Goal: Task Accomplishment & Management: Use online tool/utility

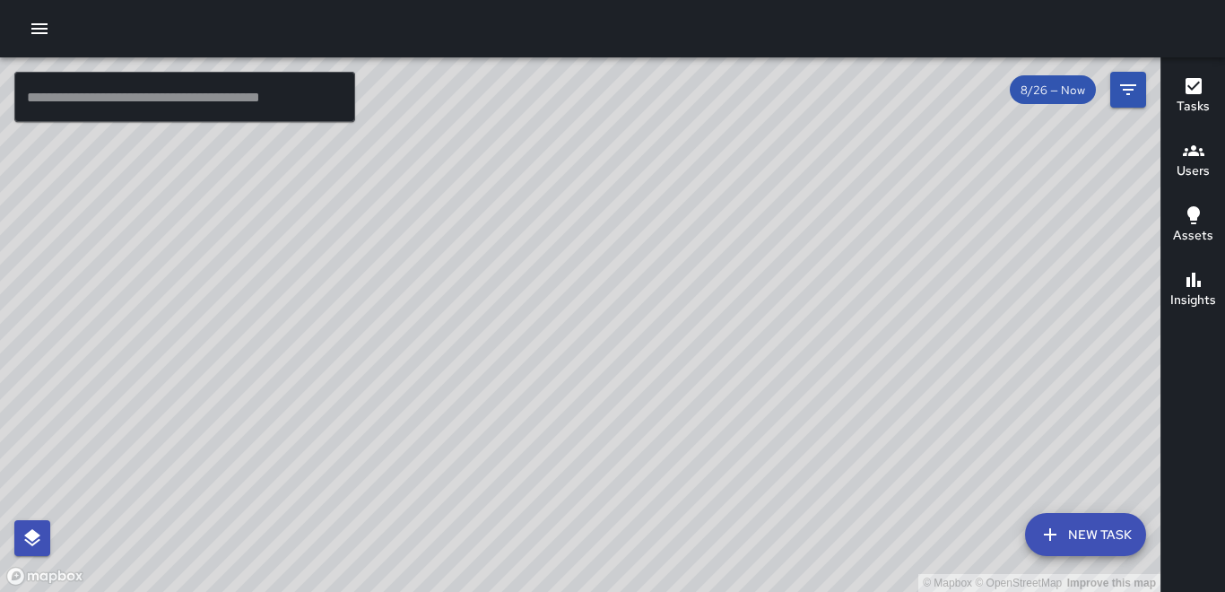
click at [43, 30] on icon "button" at bounding box center [39, 28] width 16 height 11
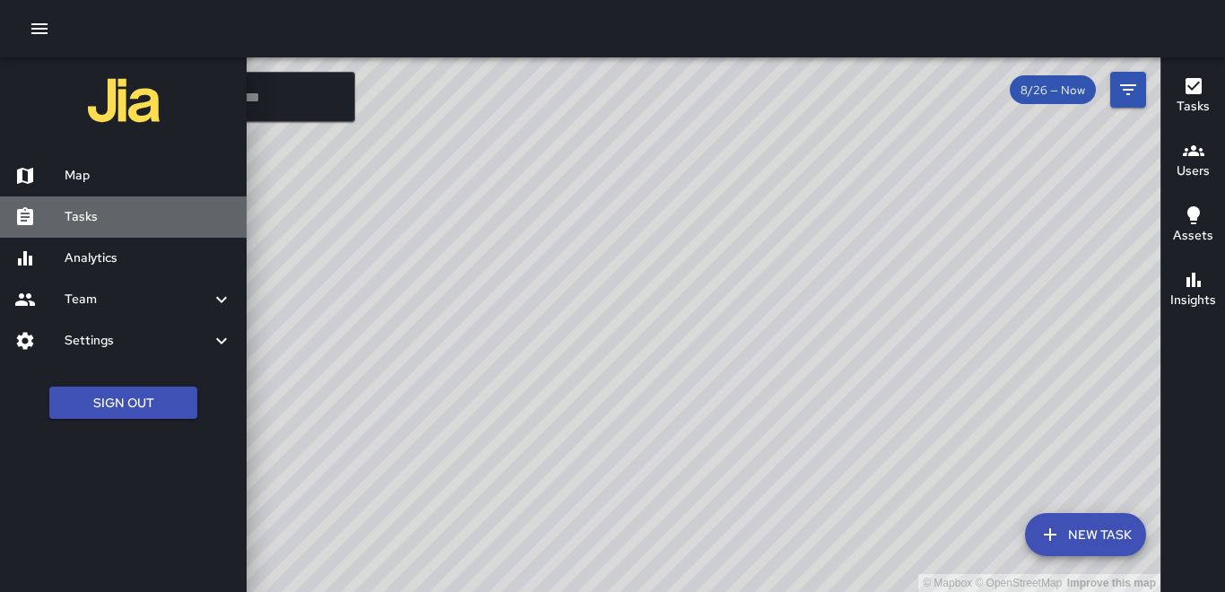
click at [105, 216] on h6 "Tasks" at bounding box center [149, 217] width 168 height 20
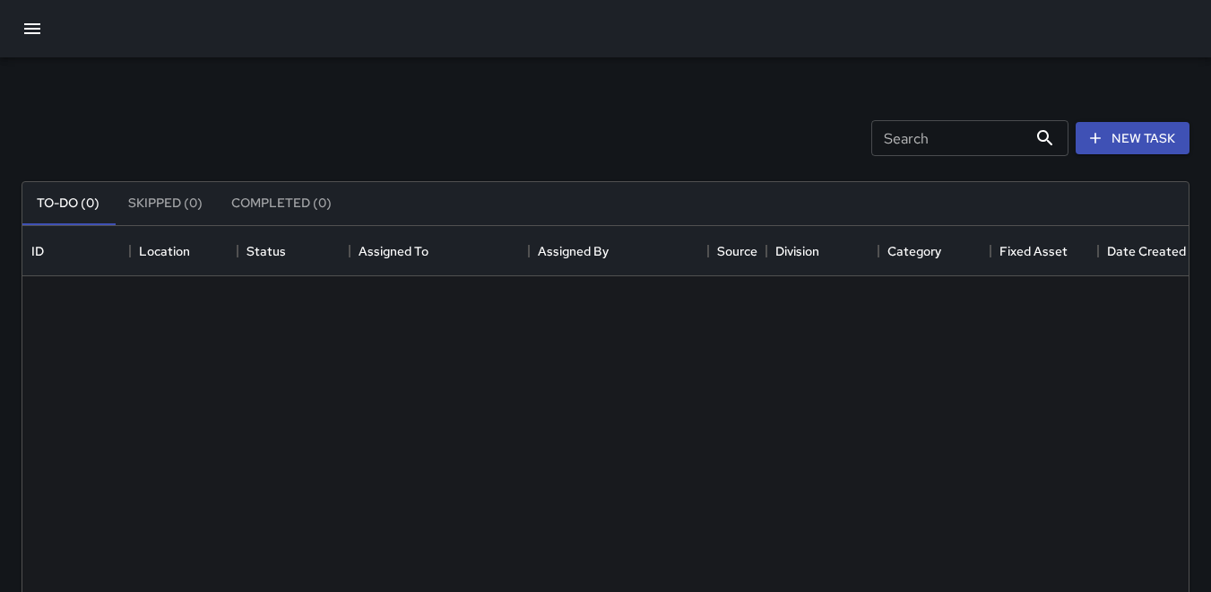
scroll to position [746, 1153]
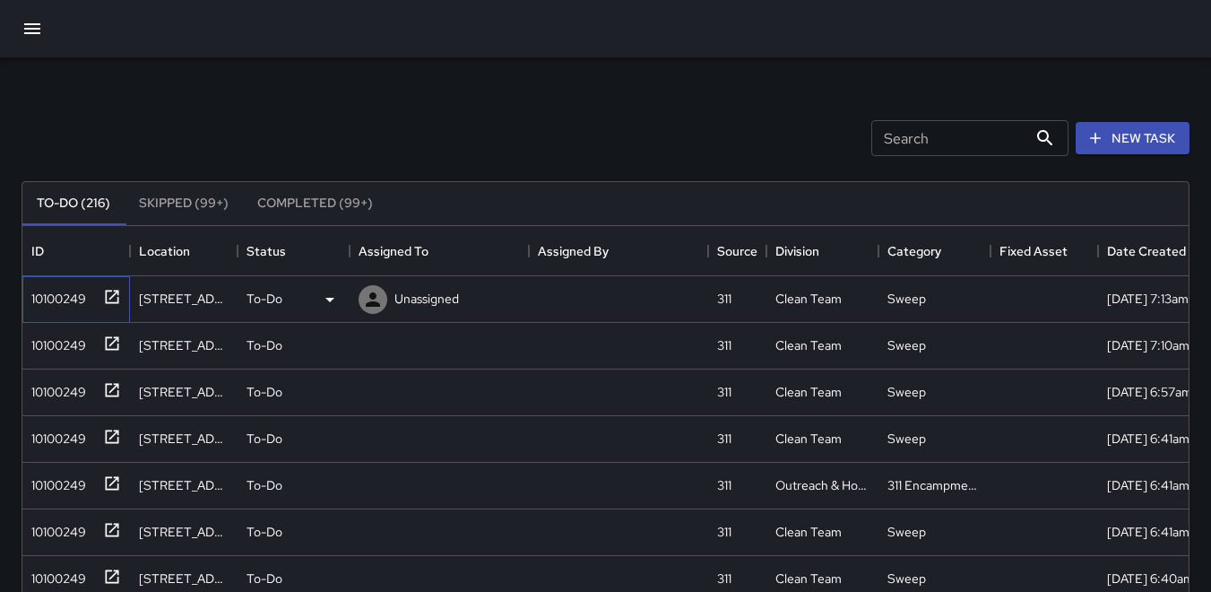
click at [78, 295] on div "10100249" at bounding box center [55, 294] width 62 height 25
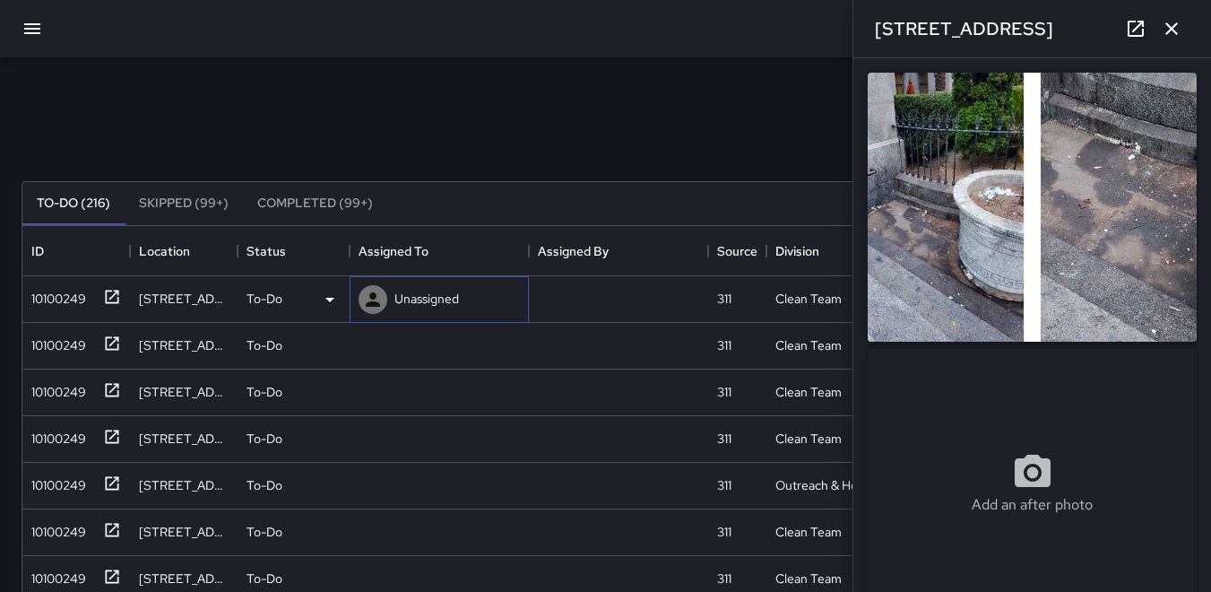
click at [370, 298] on icon at bounding box center [373, 299] width 14 height 14
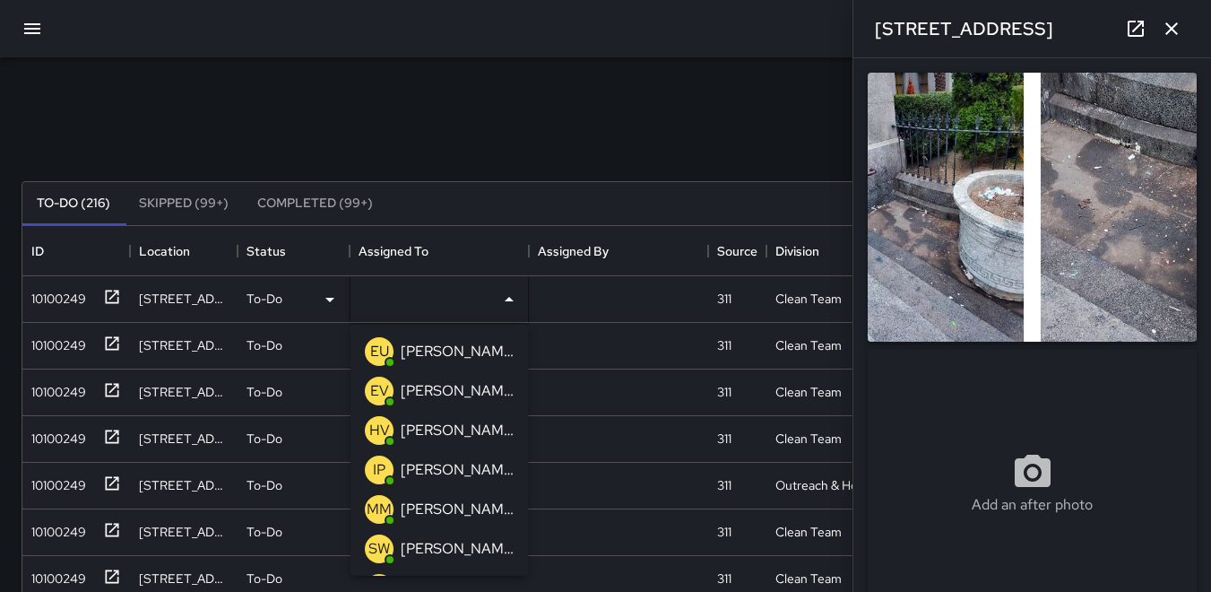
click at [381, 360] on p "EU" at bounding box center [379, 352] width 19 height 22
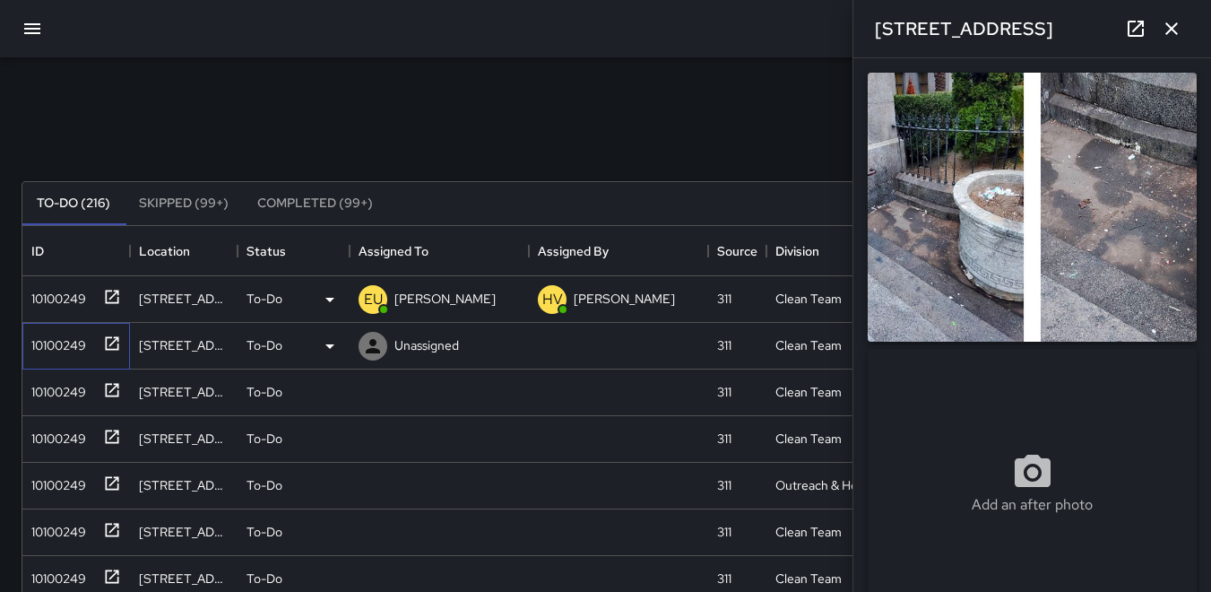
click at [61, 351] on div "10100249" at bounding box center [55, 341] width 62 height 25
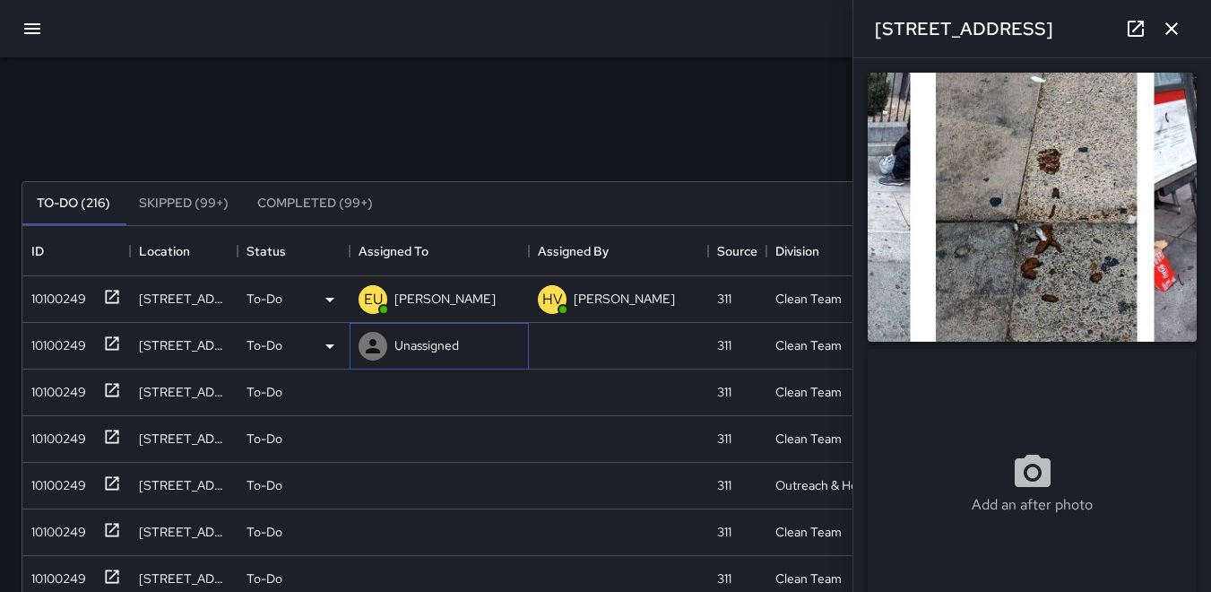
click at [375, 350] on icon at bounding box center [373, 346] width 14 height 14
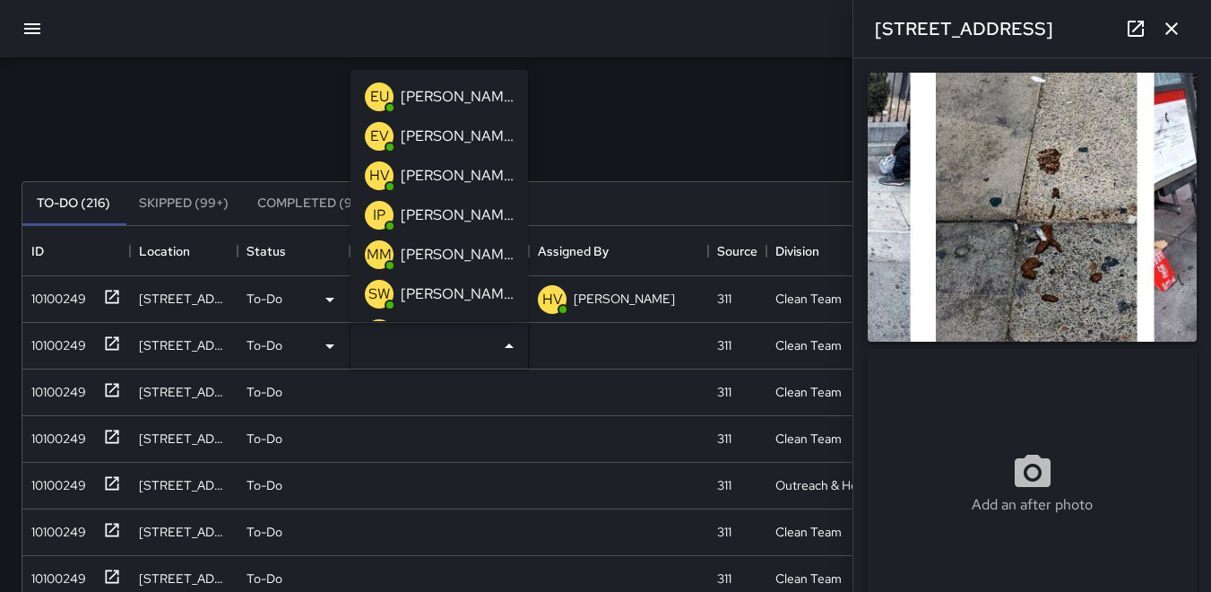
click at [380, 95] on p "EU" at bounding box center [379, 97] width 19 height 22
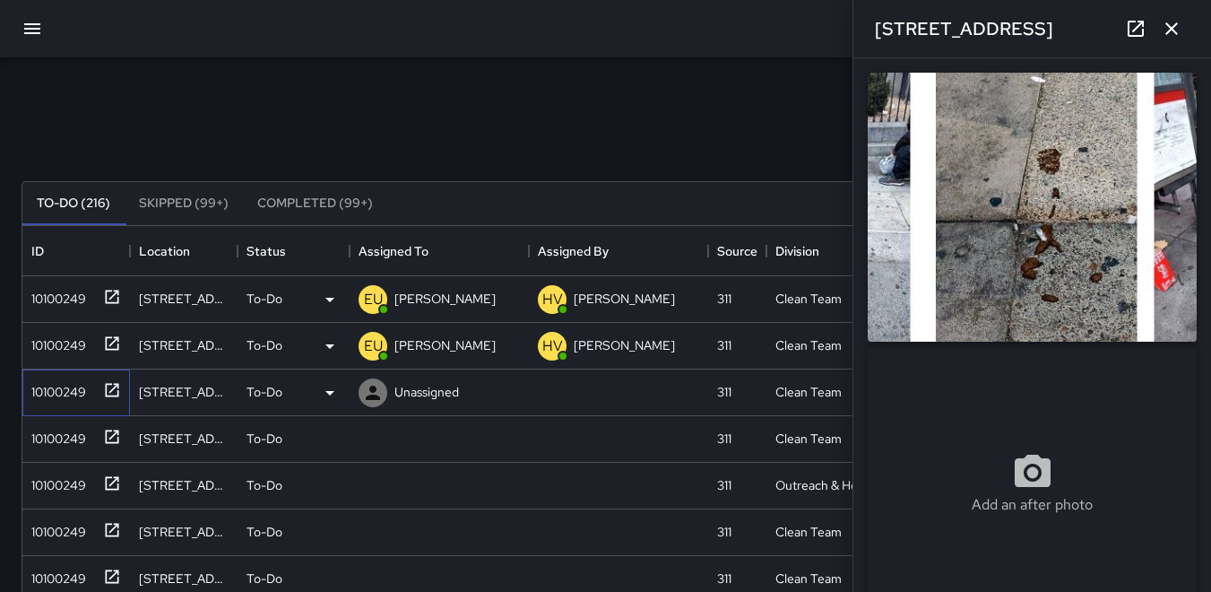
click at [70, 391] on div "10100249" at bounding box center [55, 388] width 62 height 25
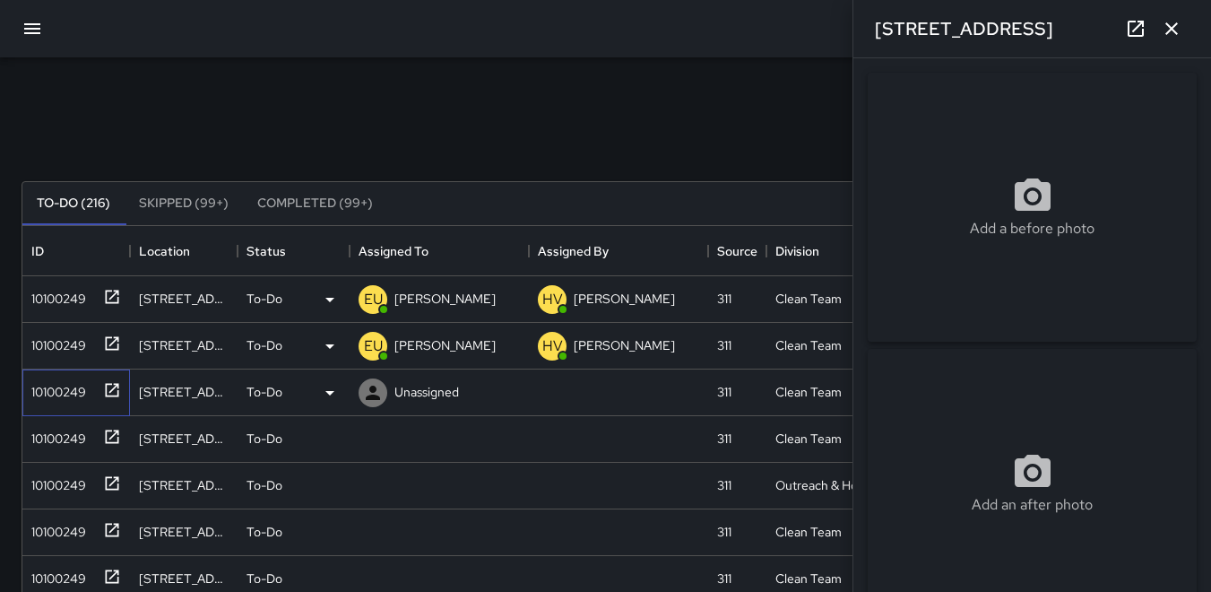
type input "**********"
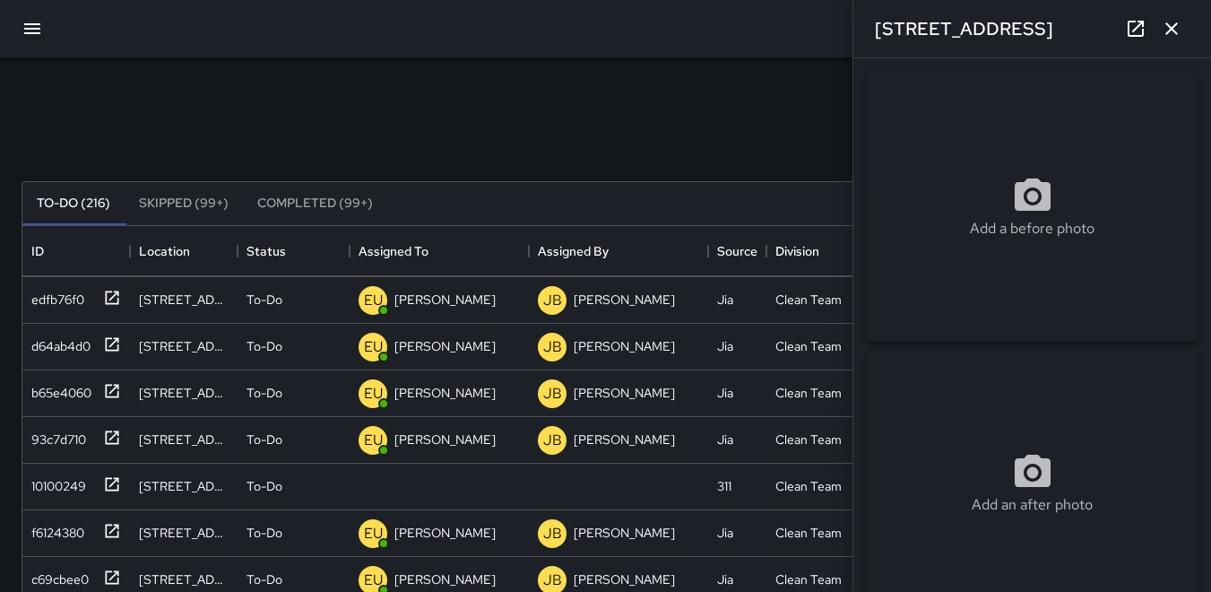
scroll to position [1298, 0]
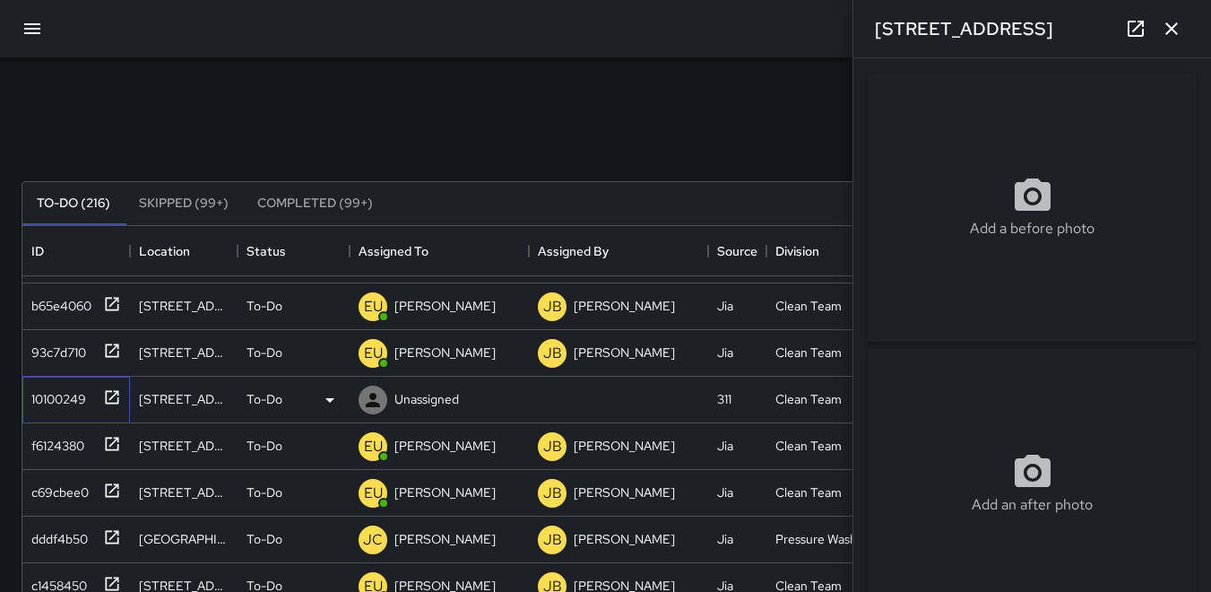
click at [56, 400] on div "10100249" at bounding box center [55, 395] width 62 height 25
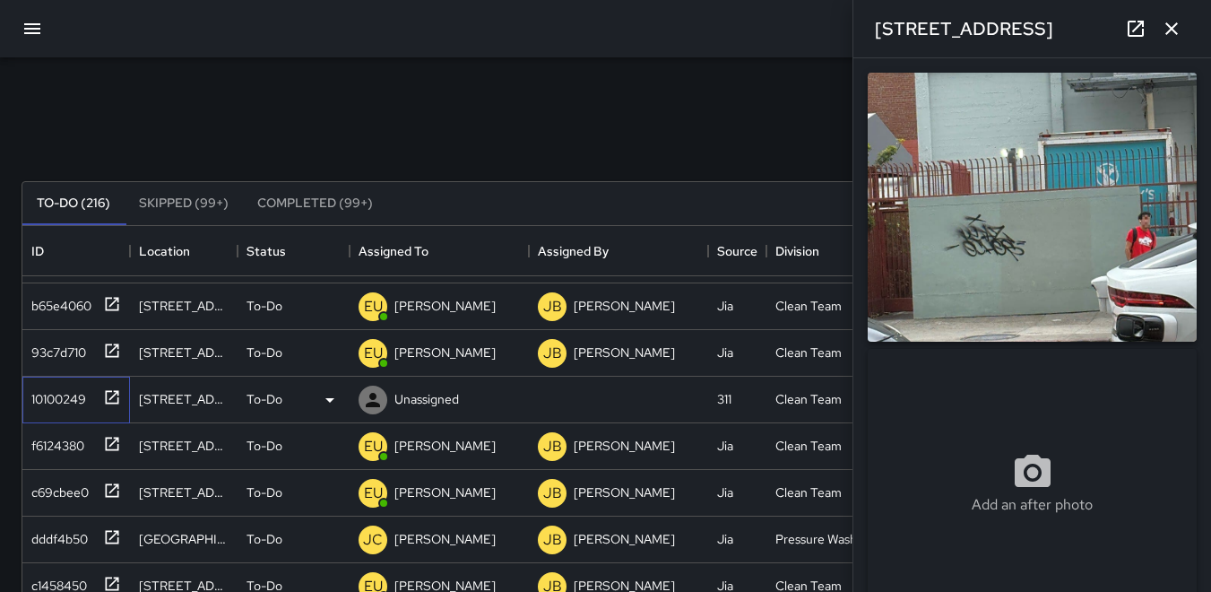
type input "**********"
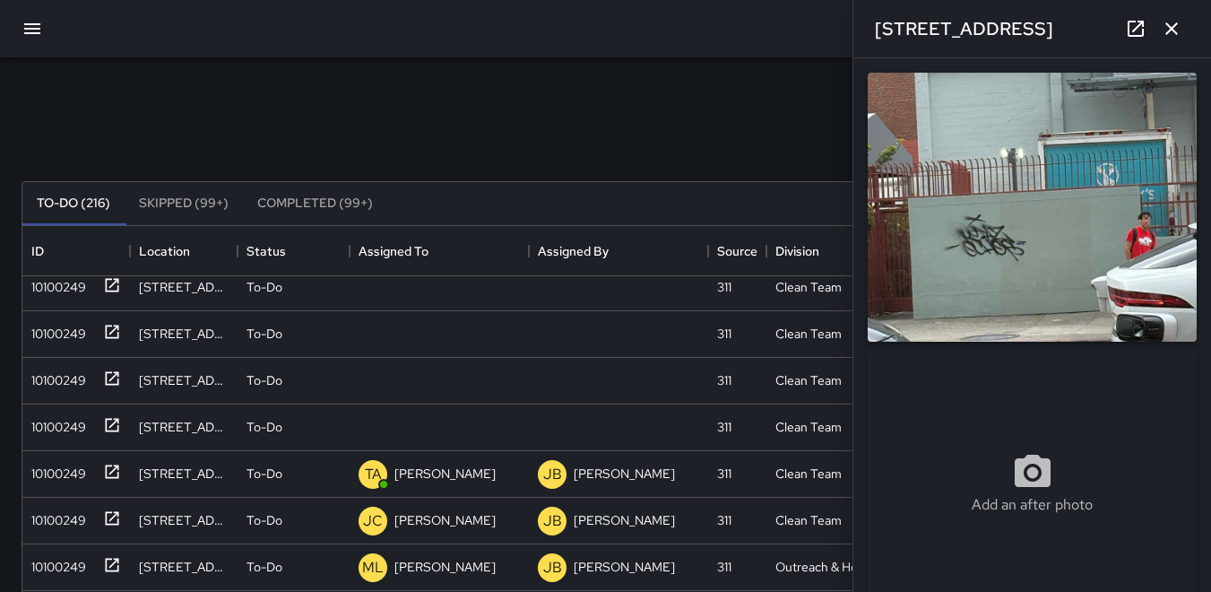
scroll to position [803, 0]
click at [49, 428] on div "10100249" at bounding box center [55, 424] width 62 height 25
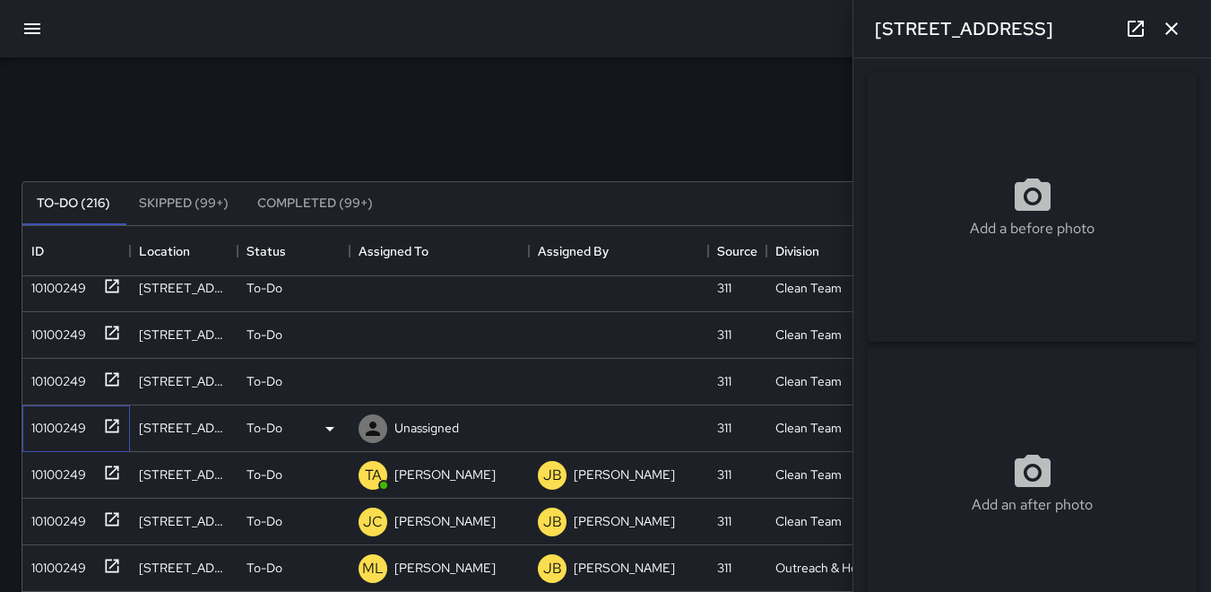
type input "**********"
click at [373, 425] on icon at bounding box center [373, 428] width 14 height 14
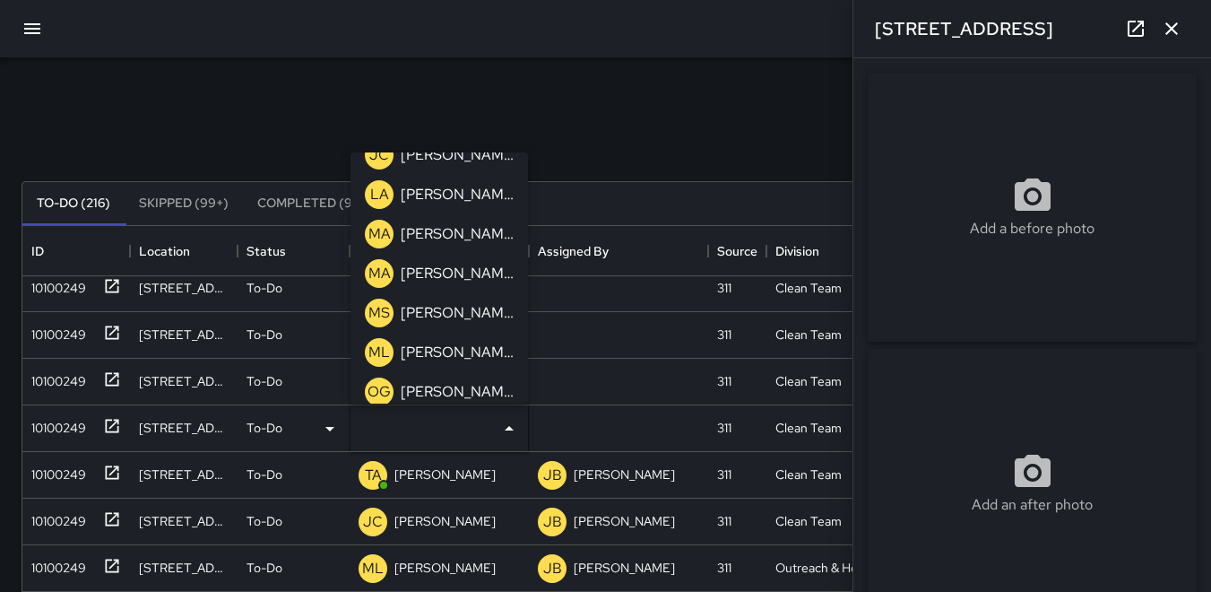
scroll to position [538, 0]
click at [375, 226] on p "MA" at bounding box center [380, 233] width 22 height 22
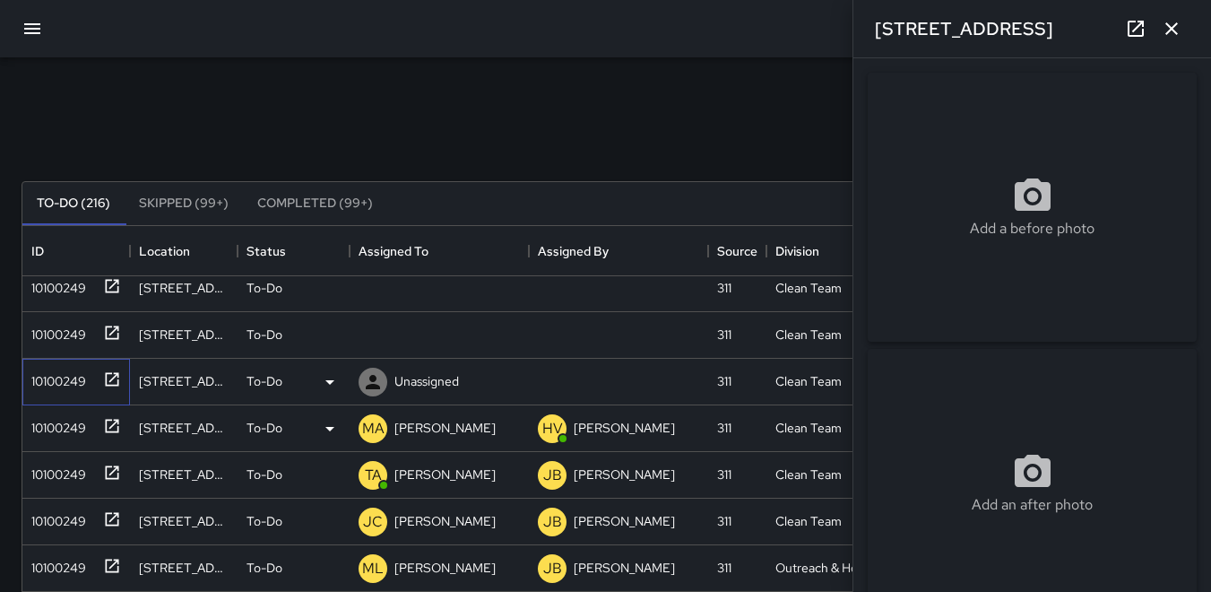
click at [54, 371] on div "10100249" at bounding box center [55, 377] width 62 height 25
type input "**********"
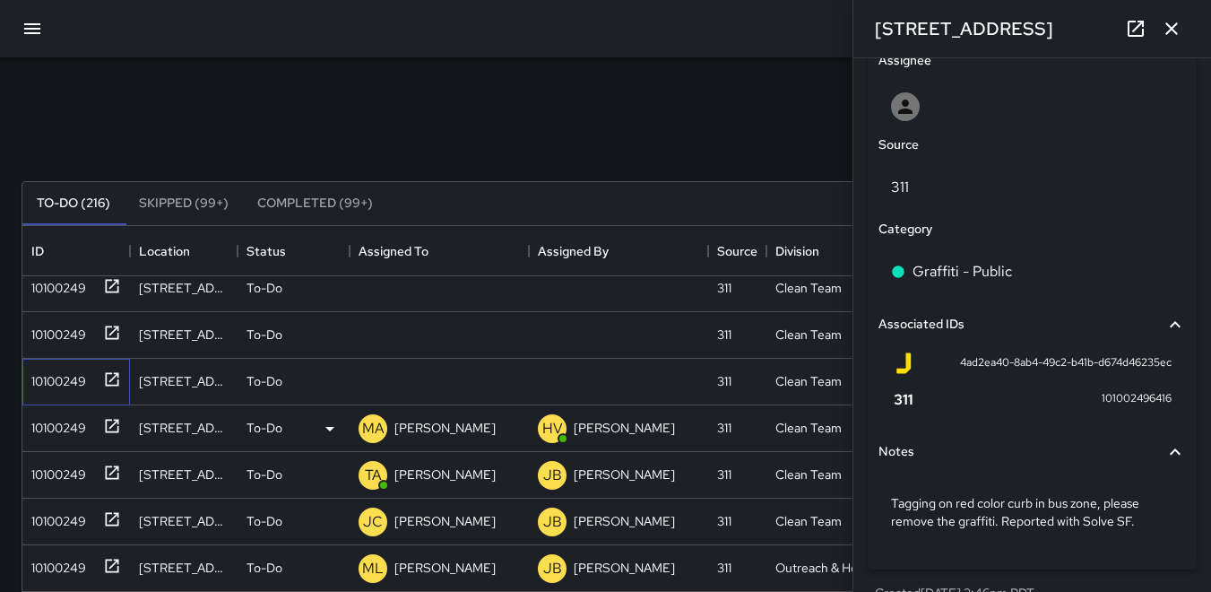
scroll to position [981, 0]
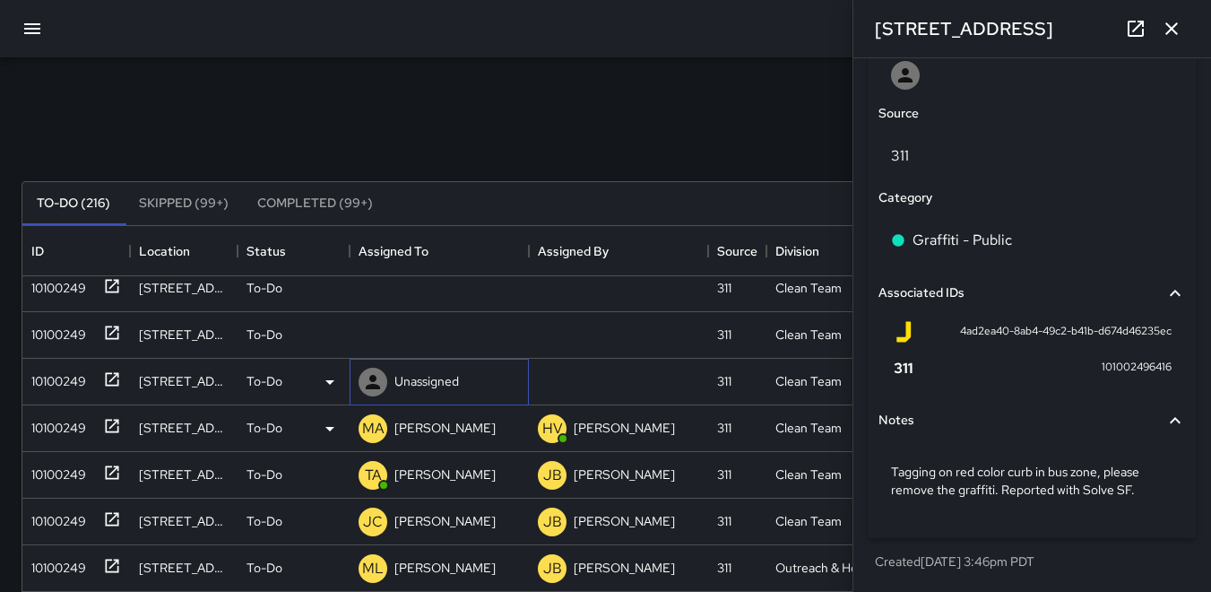
click at [373, 386] on icon at bounding box center [373, 382] width 14 height 14
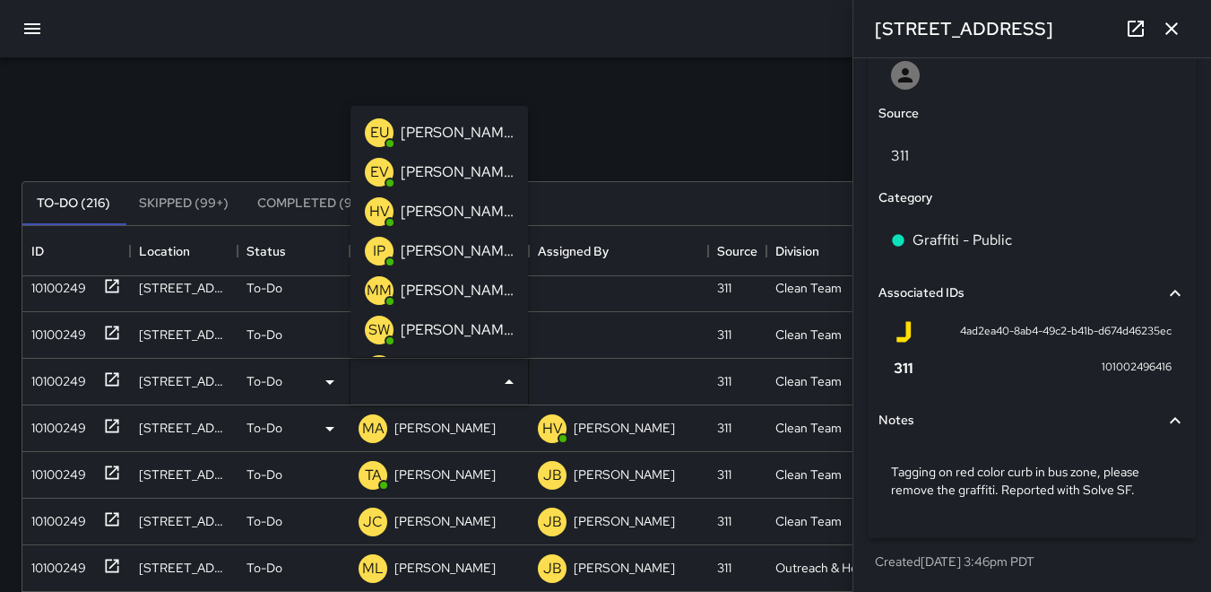
click at [381, 326] on p "SW" at bounding box center [380, 330] width 22 height 22
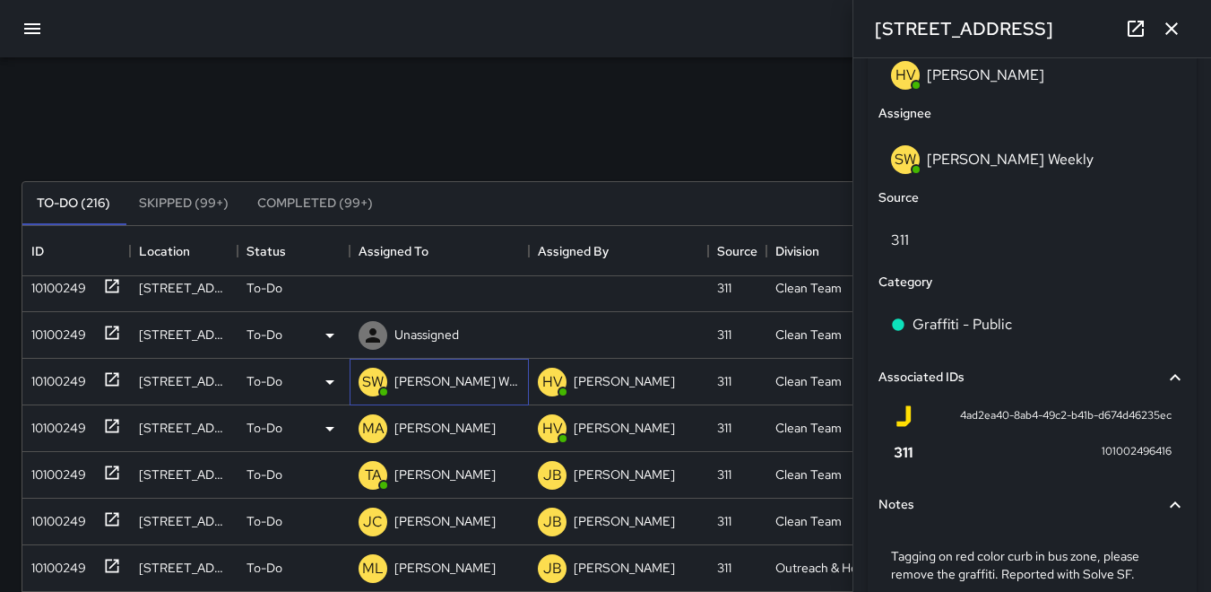
scroll to position [1065, 0]
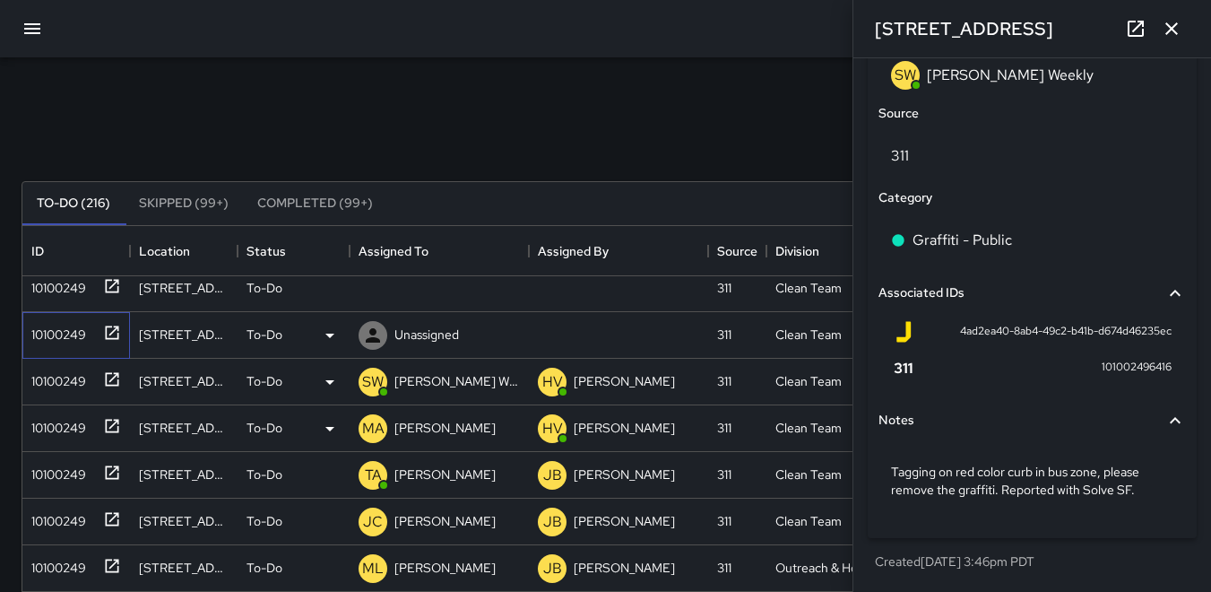
click at [74, 327] on div "10100249" at bounding box center [55, 330] width 62 height 25
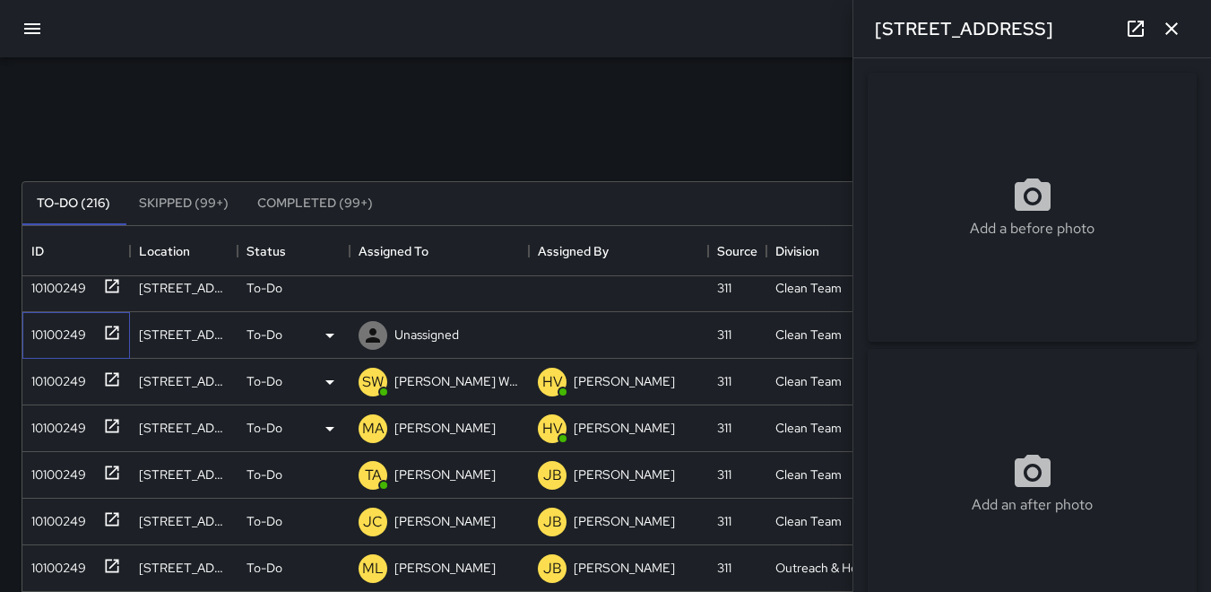
type input "**********"
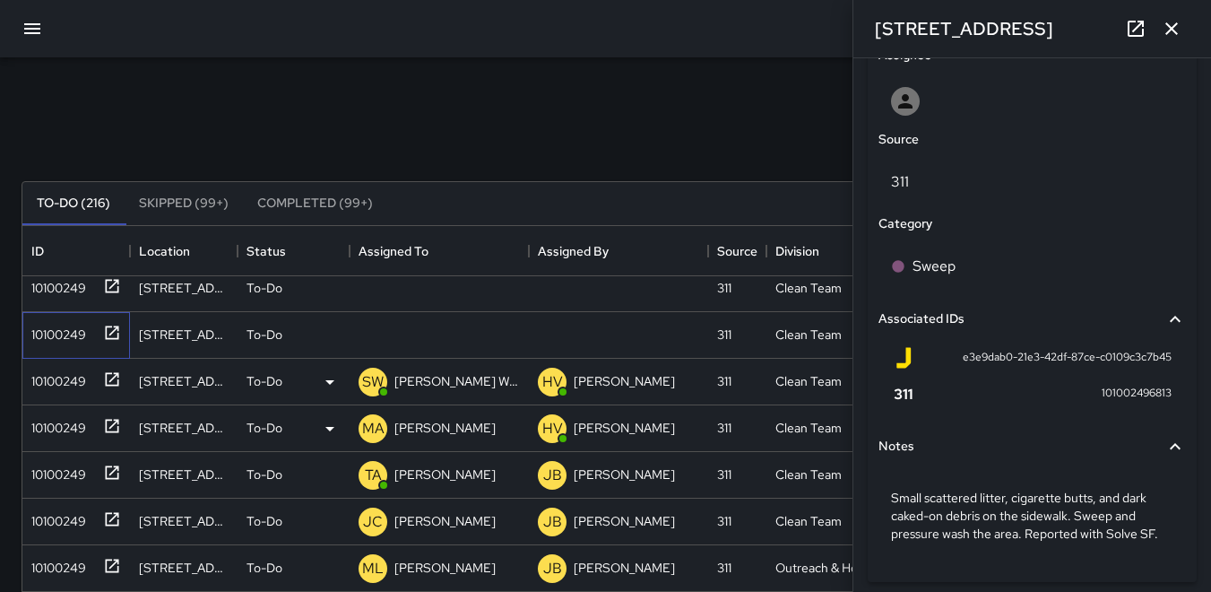
scroll to position [986, 0]
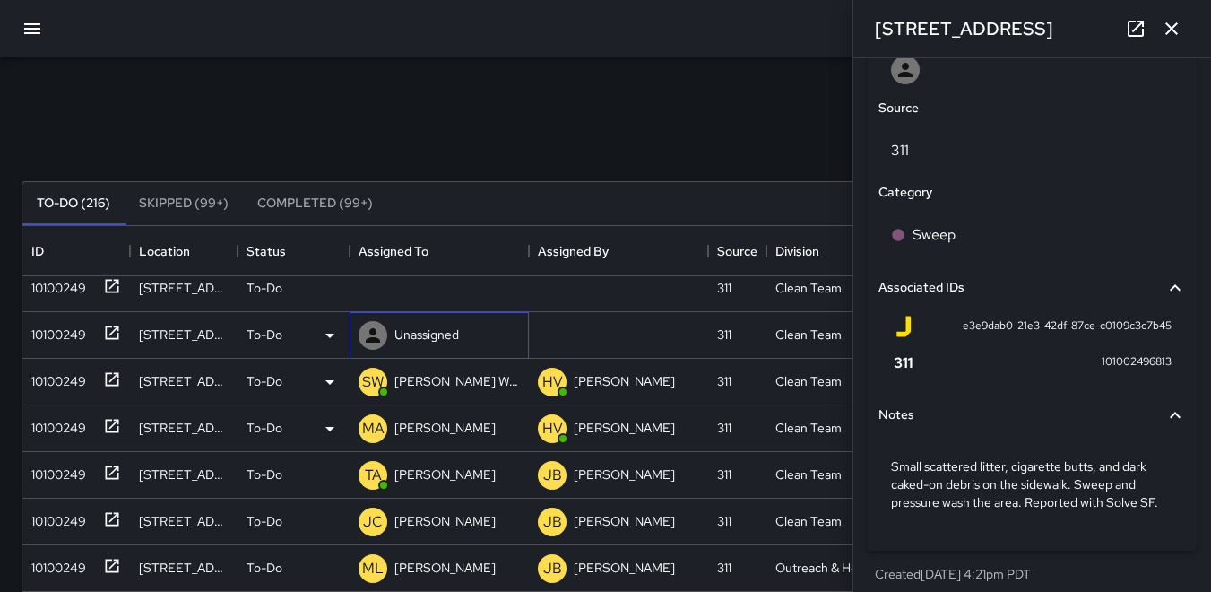
click at [375, 337] on icon at bounding box center [373, 335] width 14 height 14
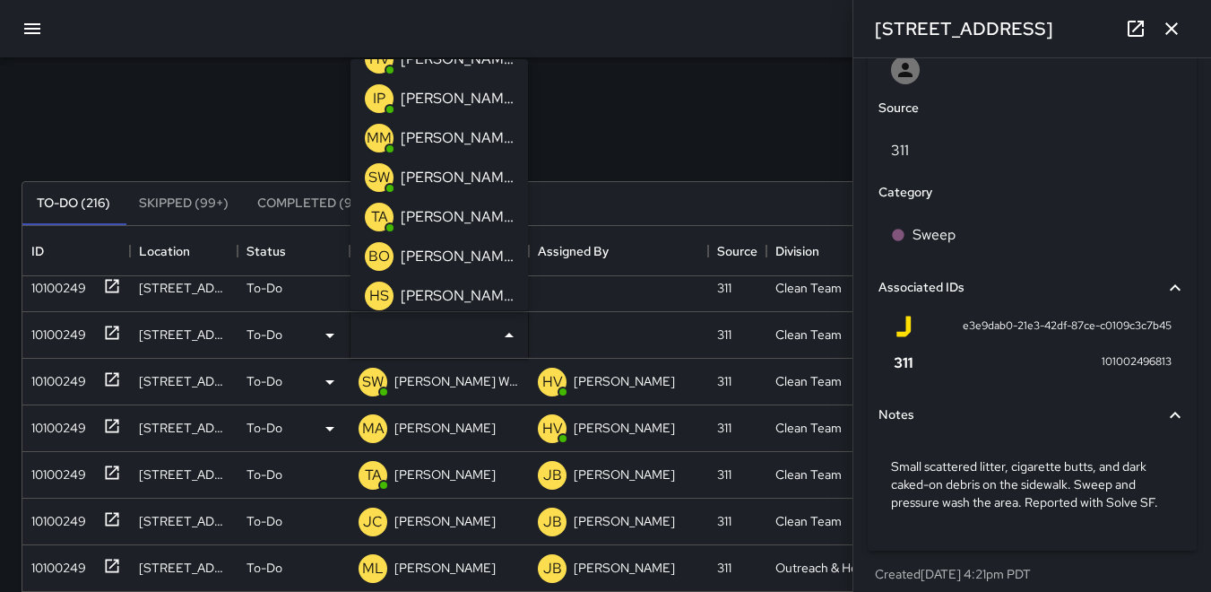
scroll to position [179, 0]
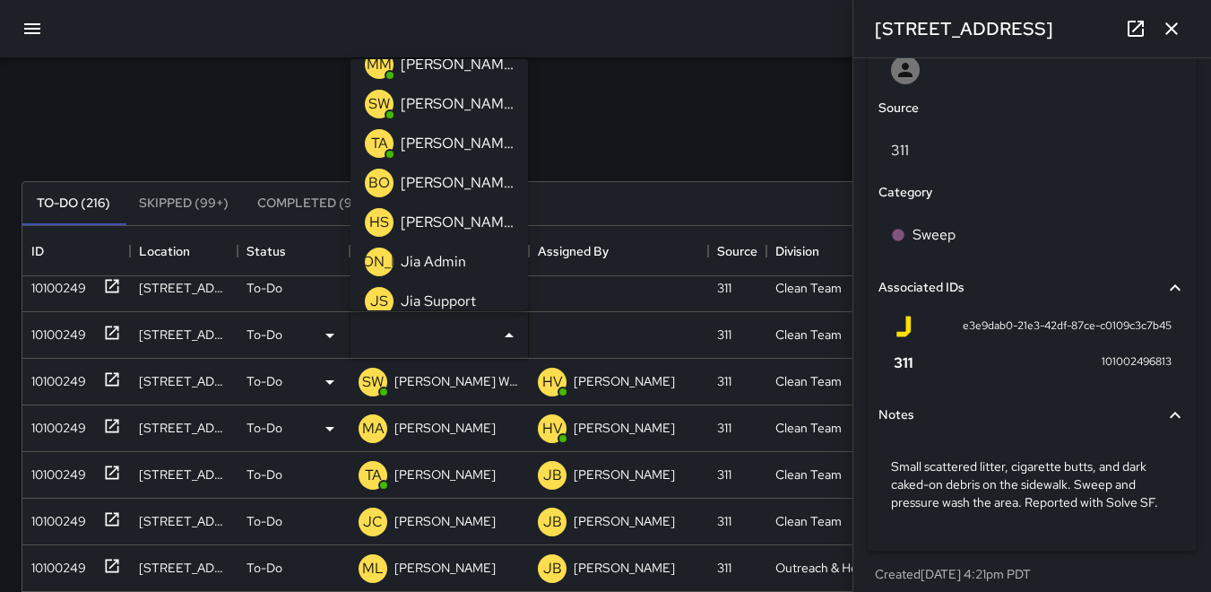
click at [376, 145] on p "TA" at bounding box center [379, 144] width 17 height 22
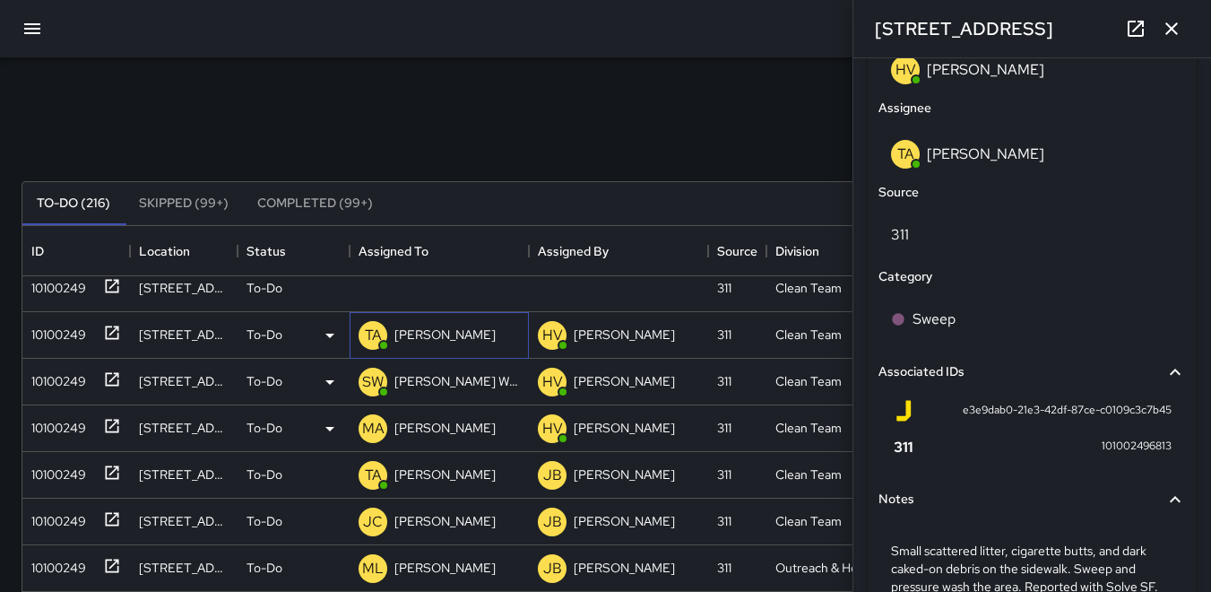
scroll to position [1071, 0]
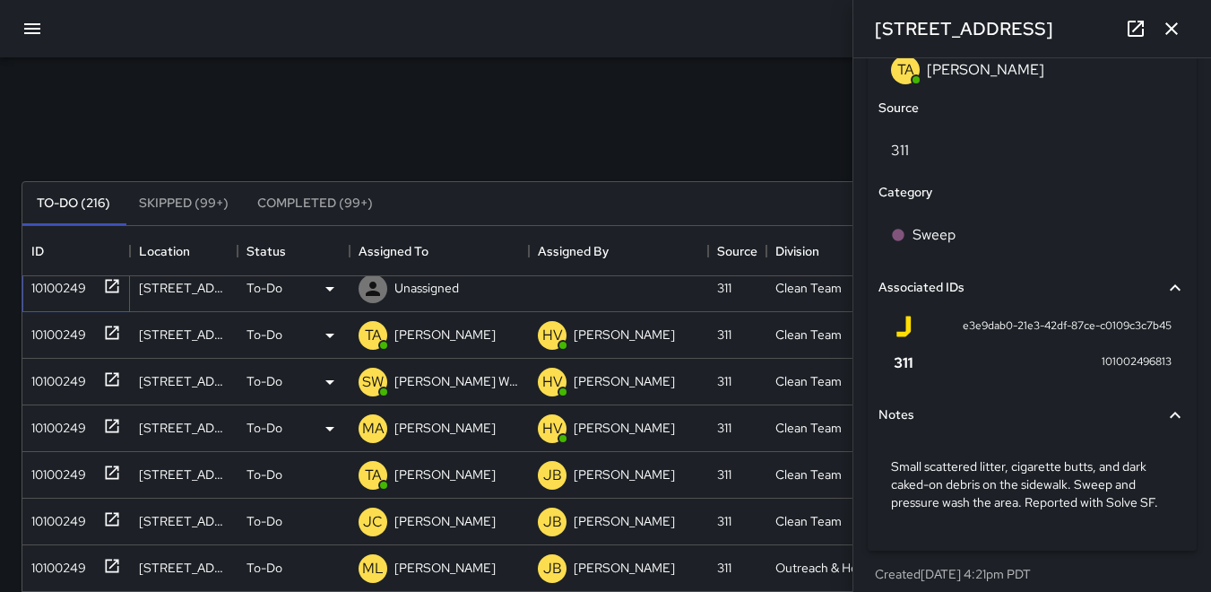
click at [67, 291] on div "10100249" at bounding box center [55, 284] width 62 height 25
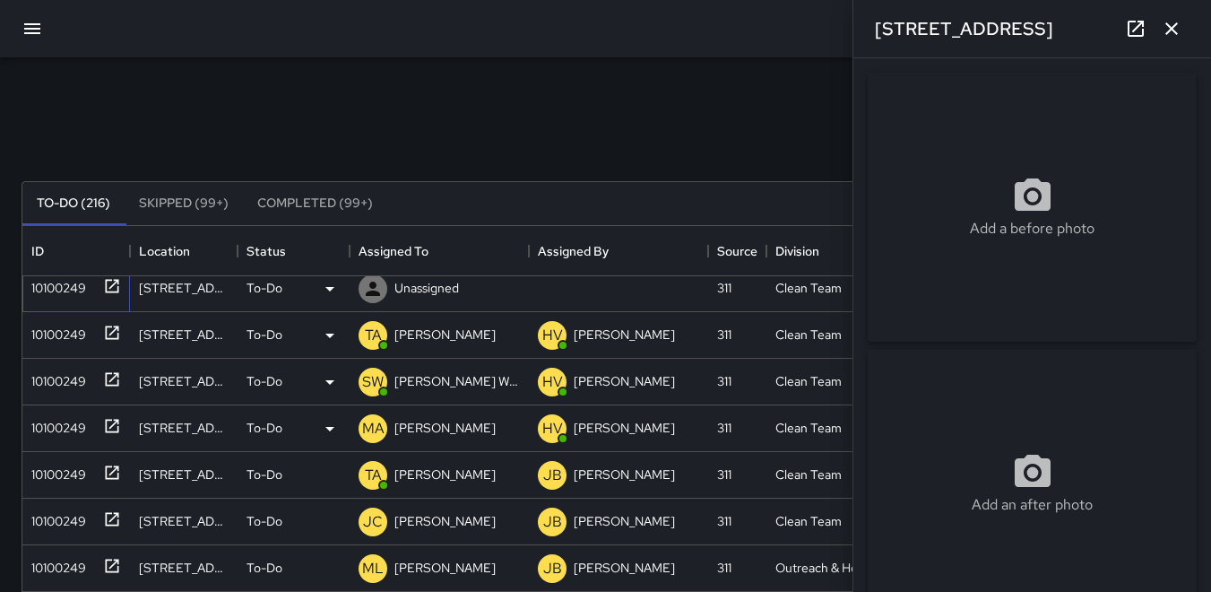
type input "**********"
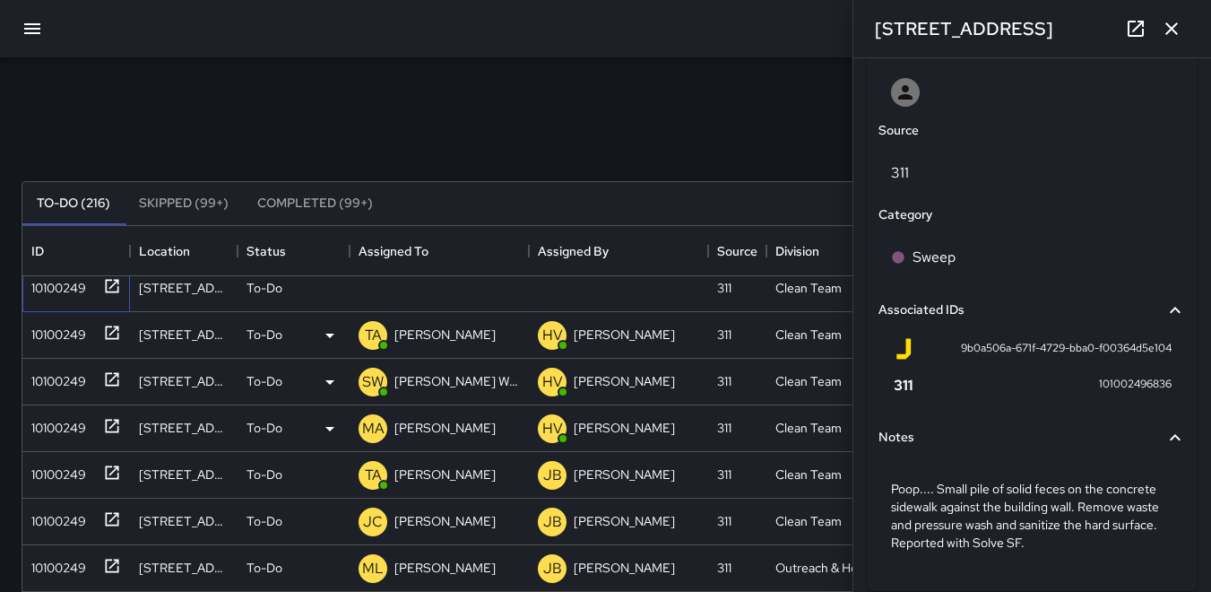
scroll to position [1017, 0]
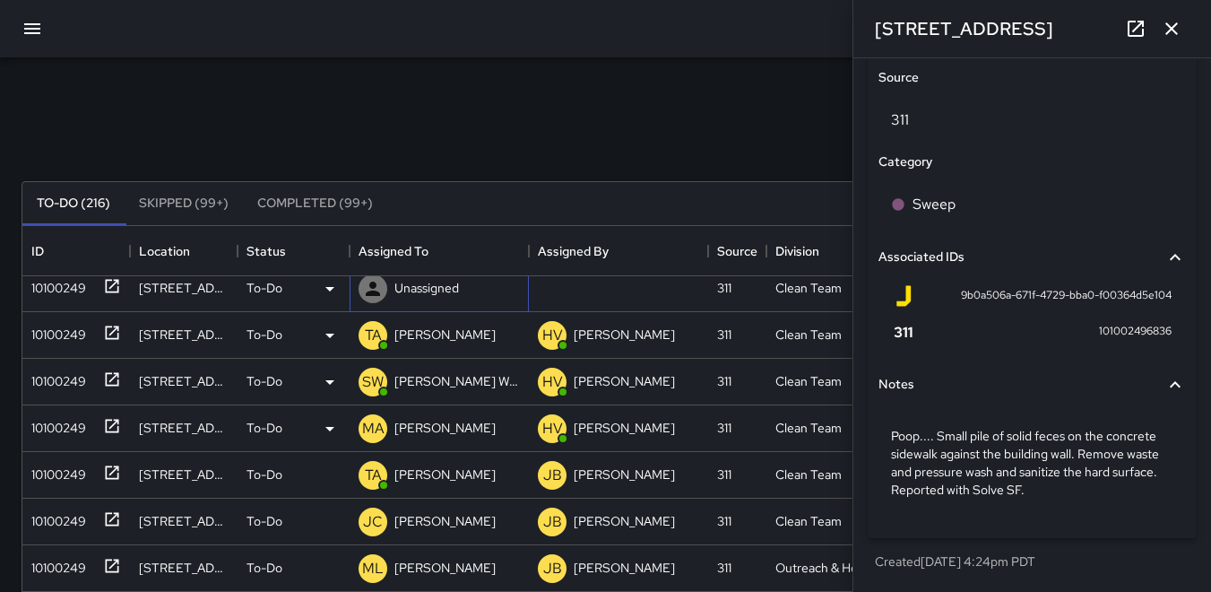
click at [371, 288] on icon at bounding box center [373, 289] width 22 height 22
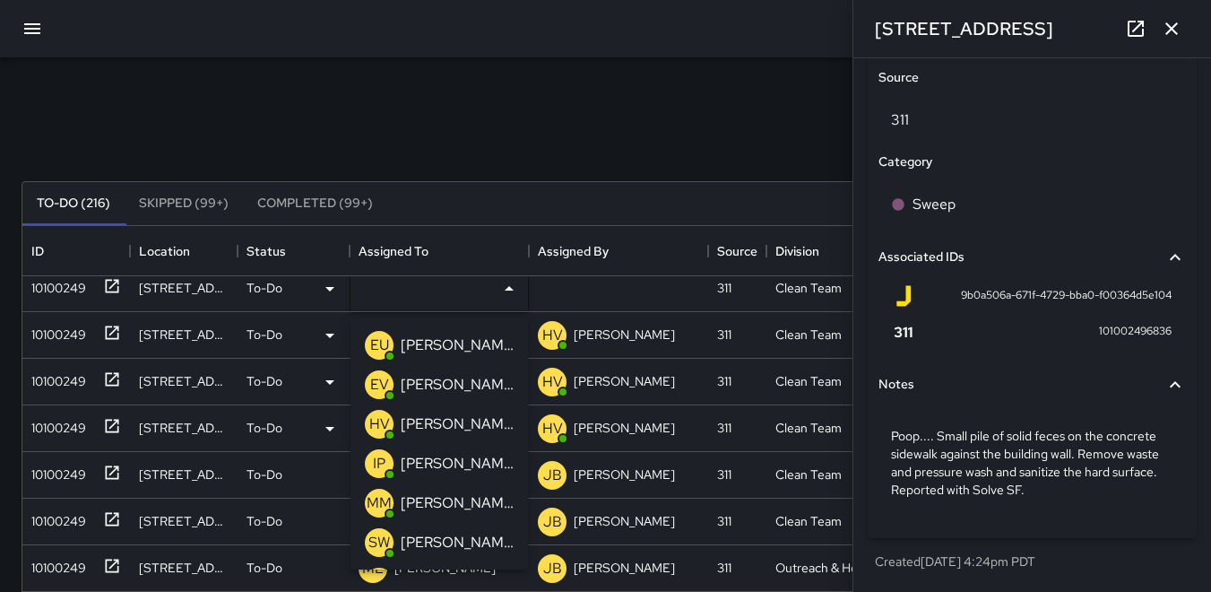
scroll to position [799, 0]
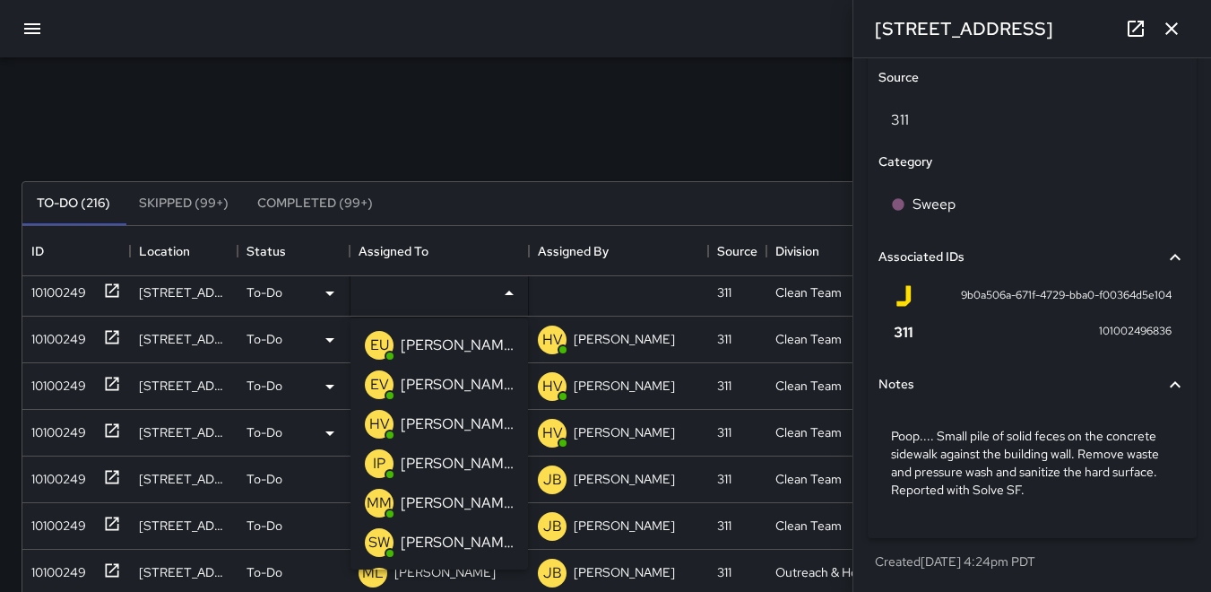
click at [378, 344] on p "EU" at bounding box center [379, 345] width 19 height 22
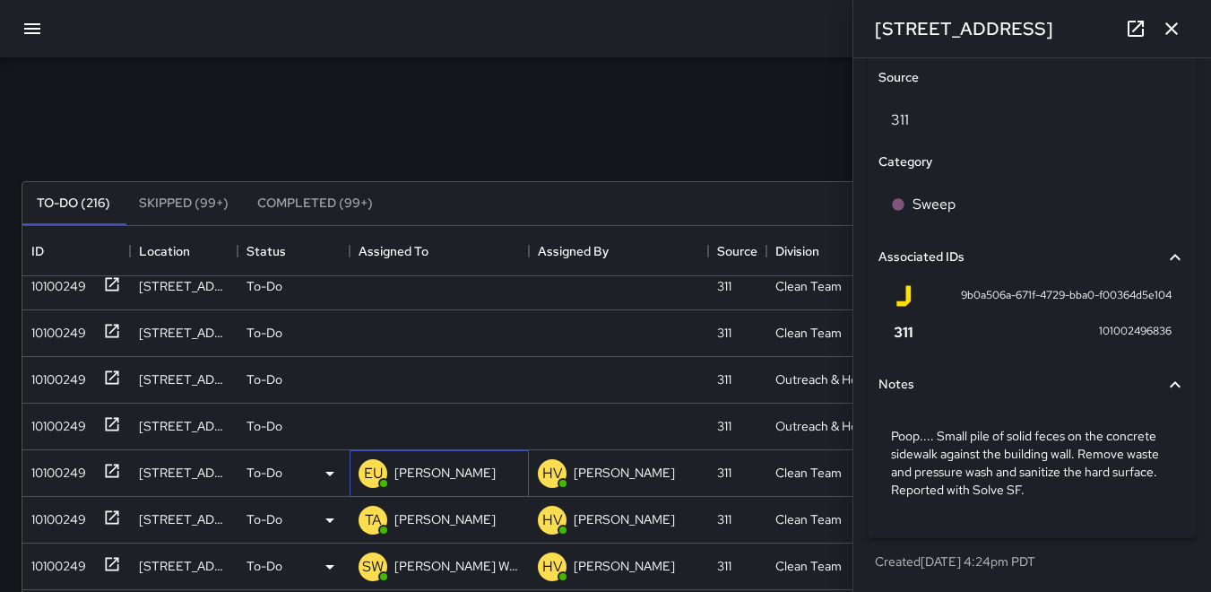
scroll to position [530, 0]
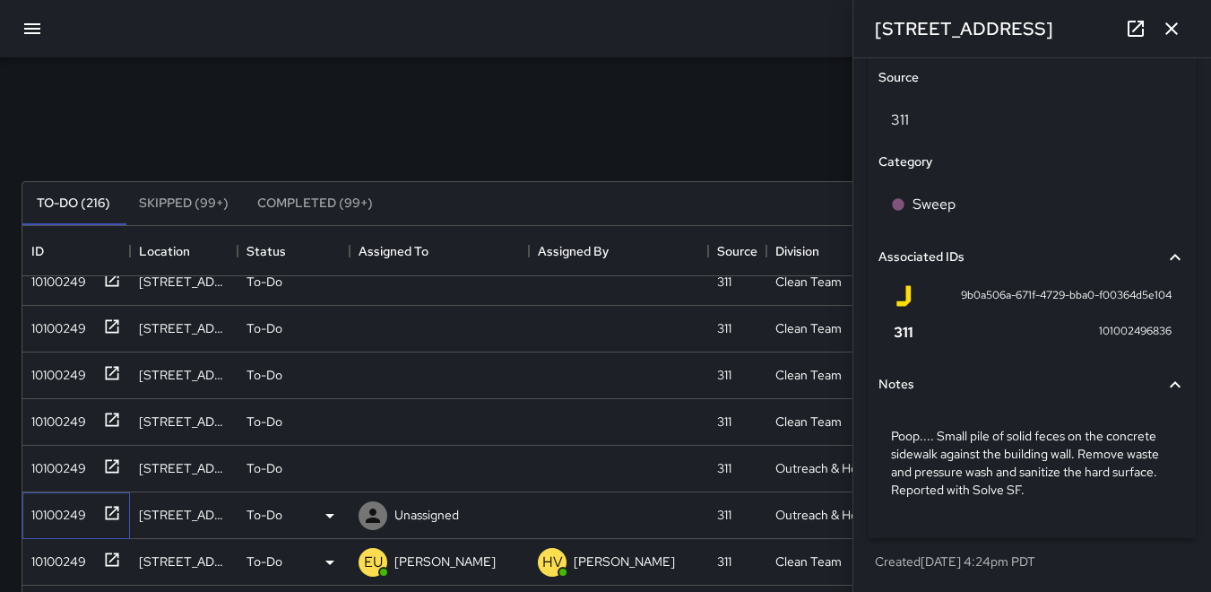
click at [48, 508] on div "10100249" at bounding box center [55, 511] width 62 height 25
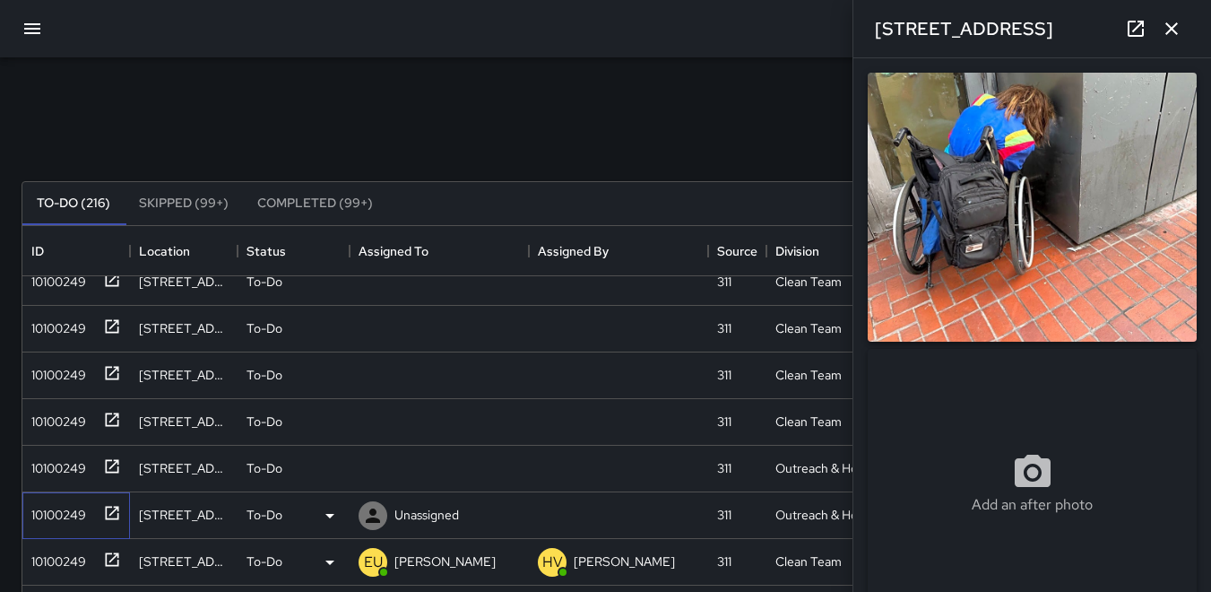
type input "**********"
click at [373, 518] on icon at bounding box center [373, 515] width 14 height 14
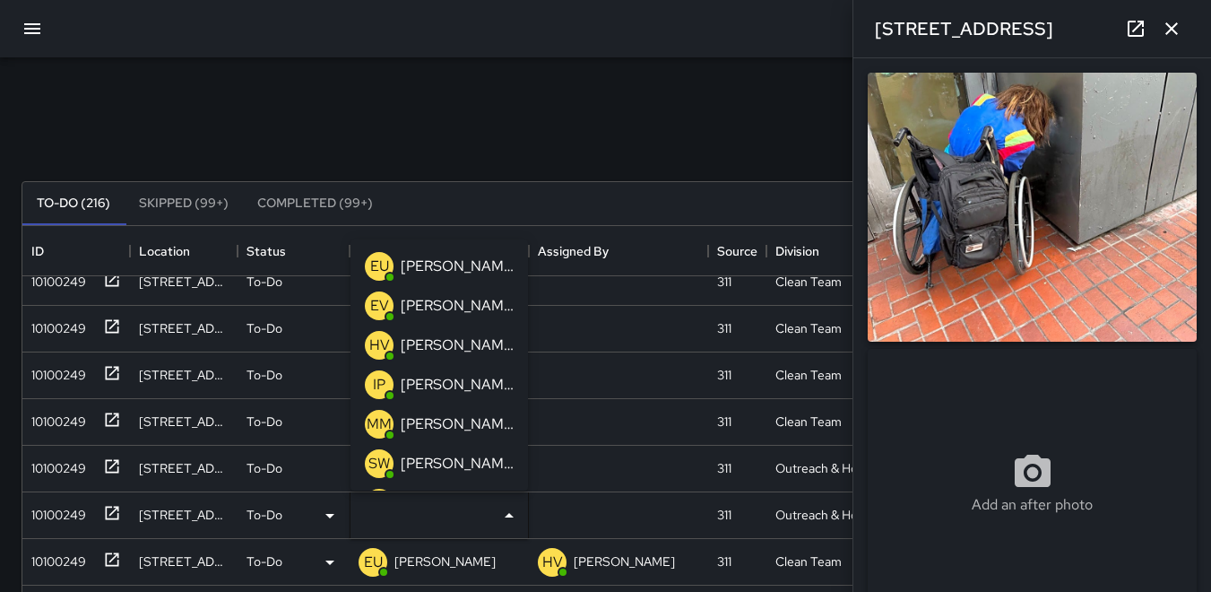
click at [380, 351] on p "HV" at bounding box center [379, 345] width 21 height 22
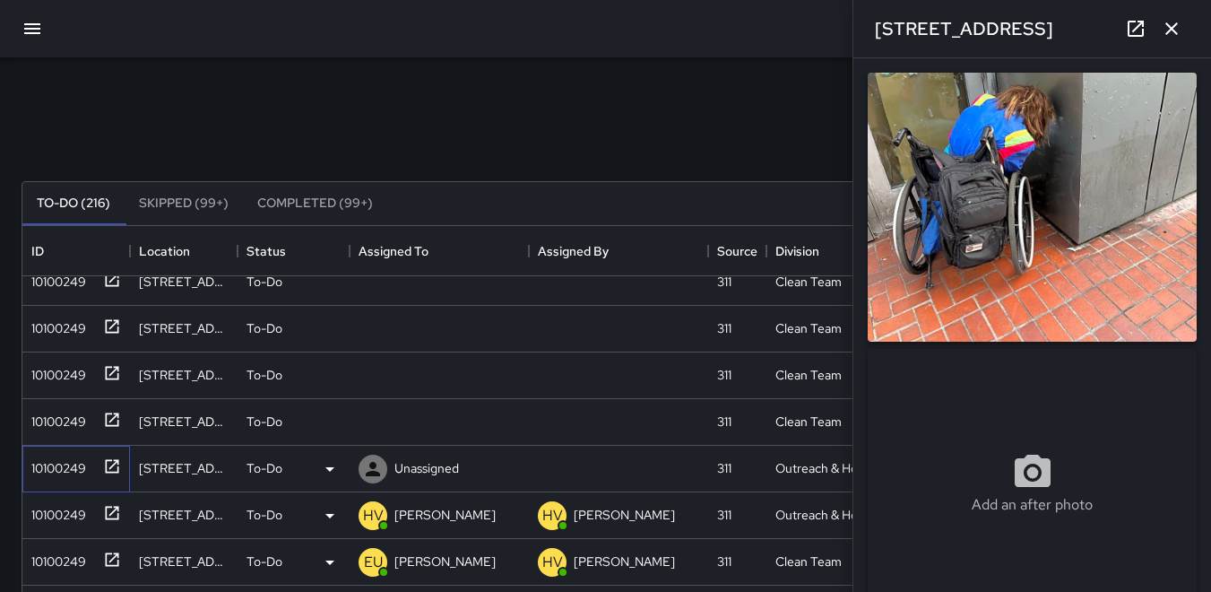
click at [53, 465] on div "10100249" at bounding box center [55, 464] width 62 height 25
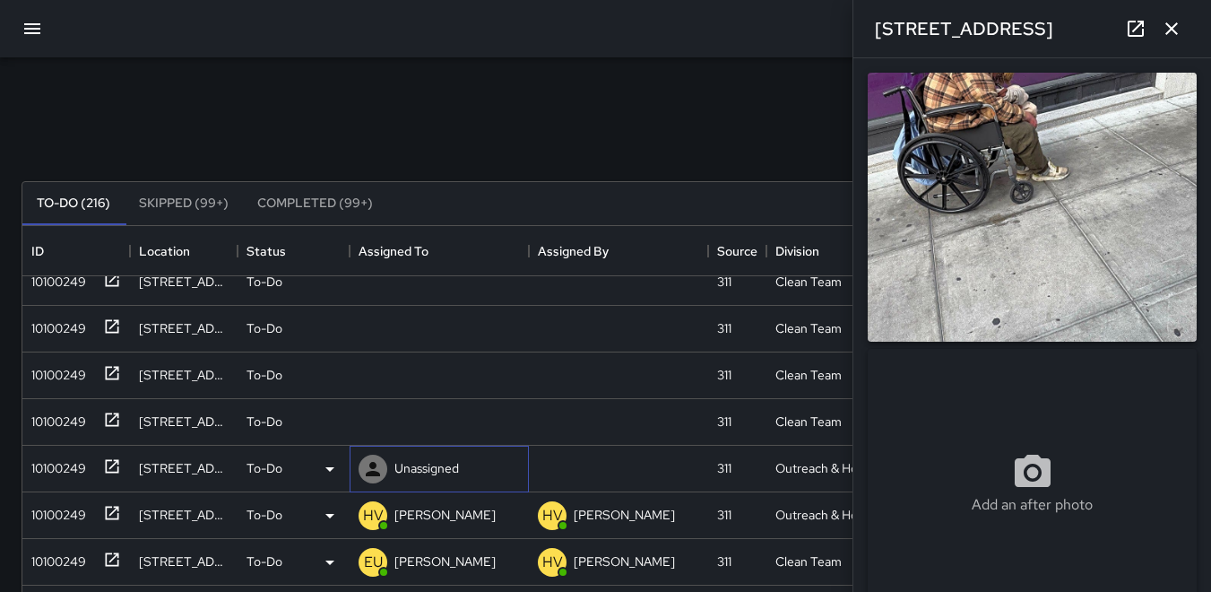
click at [375, 469] on icon at bounding box center [373, 469] width 22 height 22
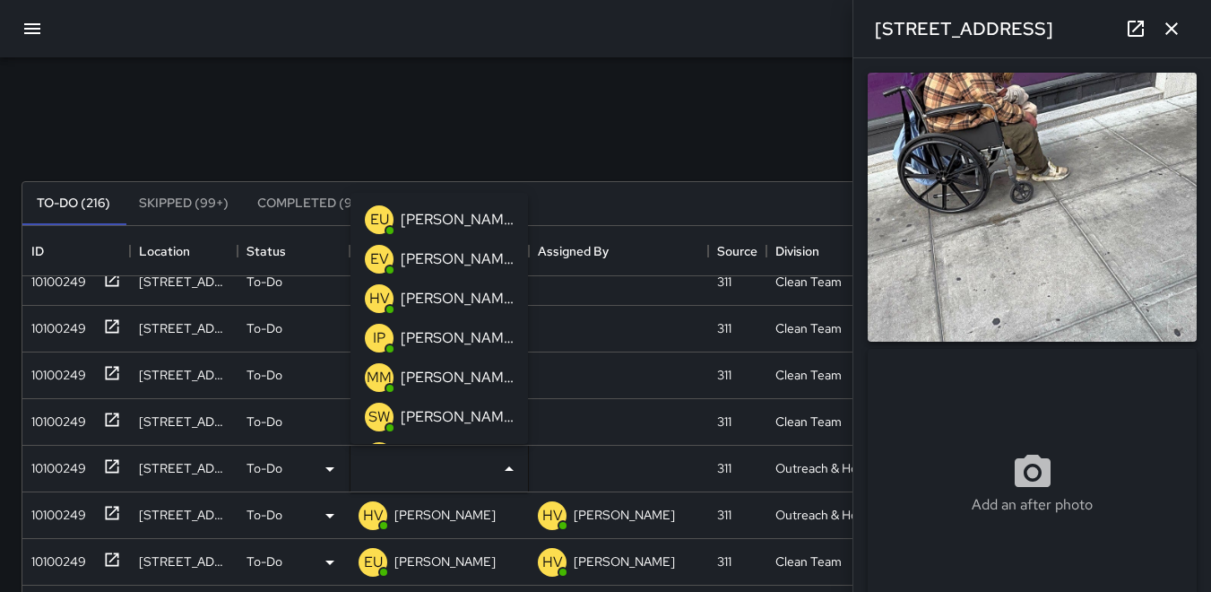
click at [382, 292] on p "HV" at bounding box center [379, 299] width 21 height 22
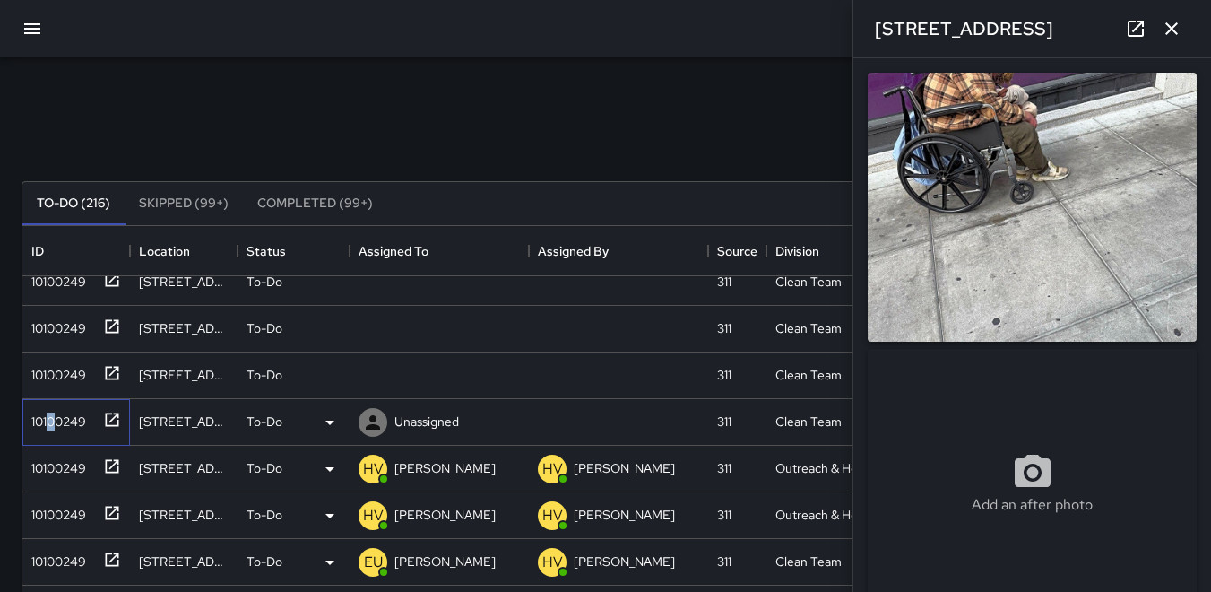
drag, startPoint x: 51, startPoint y: 424, endPoint x: 64, endPoint y: 424, distance: 12.6
click at [56, 424] on div "10100249" at bounding box center [55, 417] width 62 height 25
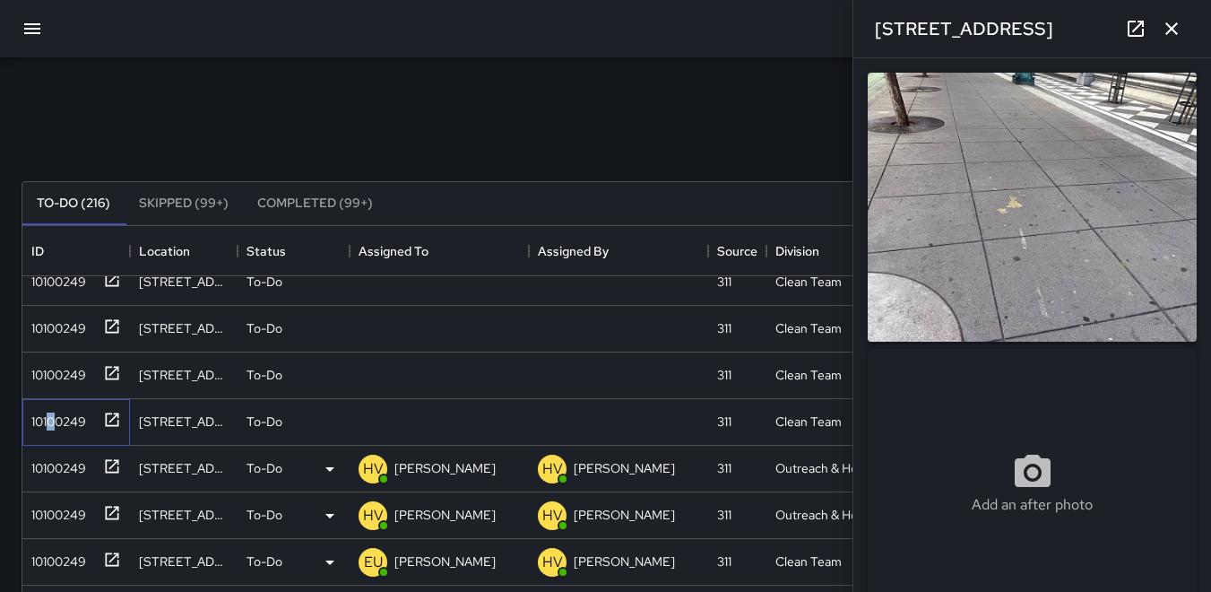
type input "**********"
click at [371, 417] on icon at bounding box center [373, 422] width 14 height 14
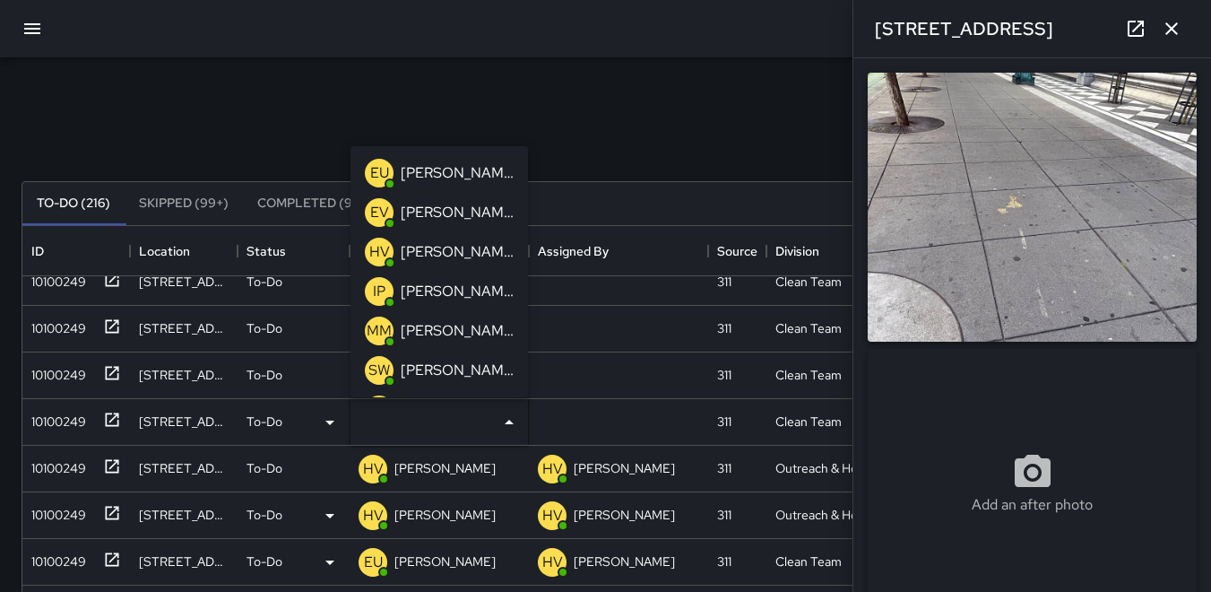
click at [376, 290] on p "IP" at bounding box center [379, 292] width 13 height 22
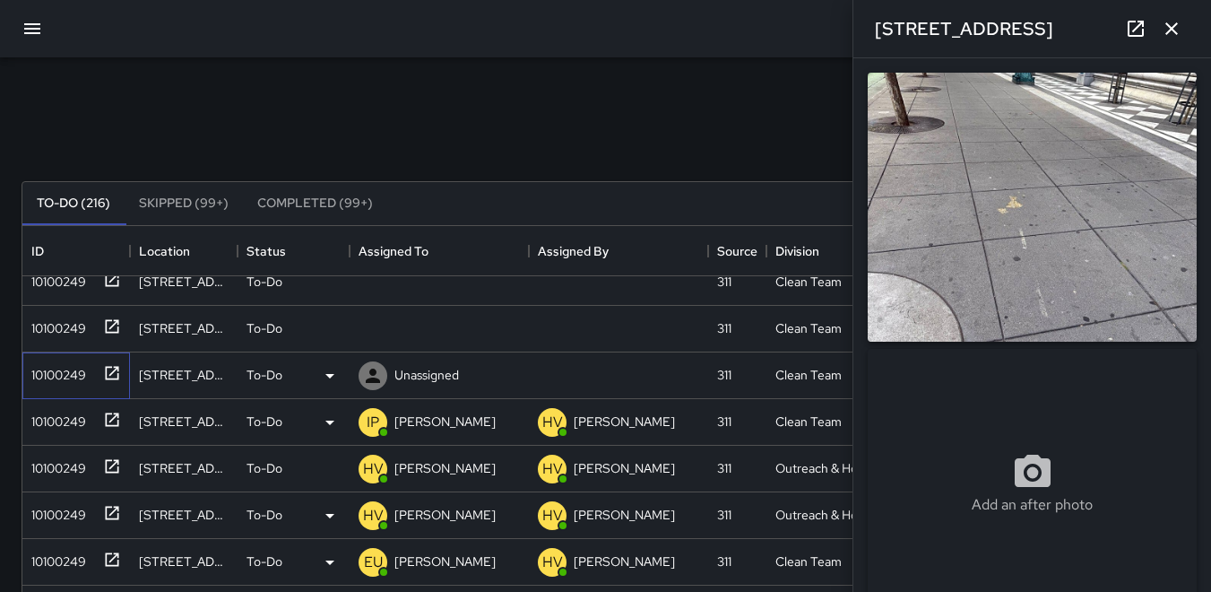
drag, startPoint x: 51, startPoint y: 369, endPoint x: 71, endPoint y: 371, distance: 19.9
click at [52, 369] on div "10100249" at bounding box center [55, 371] width 62 height 25
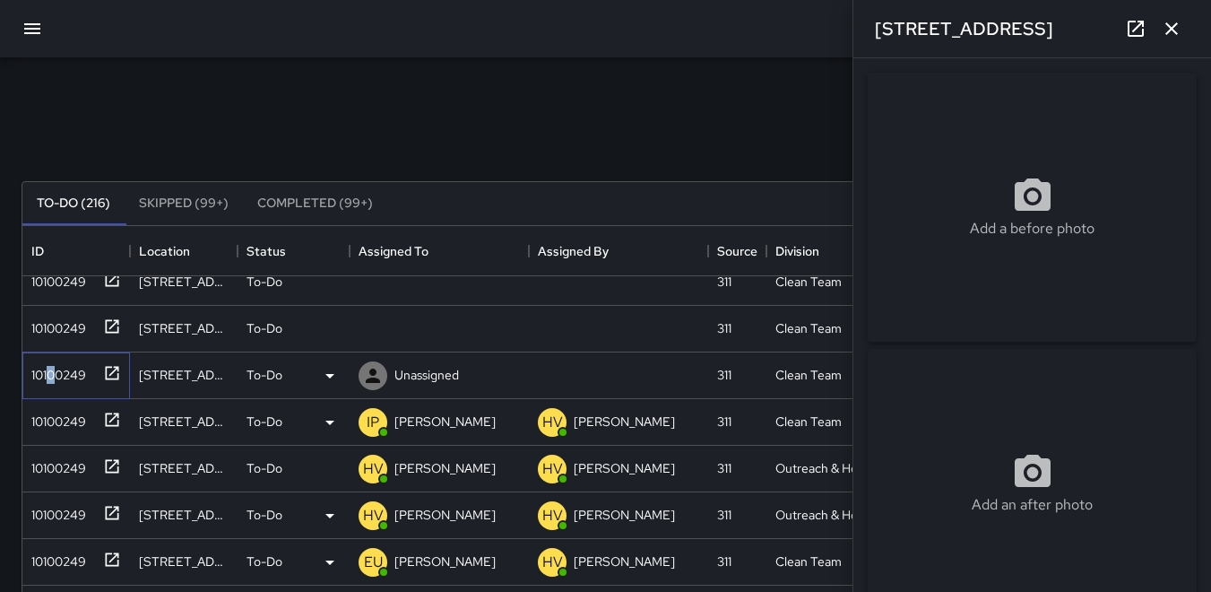
type input "**********"
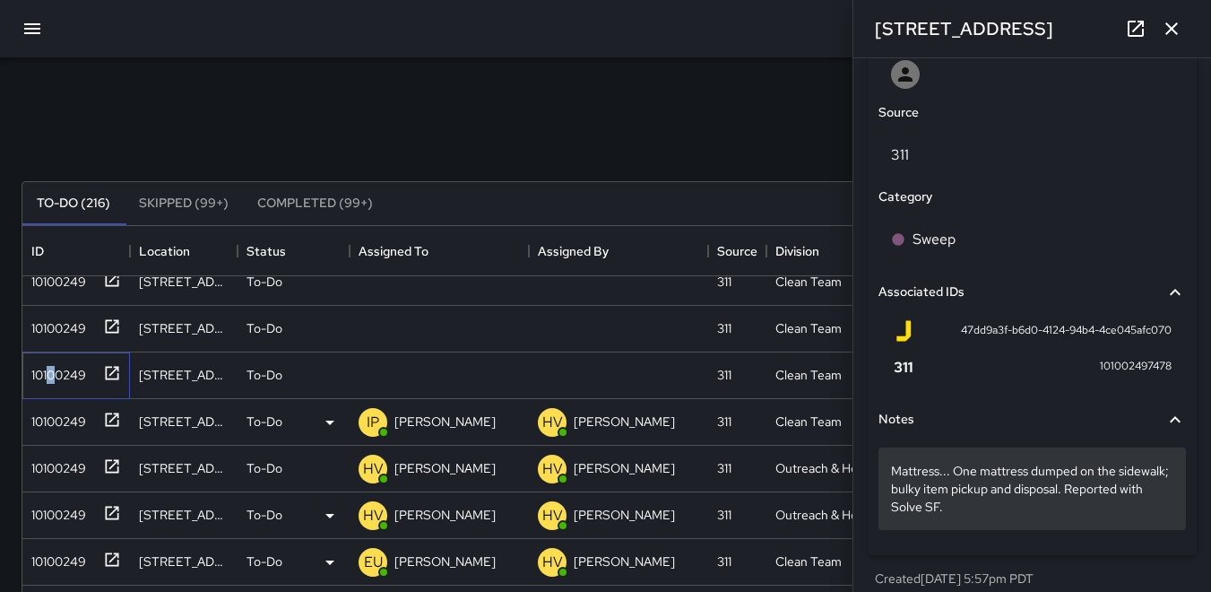
scroll to position [999, 0]
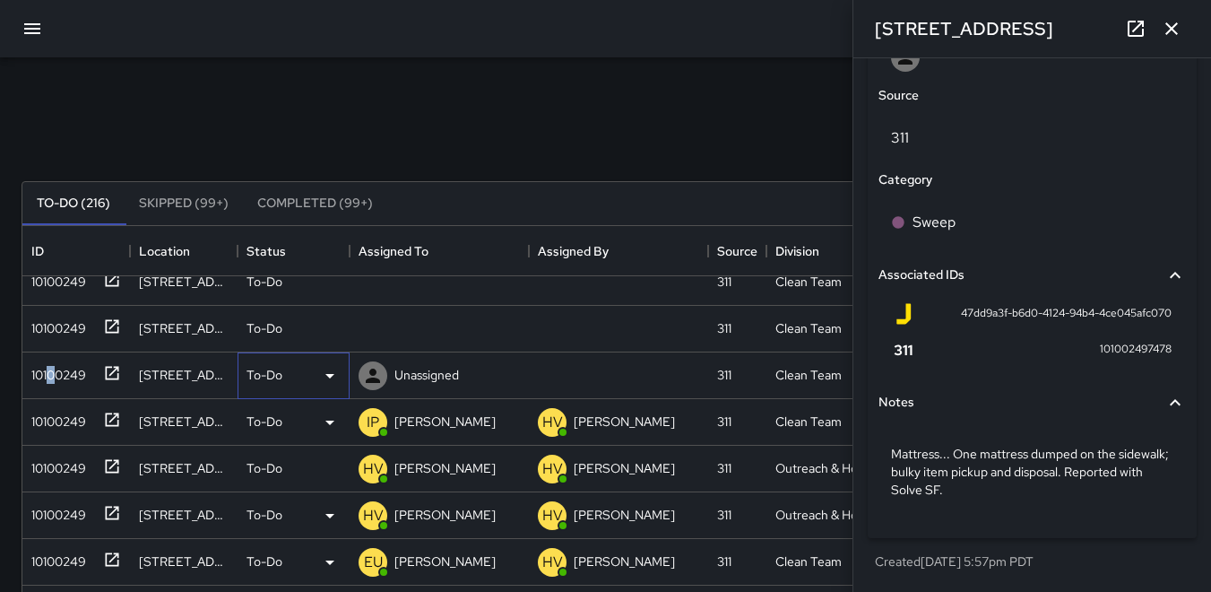
click at [329, 377] on icon at bounding box center [330, 376] width 9 height 4
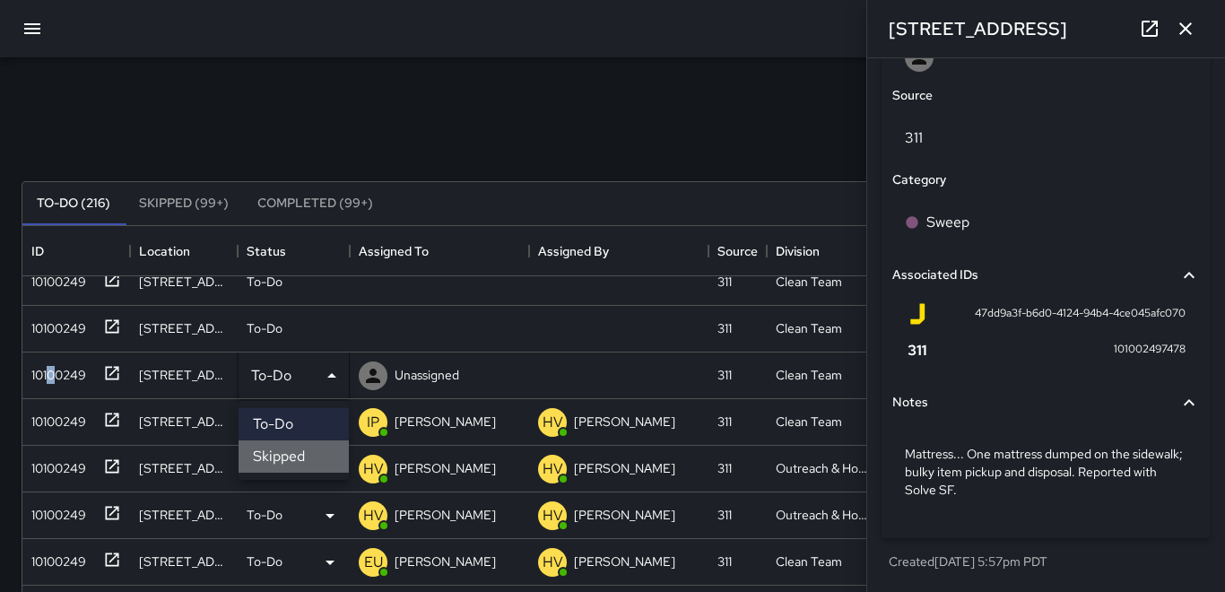
click at [292, 455] on li "Skipped" at bounding box center [294, 456] width 110 height 32
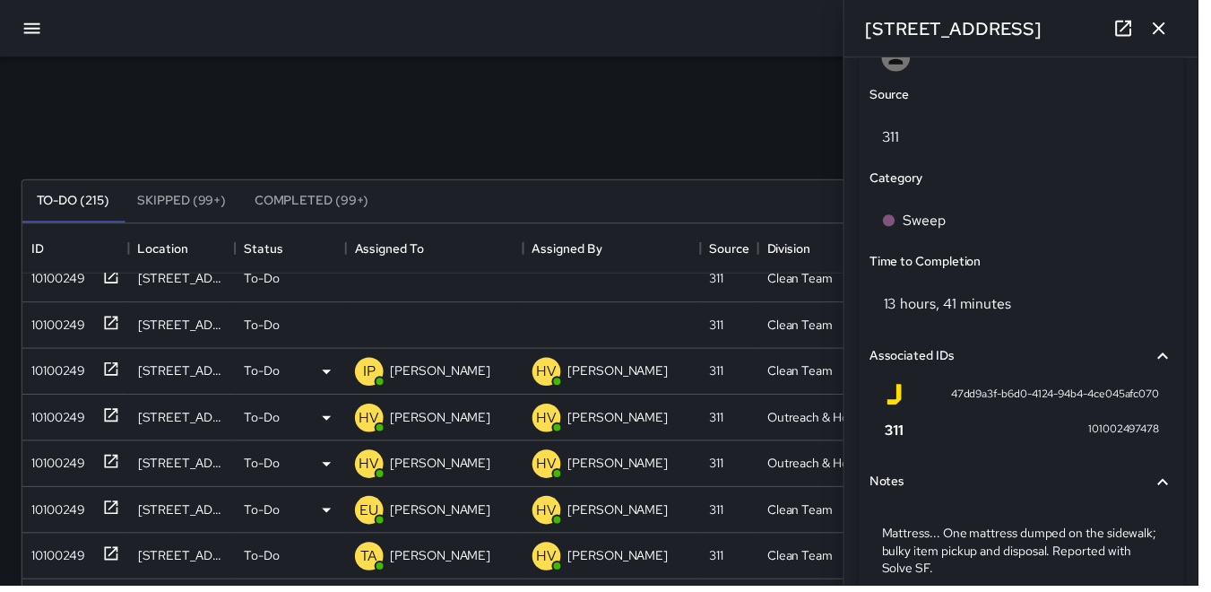
scroll to position [14, 14]
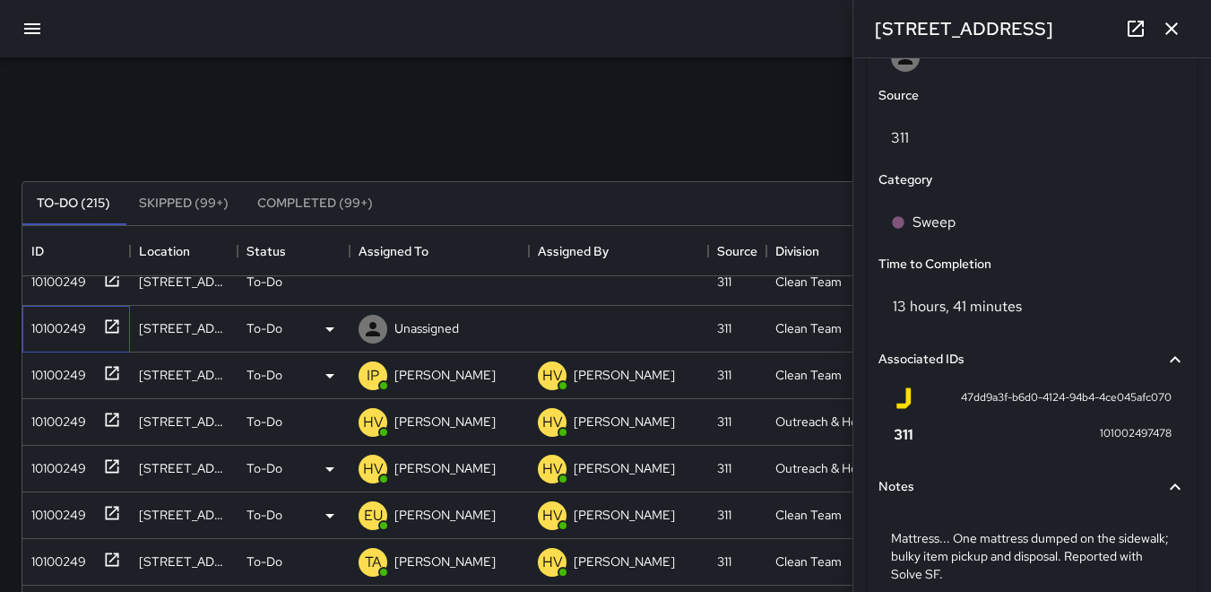
click at [57, 322] on div "10100249" at bounding box center [55, 324] width 62 height 25
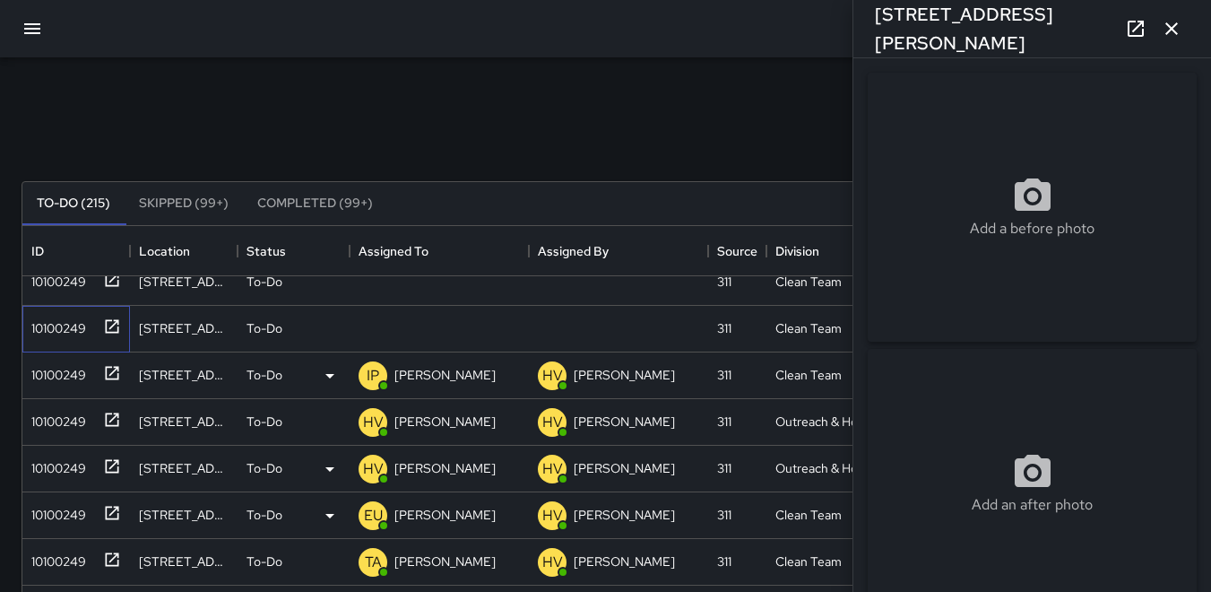
type input "**********"
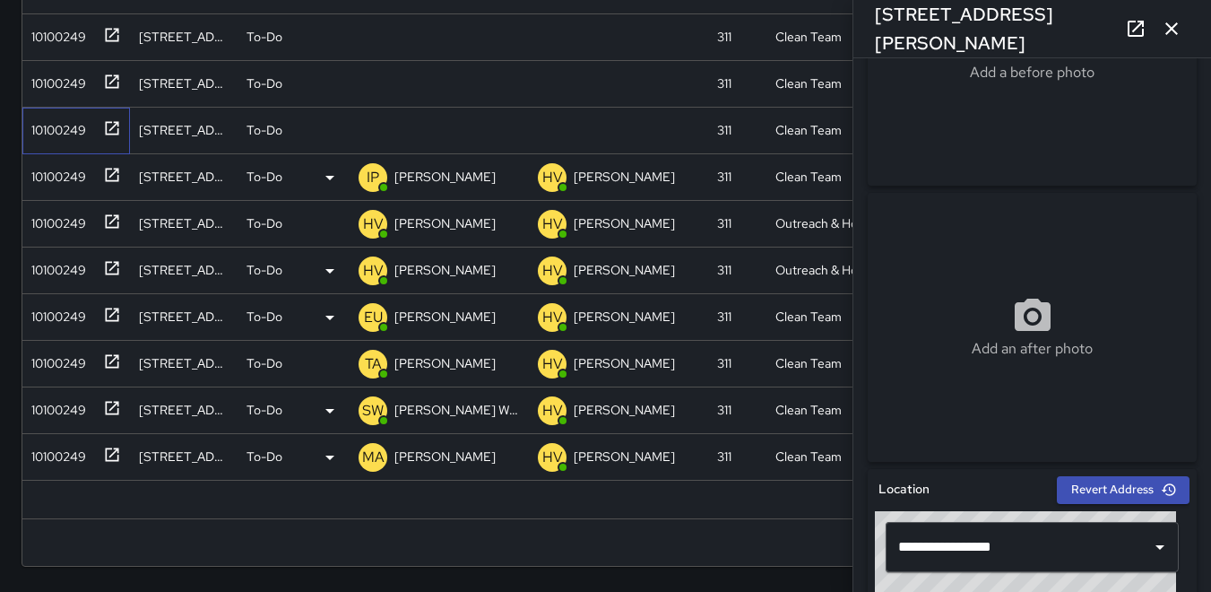
scroll to position [82, 0]
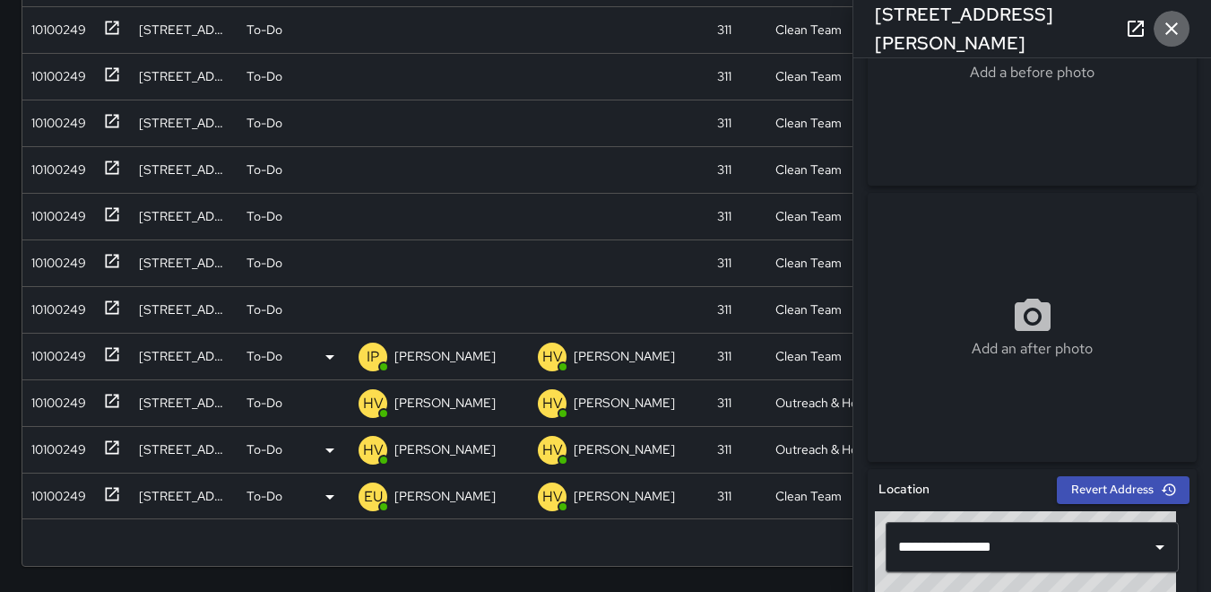
click at [1171, 23] on icon "button" at bounding box center [1172, 29] width 22 height 22
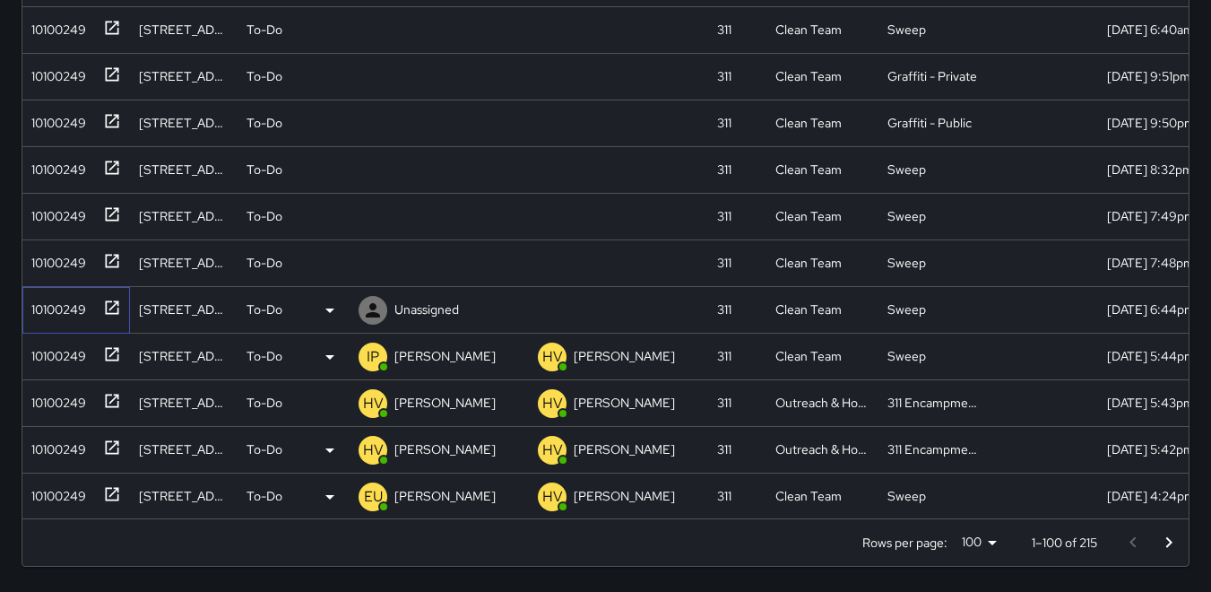
click at [62, 308] on div "10100249" at bounding box center [55, 305] width 62 height 25
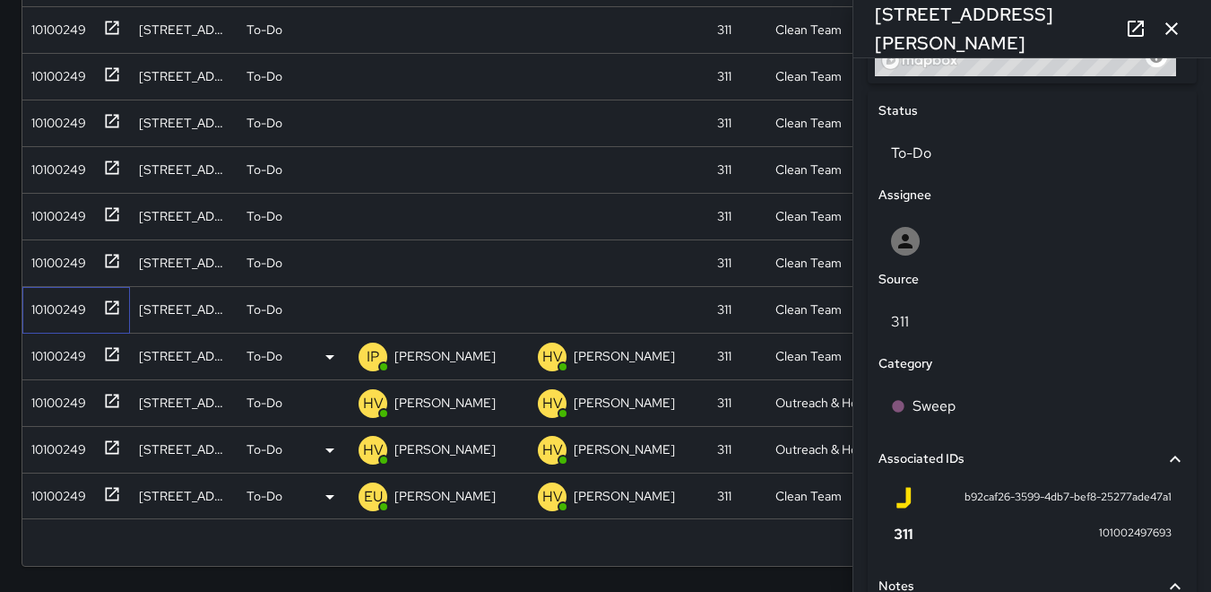
scroll to position [784, 0]
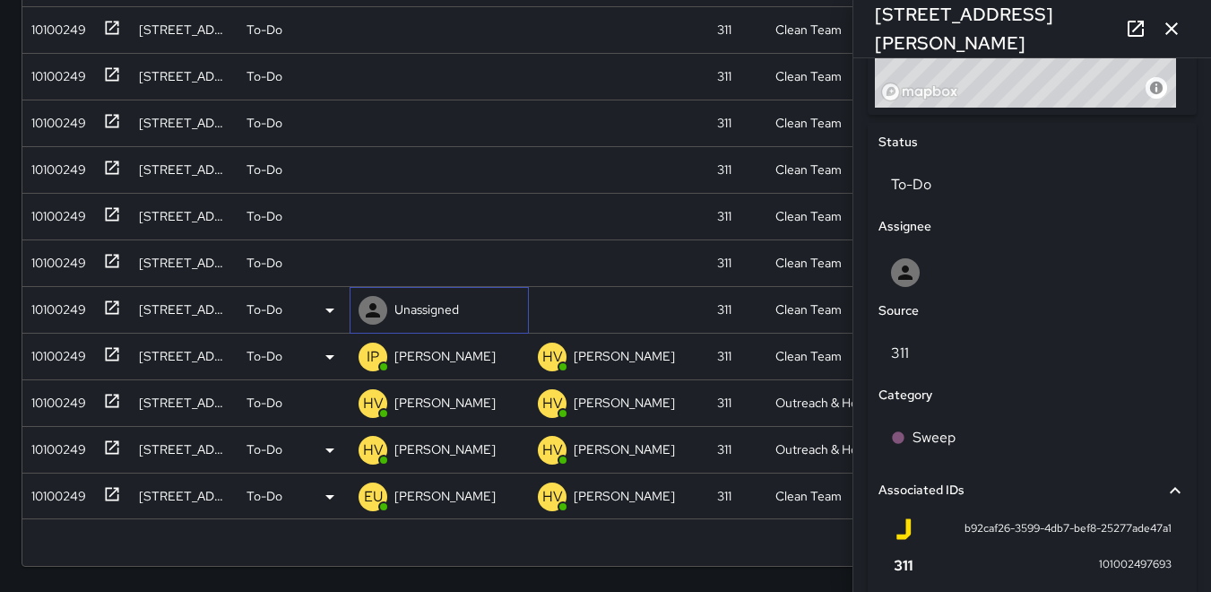
click at [371, 314] on icon at bounding box center [373, 310] width 14 height 14
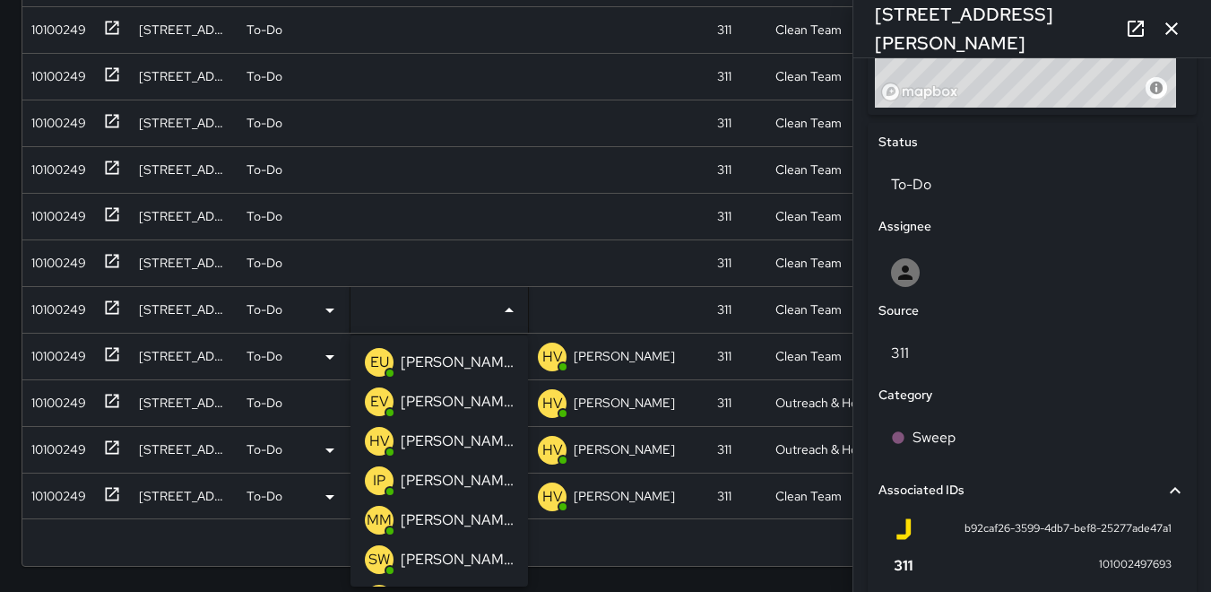
click at [377, 438] on p "HV" at bounding box center [379, 441] width 21 height 22
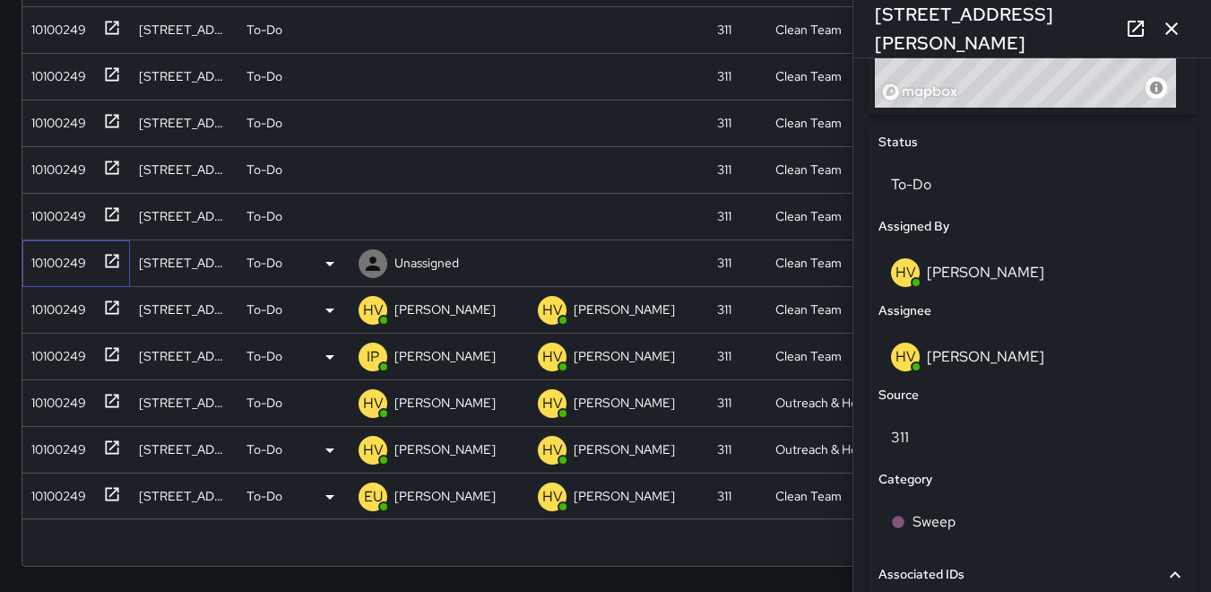
click at [62, 264] on div "10100249" at bounding box center [55, 259] width 62 height 25
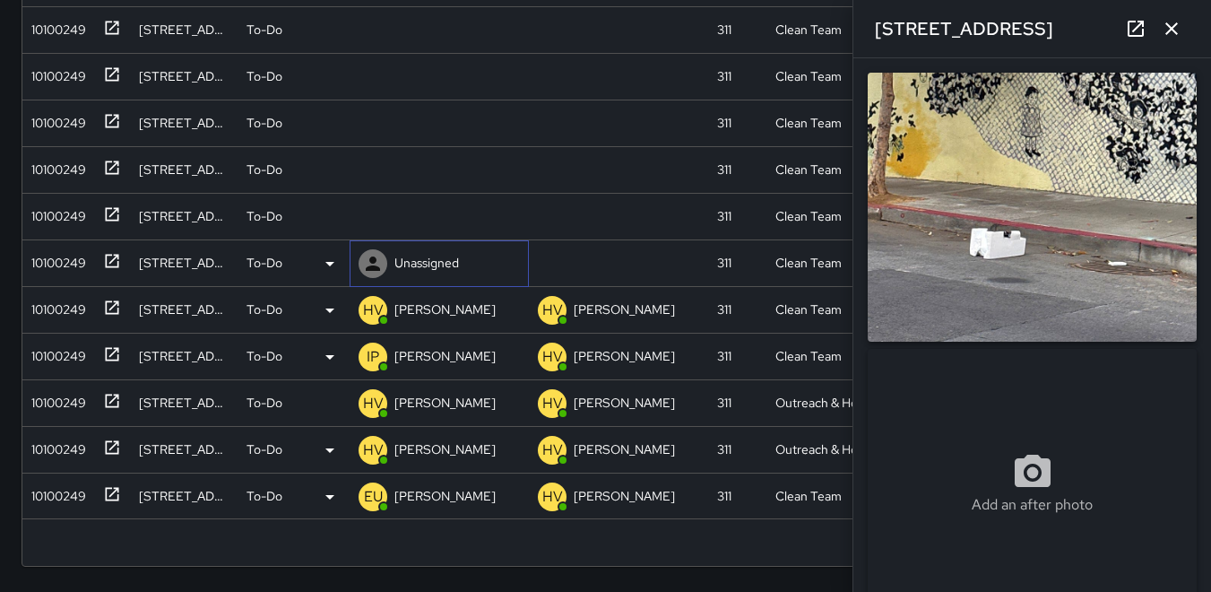
click at [371, 258] on icon at bounding box center [373, 263] width 14 height 14
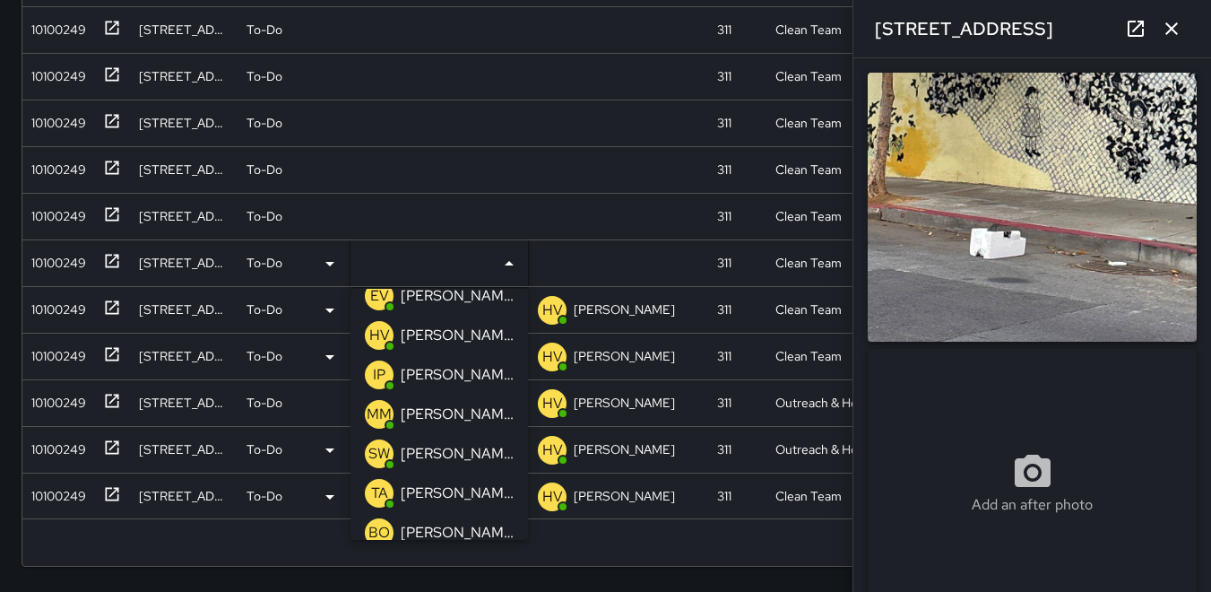
scroll to position [90, 0]
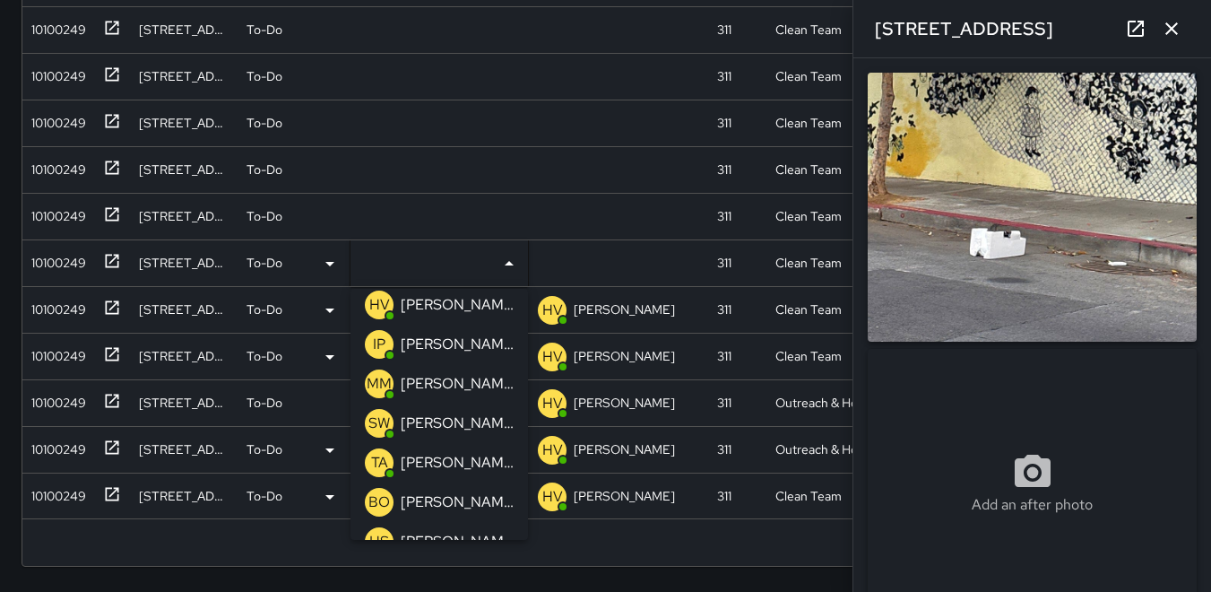
click at [374, 384] on p "MM" at bounding box center [379, 384] width 25 height 22
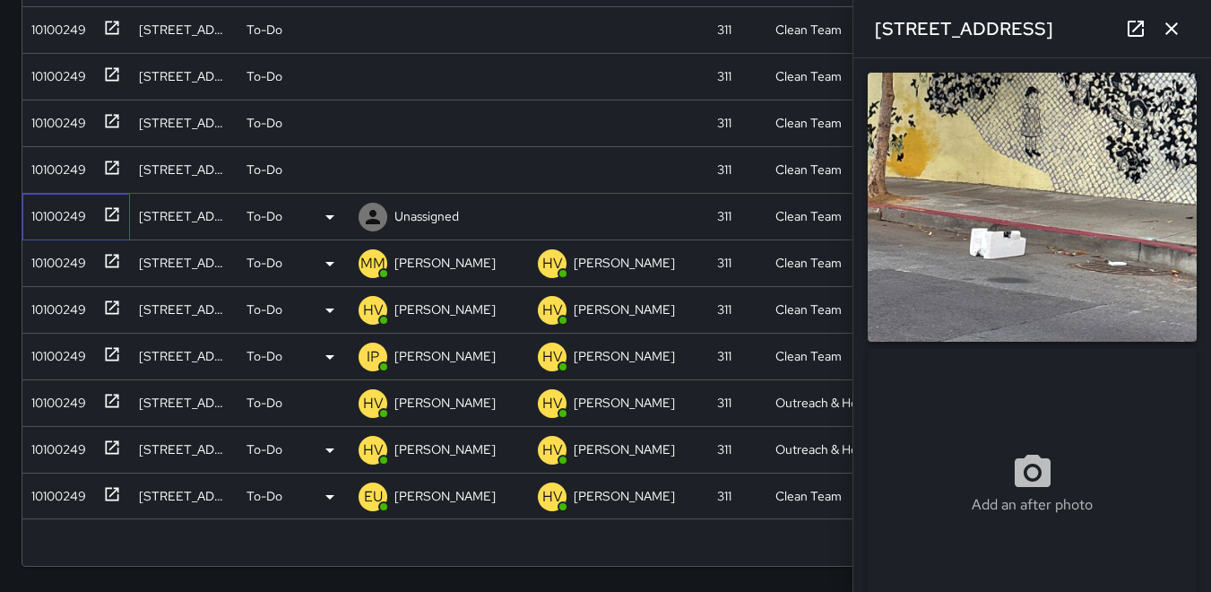
click at [56, 203] on div "10100249" at bounding box center [55, 212] width 62 height 25
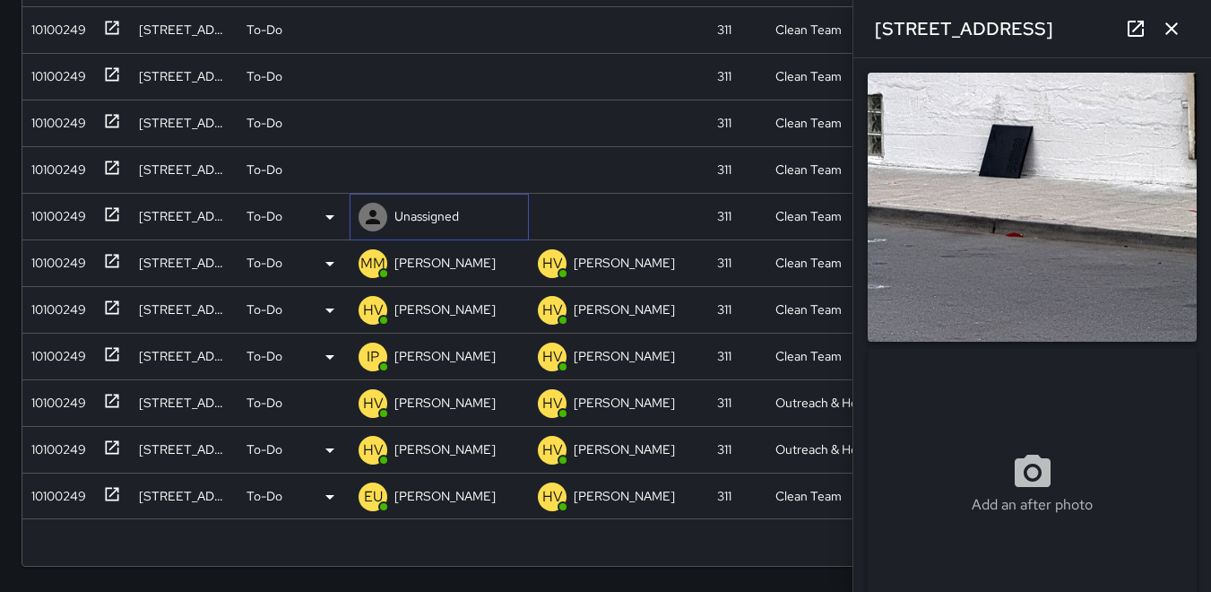
click at [378, 213] on icon at bounding box center [373, 217] width 22 height 22
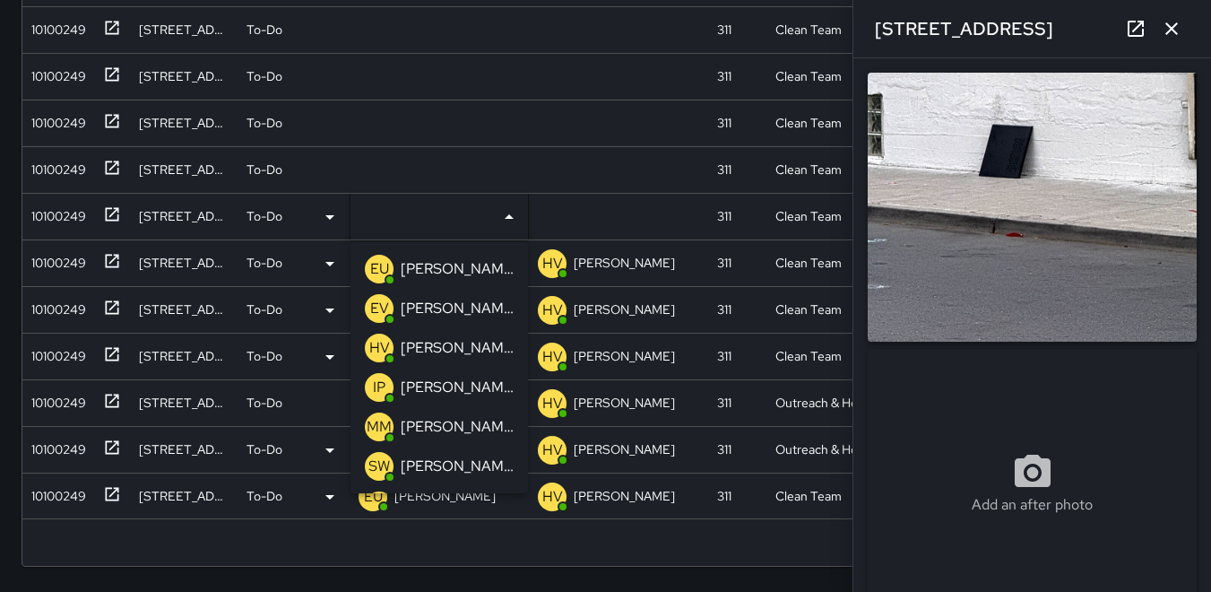
click at [374, 426] on p "MM" at bounding box center [379, 427] width 25 height 22
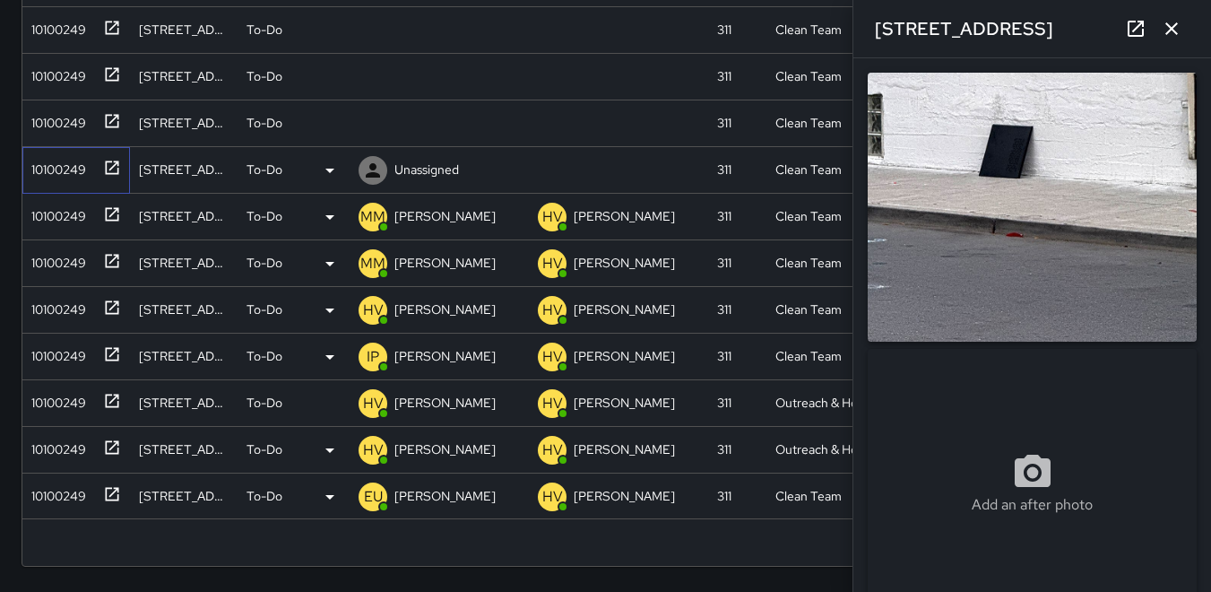
click at [56, 157] on div "10100249" at bounding box center [55, 165] width 62 height 25
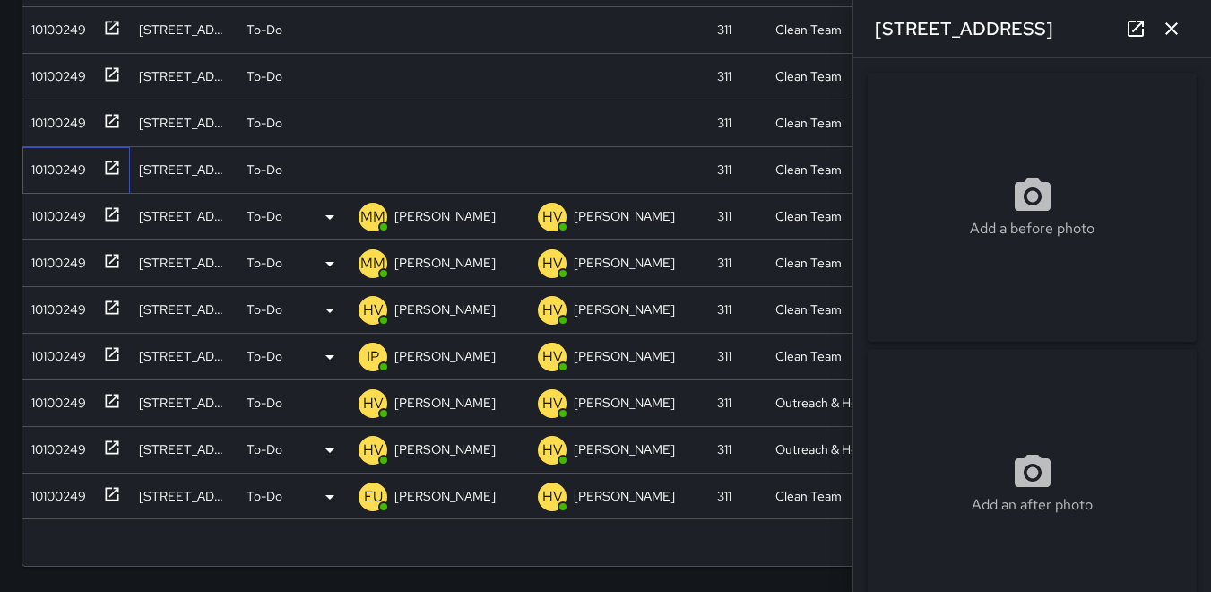
type input "**********"
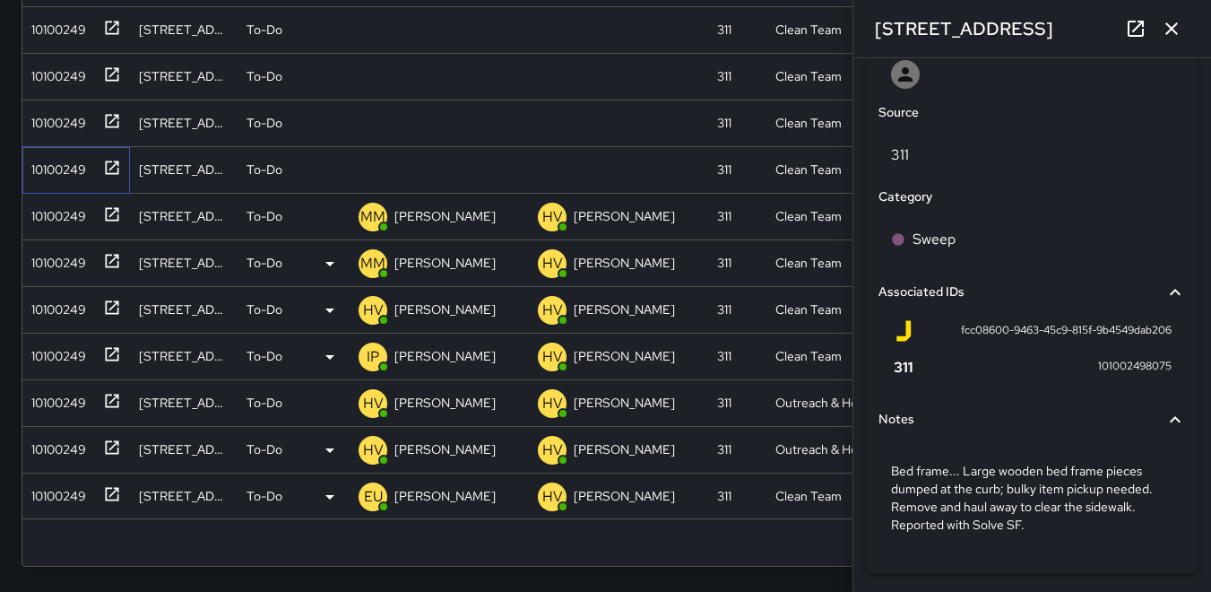
scroll to position [1017, 0]
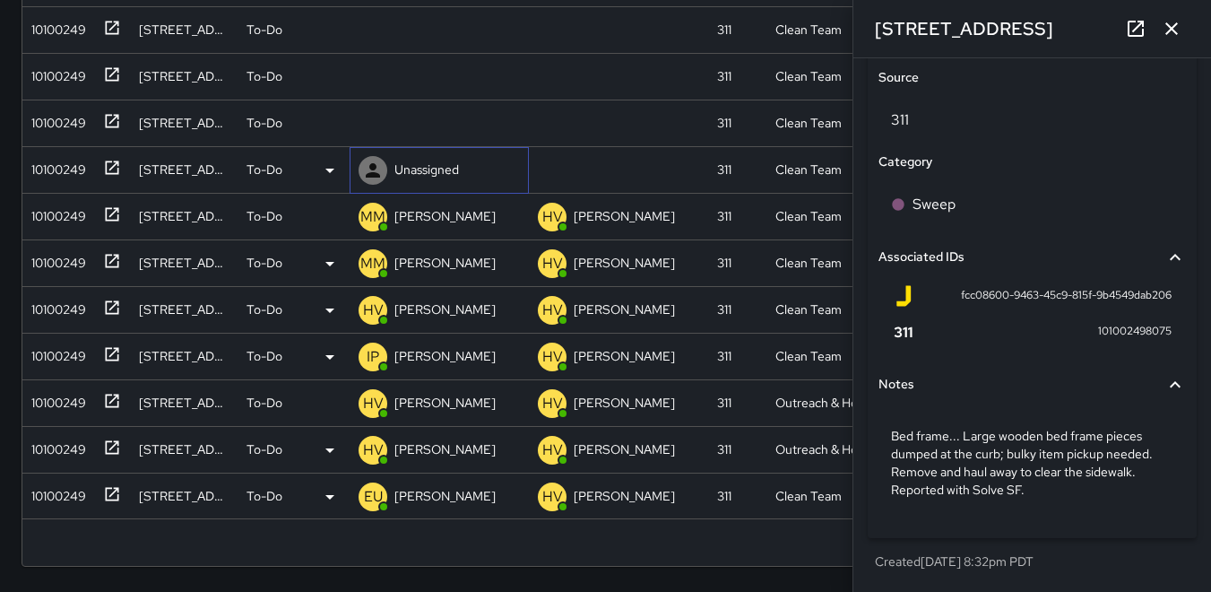
click at [365, 174] on icon at bounding box center [373, 171] width 22 height 22
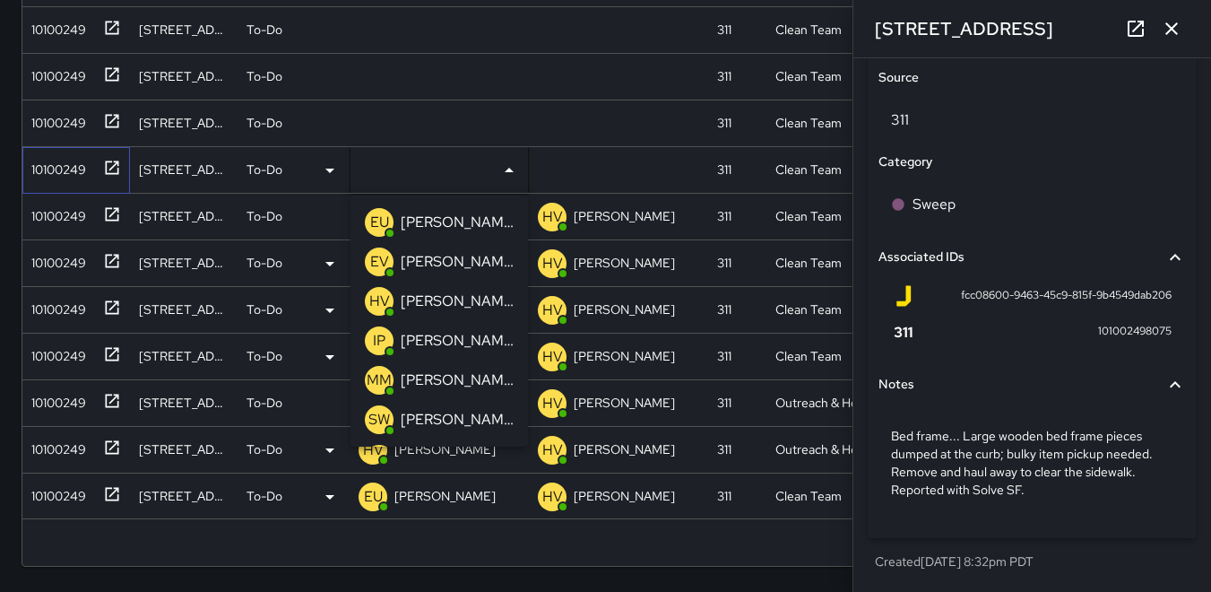
click at [52, 171] on div "10100249" at bounding box center [55, 165] width 62 height 25
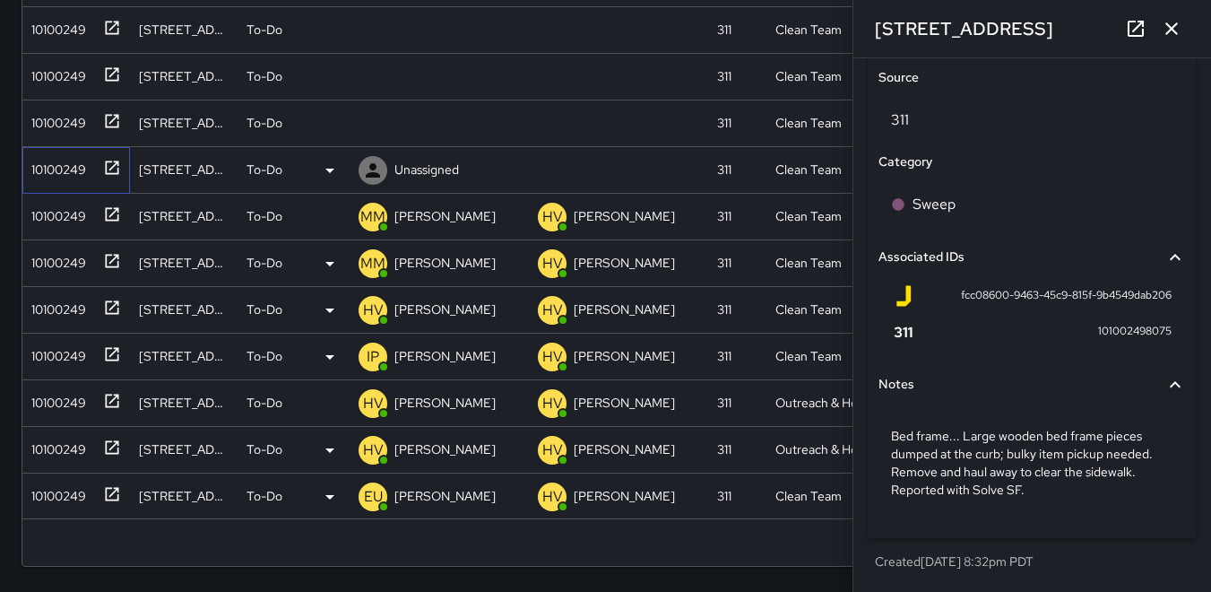
click at [69, 167] on div "10100249" at bounding box center [55, 165] width 62 height 25
click at [0, 0] on icon at bounding box center [0, 0] width 0 height 0
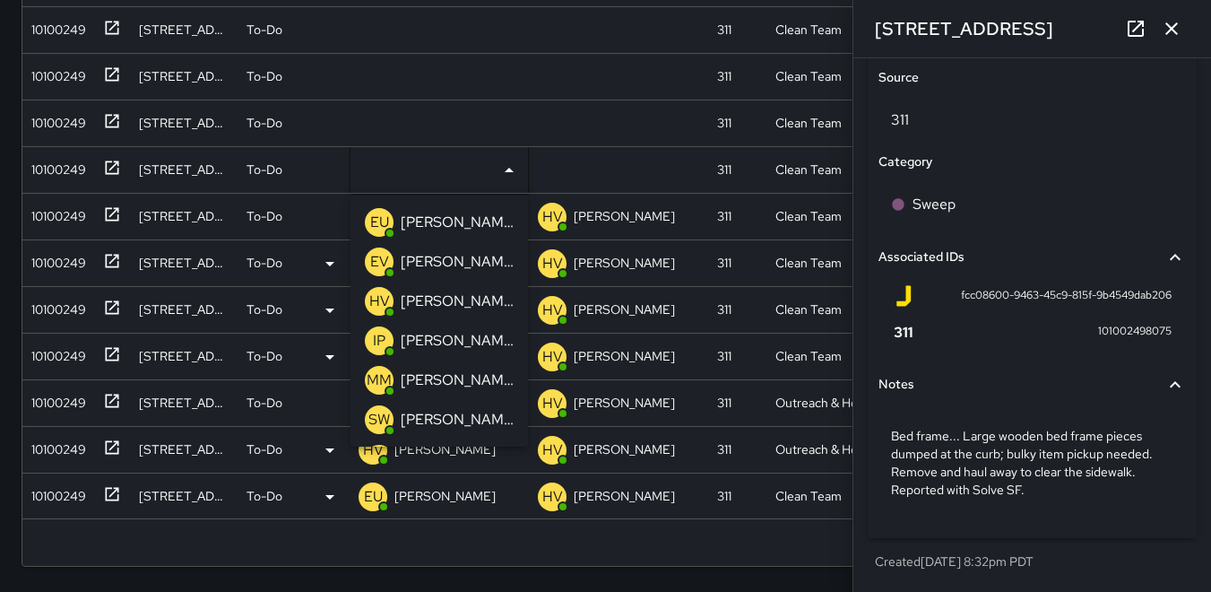
click at [378, 300] on p "HV" at bounding box center [379, 302] width 21 height 22
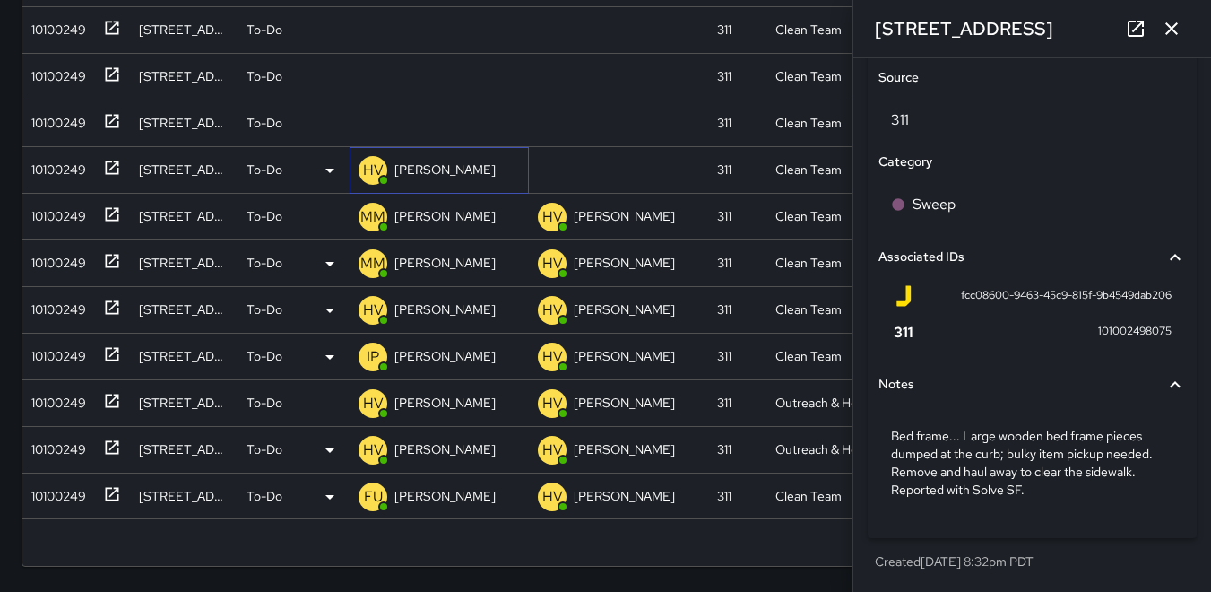
scroll to position [1101, 0]
click at [53, 129] on div "10100249" at bounding box center [55, 119] width 62 height 25
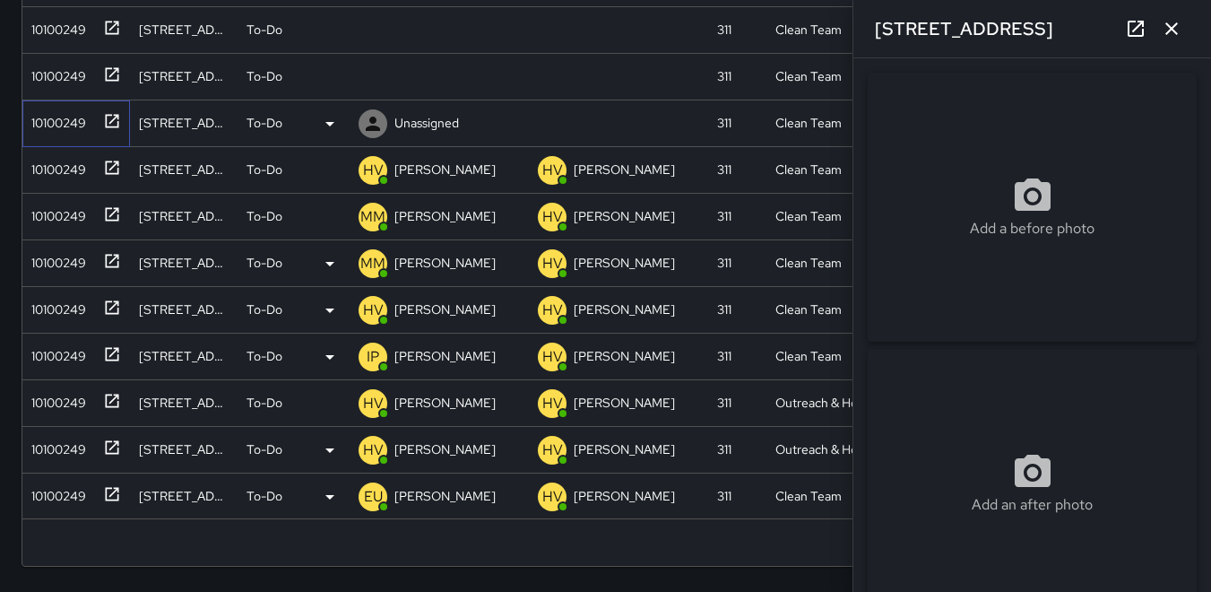
click at [58, 129] on div "10100249" at bounding box center [55, 119] width 62 height 25
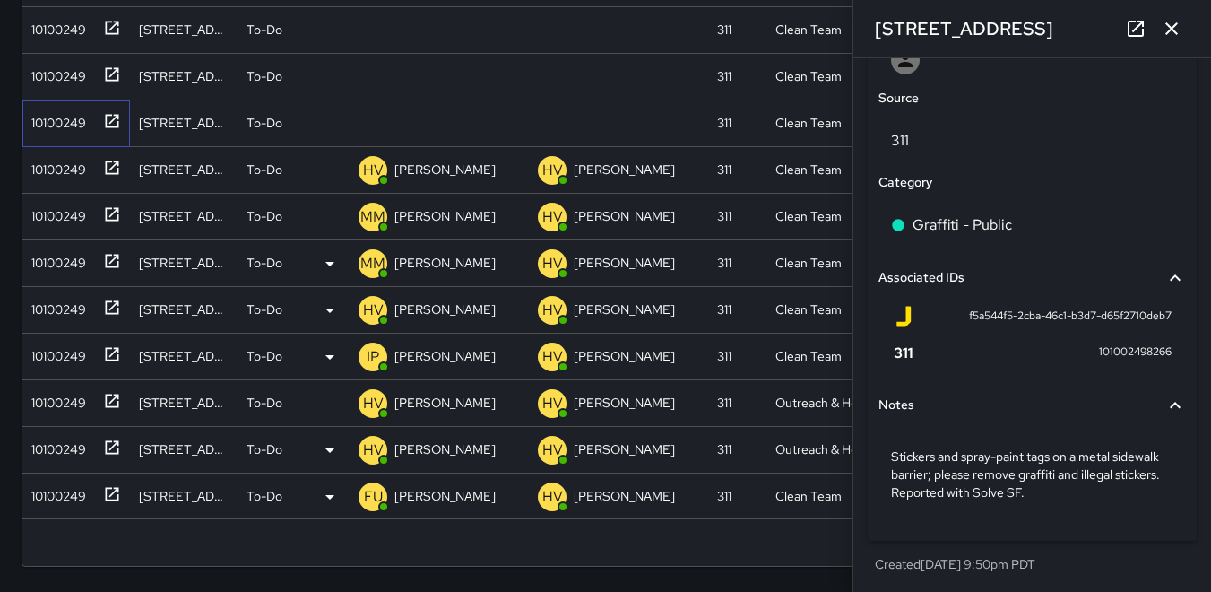
scroll to position [999, 0]
click at [375, 119] on icon at bounding box center [373, 124] width 14 height 14
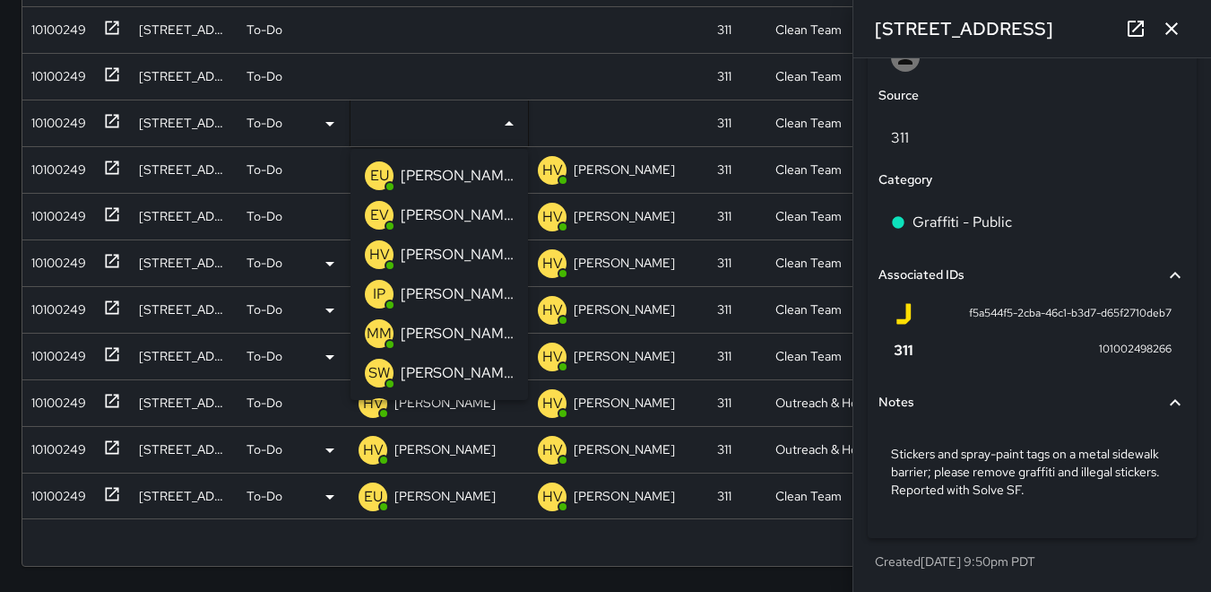
click at [385, 172] on p "EU" at bounding box center [379, 176] width 19 height 22
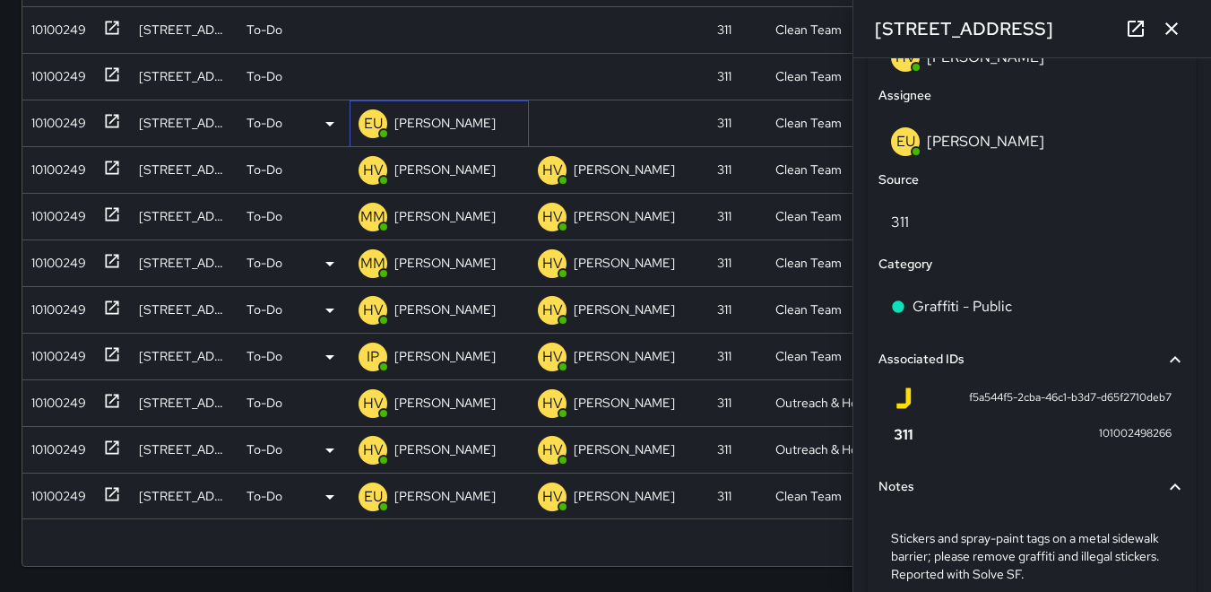
scroll to position [1083, 0]
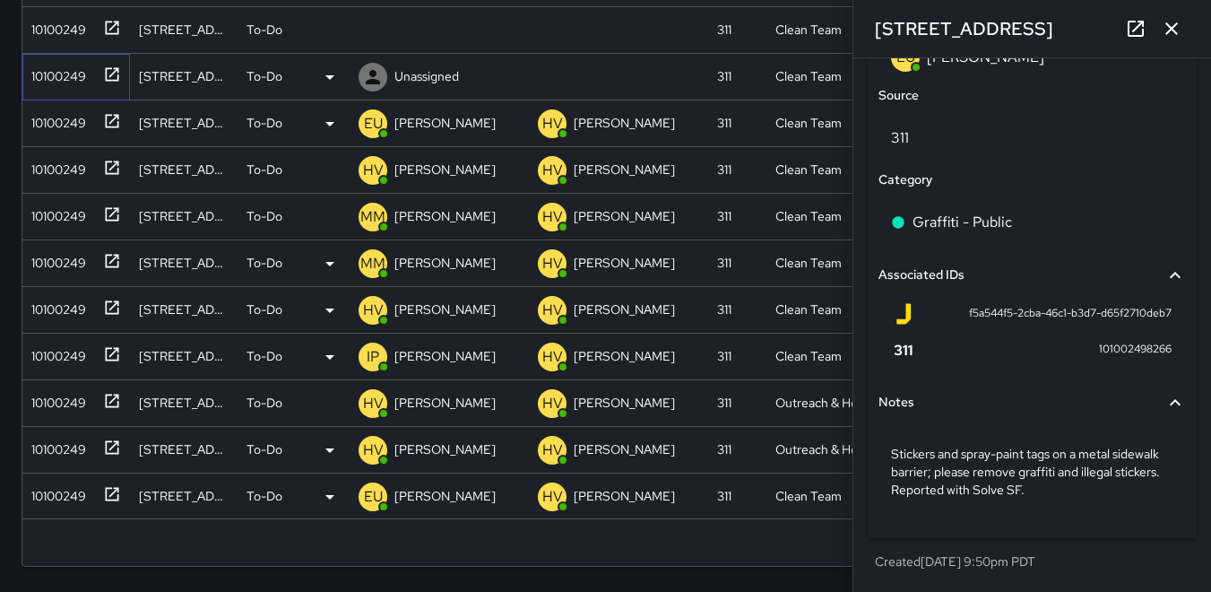
click at [45, 75] on div "10100249" at bounding box center [55, 72] width 62 height 25
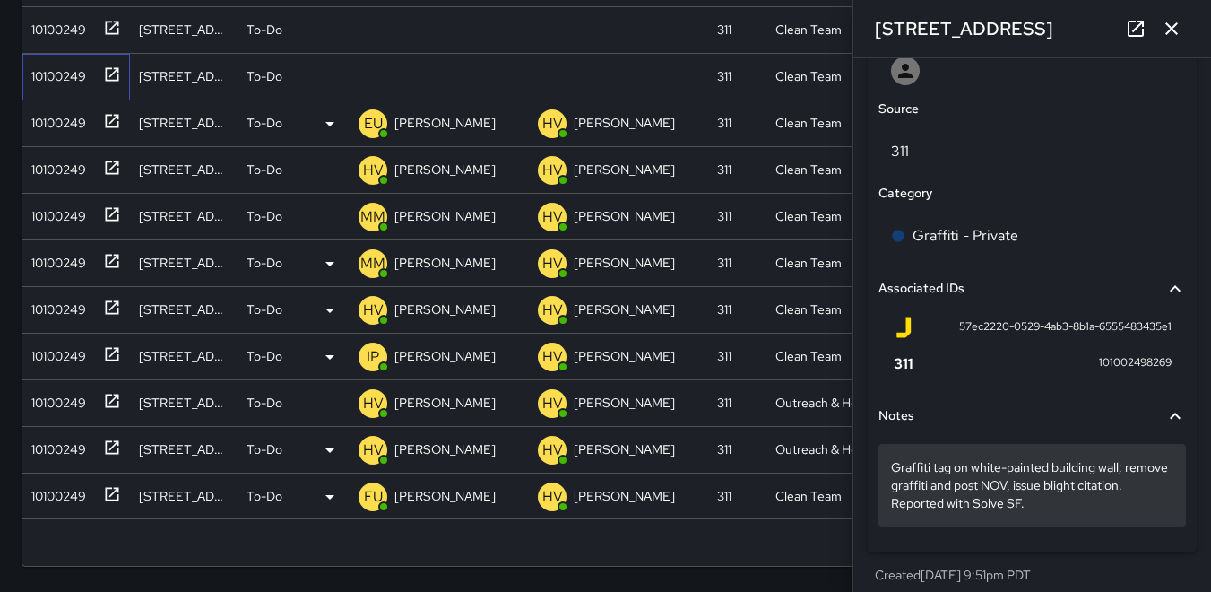
scroll to position [986, 0]
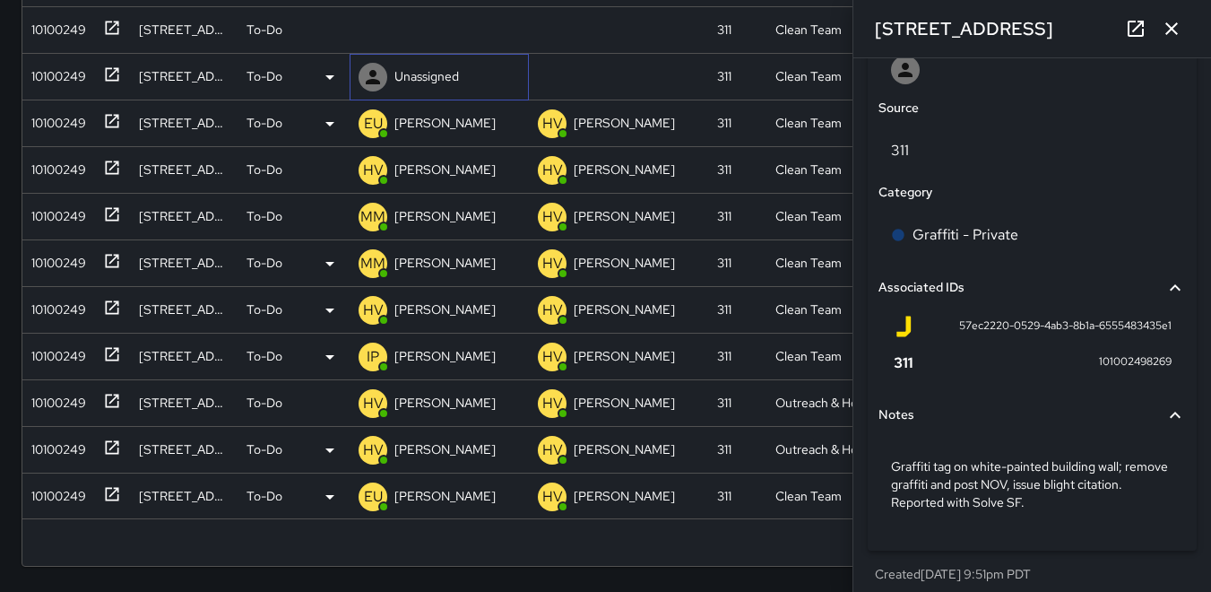
click at [365, 71] on icon at bounding box center [373, 77] width 22 height 22
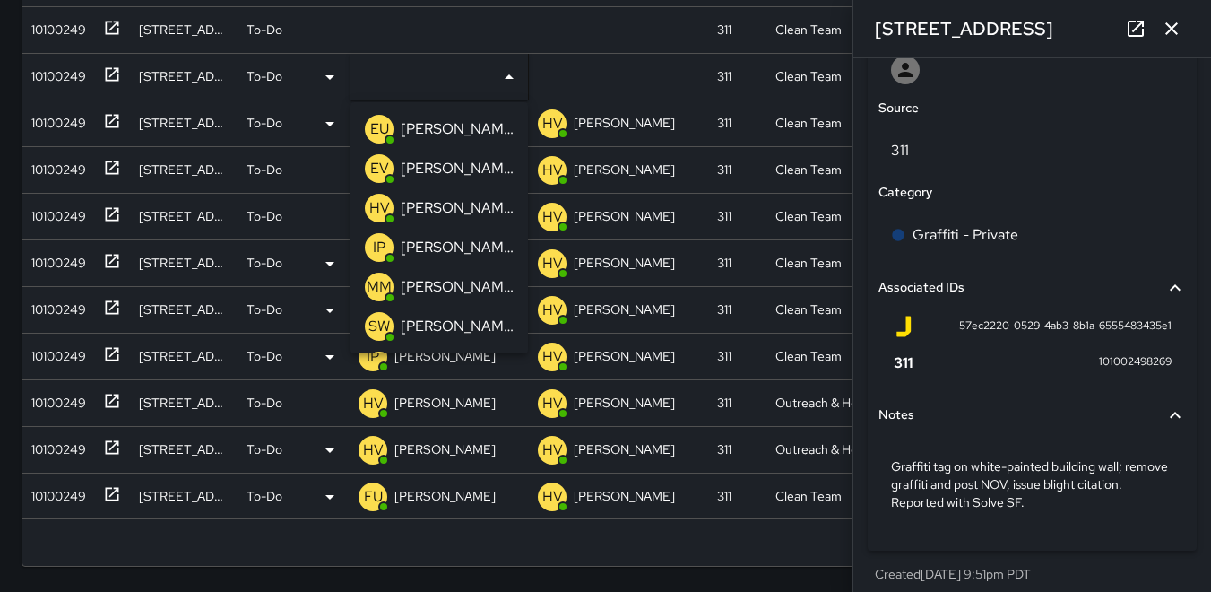
click at [378, 209] on p "HV" at bounding box center [379, 208] width 21 height 22
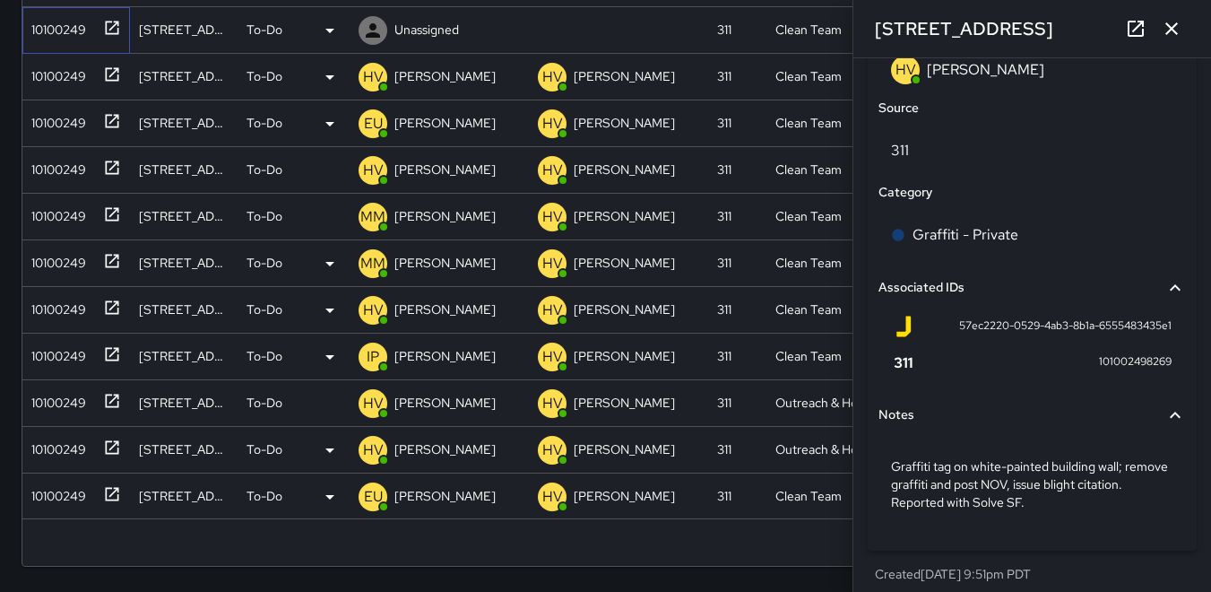
click at [56, 30] on div "10100249" at bounding box center [55, 25] width 62 height 25
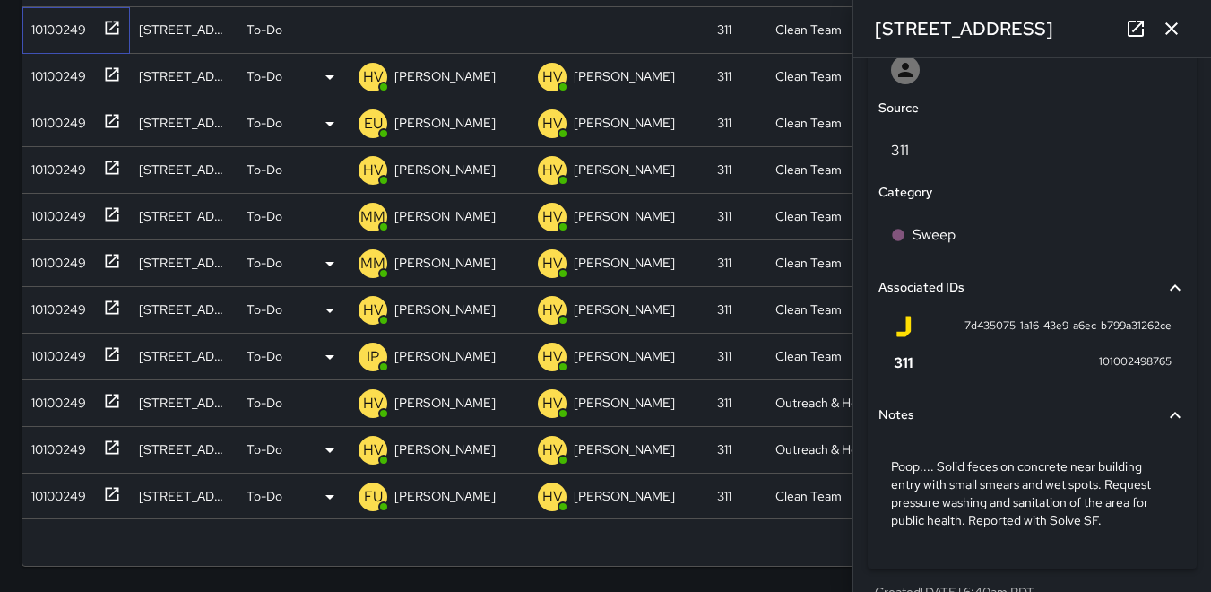
scroll to position [1017, 0]
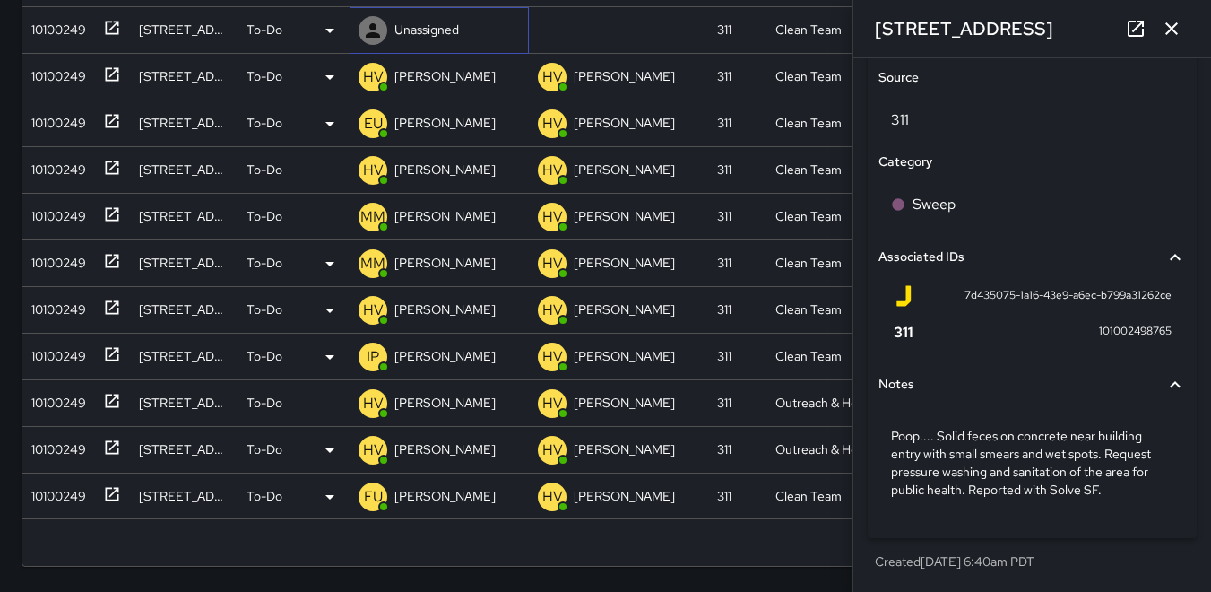
click at [373, 26] on icon at bounding box center [373, 30] width 14 height 14
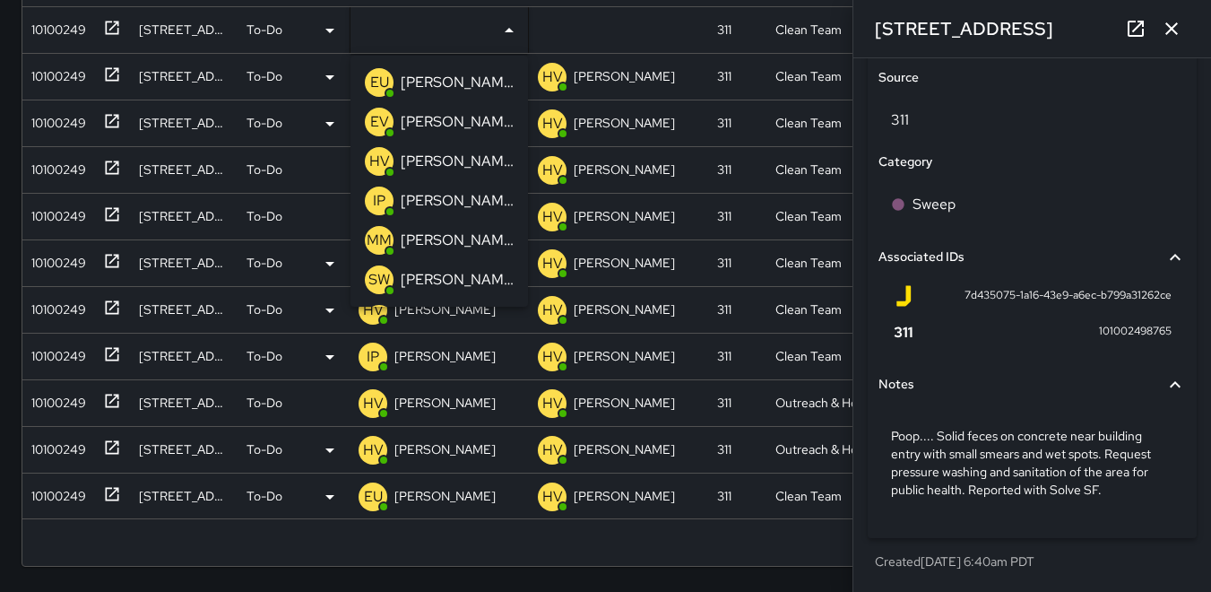
click at [378, 161] on p "HV" at bounding box center [379, 162] width 21 height 22
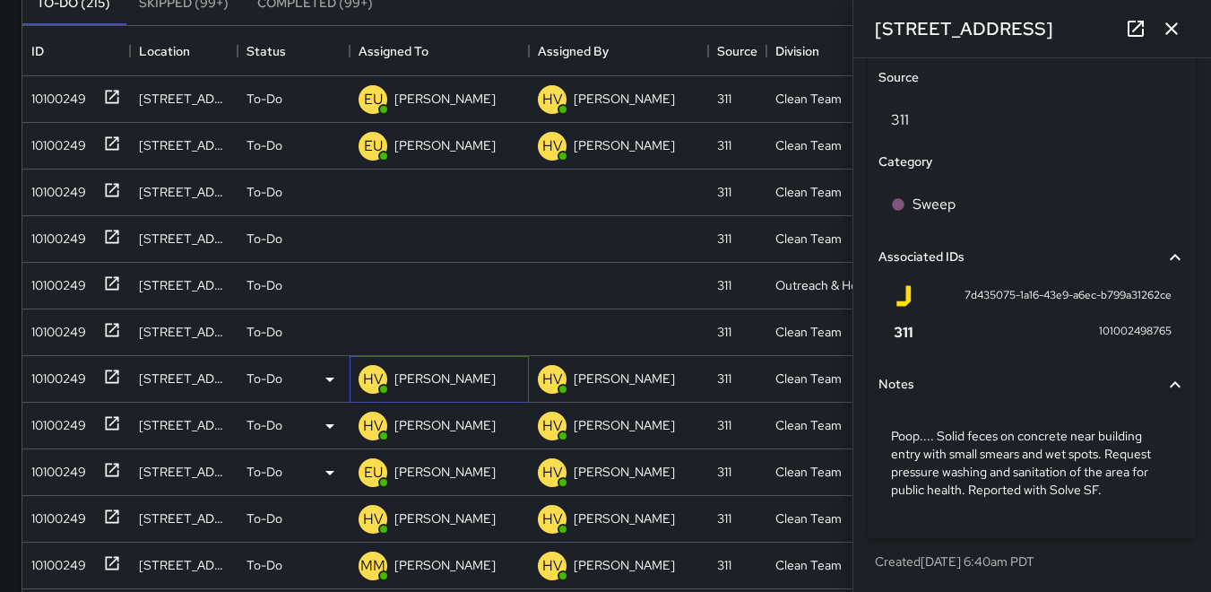
scroll to position [198, 0]
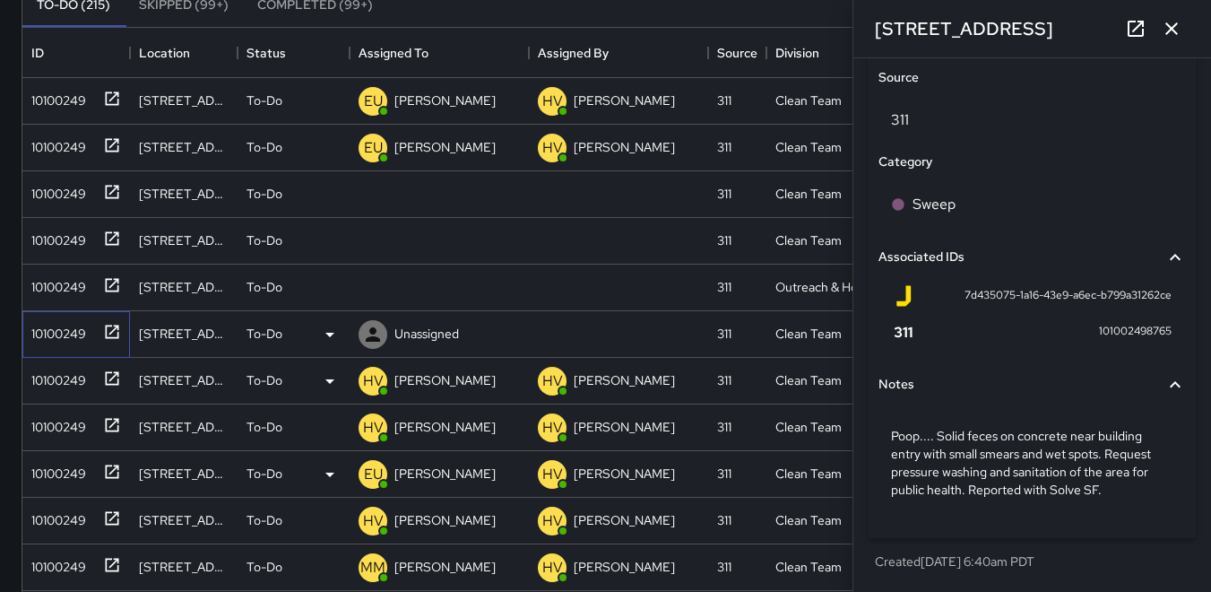
click at [48, 326] on div "10100249" at bounding box center [55, 329] width 62 height 25
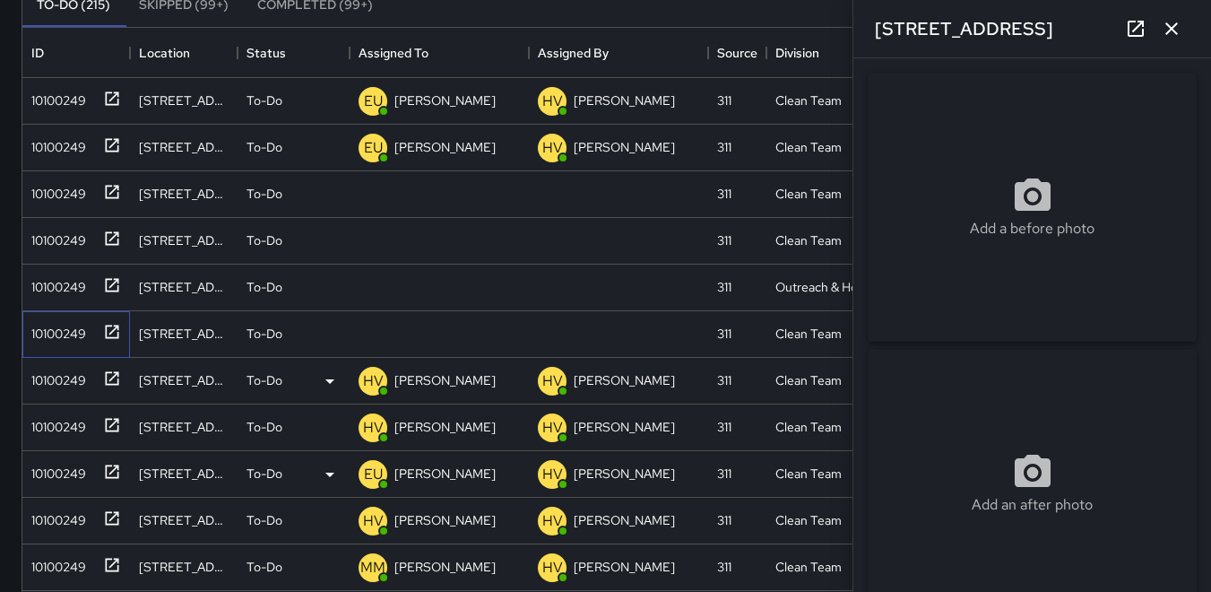
type input "**********"
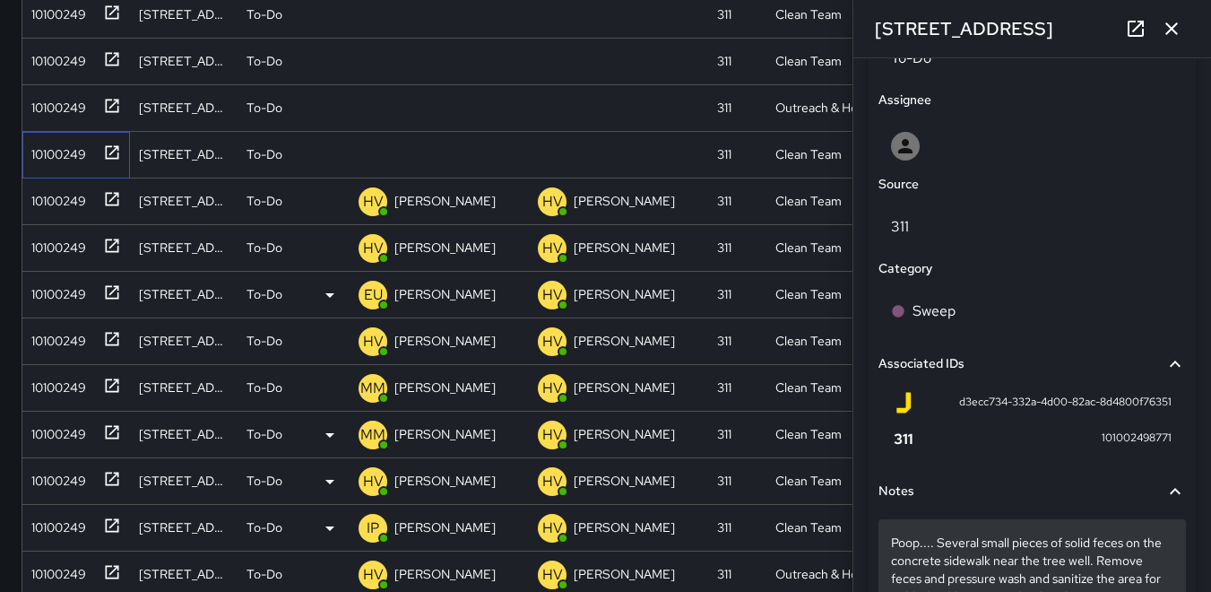
scroll to position [986, 0]
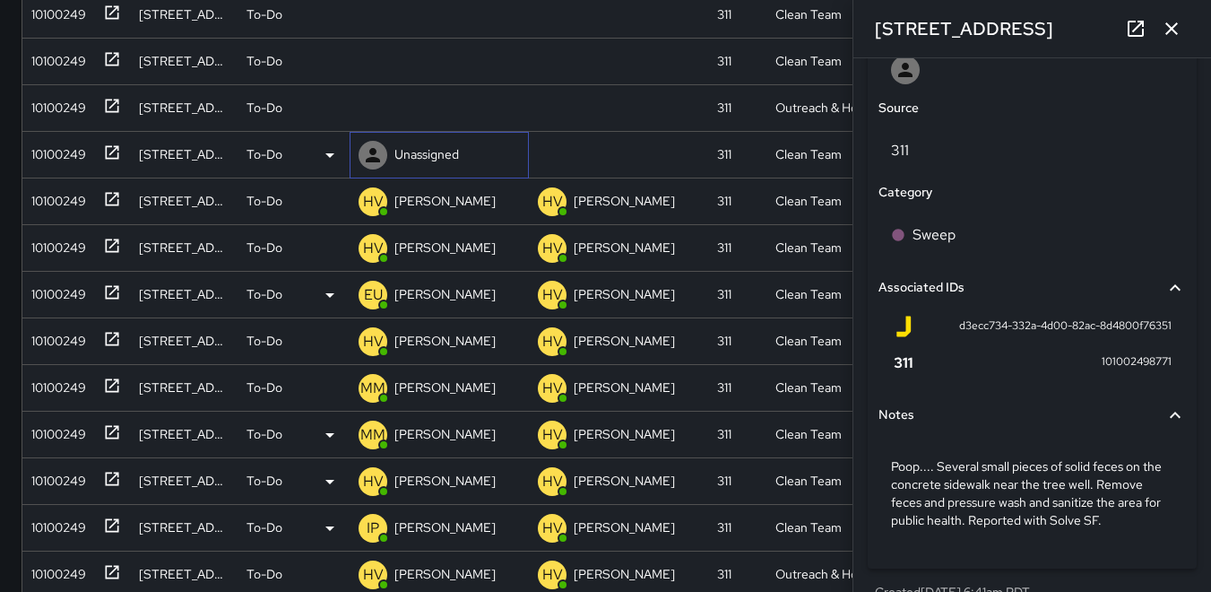
click at [373, 152] on icon at bounding box center [373, 155] width 14 height 14
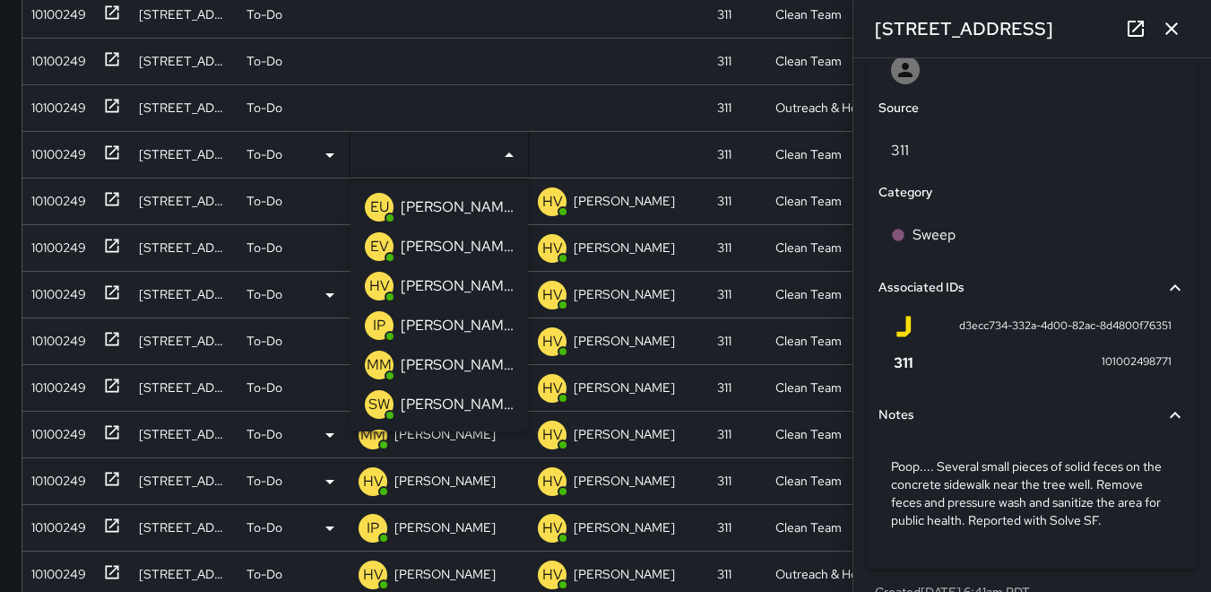
click at [376, 282] on p "HV" at bounding box center [379, 286] width 21 height 22
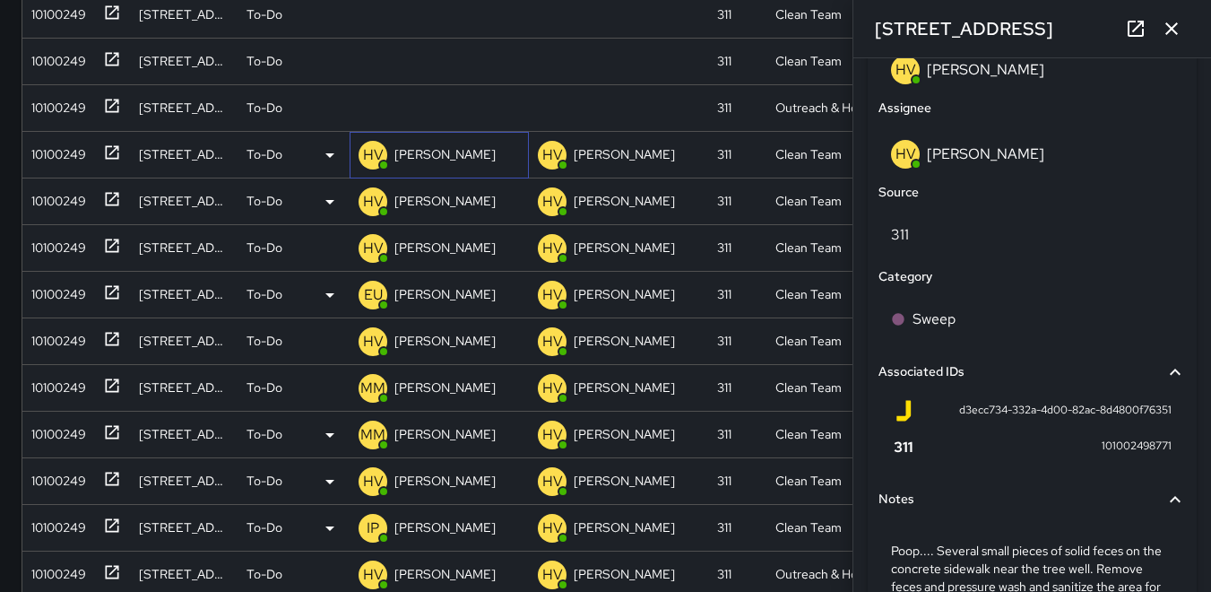
scroll to position [1071, 0]
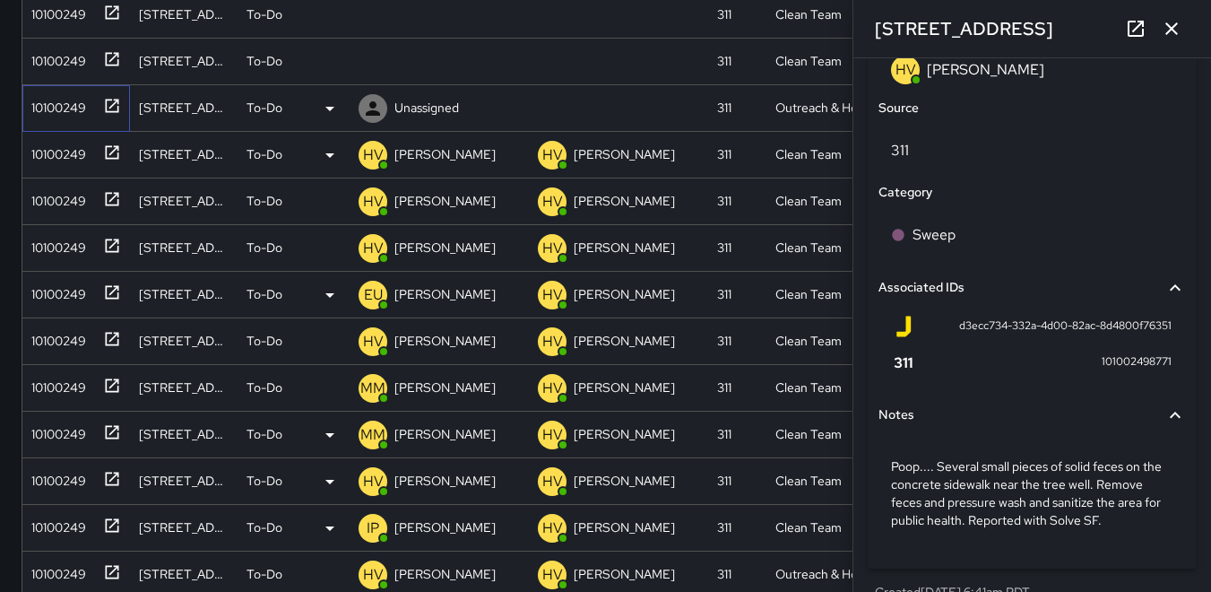
click at [63, 109] on div "10100249" at bounding box center [55, 103] width 62 height 25
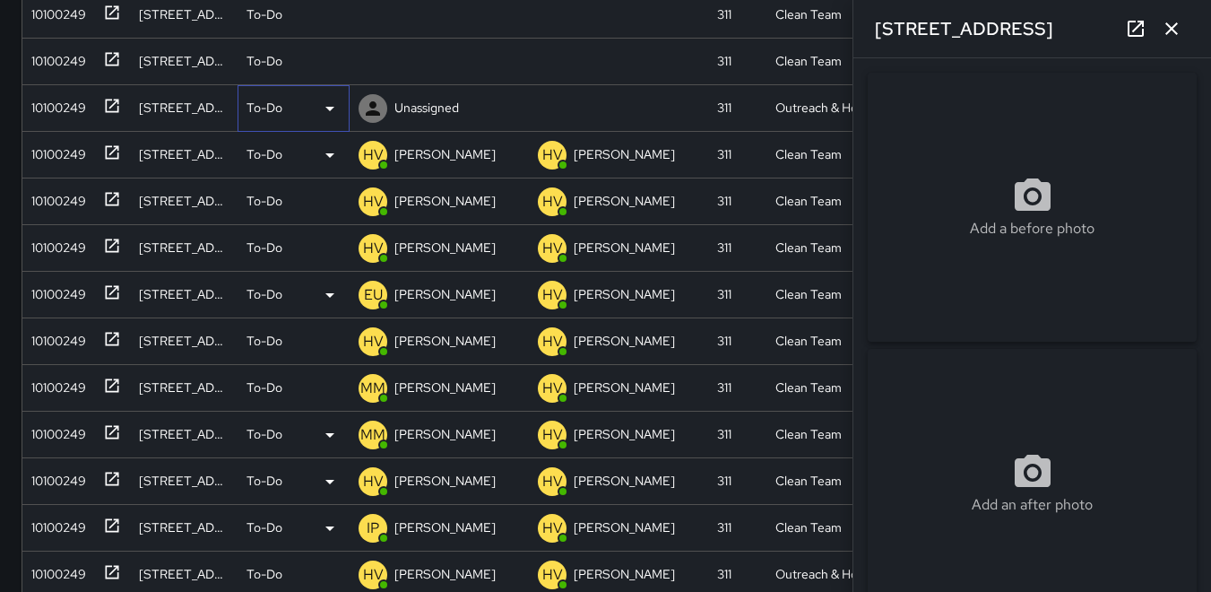
click at [329, 109] on icon at bounding box center [330, 109] width 9 height 4
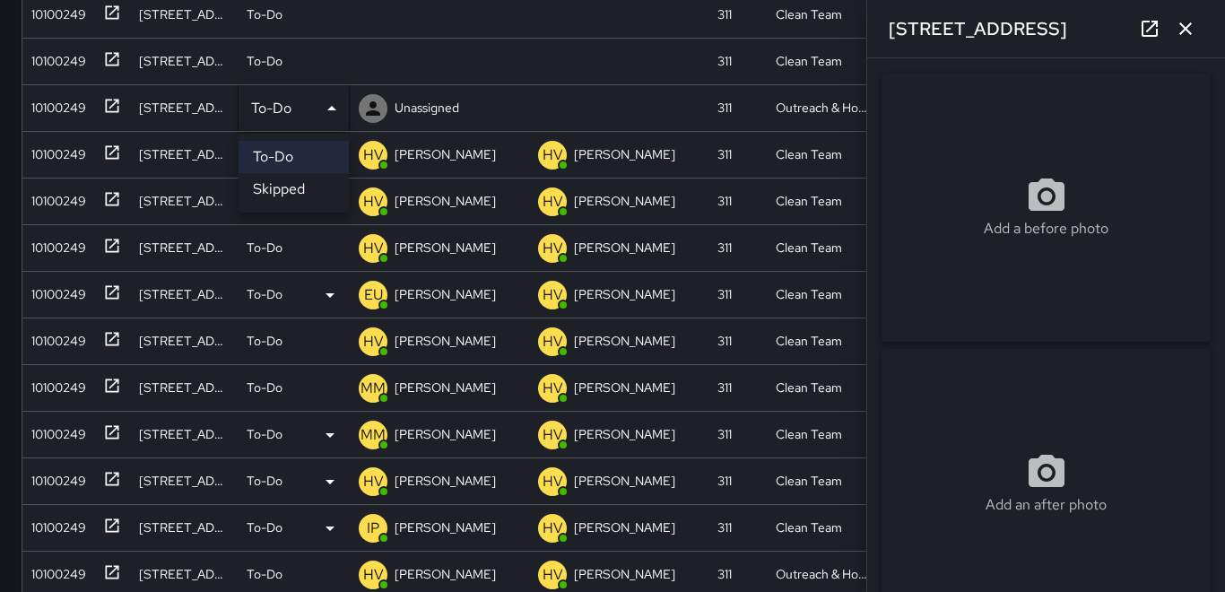
click at [0, 126] on div at bounding box center [612, 296] width 1225 height 592
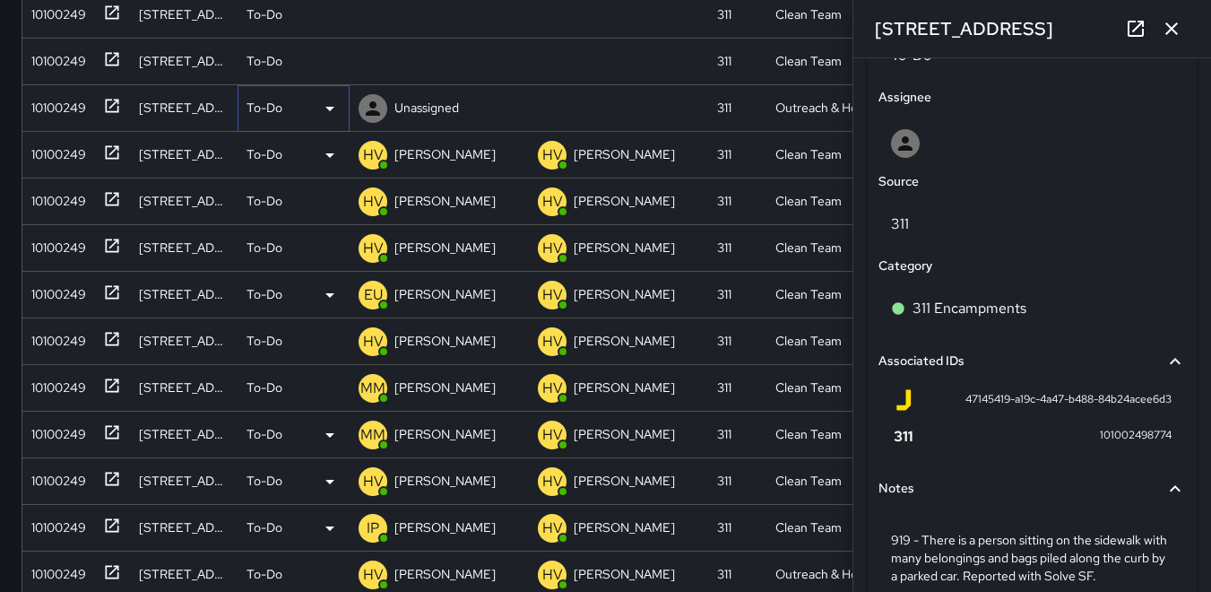
scroll to position [999, 0]
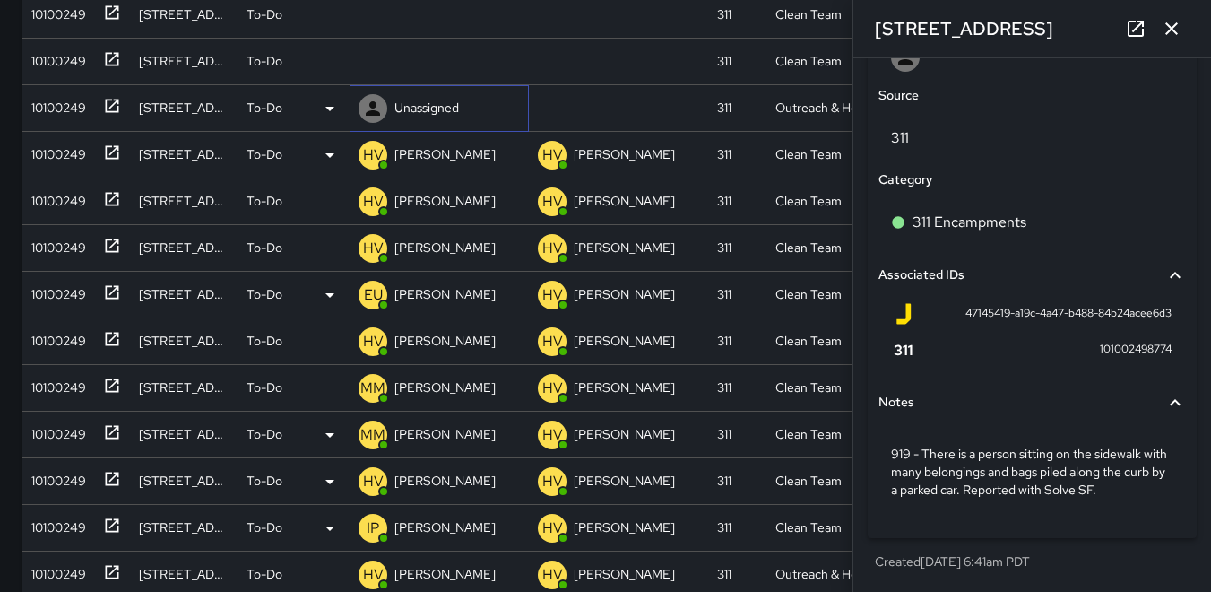
click at [378, 109] on icon at bounding box center [373, 109] width 22 height 22
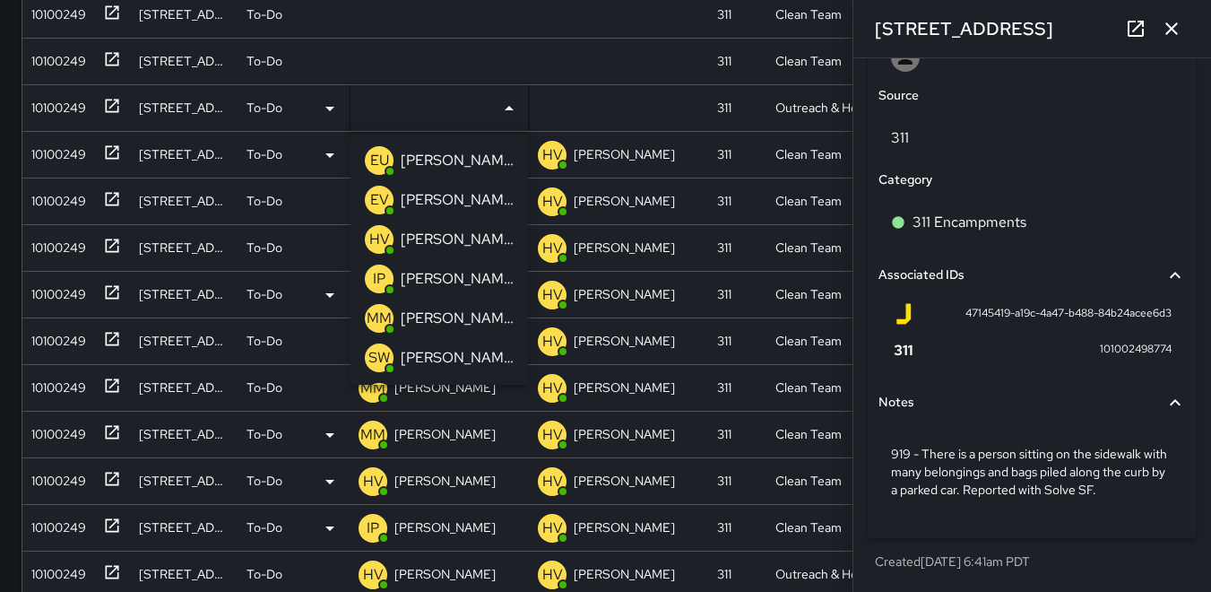
click at [376, 236] on p "HV" at bounding box center [379, 240] width 21 height 22
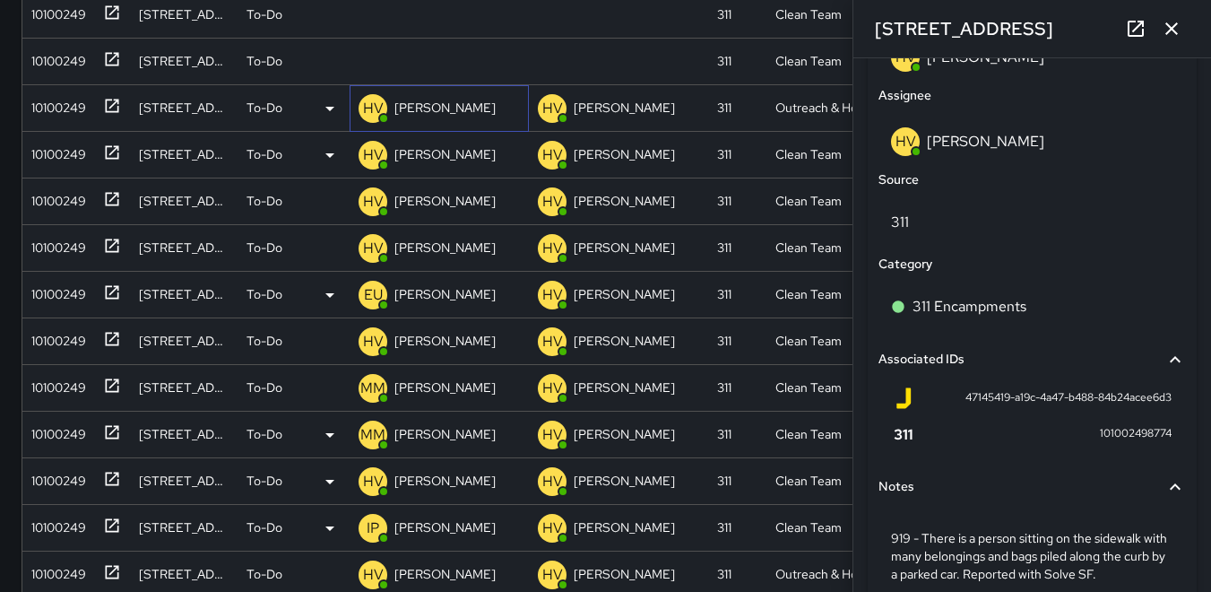
scroll to position [1083, 0]
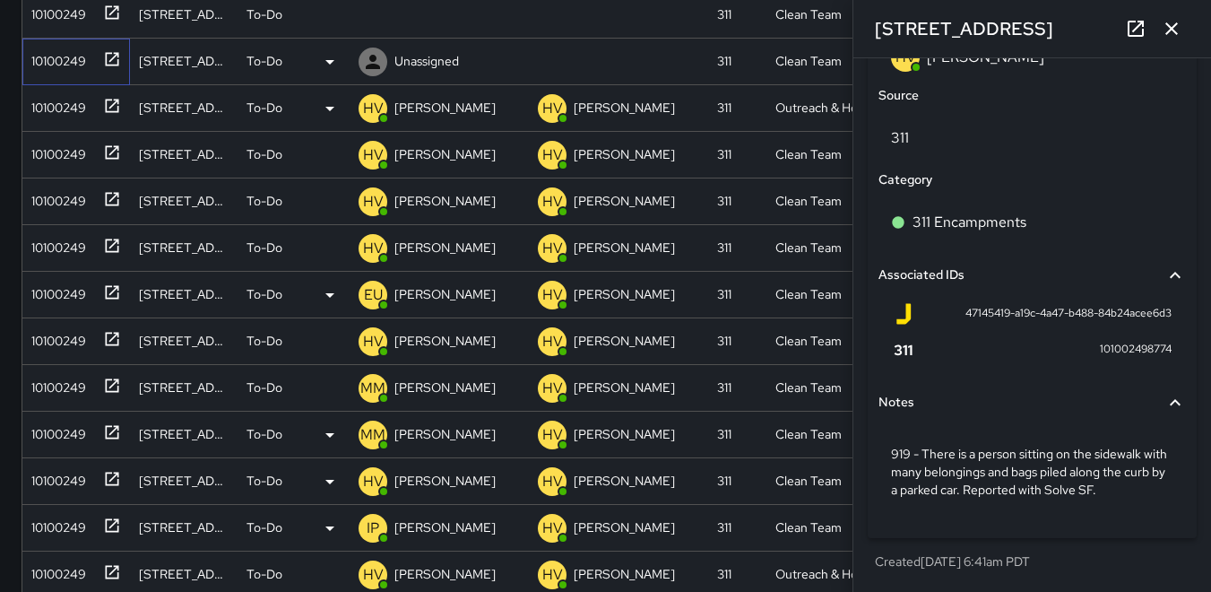
click at [45, 63] on div "10100249" at bounding box center [55, 57] width 62 height 25
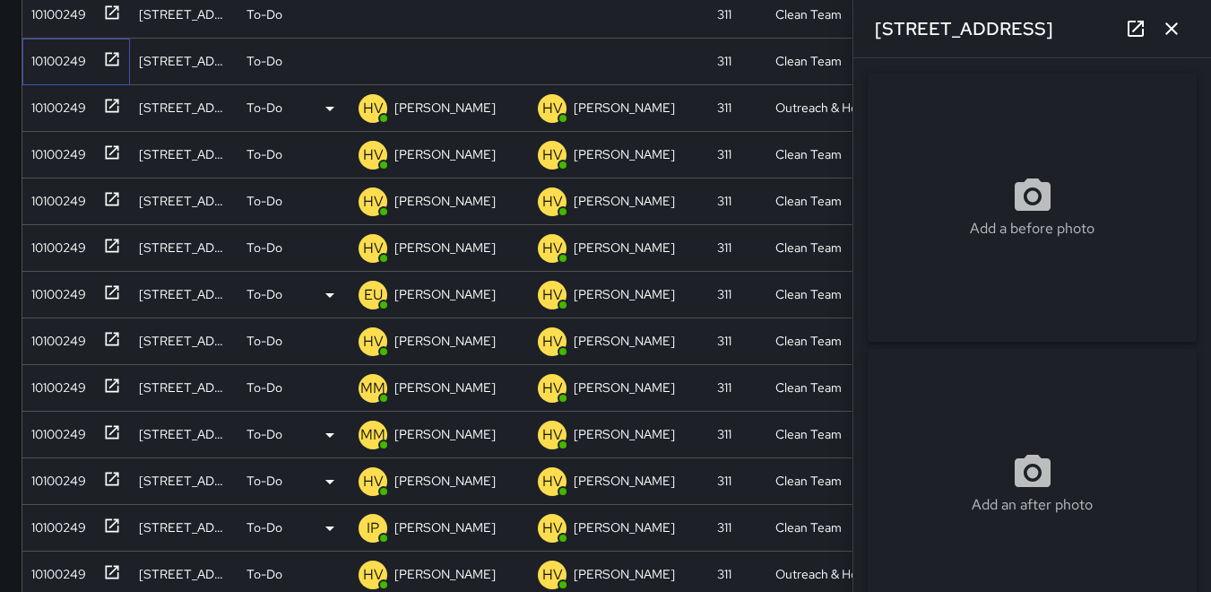
type input "**********"
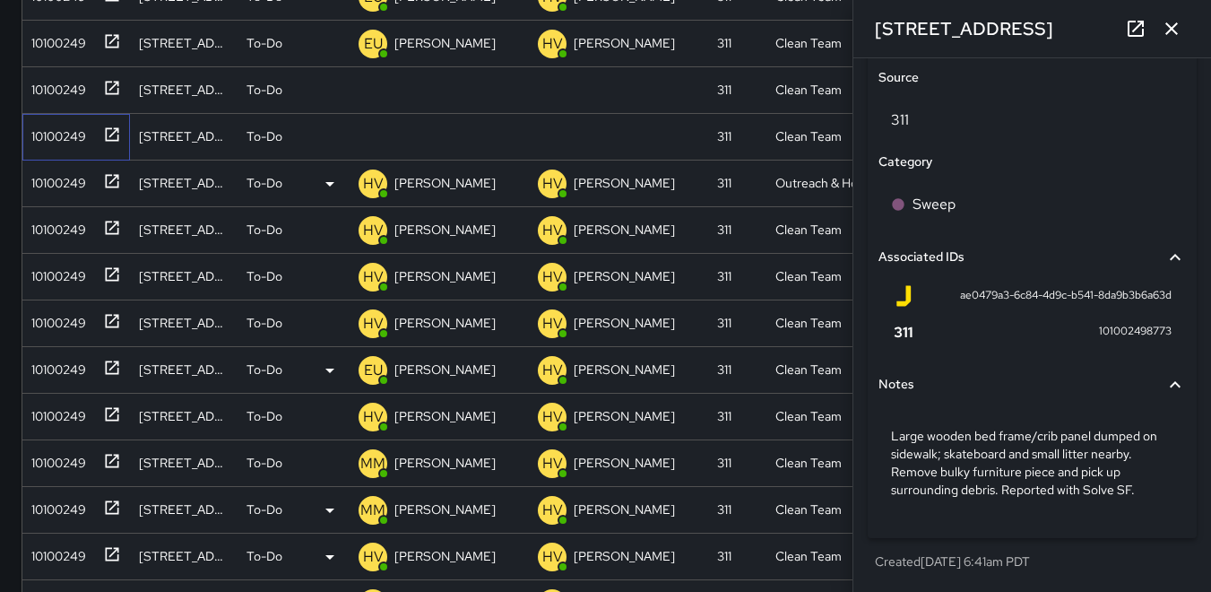
scroll to position [19, 0]
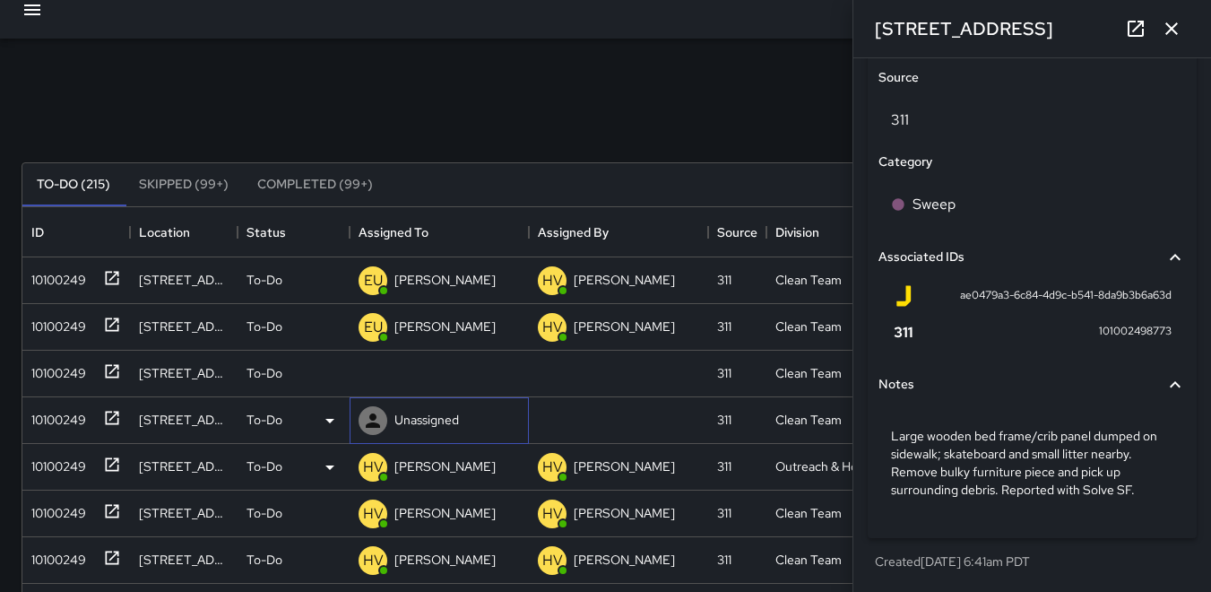
click at [375, 415] on icon at bounding box center [373, 420] width 14 height 14
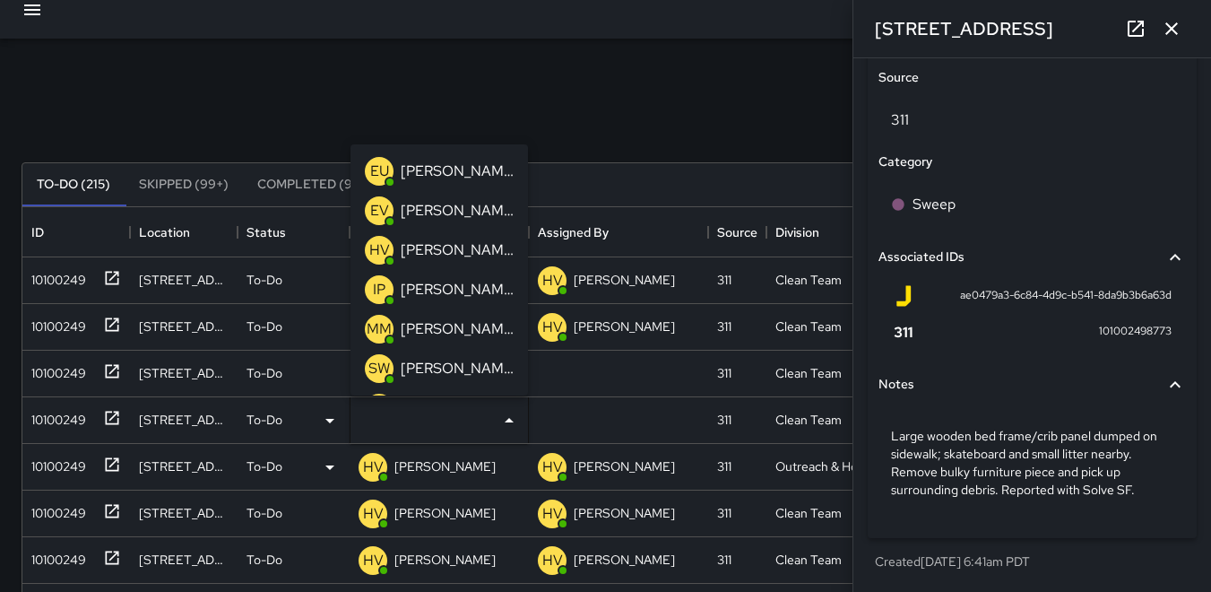
click at [377, 243] on p "HV" at bounding box center [379, 250] width 21 height 22
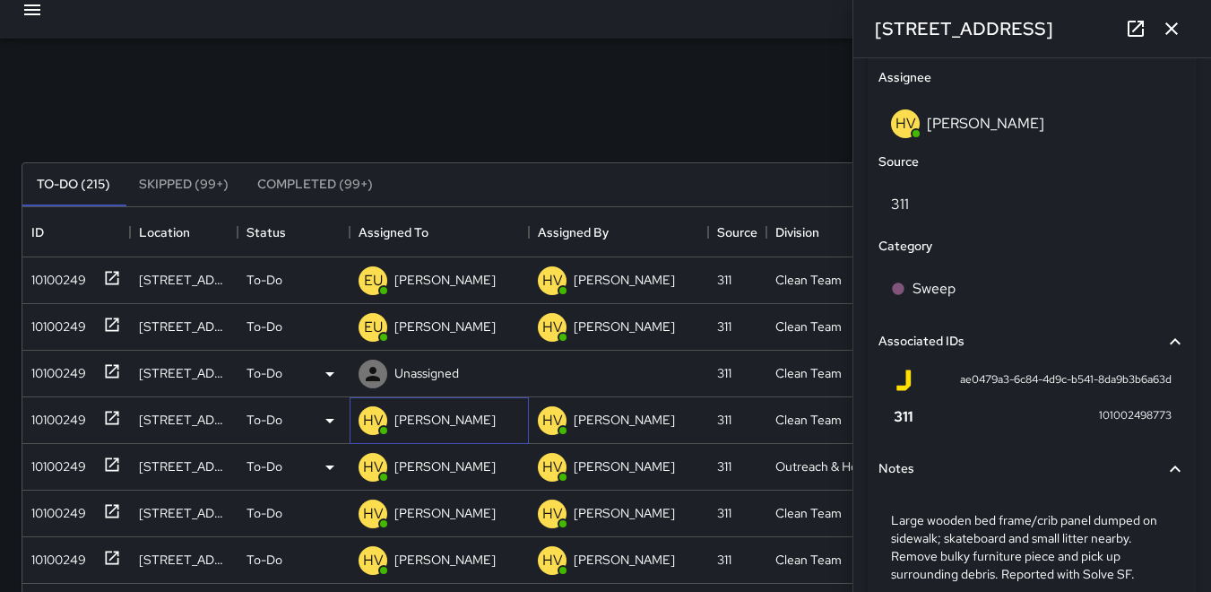
scroll to position [1101, 0]
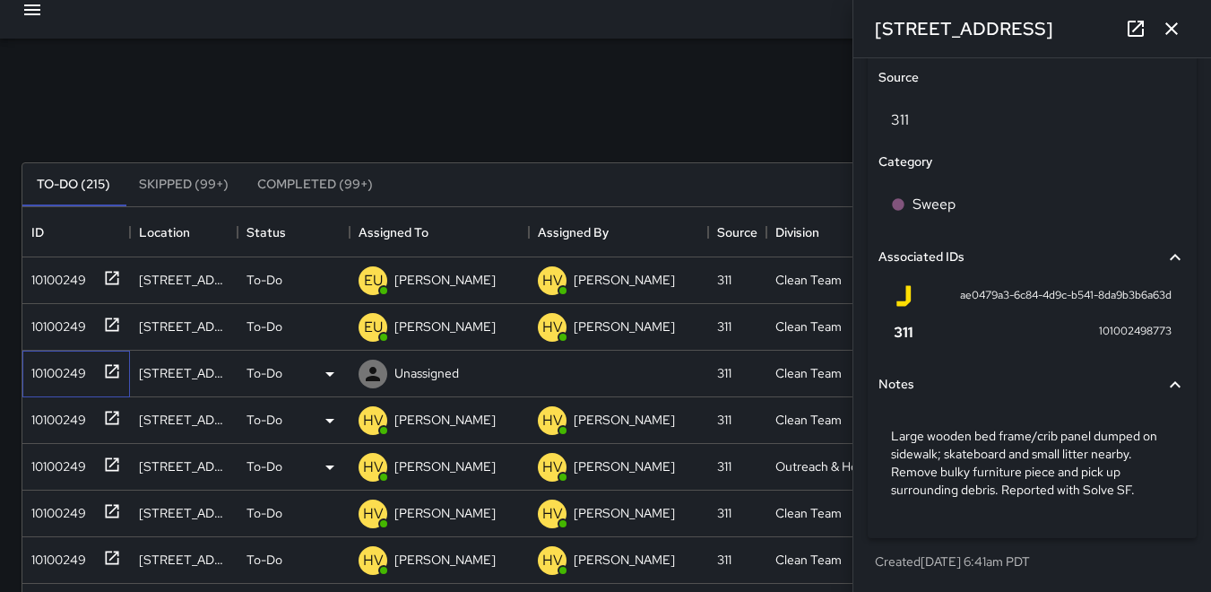
drag, startPoint x: 65, startPoint y: 359, endPoint x: 100, endPoint y: 371, distance: 37.2
click at [67, 360] on div "10100249" at bounding box center [55, 369] width 62 height 25
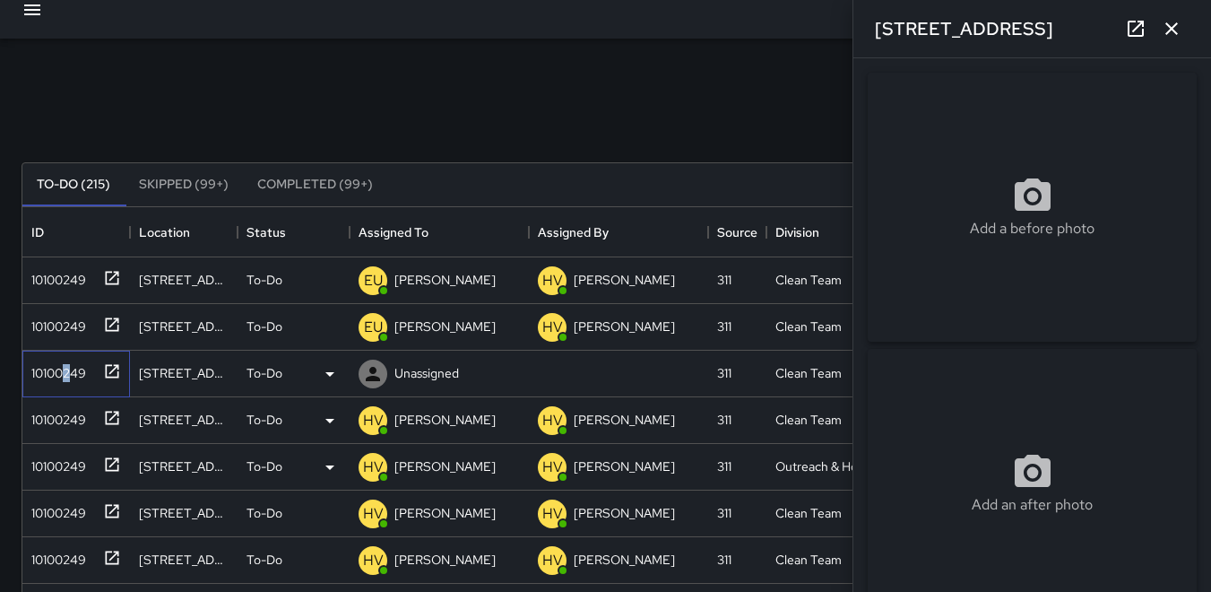
type input "**********"
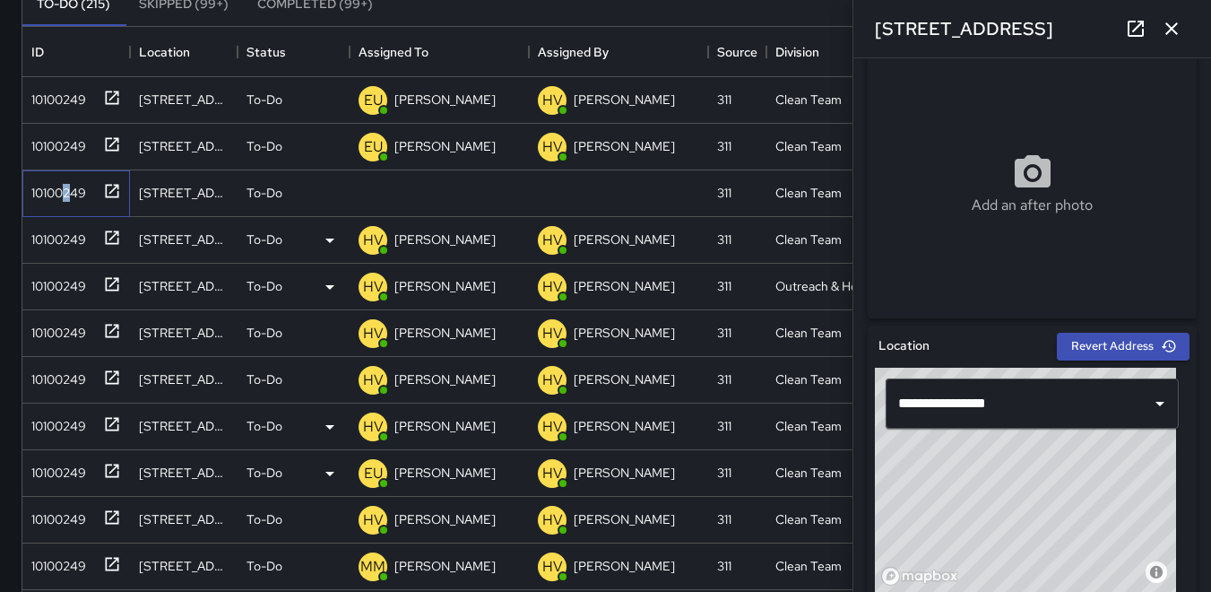
scroll to position [198, 0]
click at [377, 190] on icon at bounding box center [373, 195] width 22 height 22
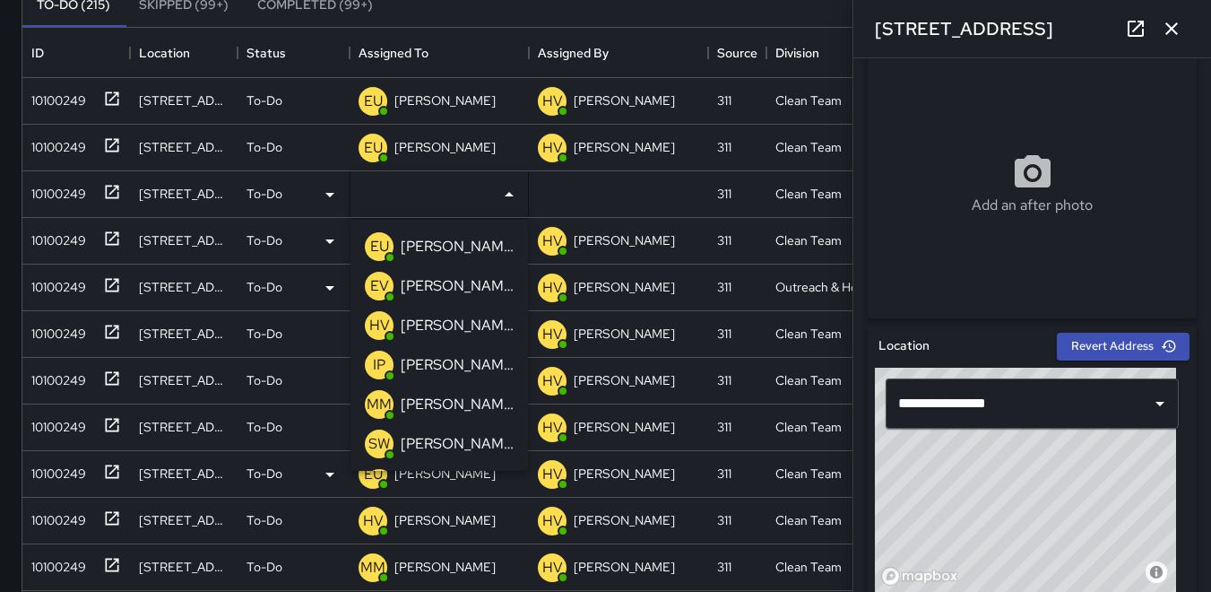
click at [384, 312] on div "HV" at bounding box center [379, 325] width 29 height 29
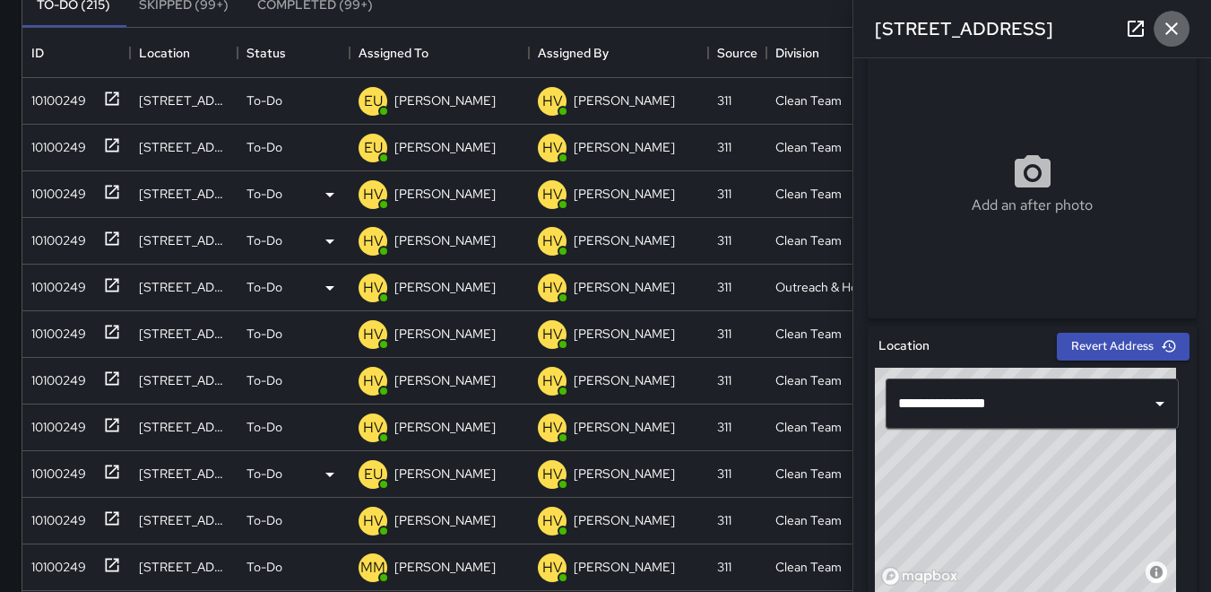
click at [1169, 30] on icon "button" at bounding box center [1172, 29] width 22 height 22
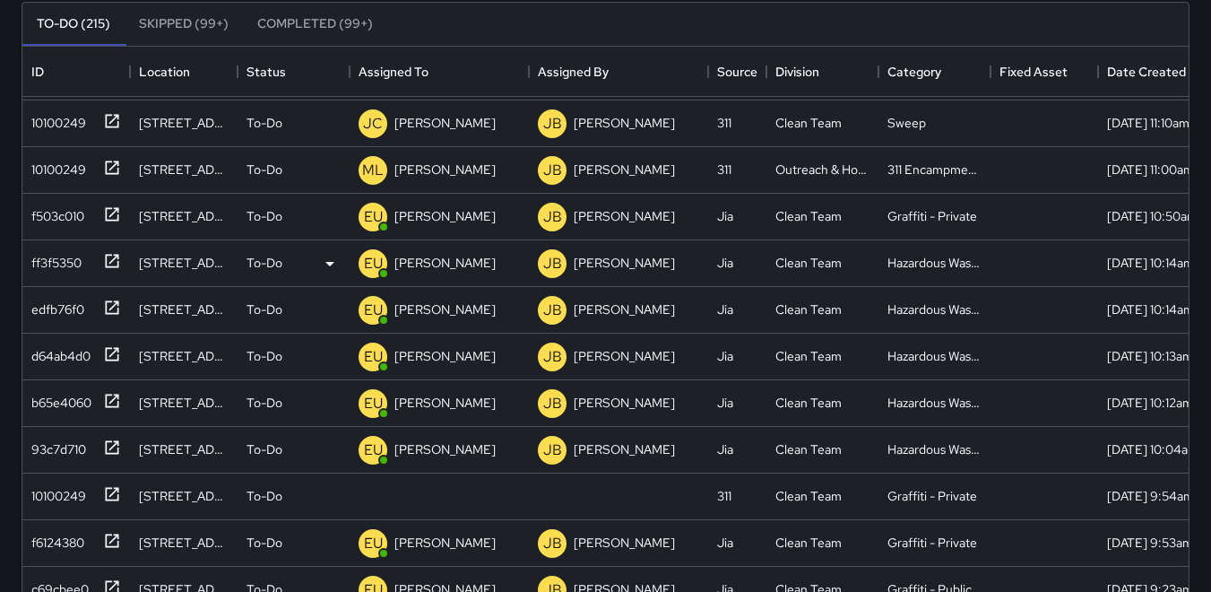
scroll to position [1166, 0]
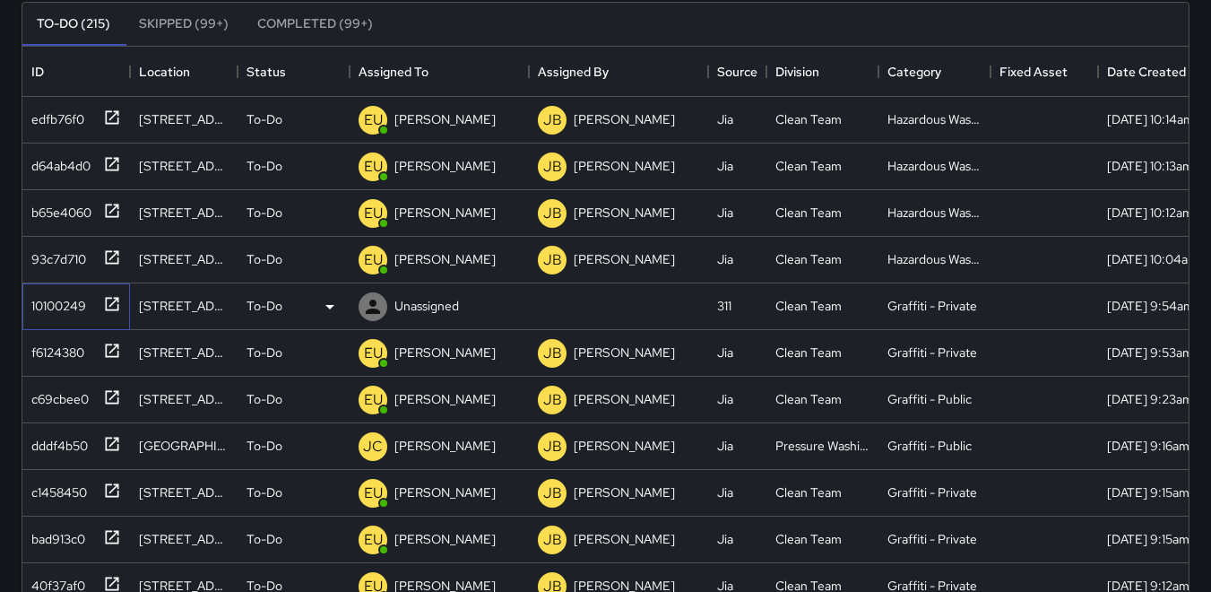
click at [30, 297] on div "10100249" at bounding box center [55, 302] width 62 height 25
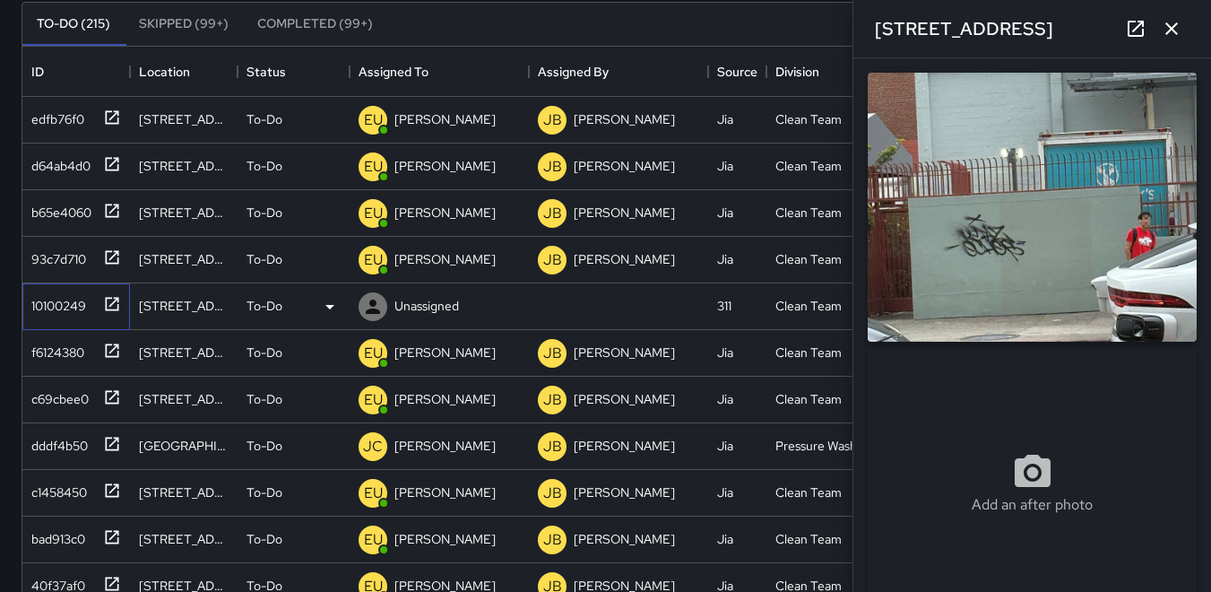
type input "**********"
click at [362, 307] on icon at bounding box center [373, 307] width 22 height 22
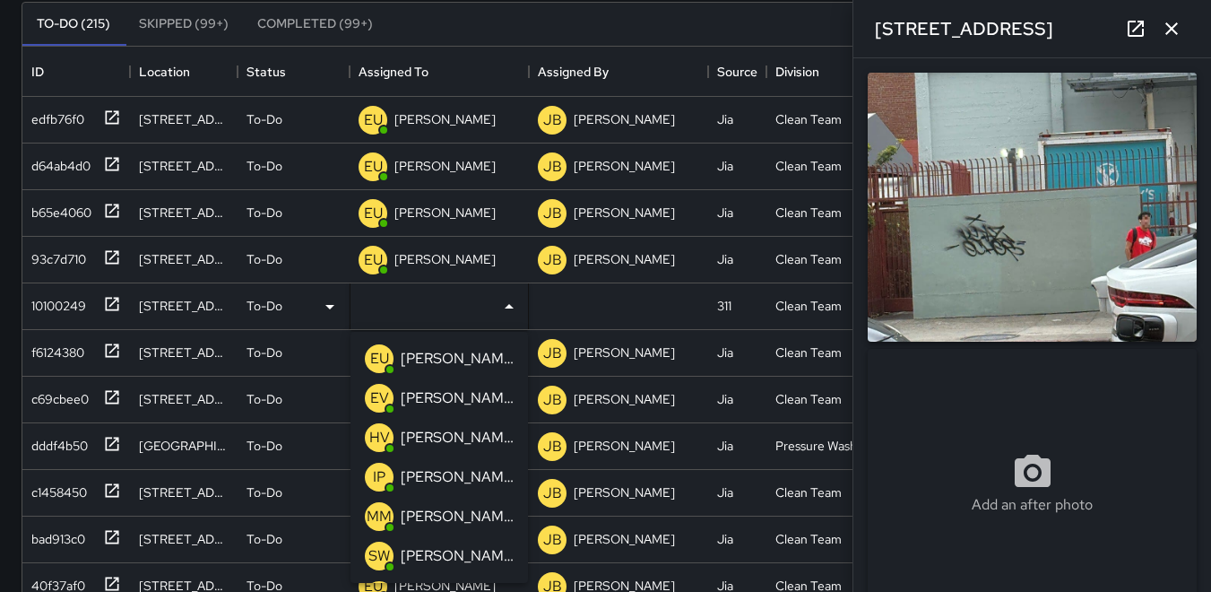
click at [387, 433] on p "HV" at bounding box center [379, 438] width 21 height 22
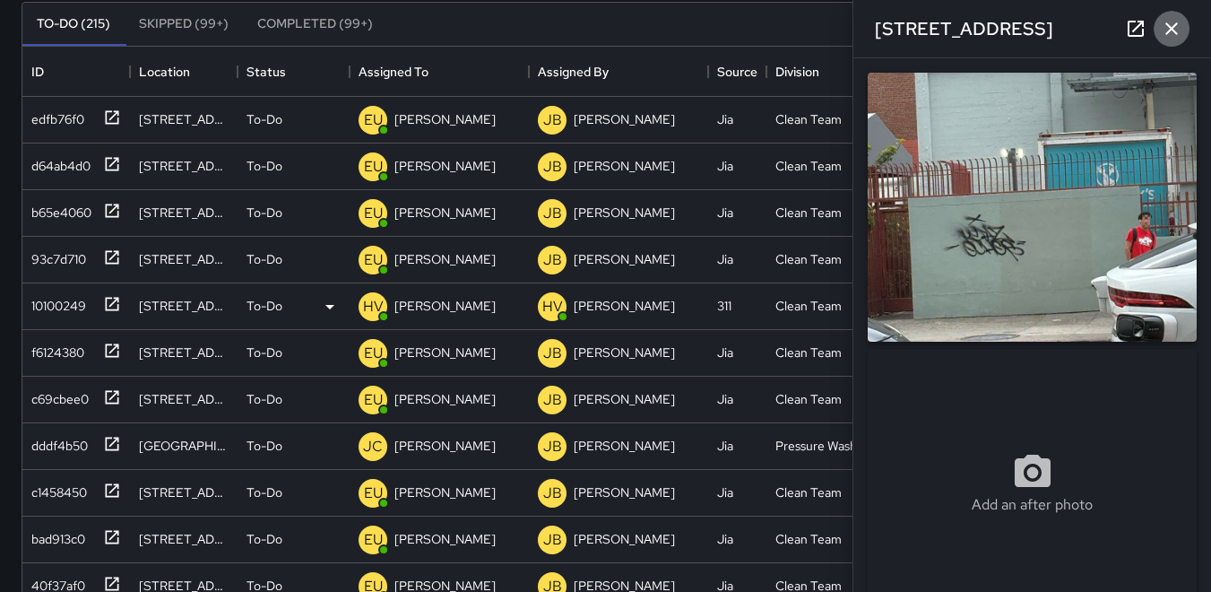
click at [1179, 24] on icon "button" at bounding box center [1172, 29] width 22 height 22
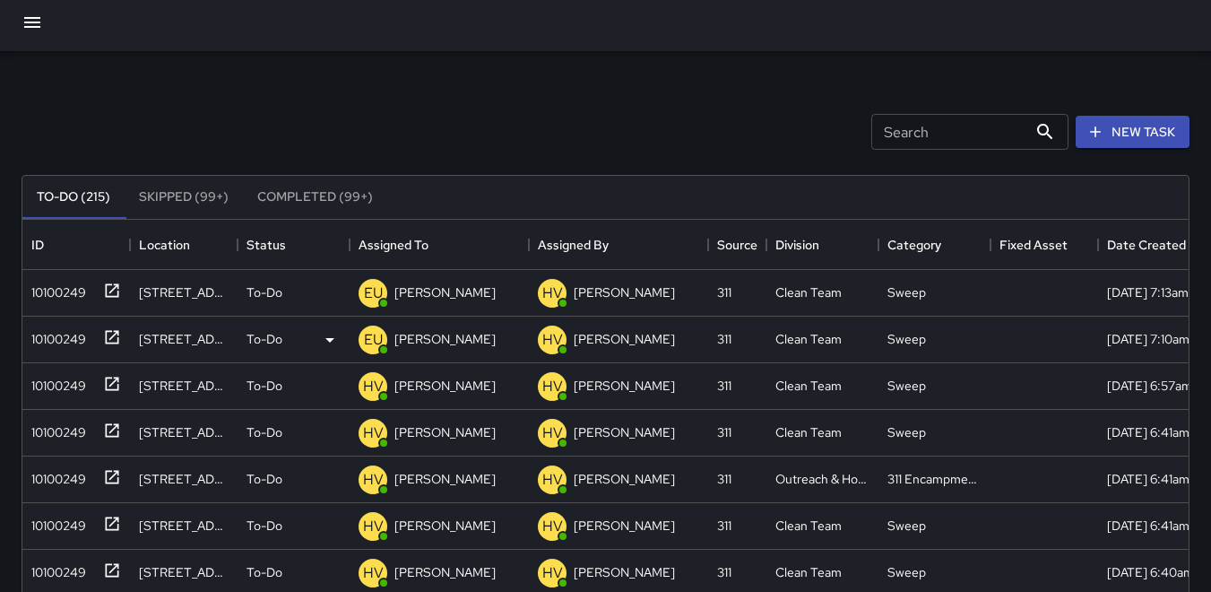
scroll to position [0, 0]
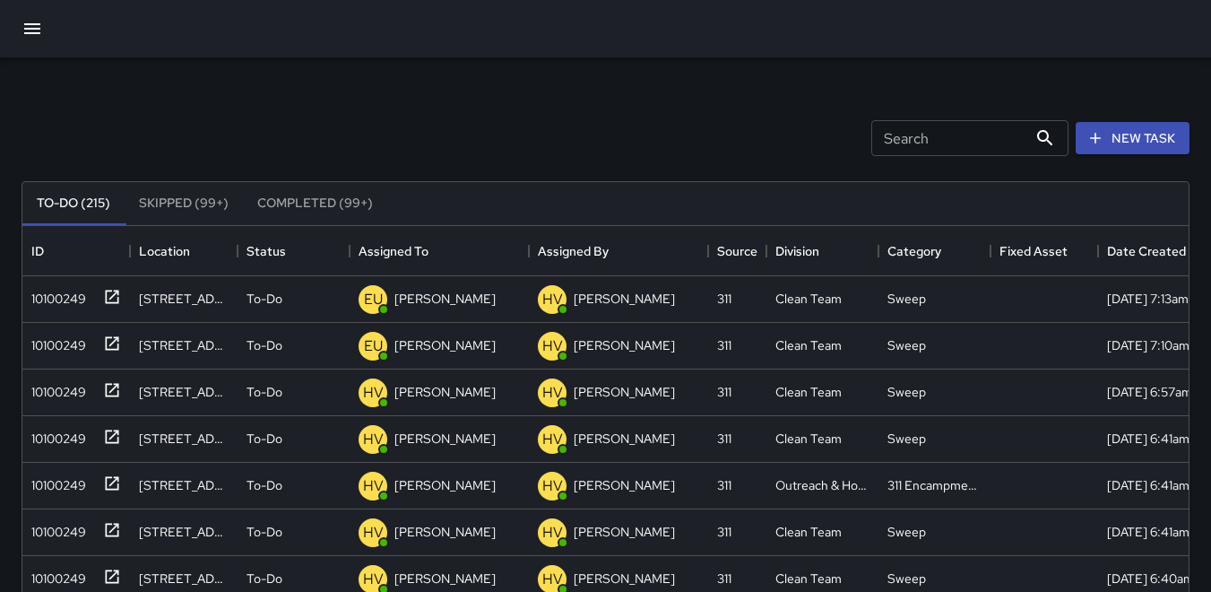
click at [26, 24] on icon "button" at bounding box center [32, 28] width 16 height 11
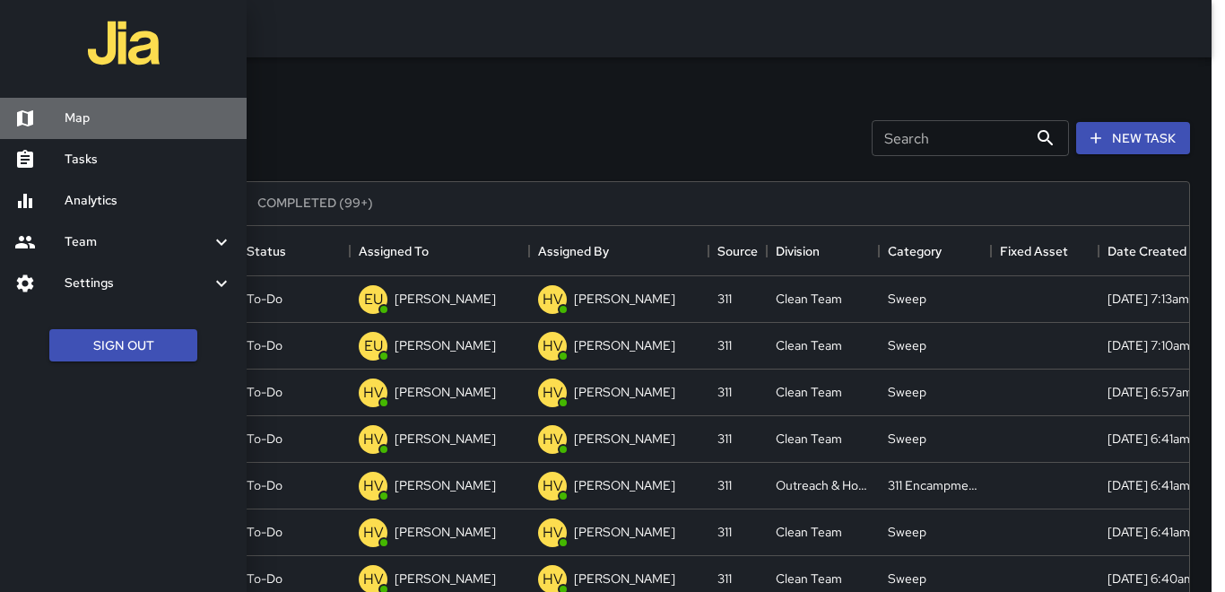
click at [76, 117] on h6 "Map" at bounding box center [149, 119] width 168 height 20
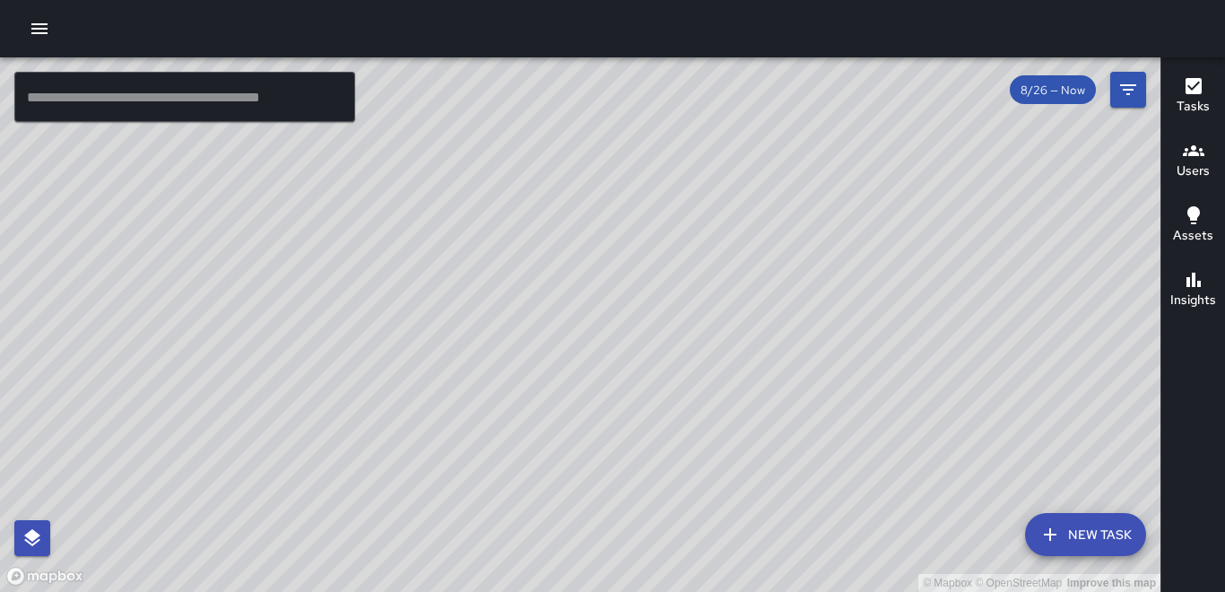
click at [40, 21] on icon "button" at bounding box center [40, 29] width 22 height 22
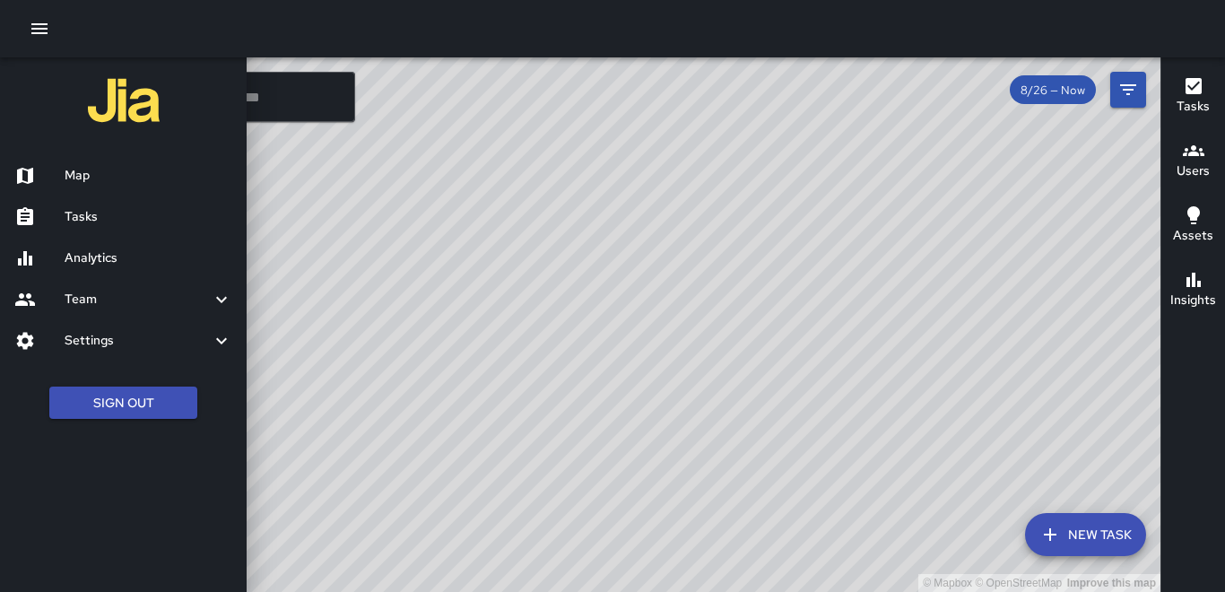
click at [99, 213] on h6 "Tasks" at bounding box center [149, 217] width 168 height 20
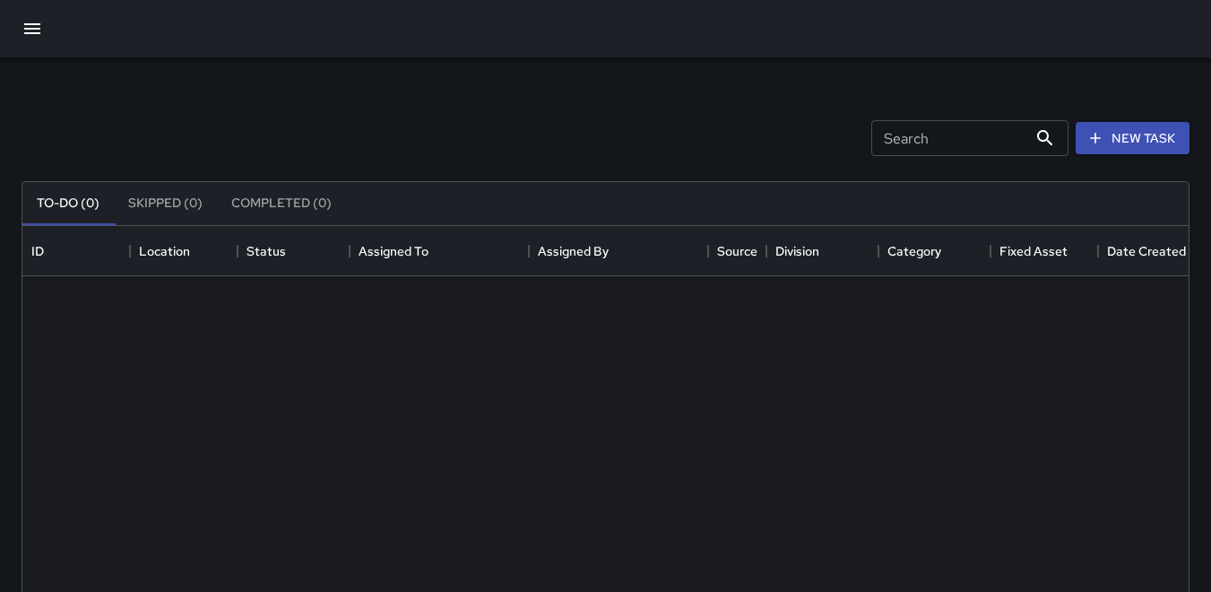
scroll to position [746, 1153]
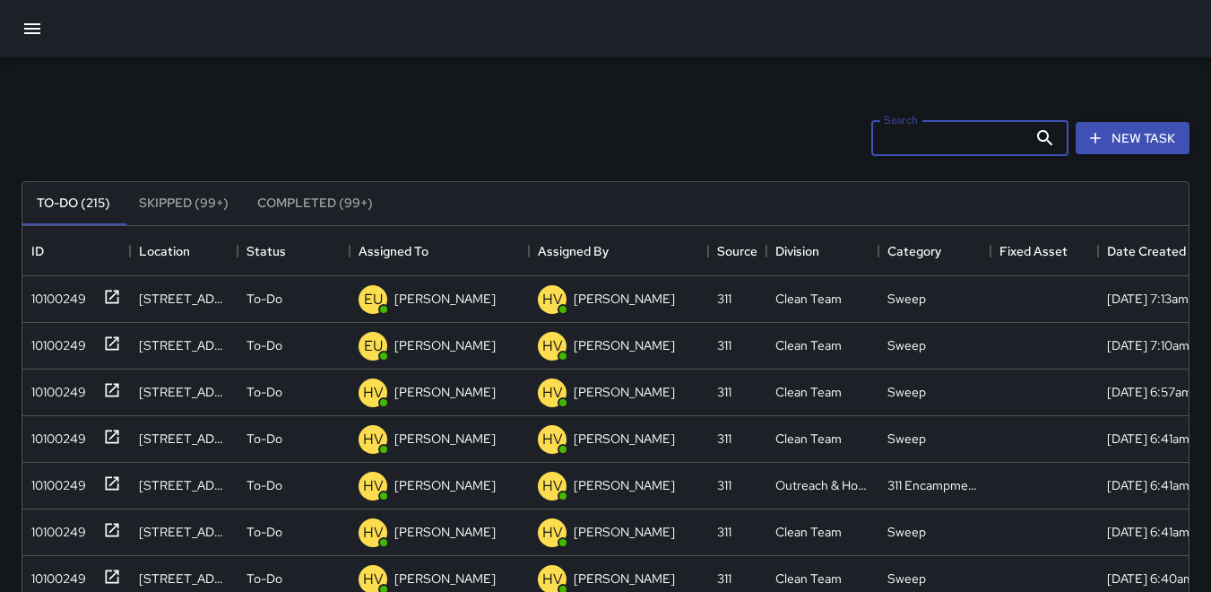
click at [883, 140] on input "Search" at bounding box center [950, 138] width 156 height 36
type input "*"
type input "***"
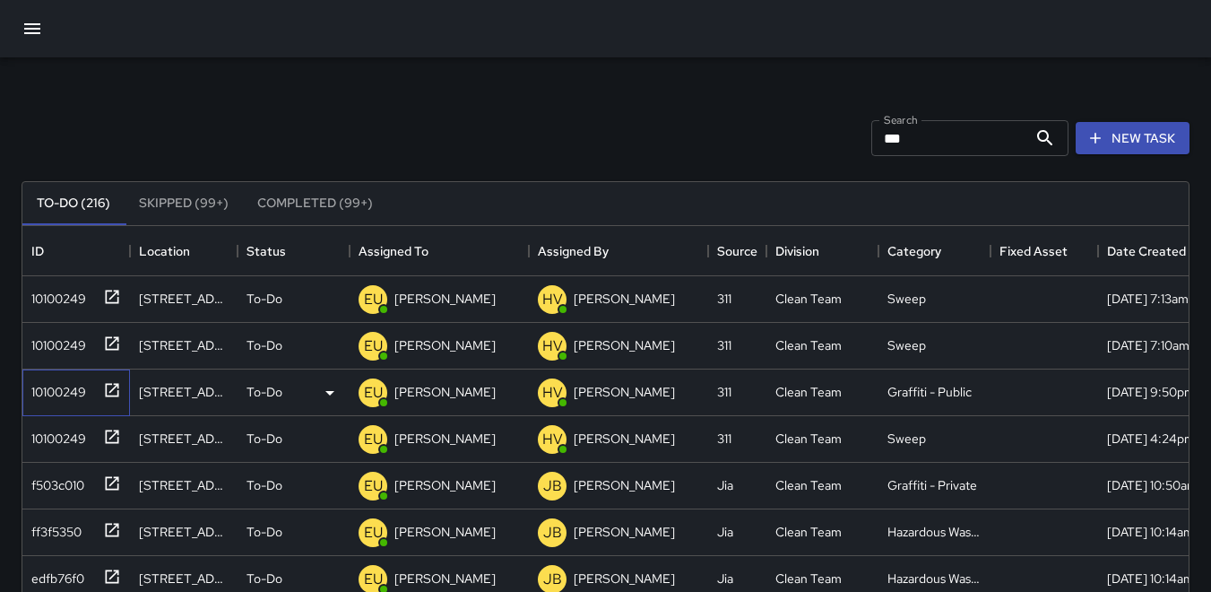
click at [66, 390] on div "10100249" at bounding box center [55, 388] width 62 height 25
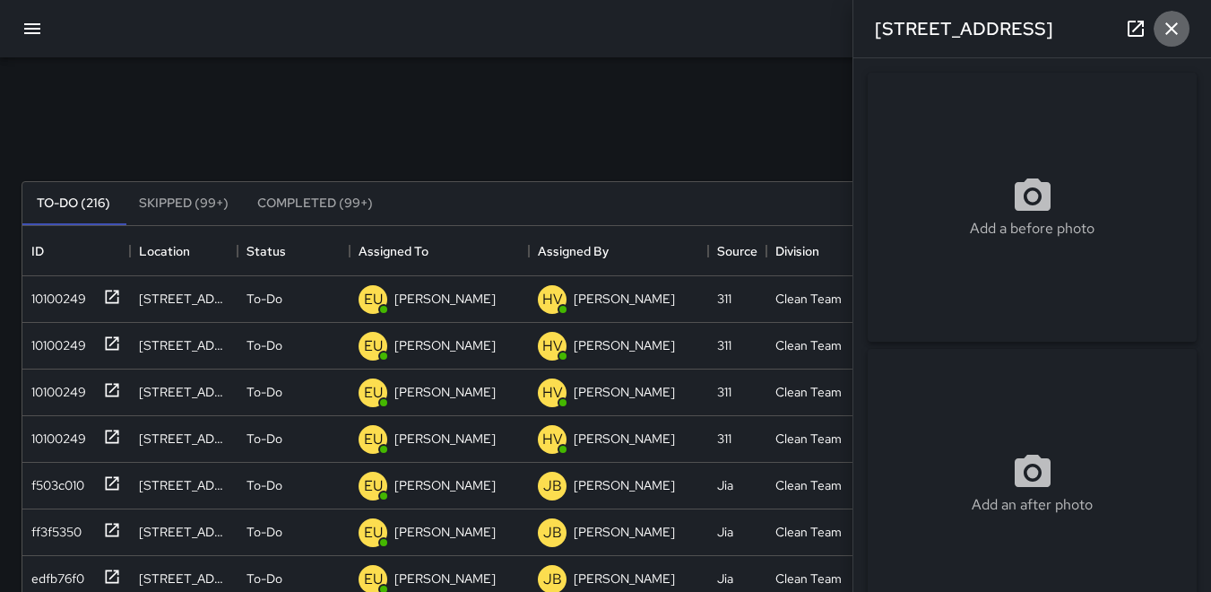
click at [1179, 27] on icon "button" at bounding box center [1172, 29] width 22 height 22
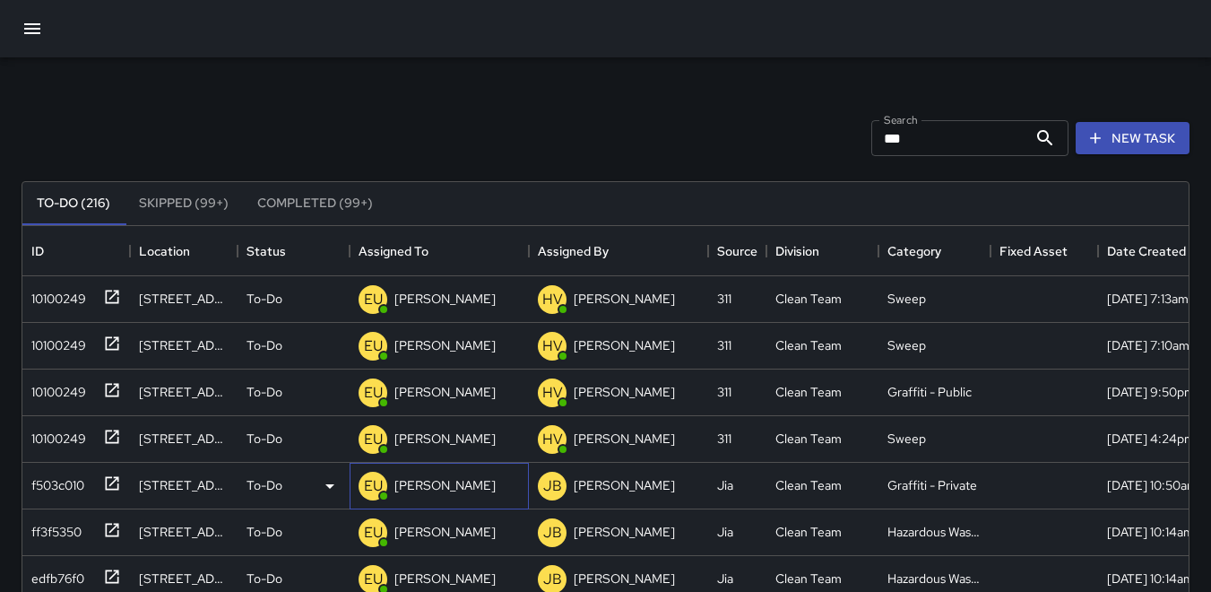
click at [378, 487] on p "EU" at bounding box center [373, 486] width 19 height 22
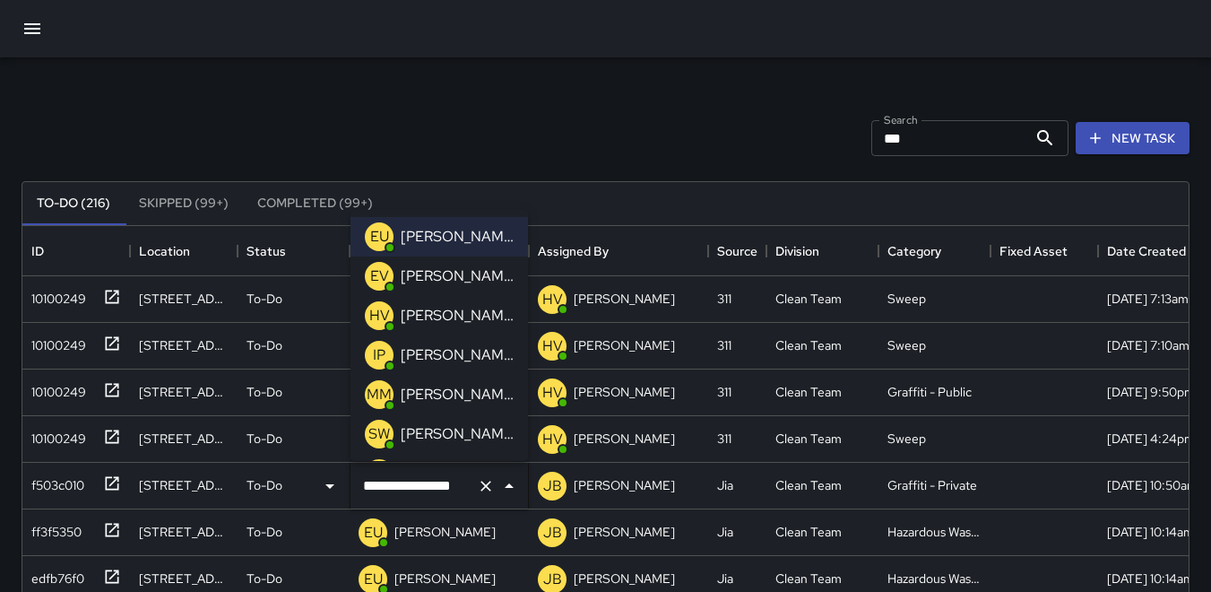
click at [378, 360] on p "IP" at bounding box center [379, 355] width 13 height 22
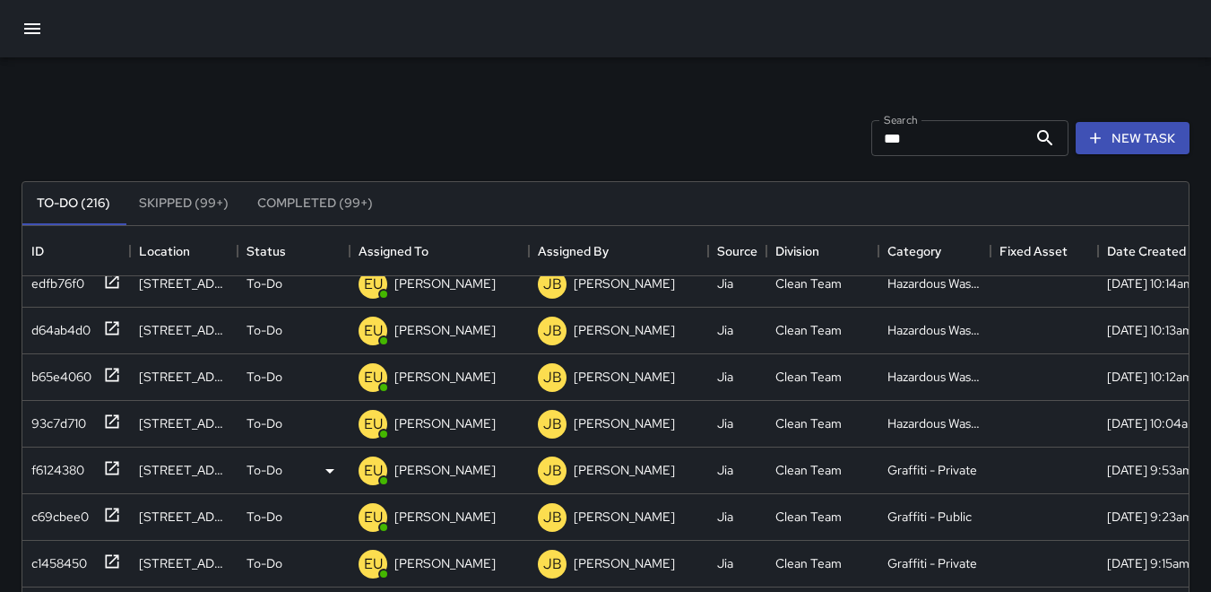
scroll to position [269, 0]
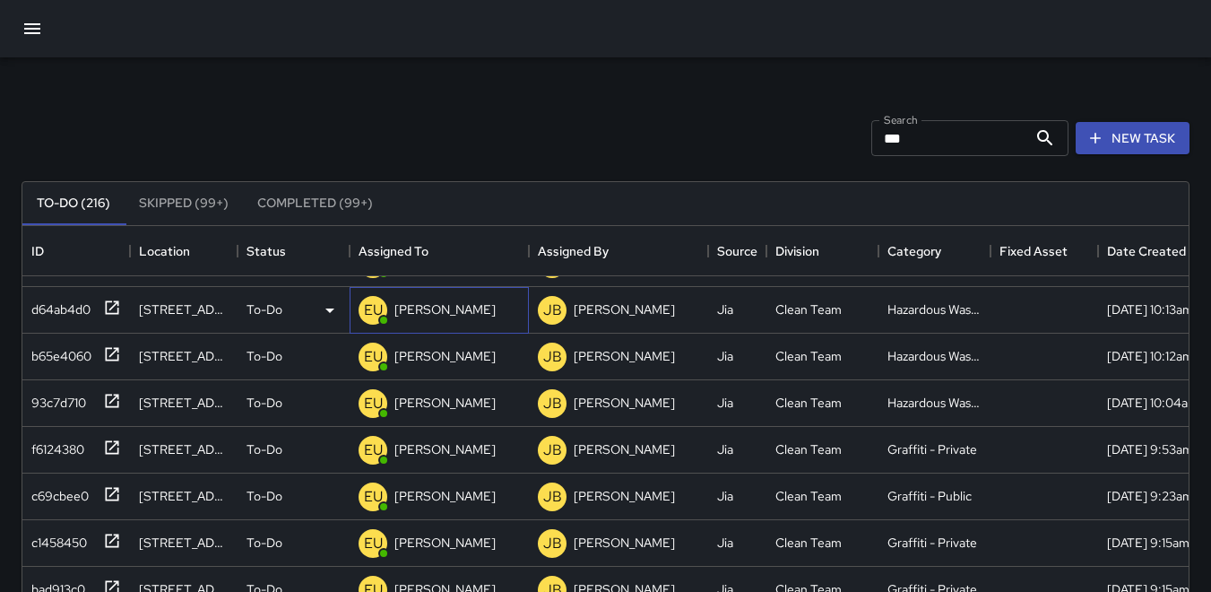
click at [370, 313] on p "EU" at bounding box center [373, 311] width 19 height 22
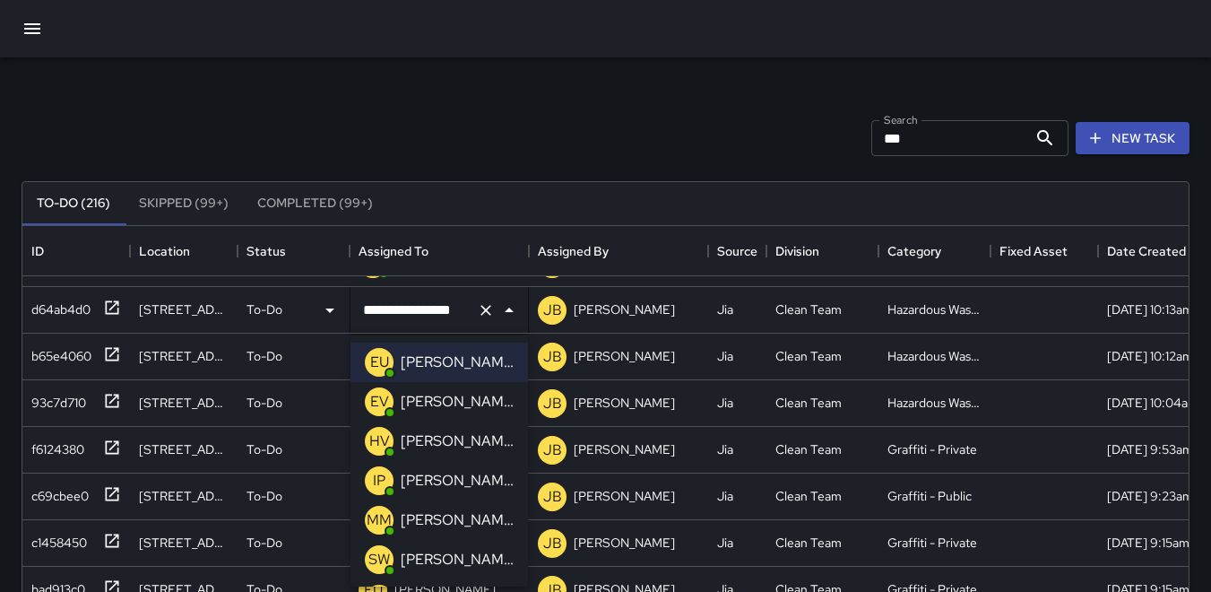
click at [379, 473] on p "IP" at bounding box center [379, 481] width 13 height 22
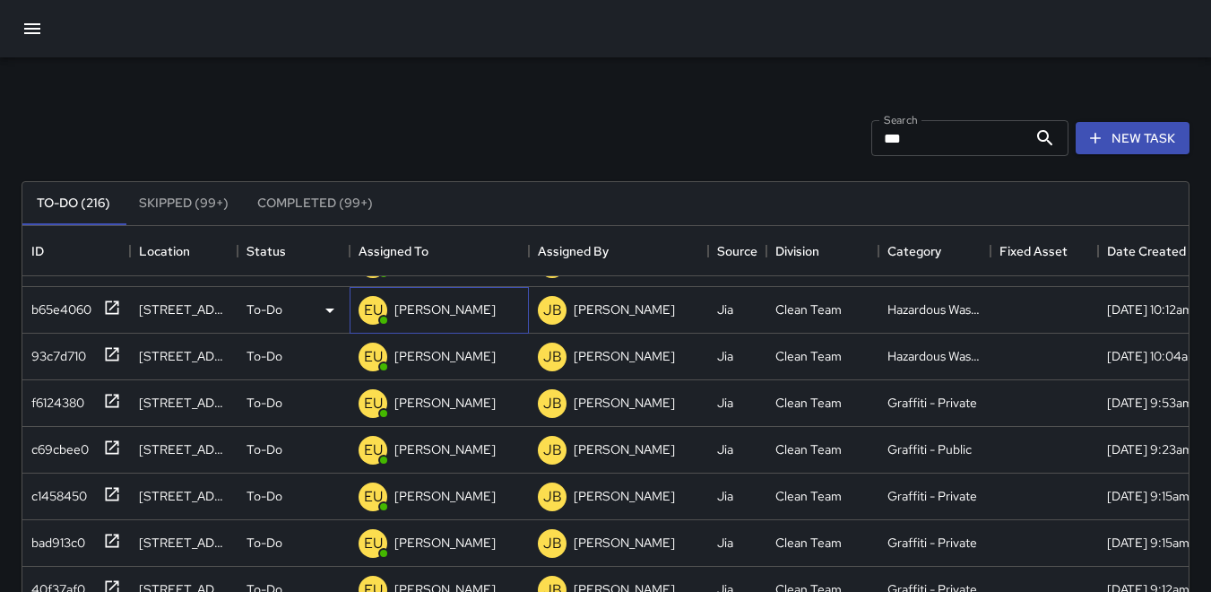
click at [374, 309] on p "EU" at bounding box center [373, 311] width 19 height 22
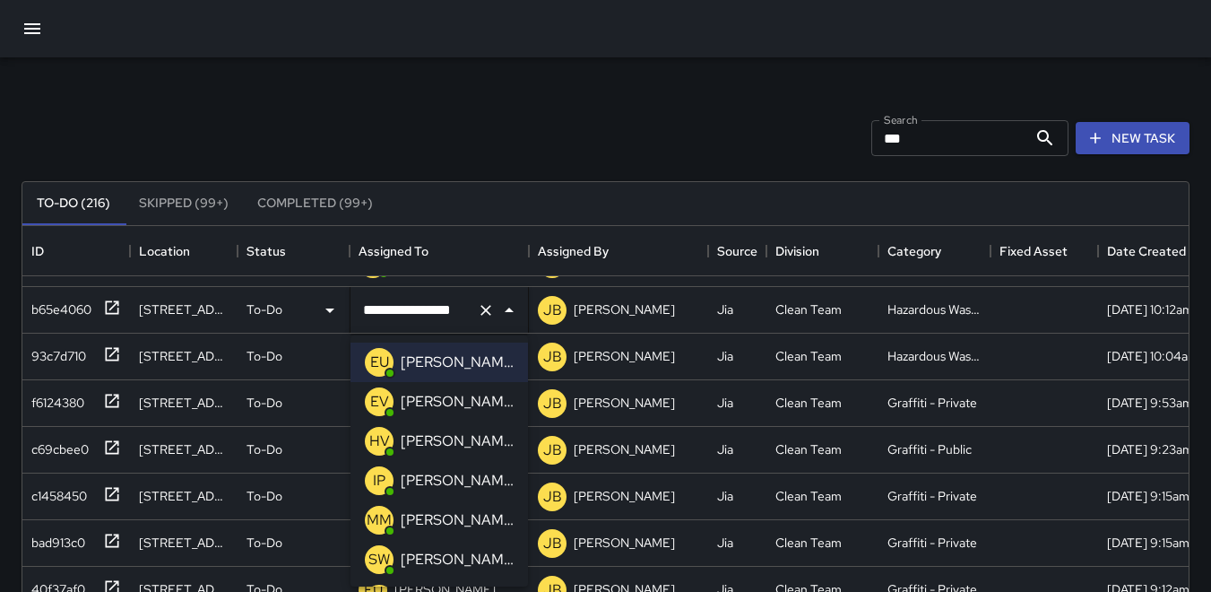
click at [378, 480] on p "IP" at bounding box center [379, 481] width 13 height 22
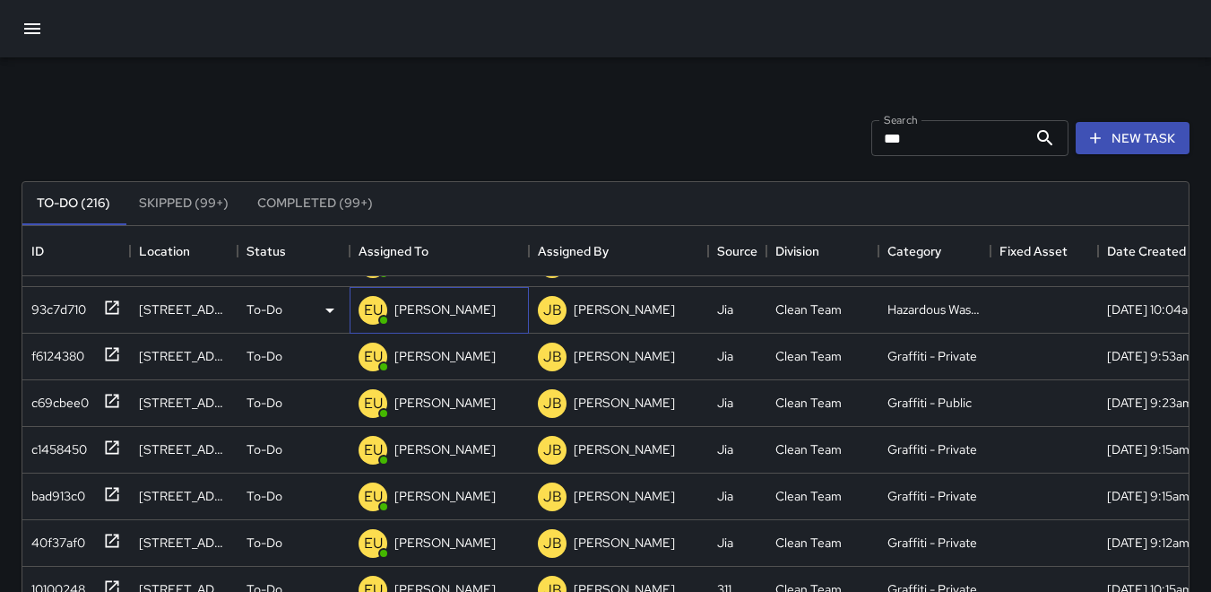
click at [376, 311] on p "EU" at bounding box center [373, 311] width 19 height 22
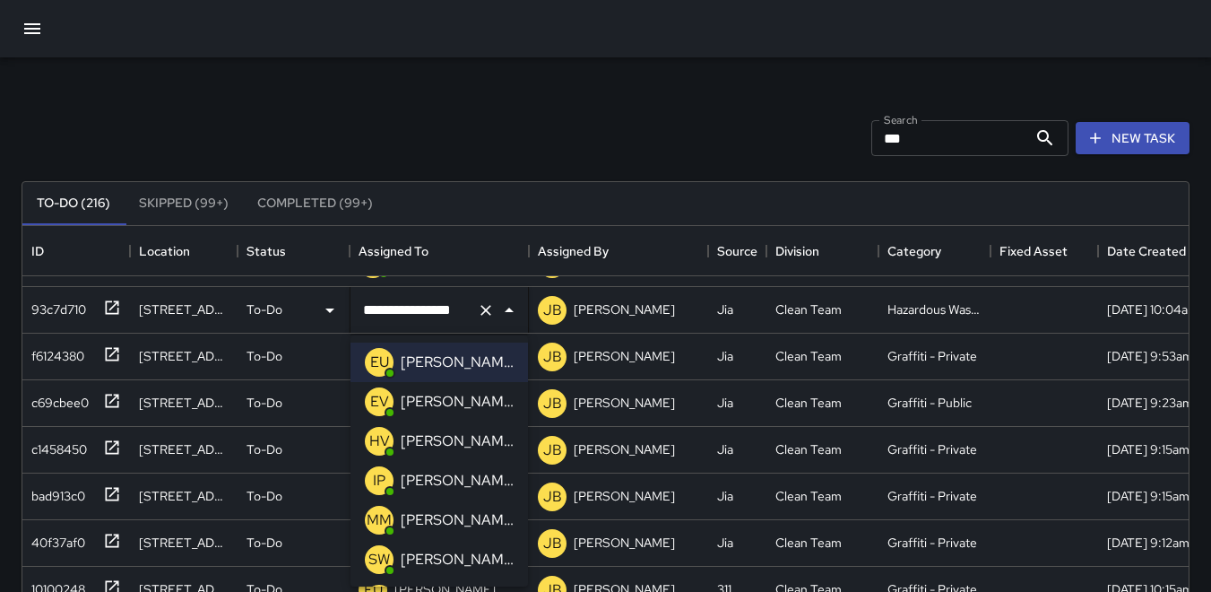
click at [377, 480] on p "IP" at bounding box center [379, 481] width 13 height 22
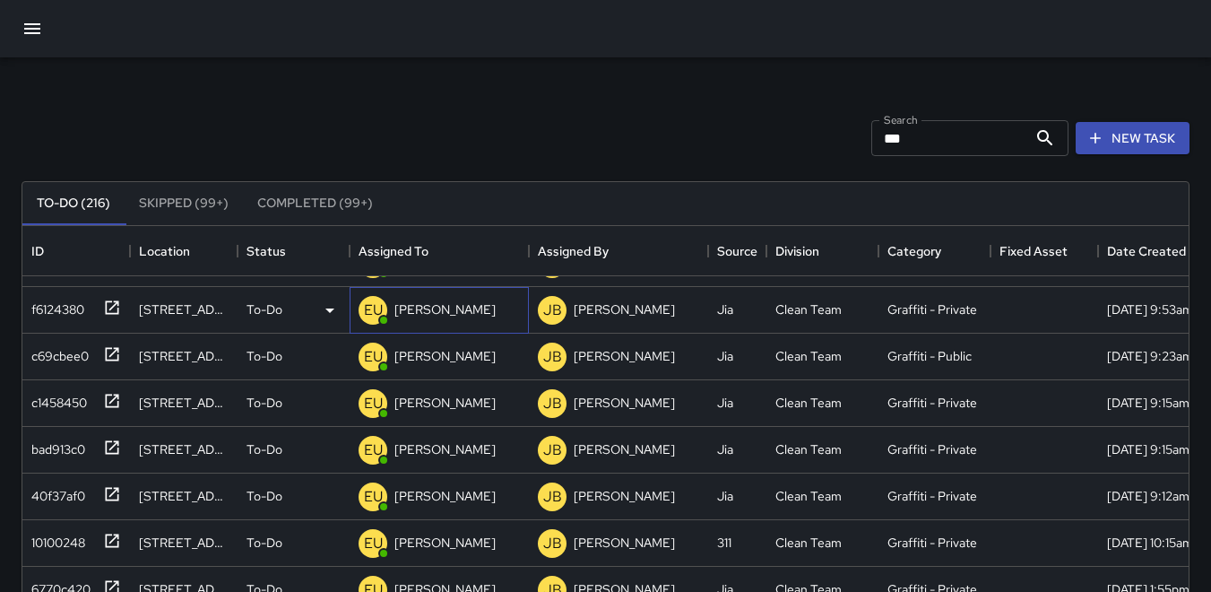
click at [376, 310] on p "EU" at bounding box center [373, 311] width 19 height 22
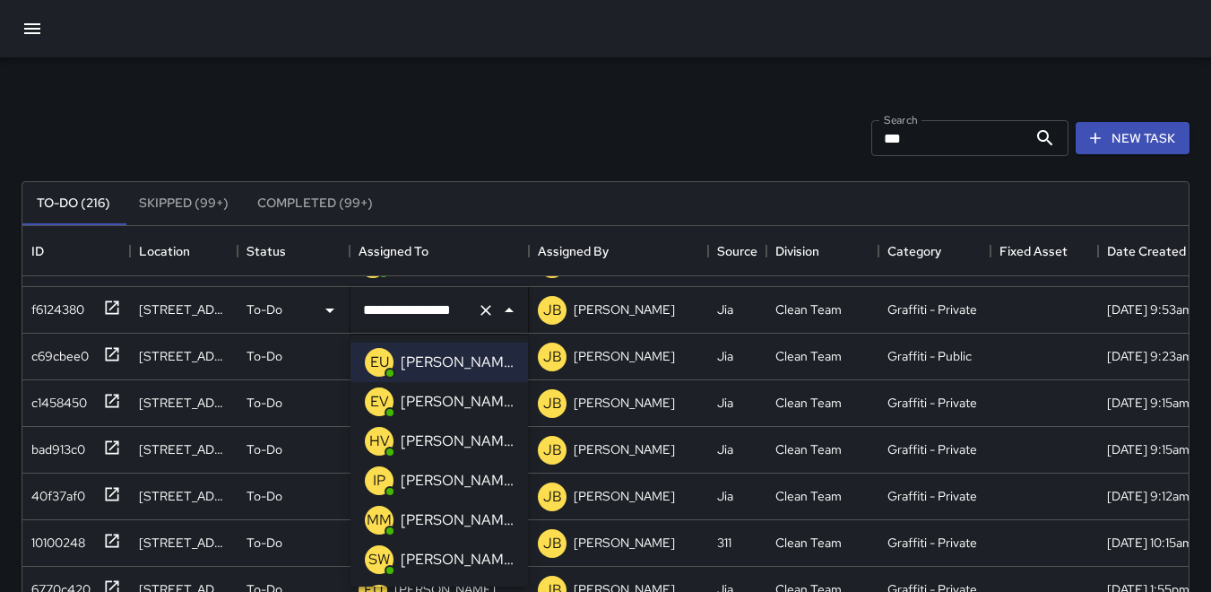
click at [381, 477] on p "IP" at bounding box center [379, 481] width 13 height 22
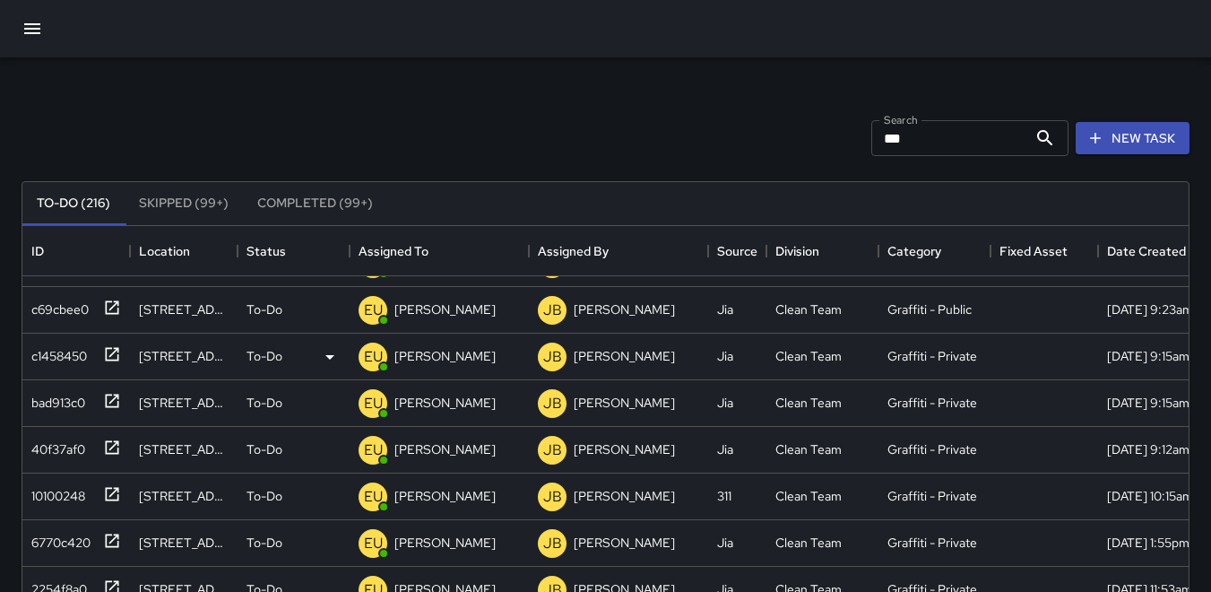
scroll to position [237, 0]
click at [360, 297] on div "EU" at bounding box center [373, 309] width 29 height 29
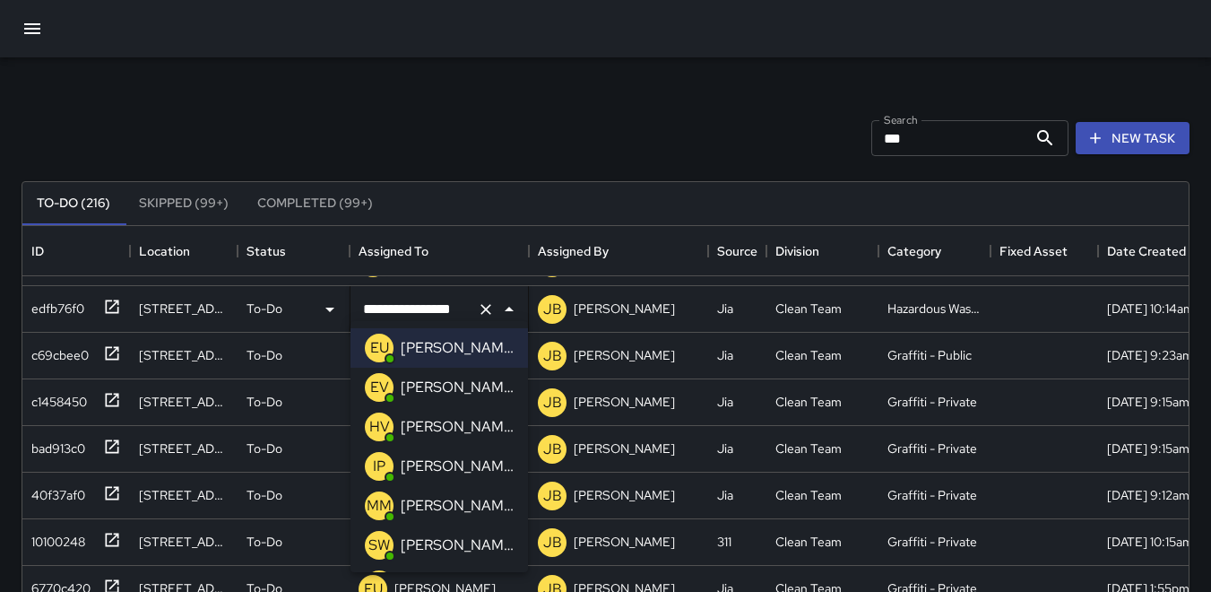
click at [378, 467] on p "IP" at bounding box center [379, 467] width 13 height 22
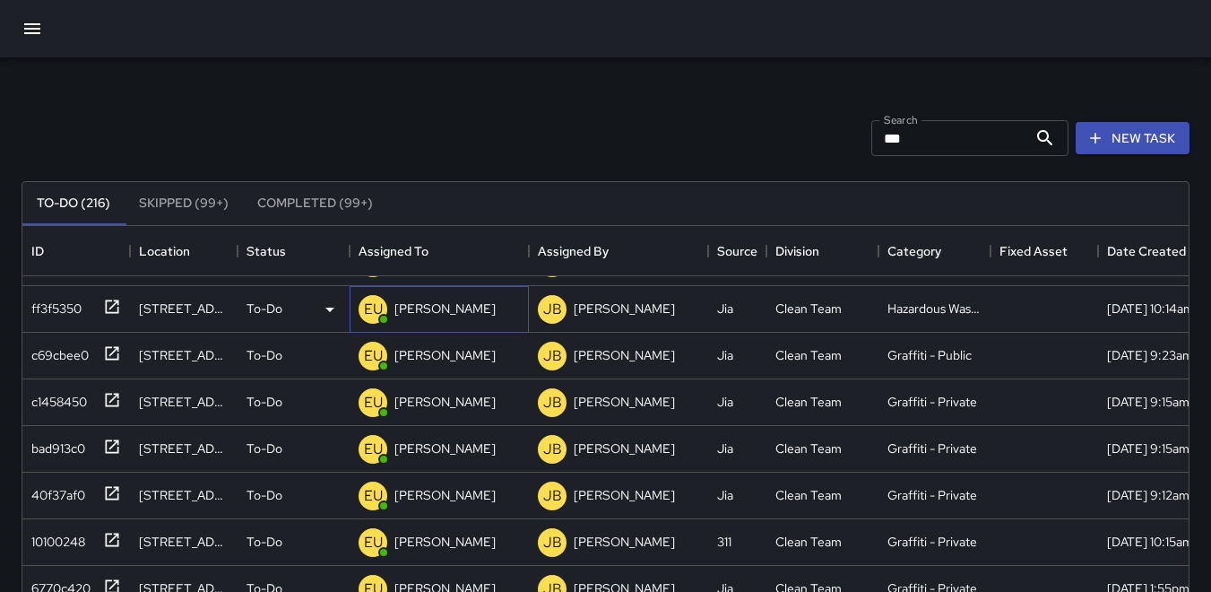
click at [377, 299] on p "EU" at bounding box center [373, 310] width 19 height 22
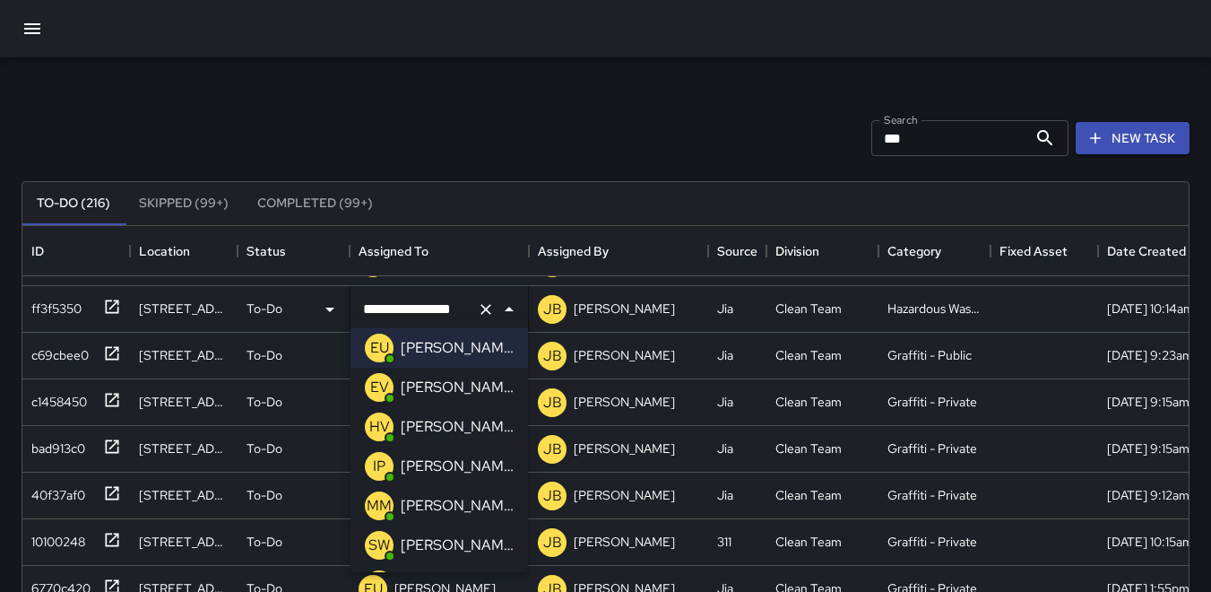
click at [385, 460] on p "IP" at bounding box center [379, 467] width 13 height 22
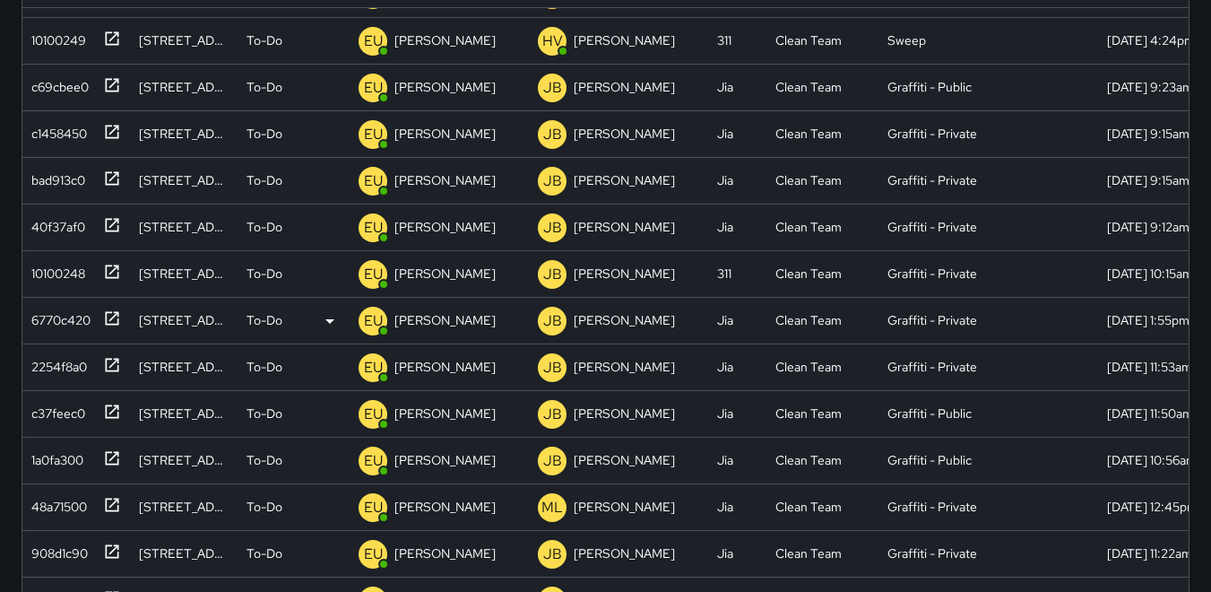
scroll to position [269, 0]
click at [368, 76] on p "EU" at bounding box center [373, 87] width 19 height 22
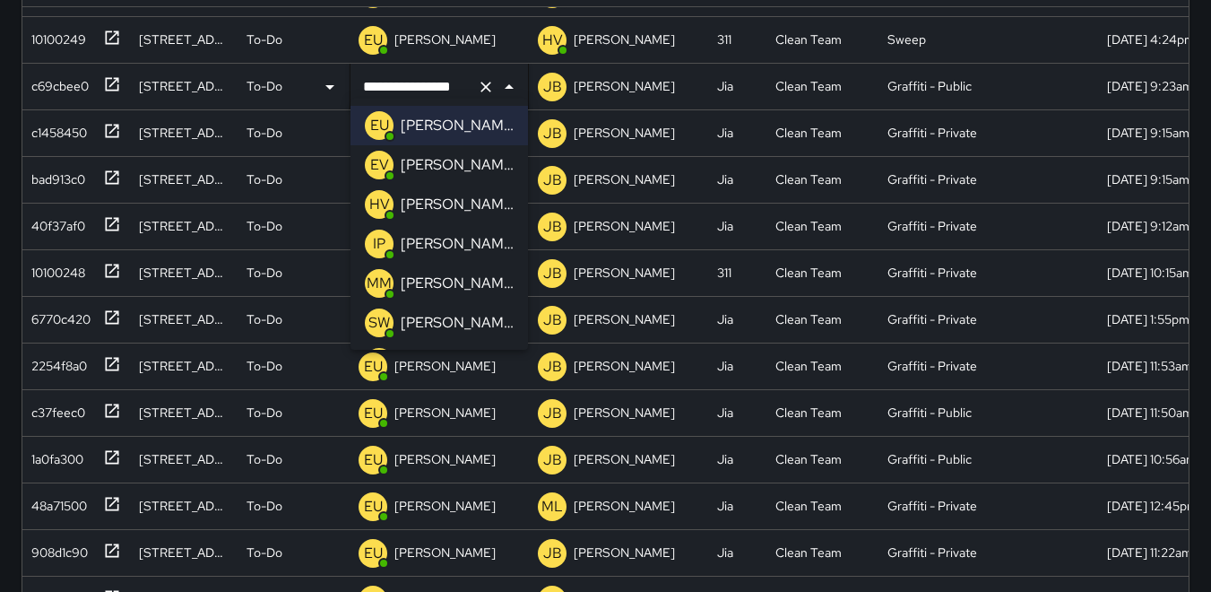
click at [380, 244] on p "IP" at bounding box center [379, 244] width 13 height 22
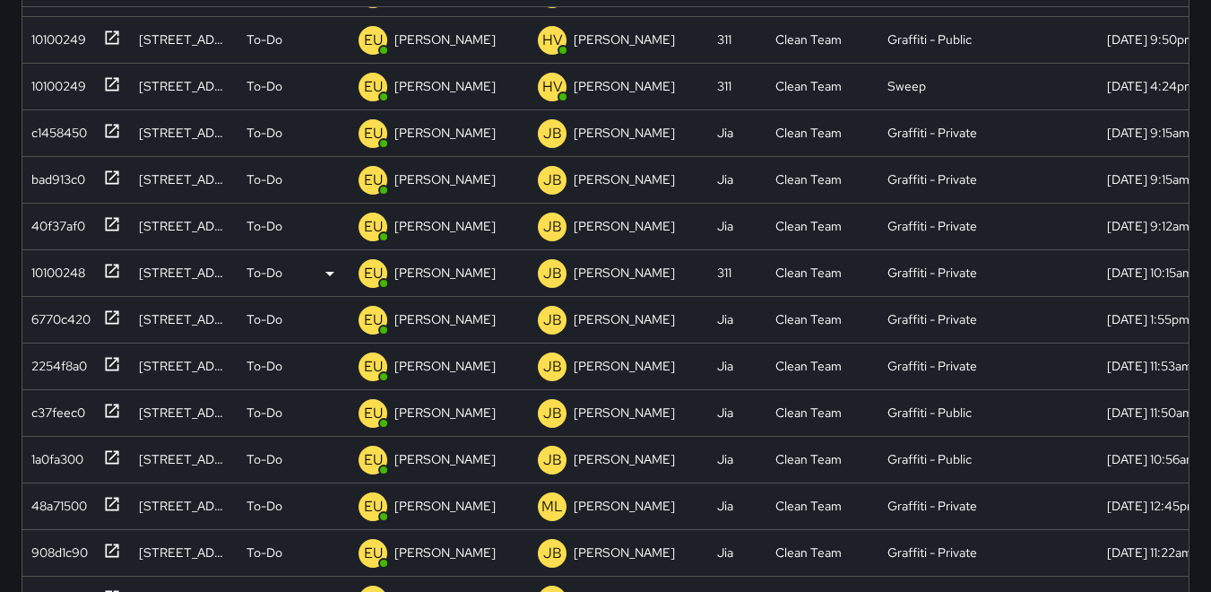
scroll to position [97, 0]
click at [49, 117] on div "c1458450" at bounding box center [55, 129] width 63 height 25
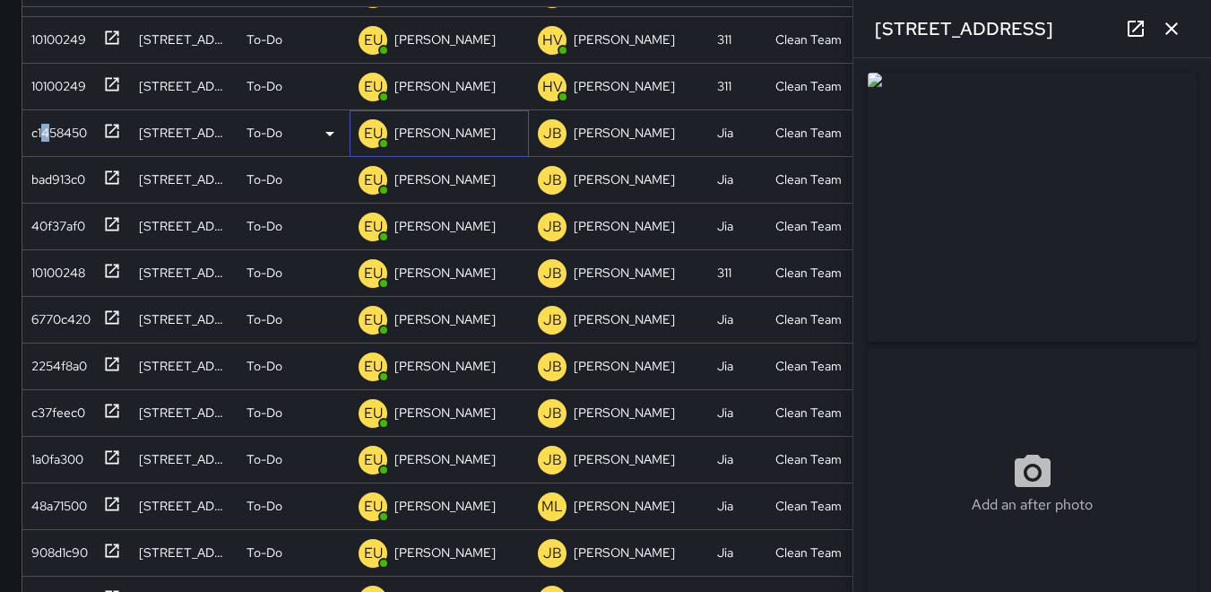
click at [374, 123] on p "EU" at bounding box center [373, 134] width 19 height 22
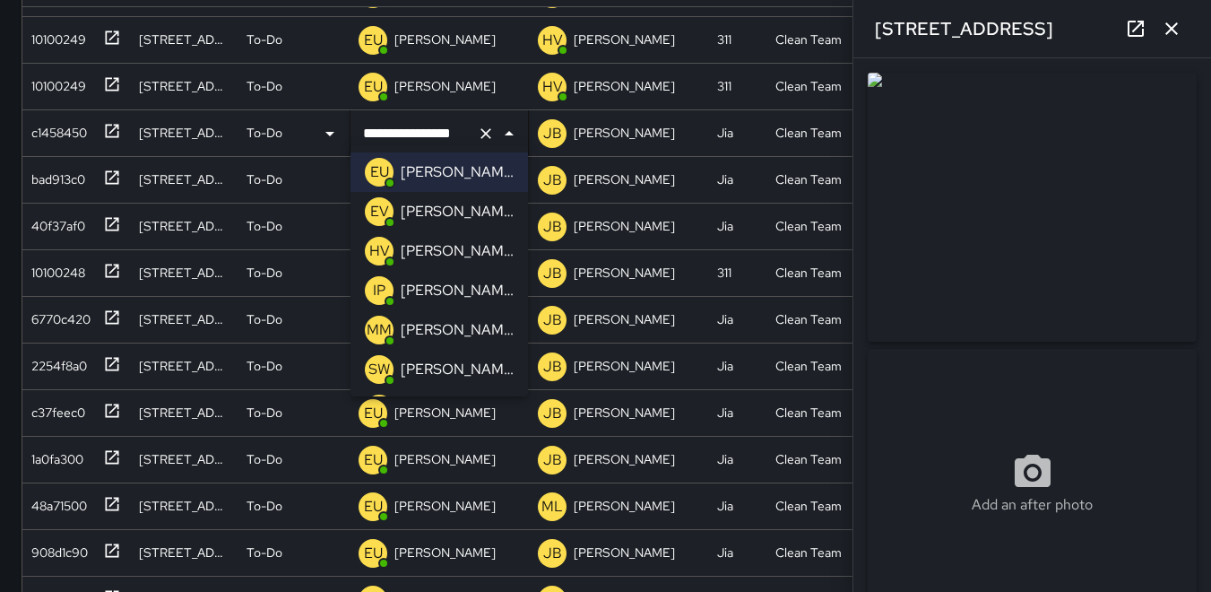
click at [371, 247] on p "HV" at bounding box center [379, 251] width 21 height 22
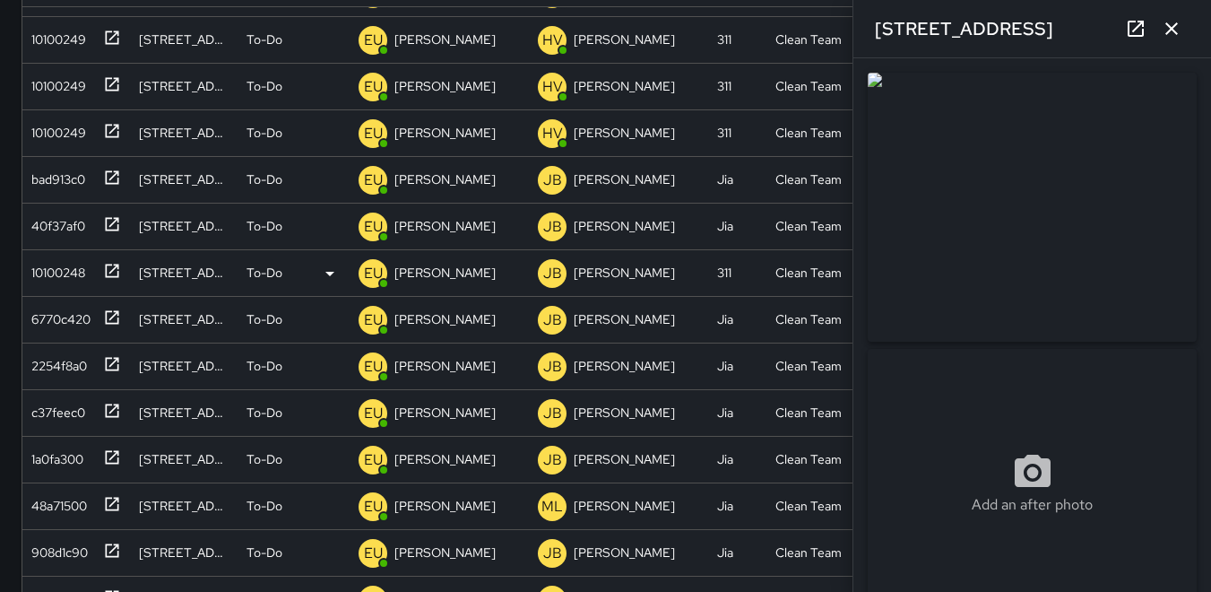
scroll to position [50, 0]
click at [1172, 29] on icon "button" at bounding box center [1172, 28] width 13 height 13
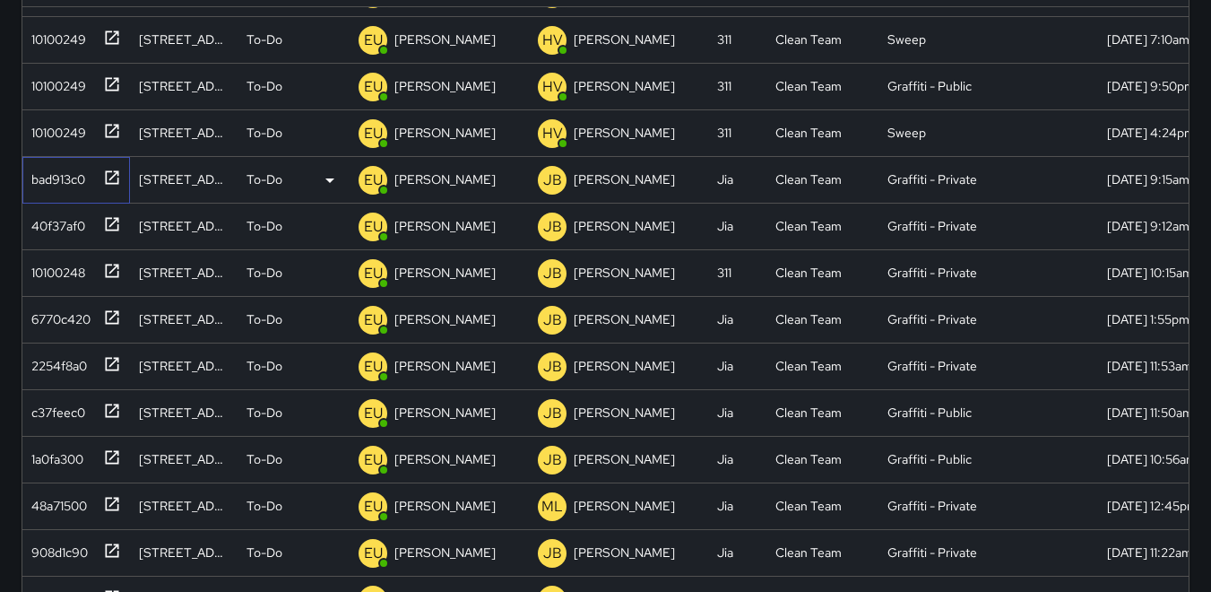
click at [60, 170] on div "bad913c0" at bounding box center [54, 175] width 61 height 25
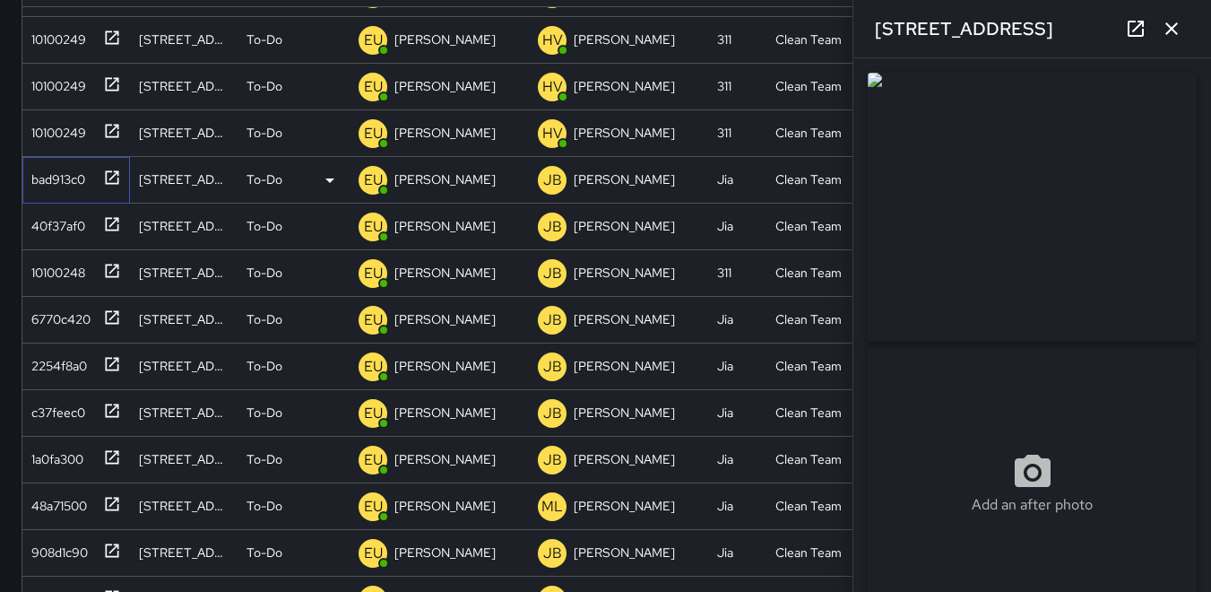
type input "**********"
click at [376, 169] on p "EU" at bounding box center [373, 180] width 19 height 22
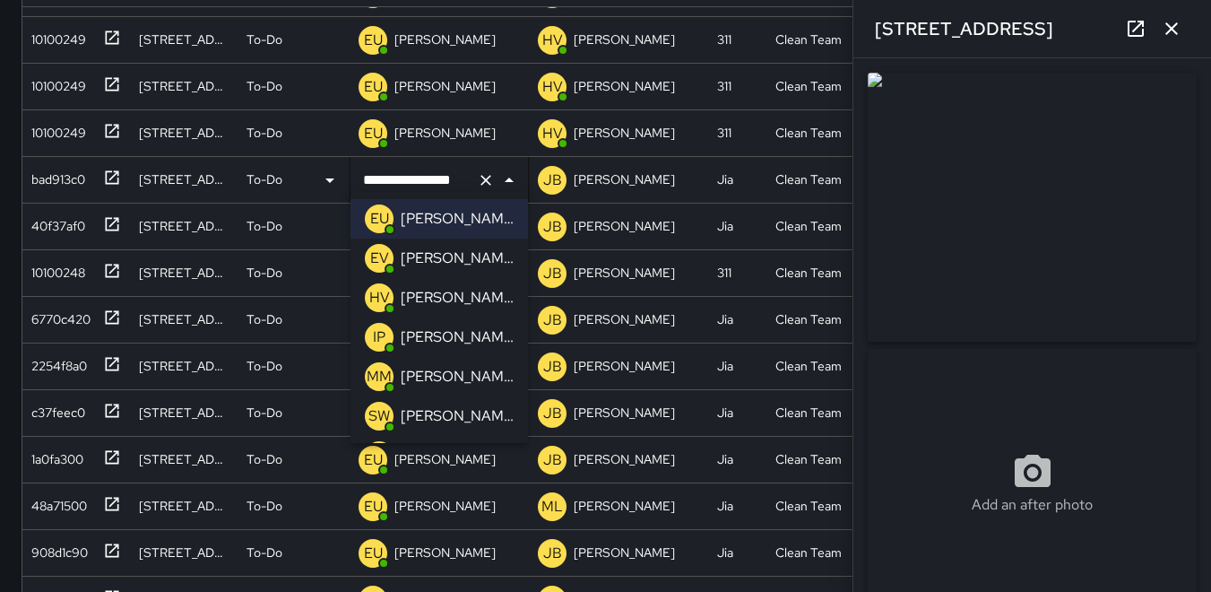
click at [378, 294] on p "HV" at bounding box center [379, 298] width 21 height 22
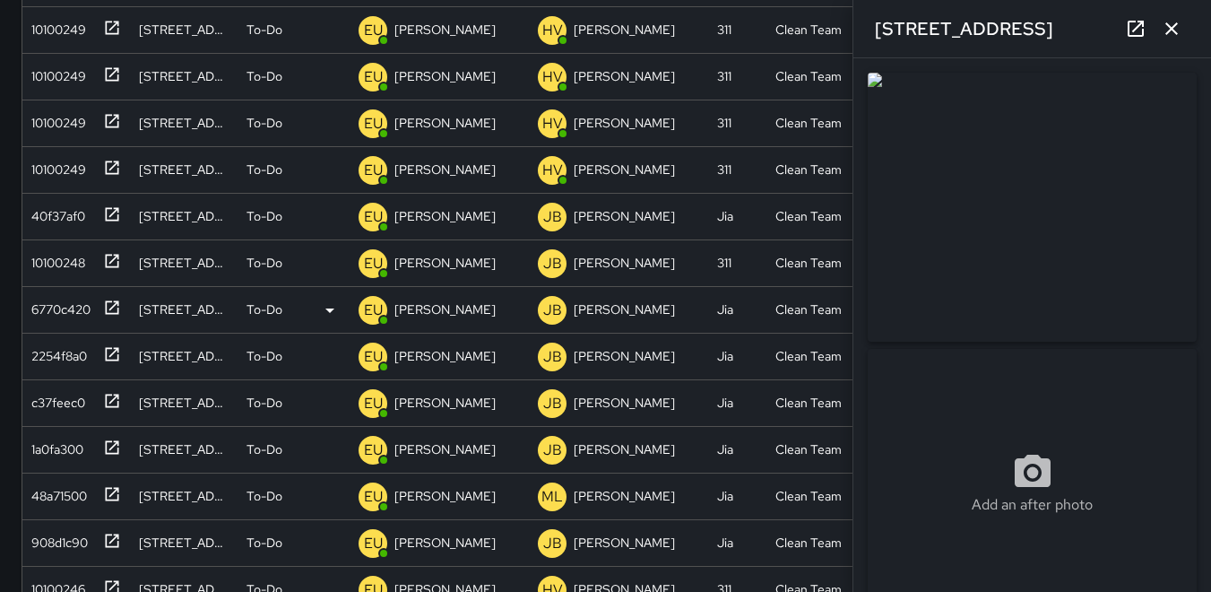
scroll to position [4, 0]
click at [66, 221] on div "40f37af0" at bounding box center [54, 212] width 61 height 25
type input "**********"
click at [1173, 35] on icon "button" at bounding box center [1172, 29] width 22 height 22
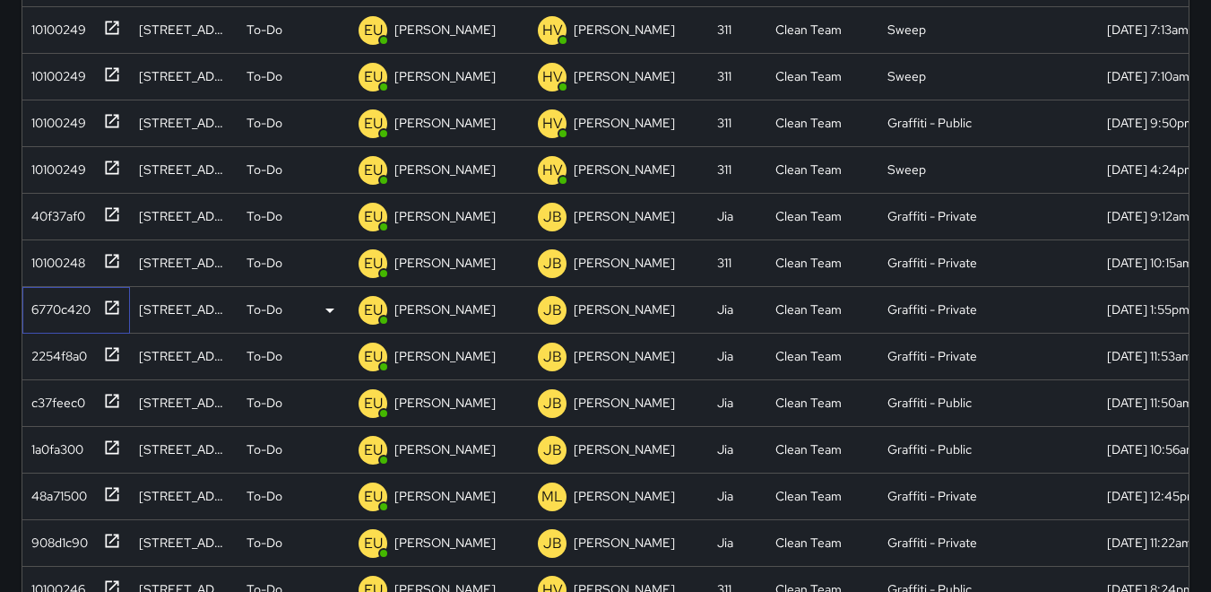
click at [61, 308] on div "6770c420" at bounding box center [57, 305] width 66 height 25
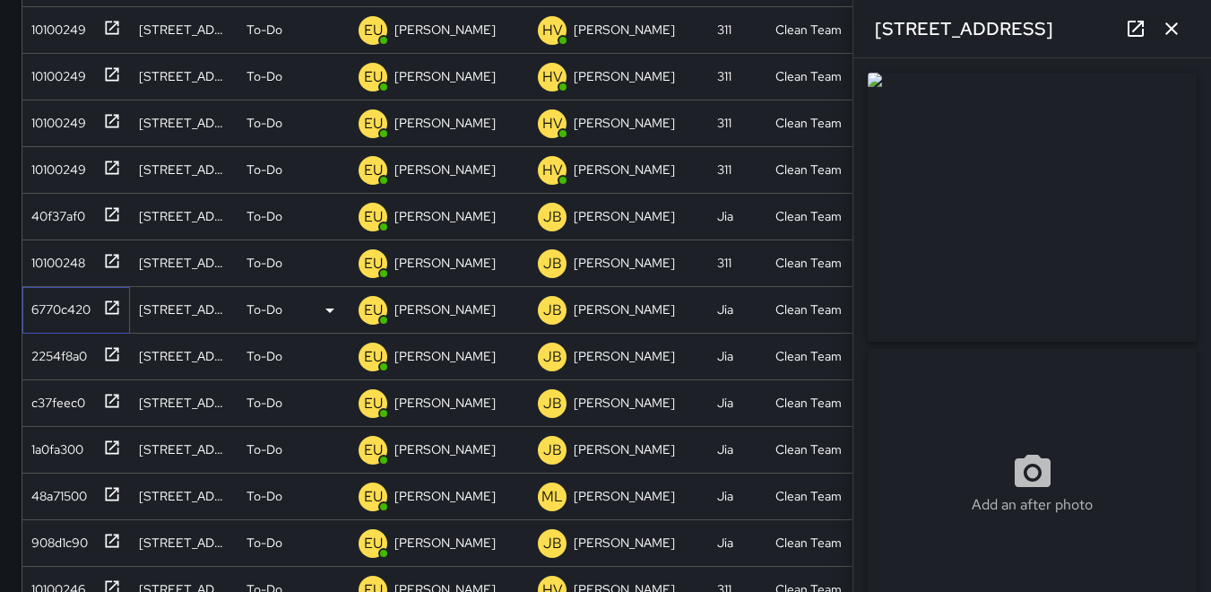
type input "**********"
click at [374, 308] on p "EU" at bounding box center [373, 311] width 19 height 22
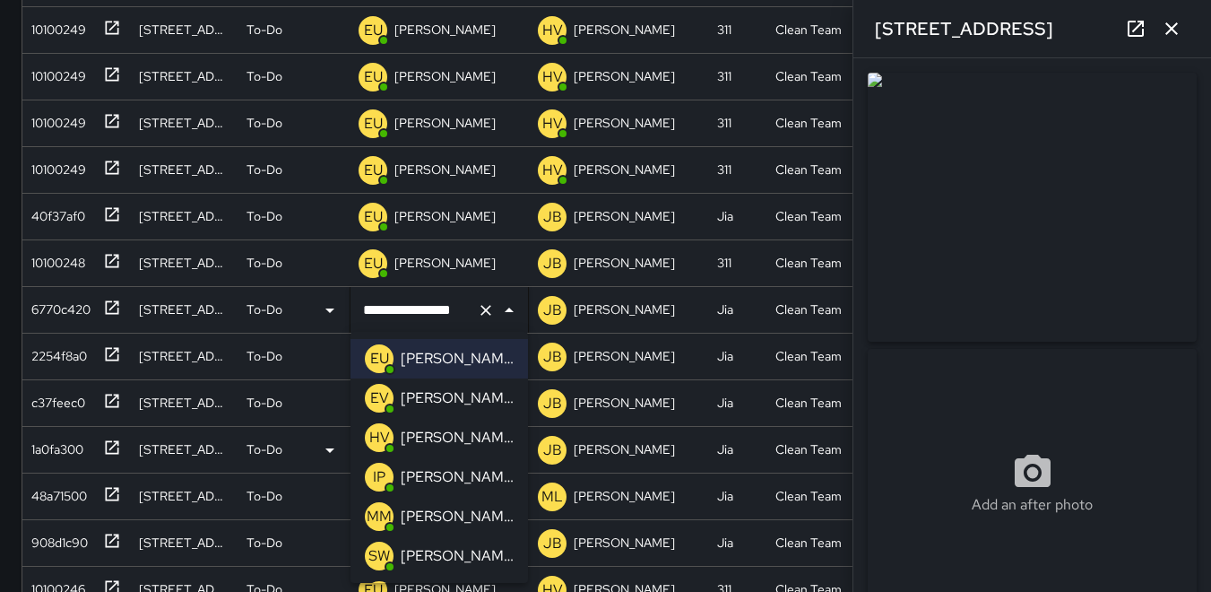
drag, startPoint x: 381, startPoint y: 433, endPoint x: 397, endPoint y: 386, distance: 50.2
click at [378, 431] on p "HV" at bounding box center [379, 438] width 21 height 22
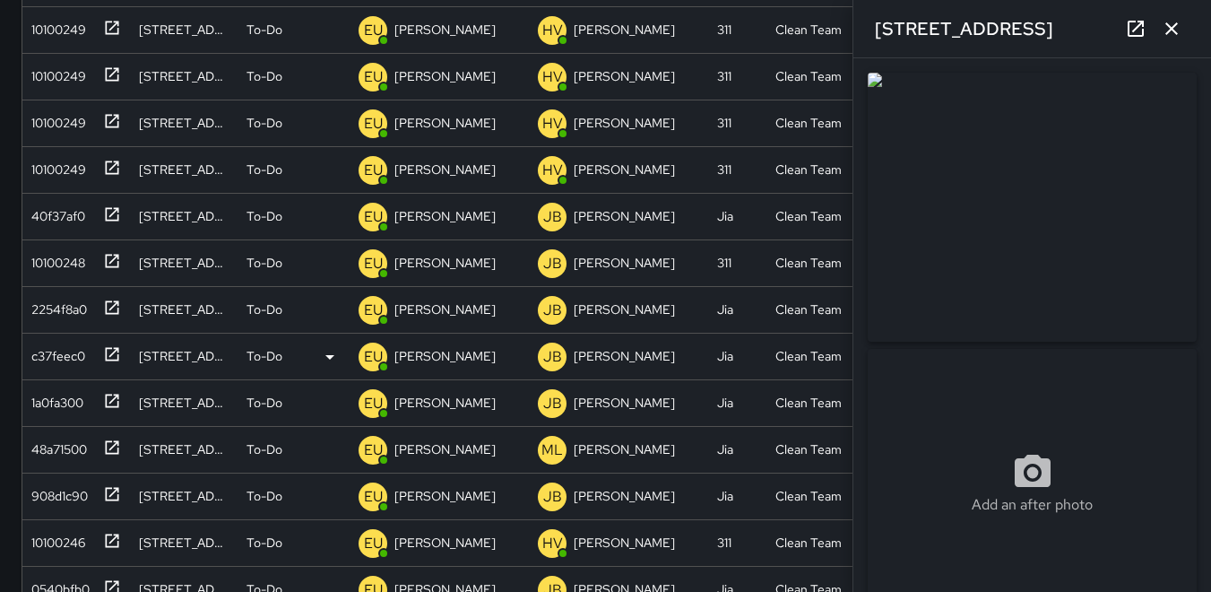
scroll to position [0, 0]
click at [1168, 30] on icon "button" at bounding box center [1172, 29] width 22 height 22
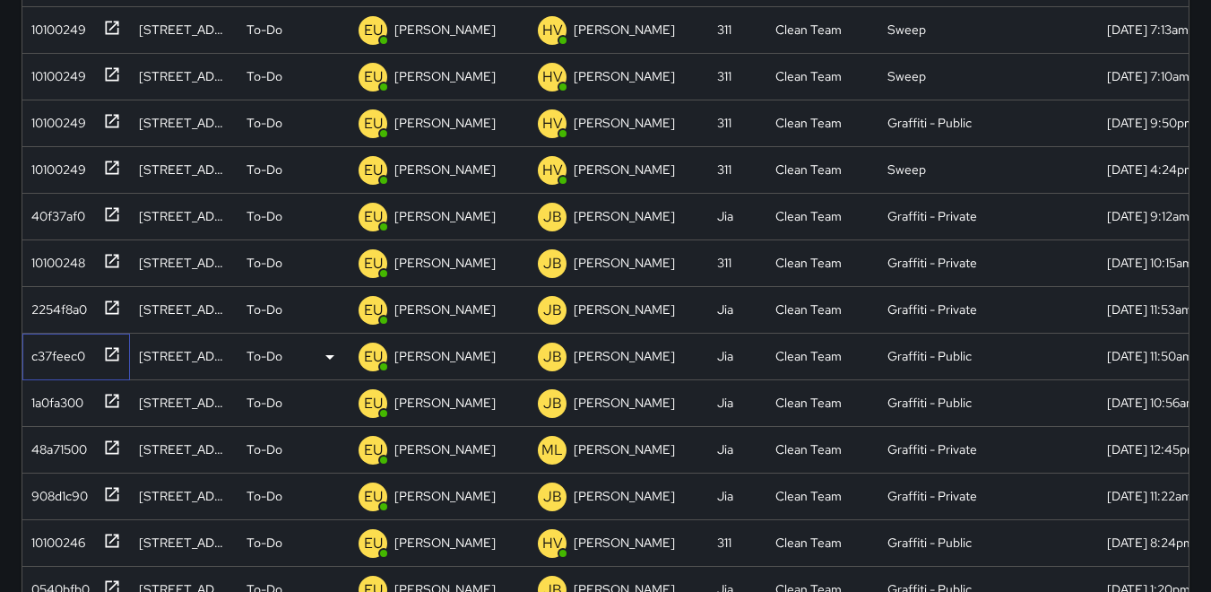
click at [48, 349] on div "c37feec0" at bounding box center [54, 352] width 61 height 25
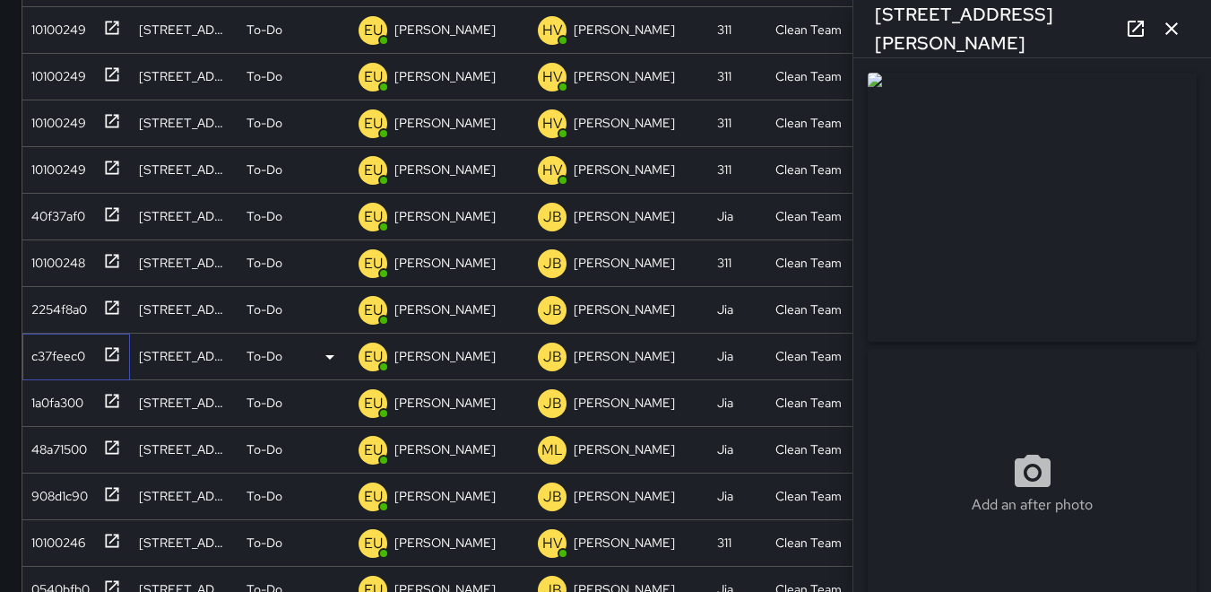
type input "**********"
click at [369, 355] on p "EU" at bounding box center [373, 357] width 19 height 22
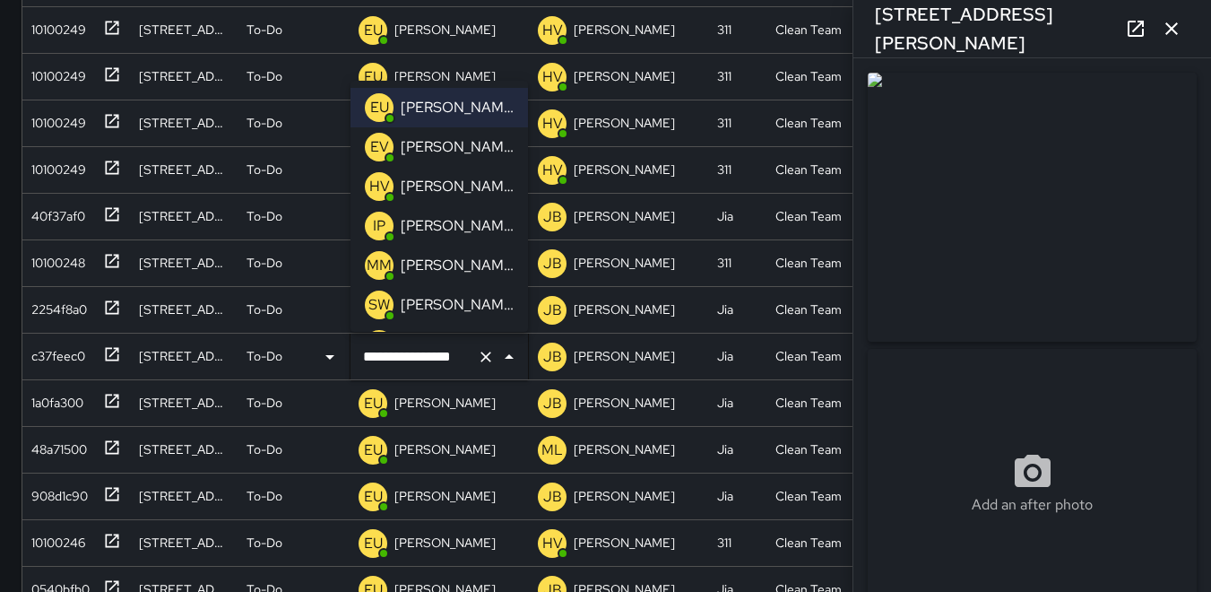
click at [378, 186] on p "HV" at bounding box center [379, 187] width 21 height 22
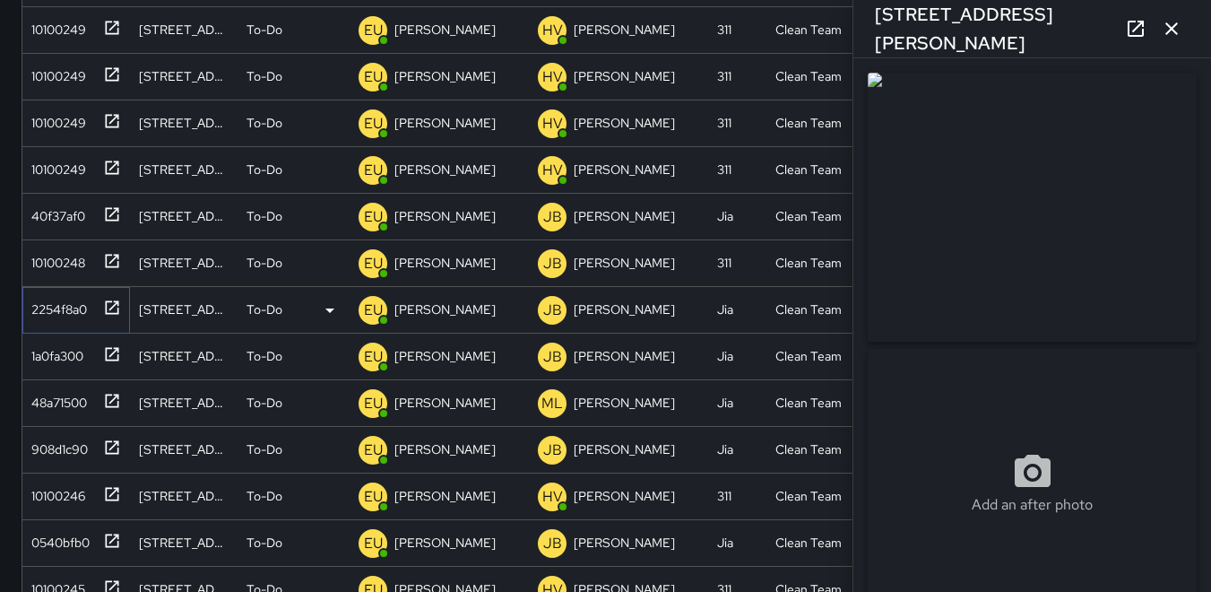
click at [67, 304] on div "2254f8a0" at bounding box center [55, 305] width 63 height 25
type input "**********"
click at [372, 312] on p "EU" at bounding box center [373, 311] width 19 height 22
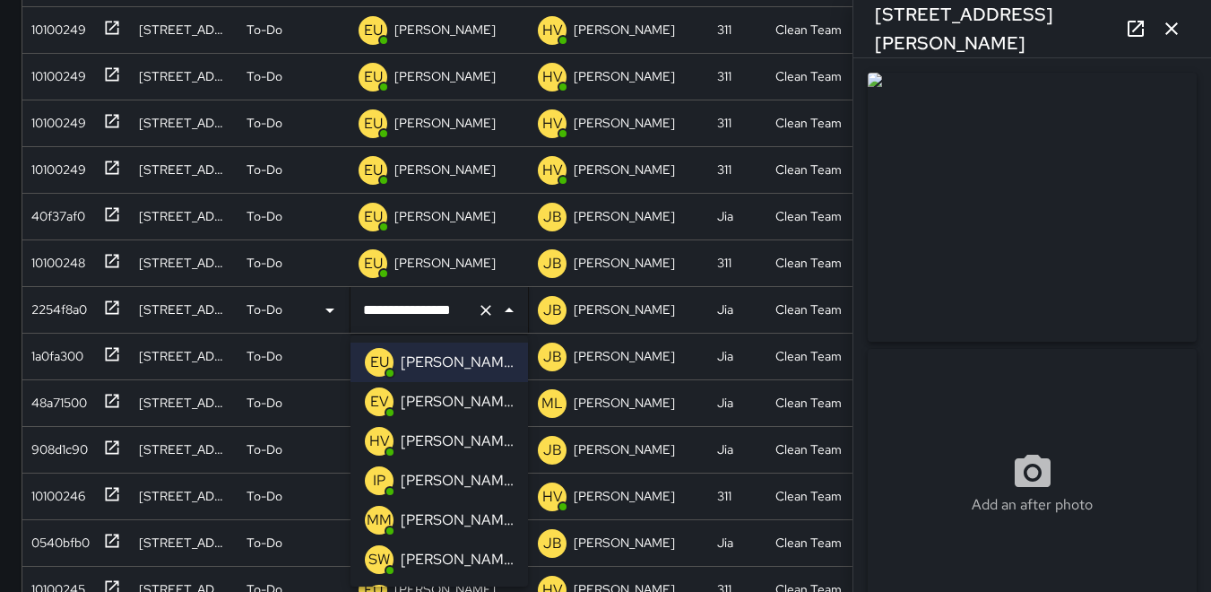
click at [374, 435] on p "HV" at bounding box center [379, 441] width 21 height 22
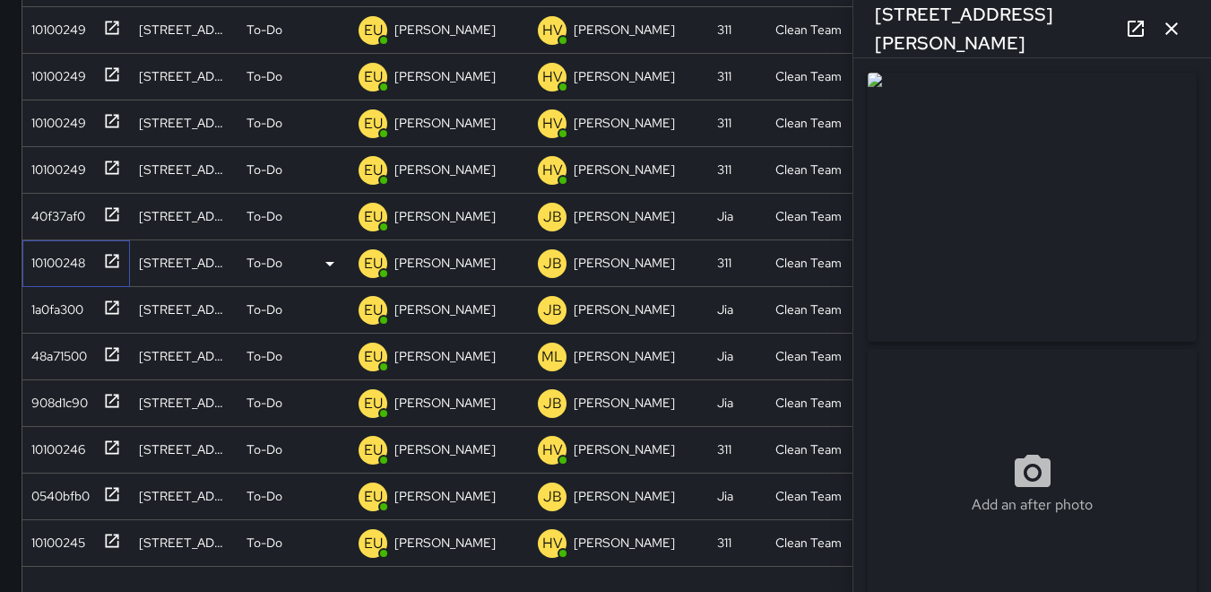
click at [56, 263] on div "10100248" at bounding box center [54, 259] width 61 height 25
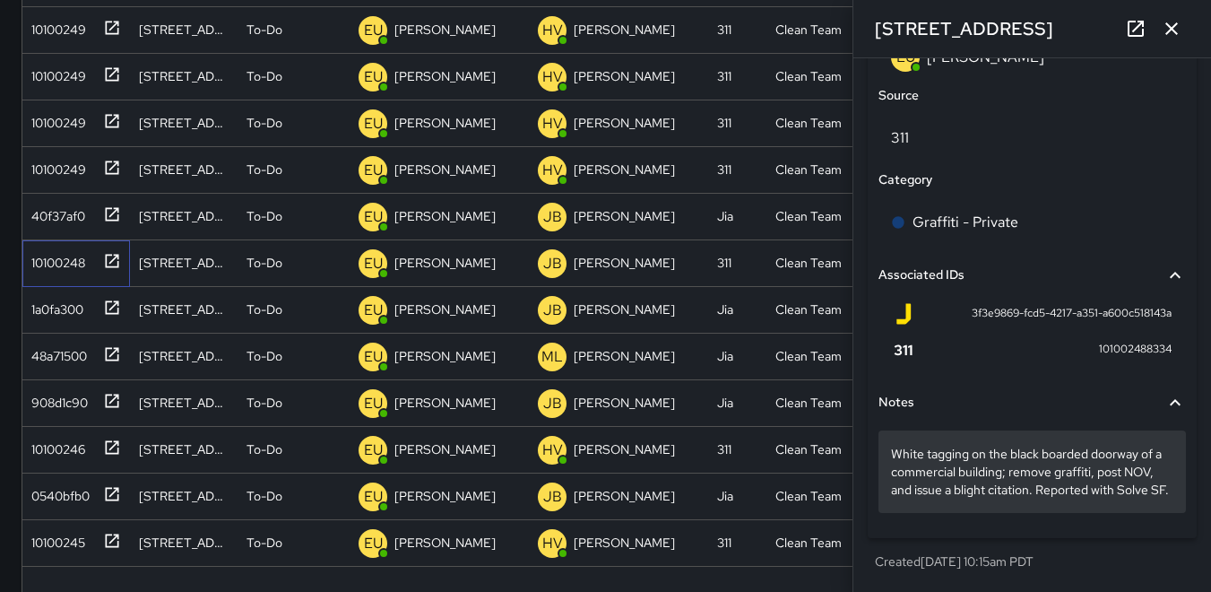
scroll to position [1101, 0]
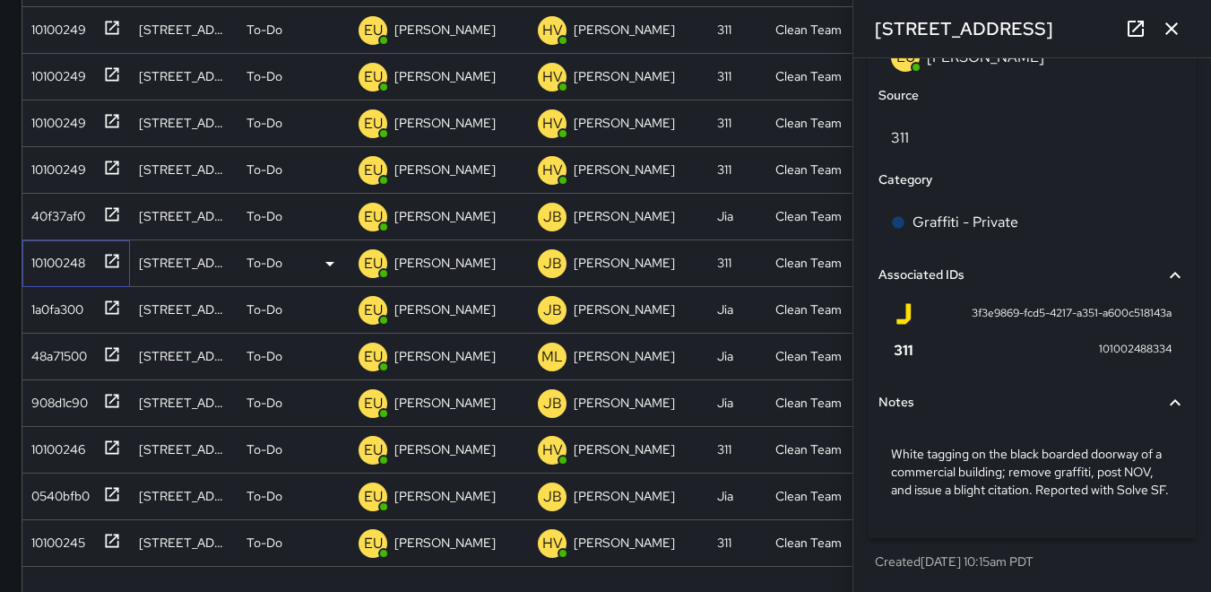
click at [24, 259] on div "10100248" at bounding box center [54, 259] width 61 height 25
click at [56, 306] on div "1a0fa300" at bounding box center [53, 305] width 59 height 25
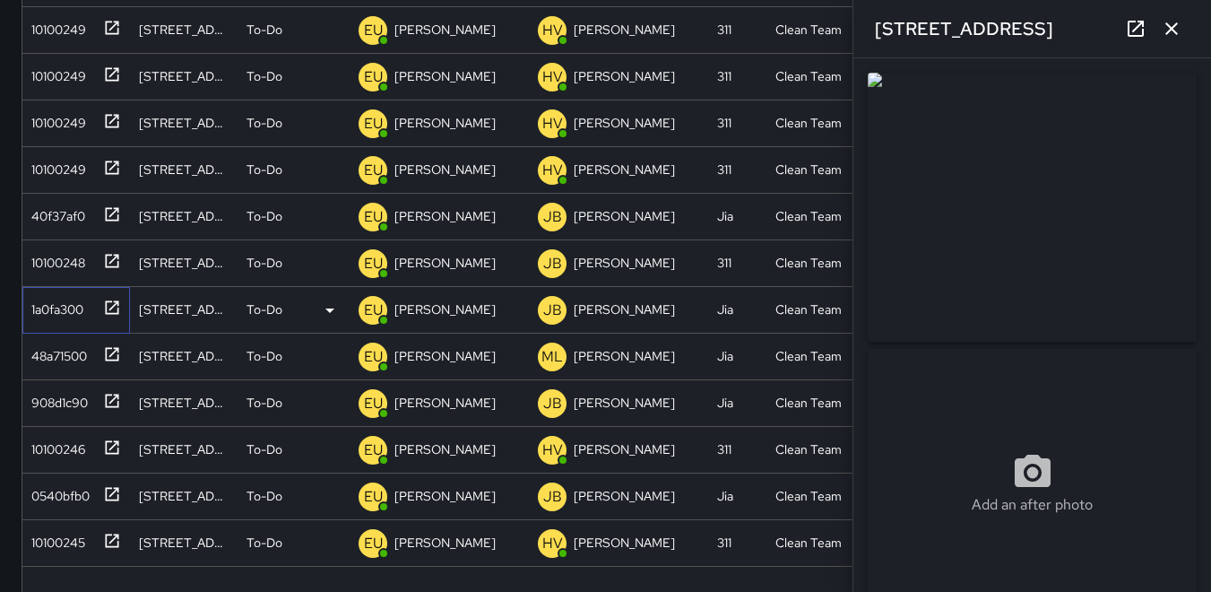
type input "**********"
click at [45, 352] on div "48a71500" at bounding box center [55, 352] width 63 height 25
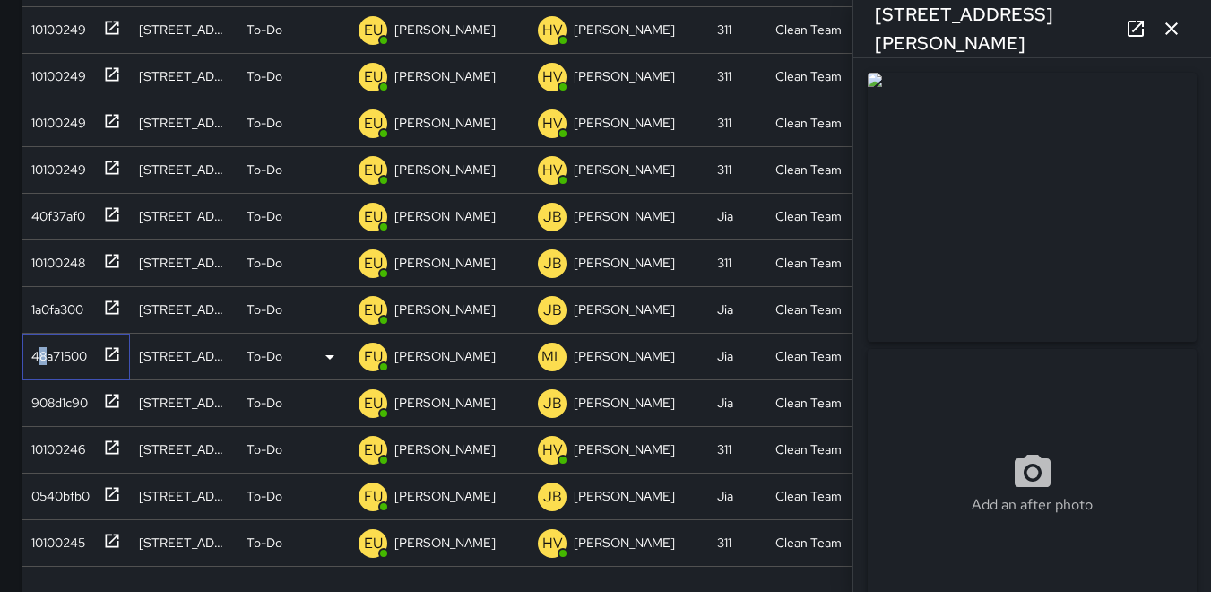
type input "**********"
click at [364, 350] on p "EU" at bounding box center [373, 357] width 19 height 22
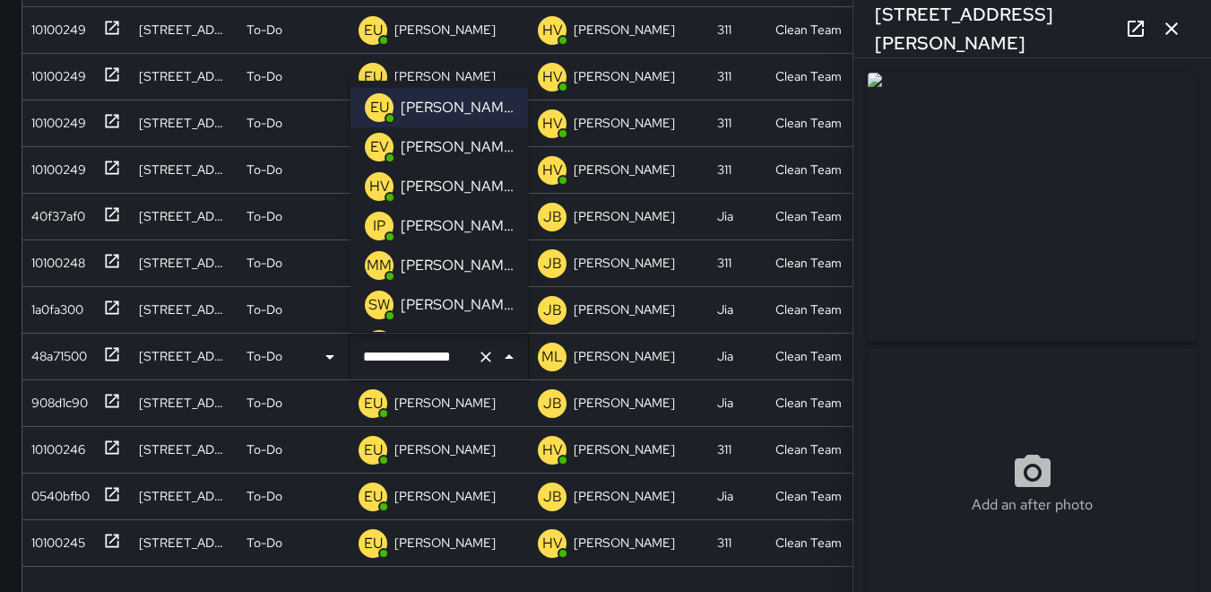
click at [375, 184] on p "HV" at bounding box center [379, 187] width 21 height 22
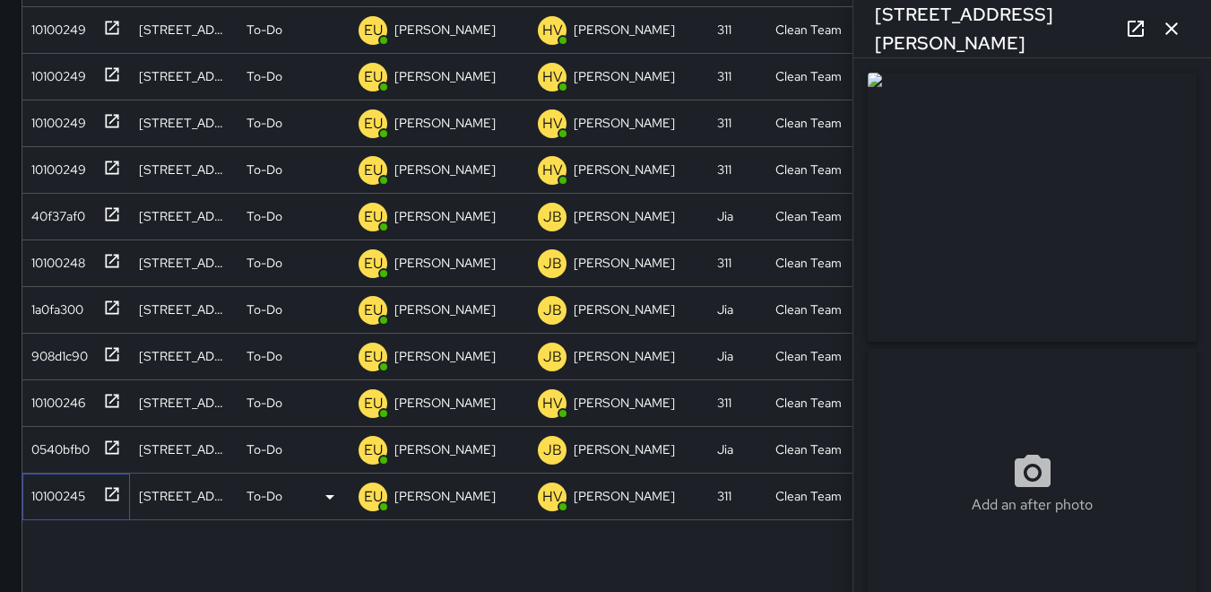
click at [66, 484] on div "10100245" at bounding box center [54, 492] width 61 height 25
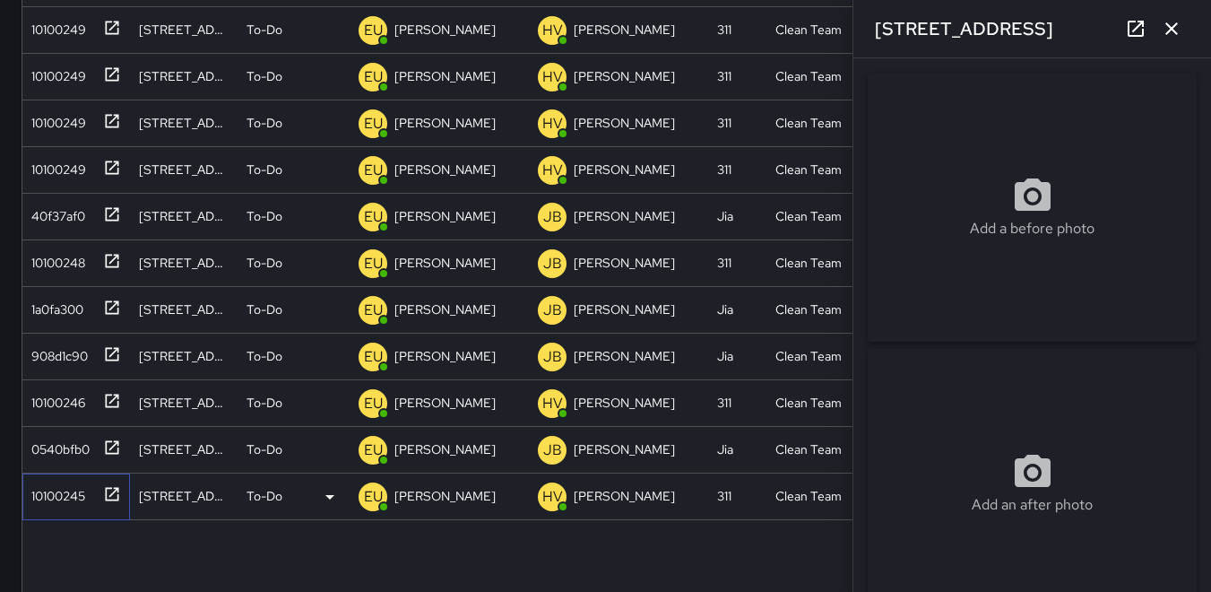
type input "**********"
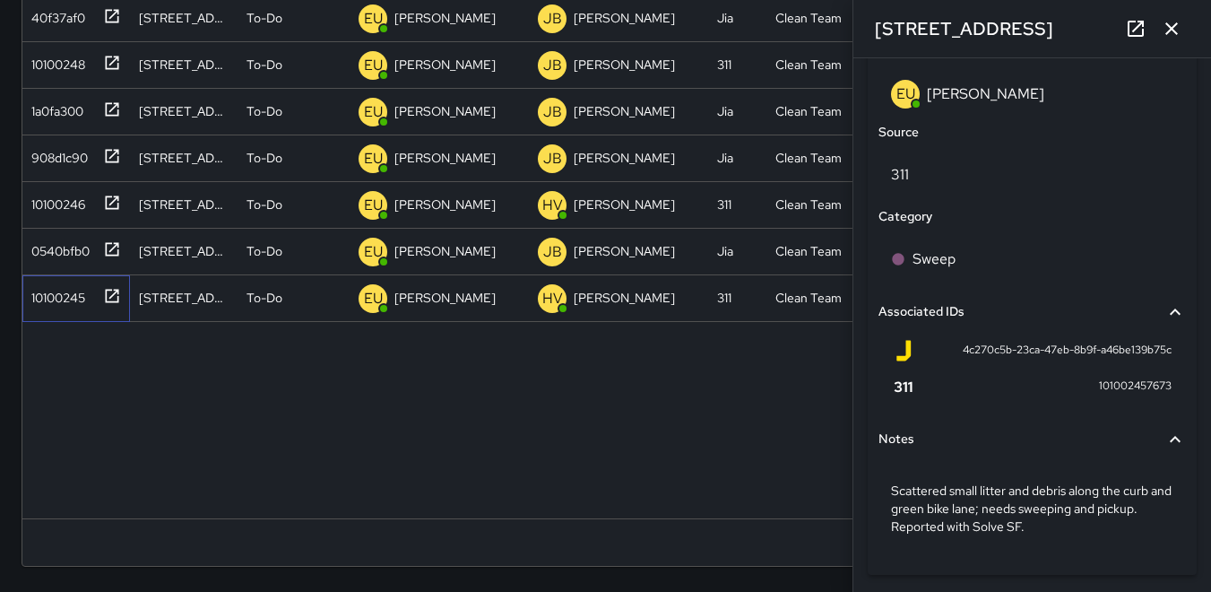
scroll to position [1076, 0]
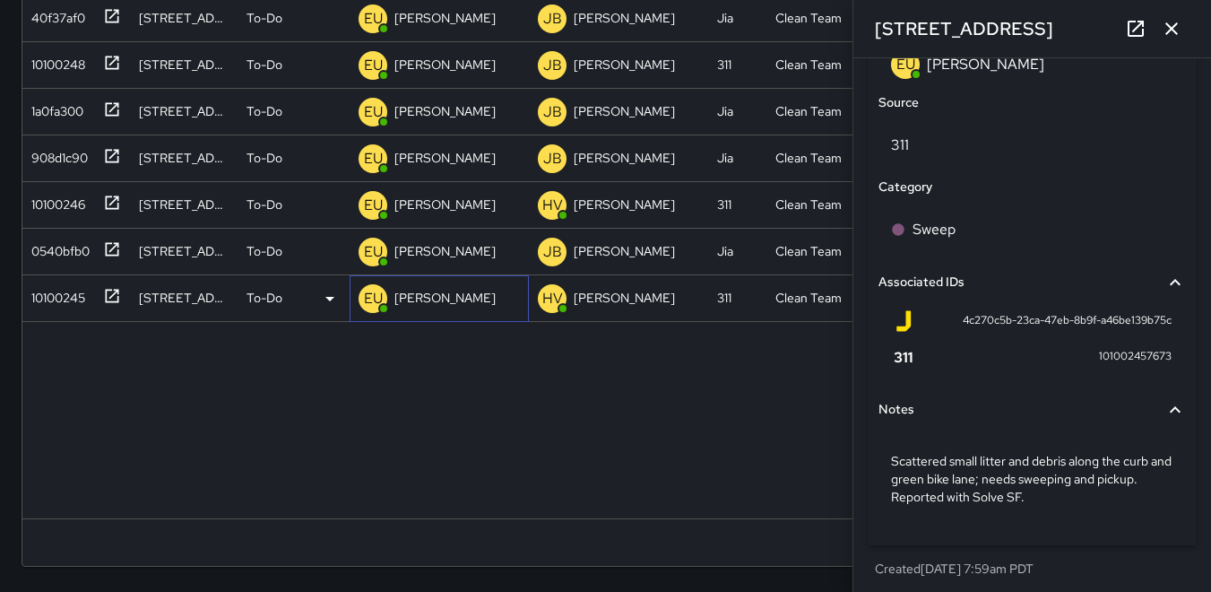
click at [374, 300] on p "EU" at bounding box center [373, 299] width 19 height 22
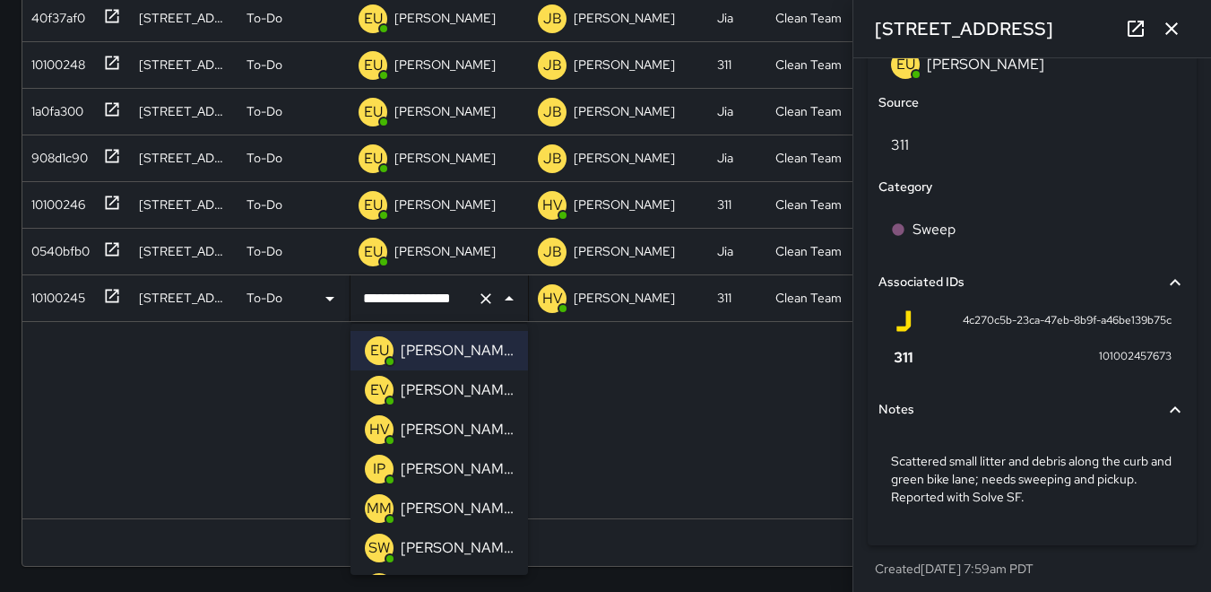
click at [383, 465] on p "IP" at bounding box center [379, 469] width 13 height 22
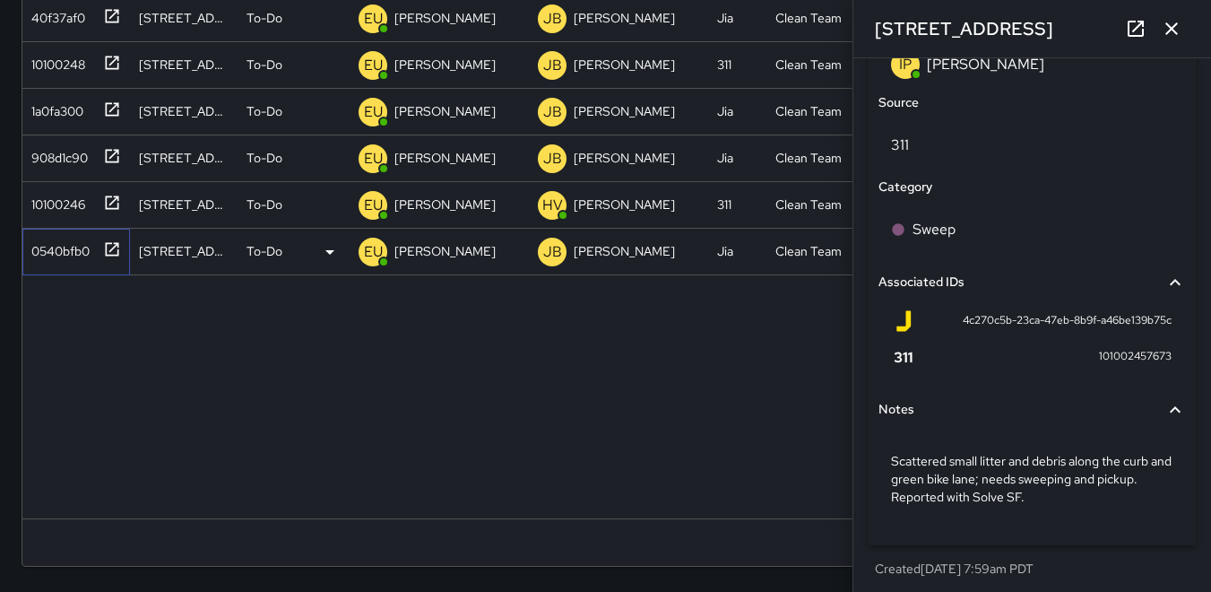
click at [61, 251] on div "0540bfb0" at bounding box center [56, 247] width 65 height 25
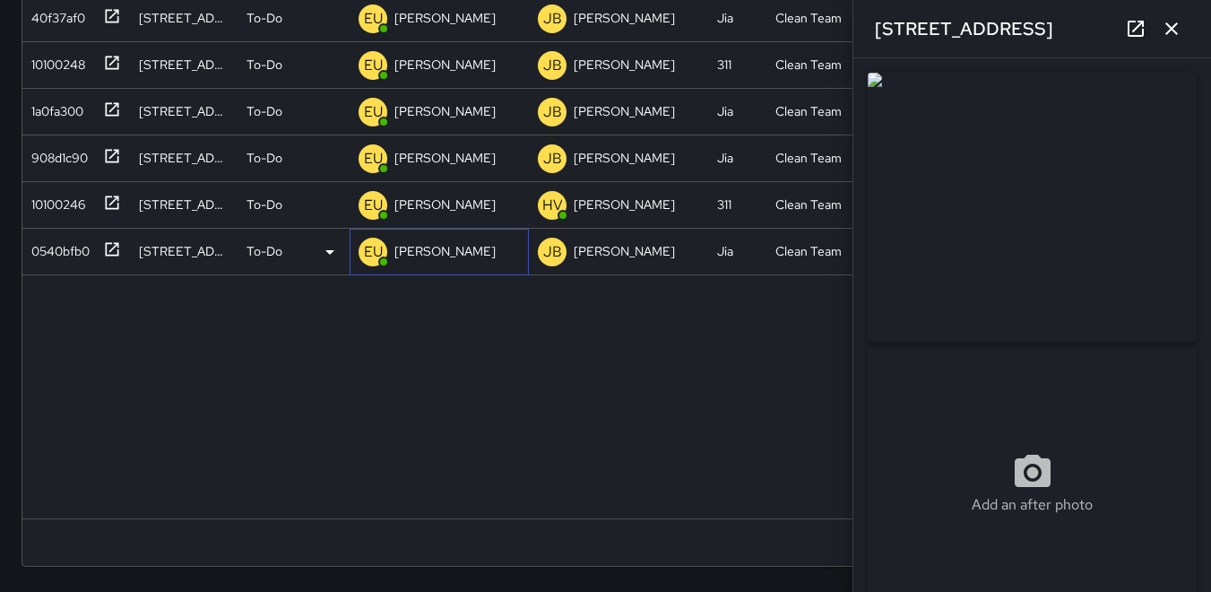
click at [371, 250] on p "EU" at bounding box center [373, 252] width 19 height 22
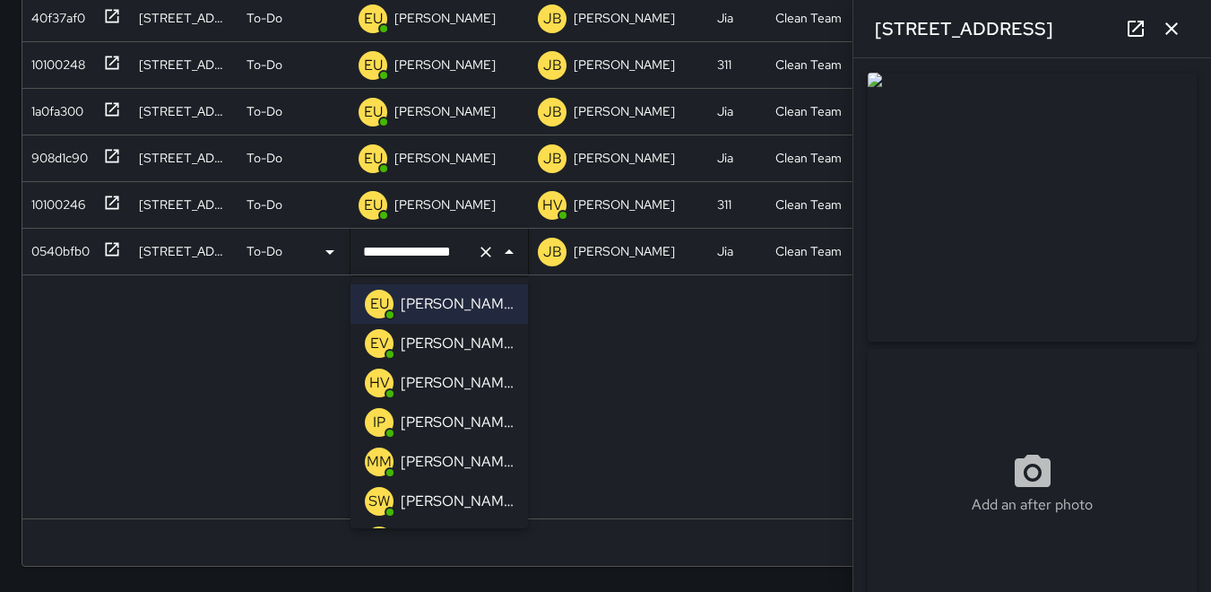
click at [378, 417] on p "IP" at bounding box center [379, 423] width 13 height 22
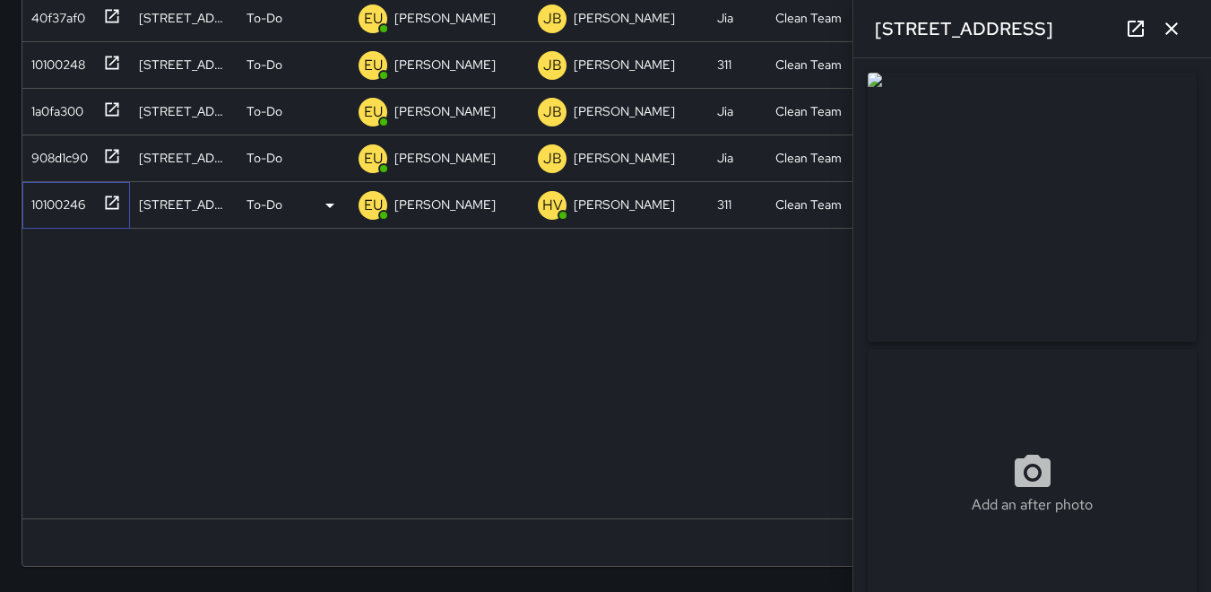
click at [53, 197] on div "10100246" at bounding box center [54, 200] width 61 height 25
type input "**********"
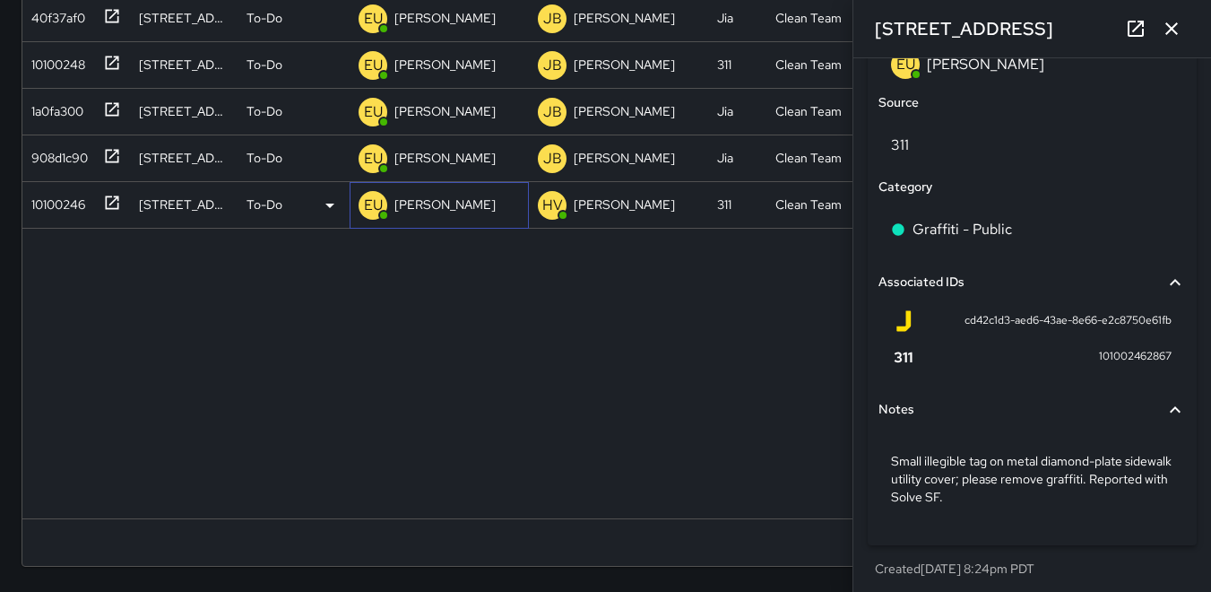
click at [373, 212] on p "EU" at bounding box center [373, 206] width 19 height 22
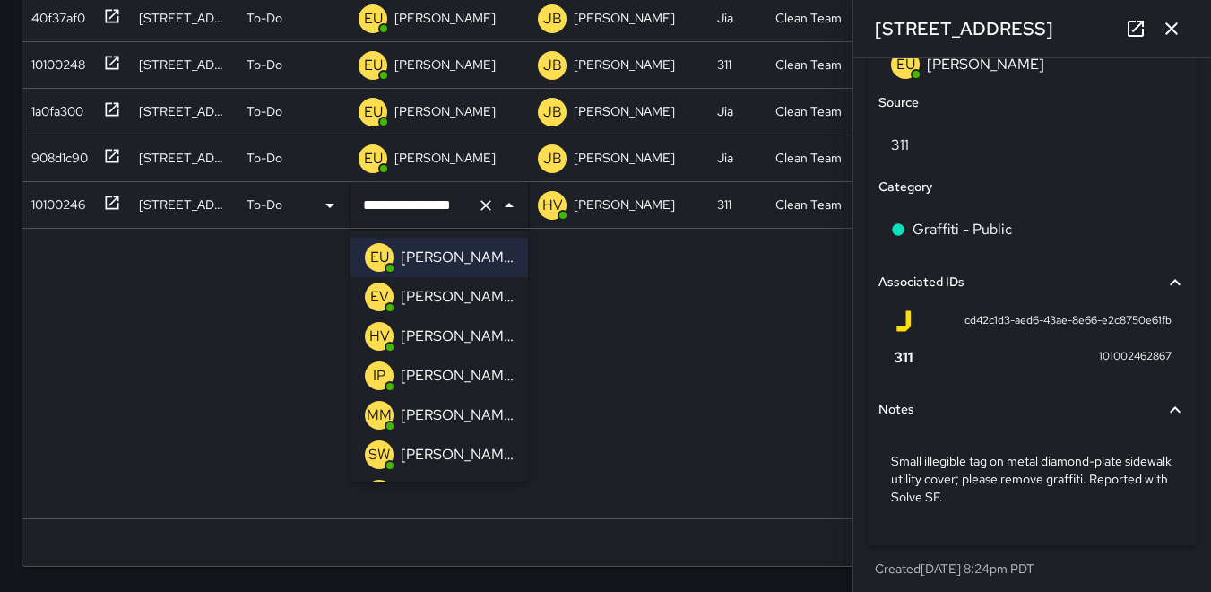
click at [374, 332] on p "HV" at bounding box center [379, 337] width 21 height 22
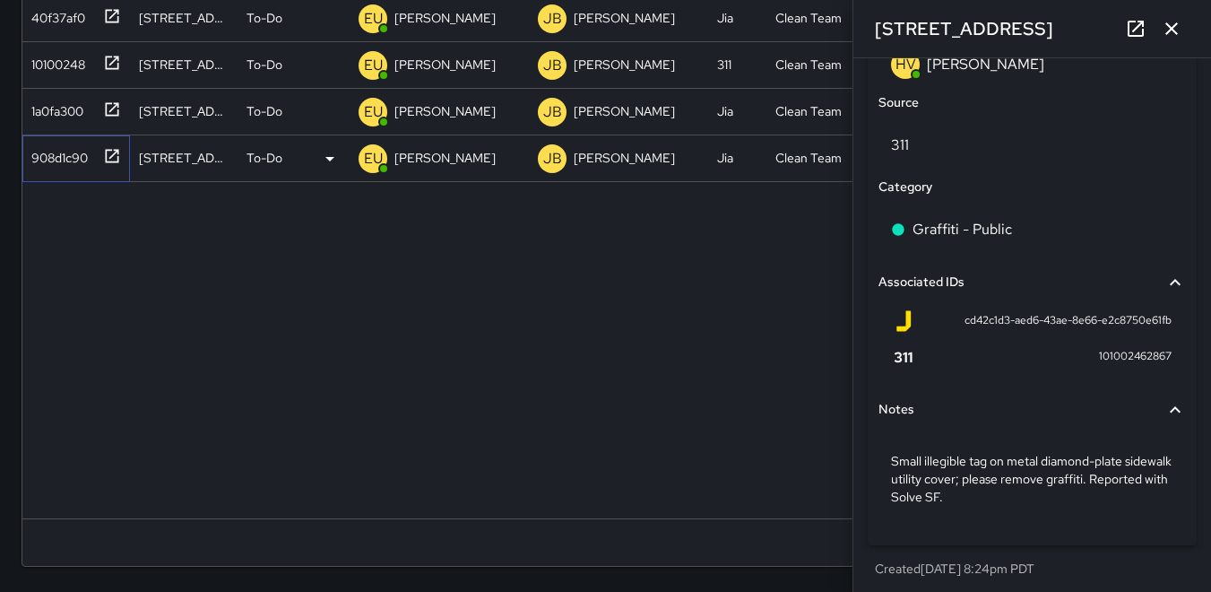
click at [52, 150] on div "908d1c90" at bounding box center [56, 154] width 64 height 25
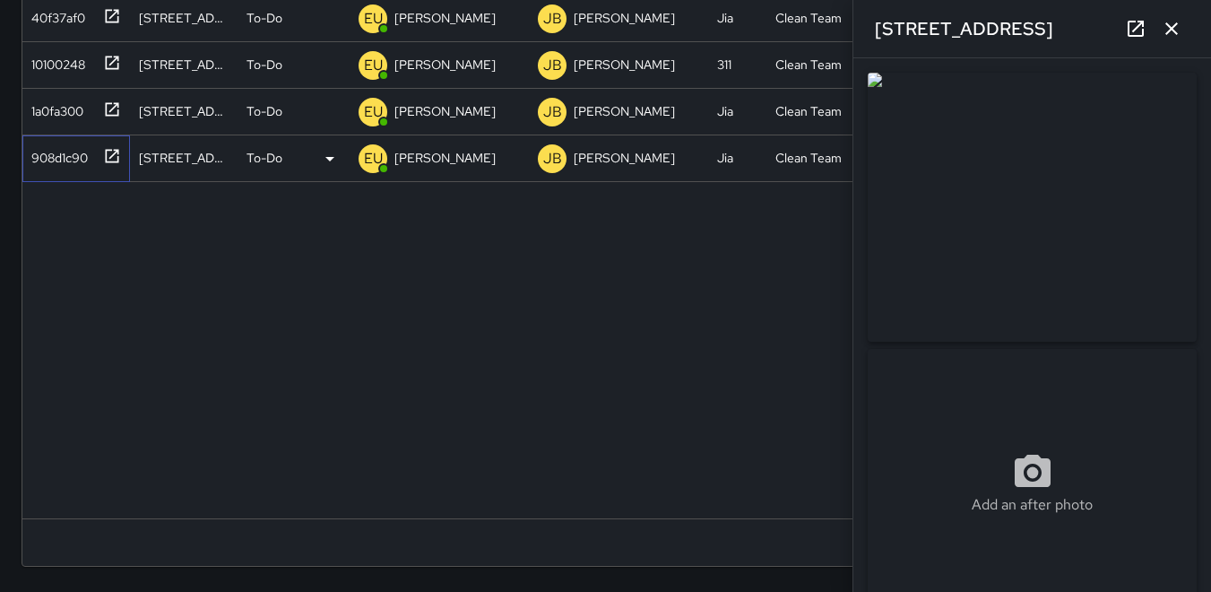
type input "**********"
click at [49, 97] on div "1a0fa300" at bounding box center [53, 107] width 59 height 25
type input "**********"
click at [55, 62] on div "10100248" at bounding box center [54, 60] width 61 height 25
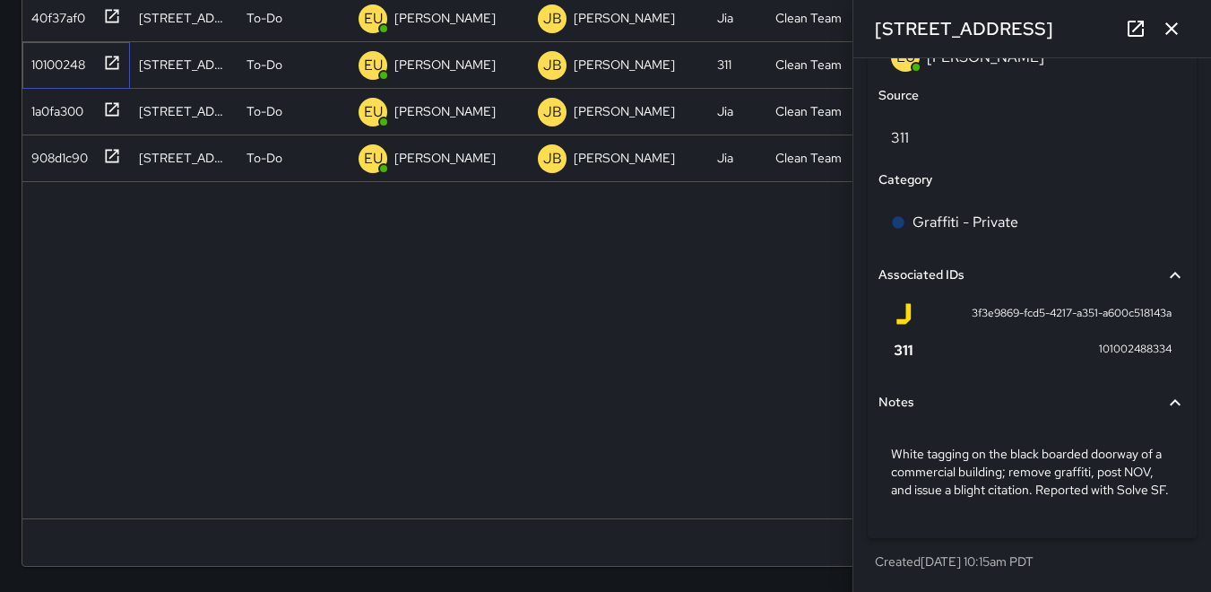
scroll to position [1101, 0]
click at [54, 17] on div "40f37af0" at bounding box center [54, 14] width 61 height 25
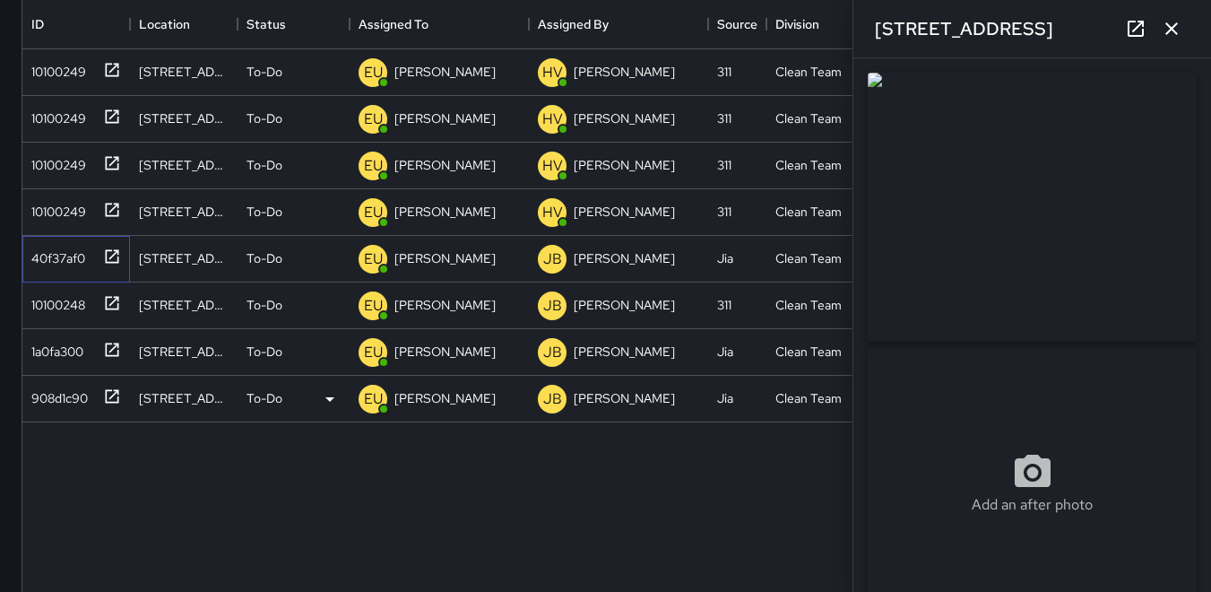
scroll to position [198, 0]
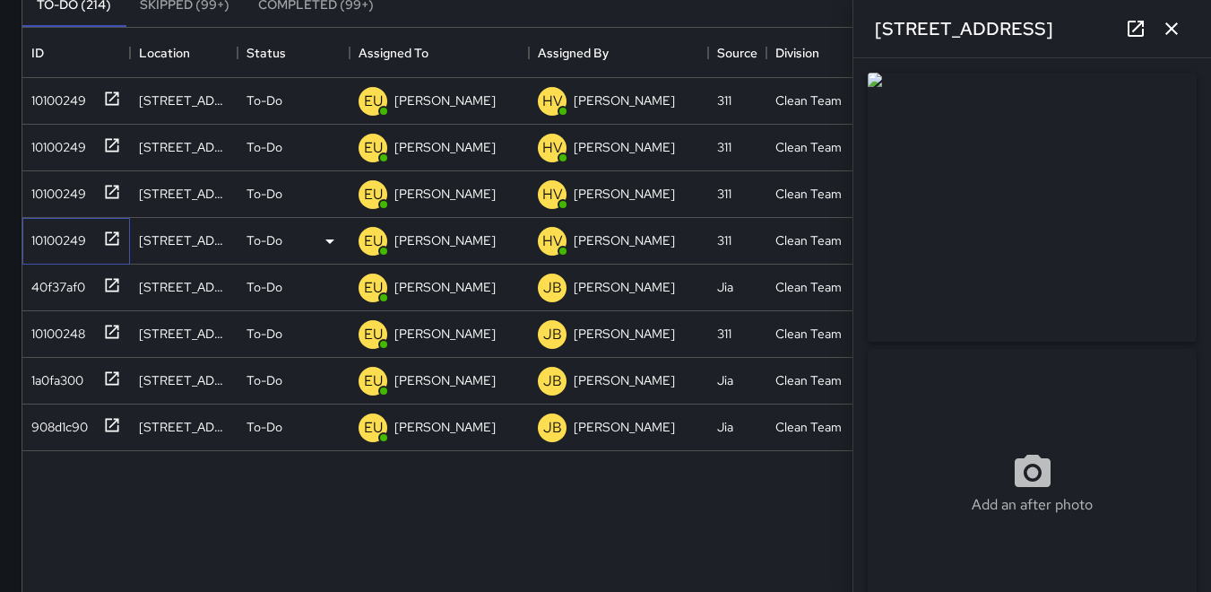
click at [54, 231] on div "10100249" at bounding box center [55, 236] width 62 height 25
type input "**********"
click at [60, 192] on div "10100249" at bounding box center [55, 190] width 62 height 25
type input "**********"
click at [65, 140] on div "10100249" at bounding box center [55, 143] width 62 height 25
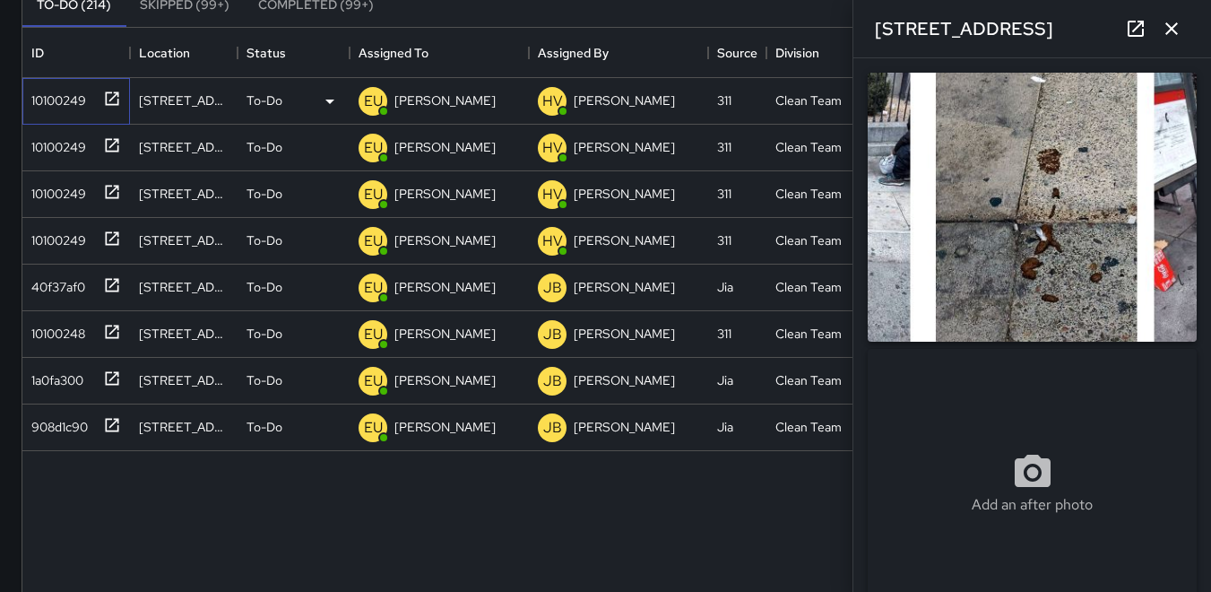
click at [58, 99] on div "10100249" at bounding box center [55, 96] width 62 height 25
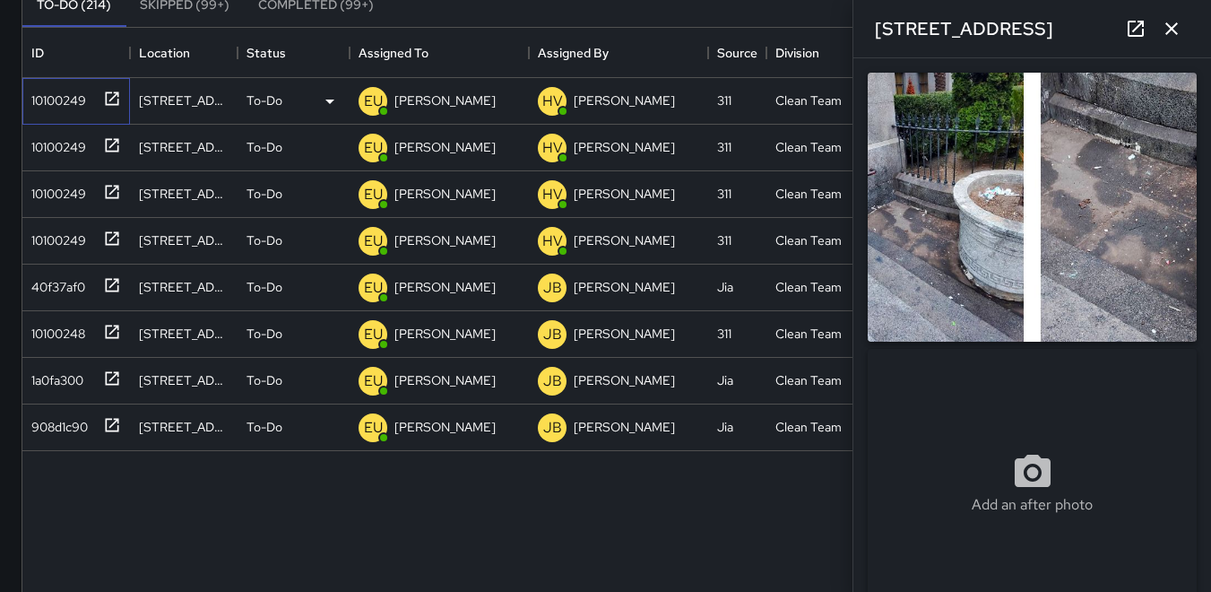
type input "**********"
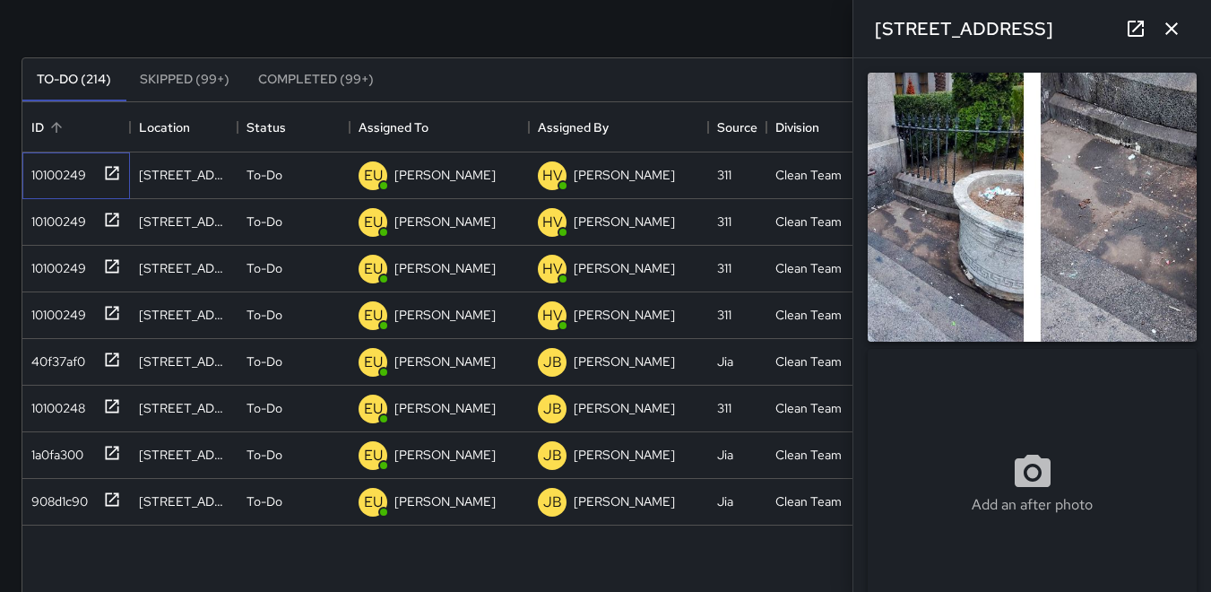
scroll to position [19, 0]
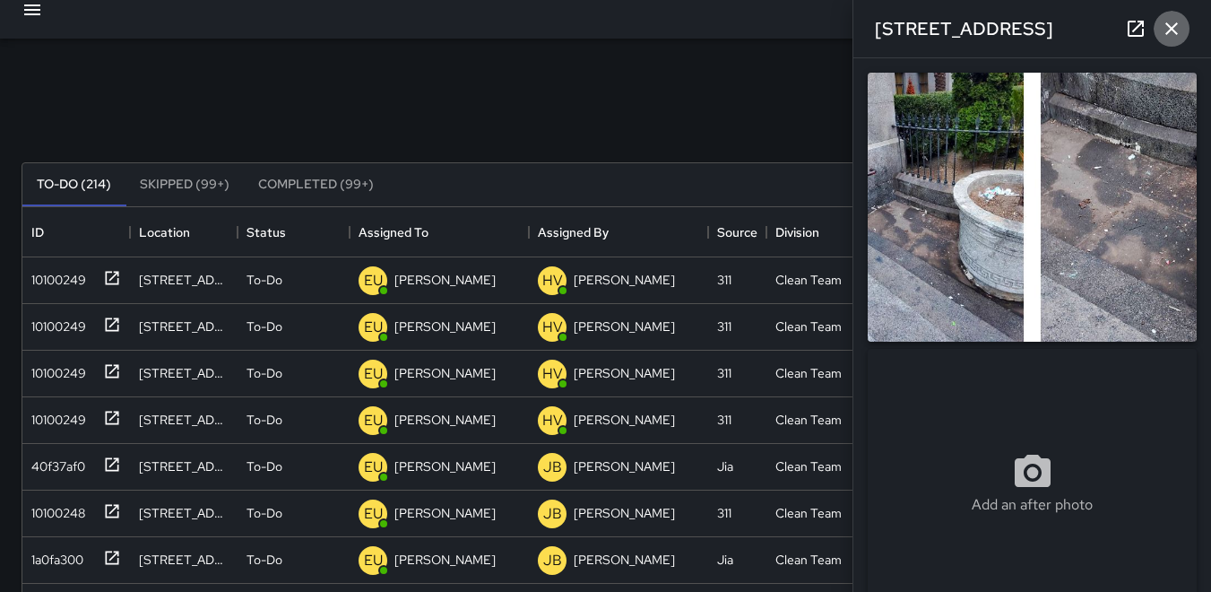
drag, startPoint x: 1169, startPoint y: 26, endPoint x: 1153, endPoint y: 33, distance: 17.7
click at [1169, 28] on icon "button" at bounding box center [1172, 29] width 22 height 22
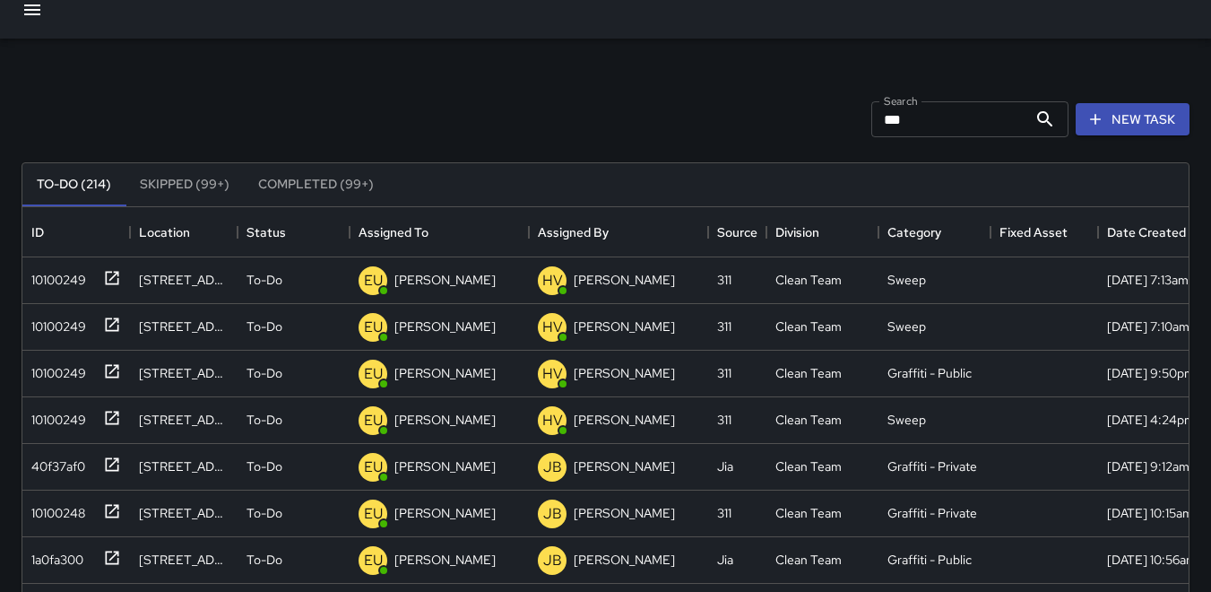
click at [913, 125] on input "***" at bounding box center [950, 119] width 156 height 36
type input "*"
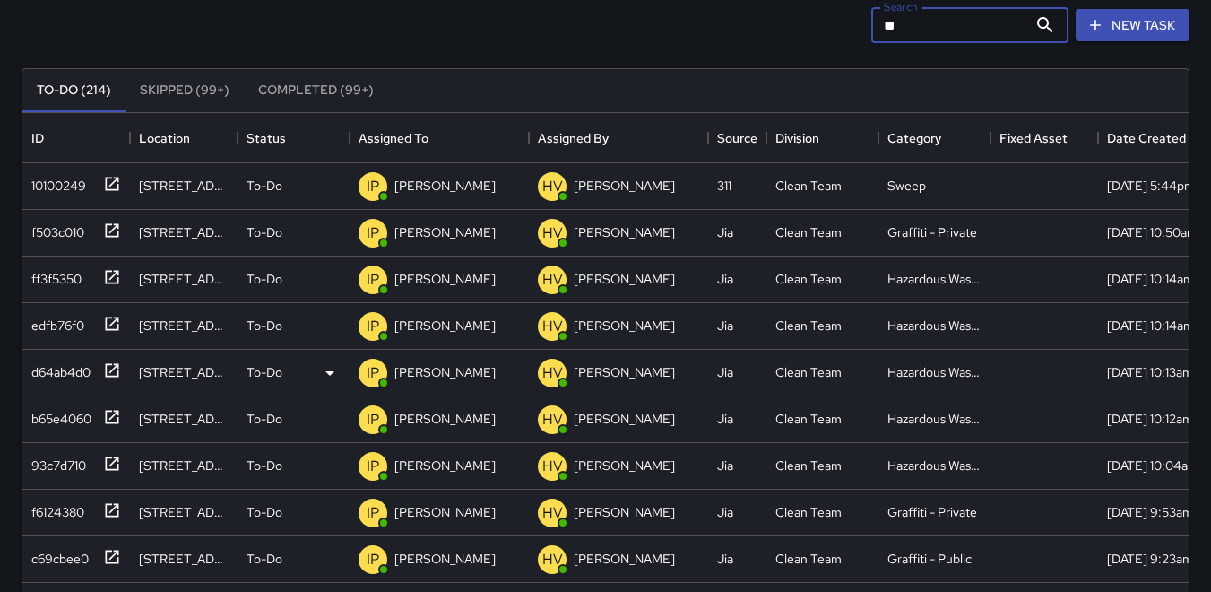
scroll to position [0, 0]
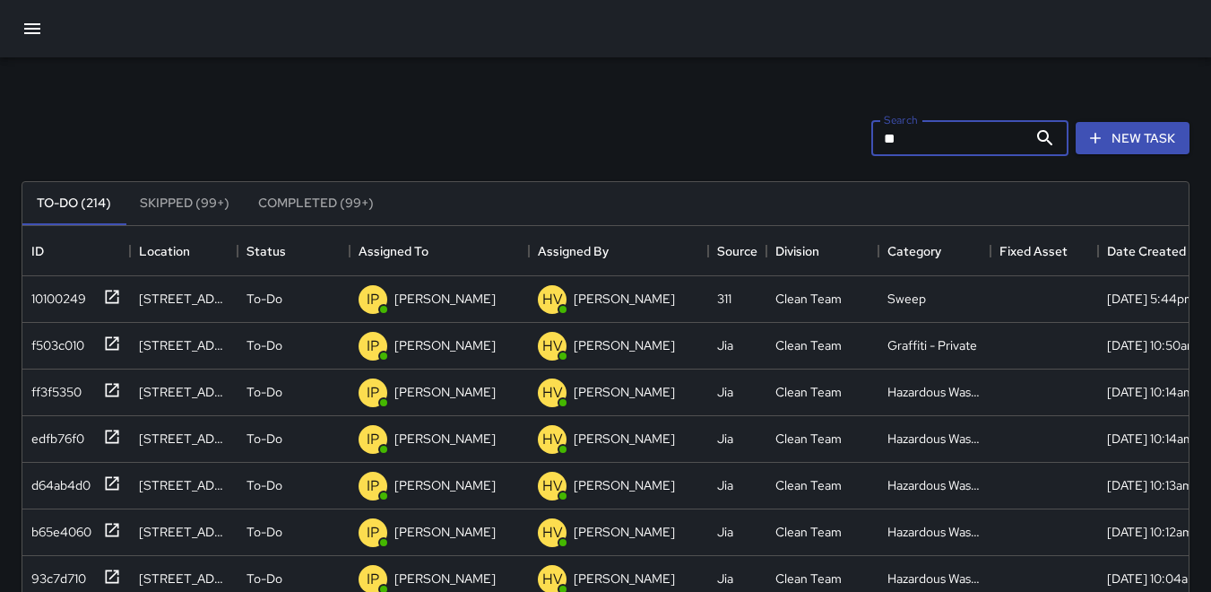
type input "*"
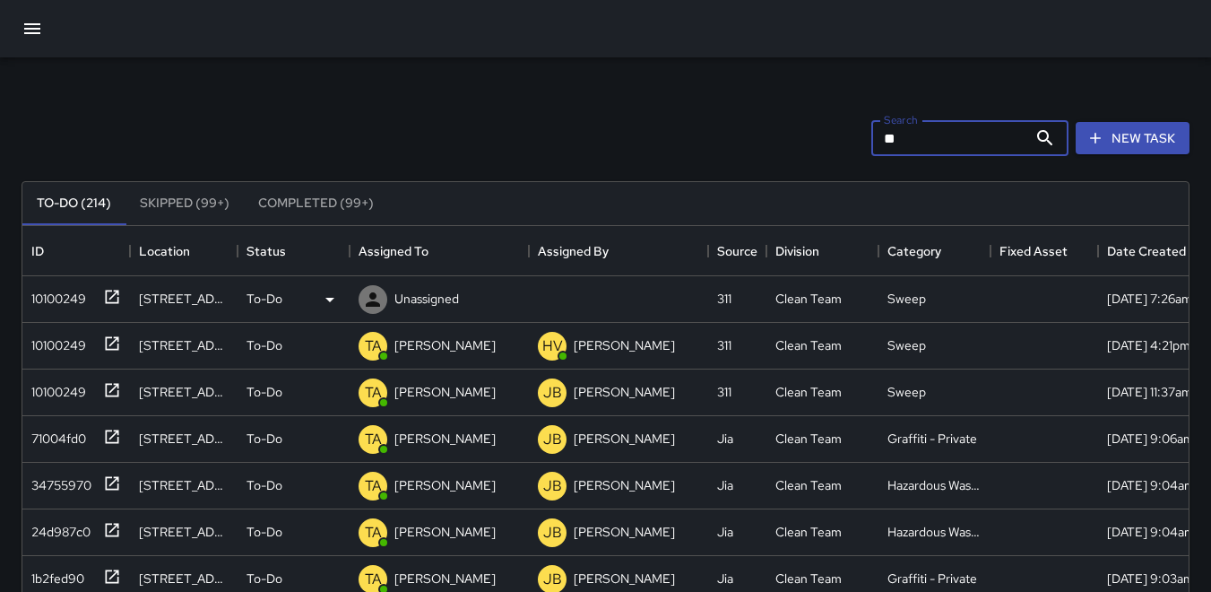
type input "**"
click at [49, 291] on div "10100249" at bounding box center [55, 294] width 62 height 25
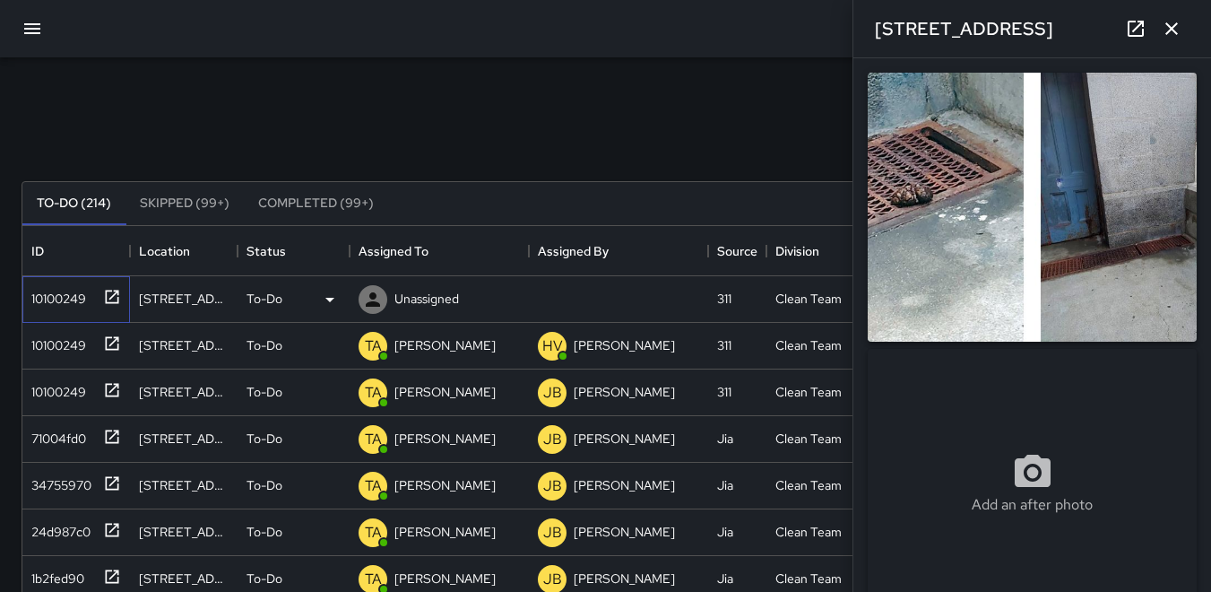
type input "**********"
click at [372, 299] on icon at bounding box center [373, 299] width 14 height 14
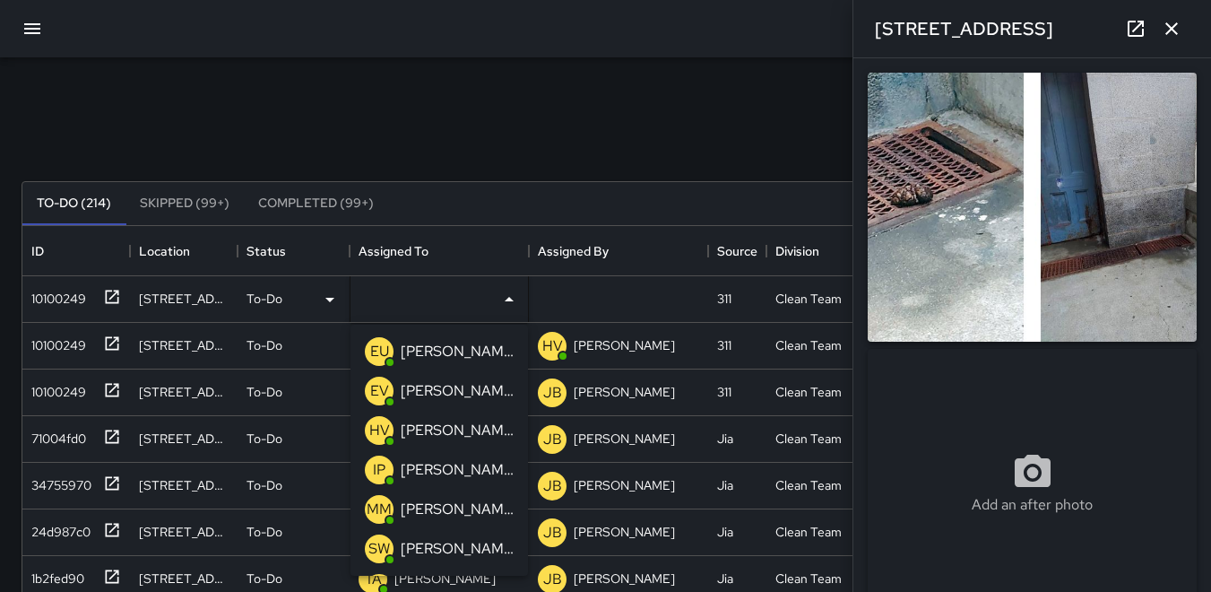
click at [377, 471] on p "IP" at bounding box center [379, 470] width 13 height 22
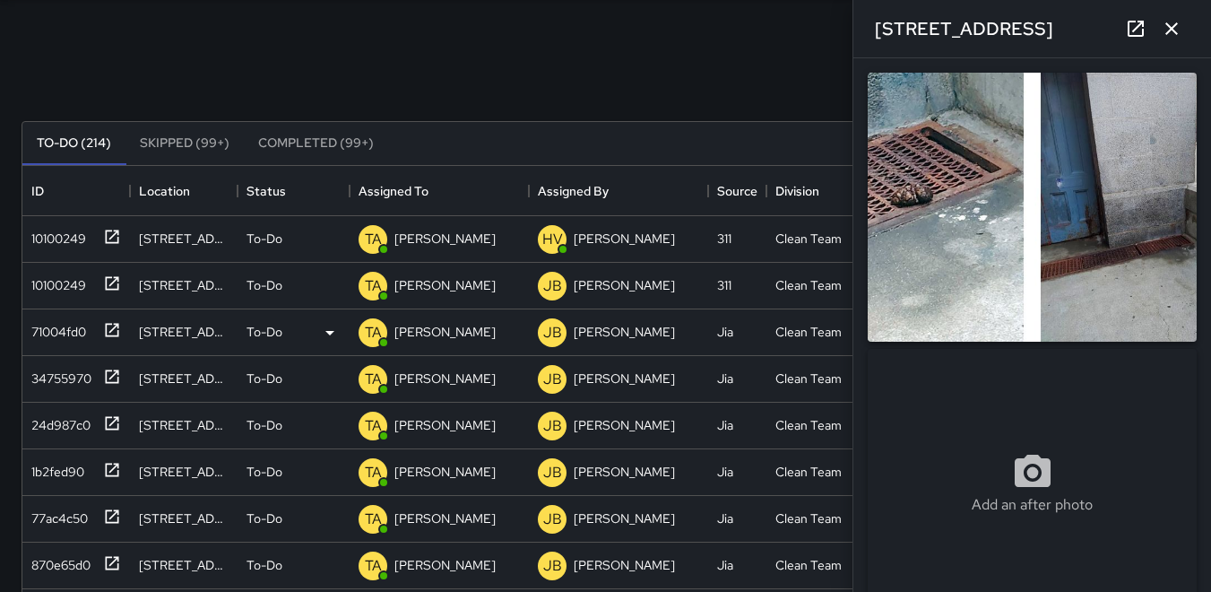
scroll to position [90, 0]
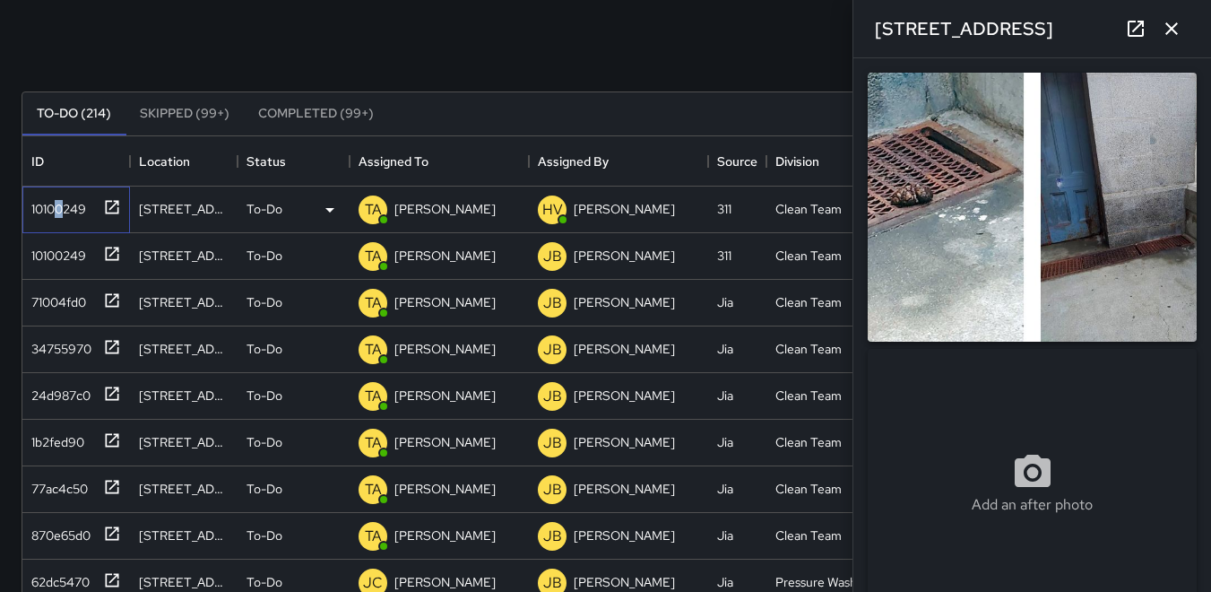
click at [61, 204] on div "10100249" at bounding box center [55, 205] width 62 height 25
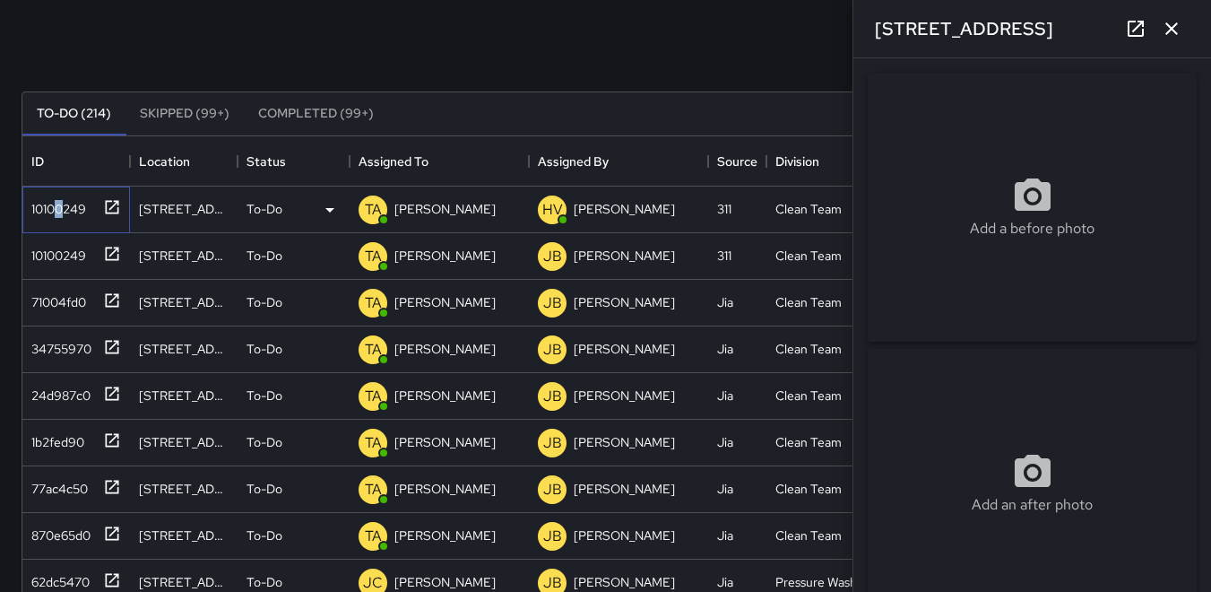
type input "**********"
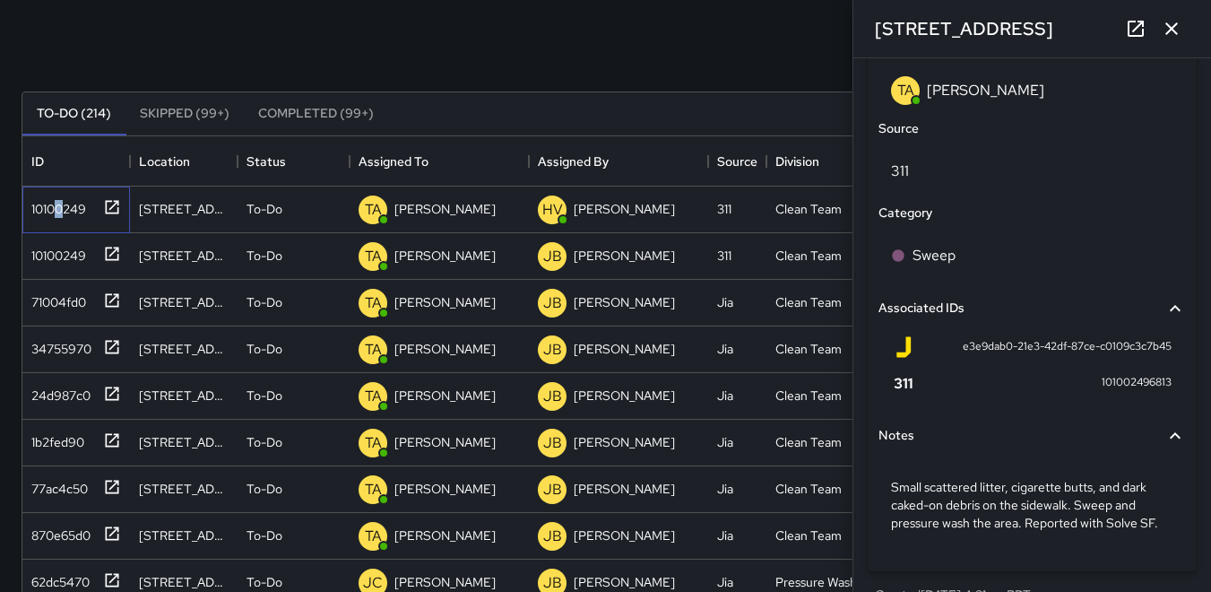
scroll to position [1083, 0]
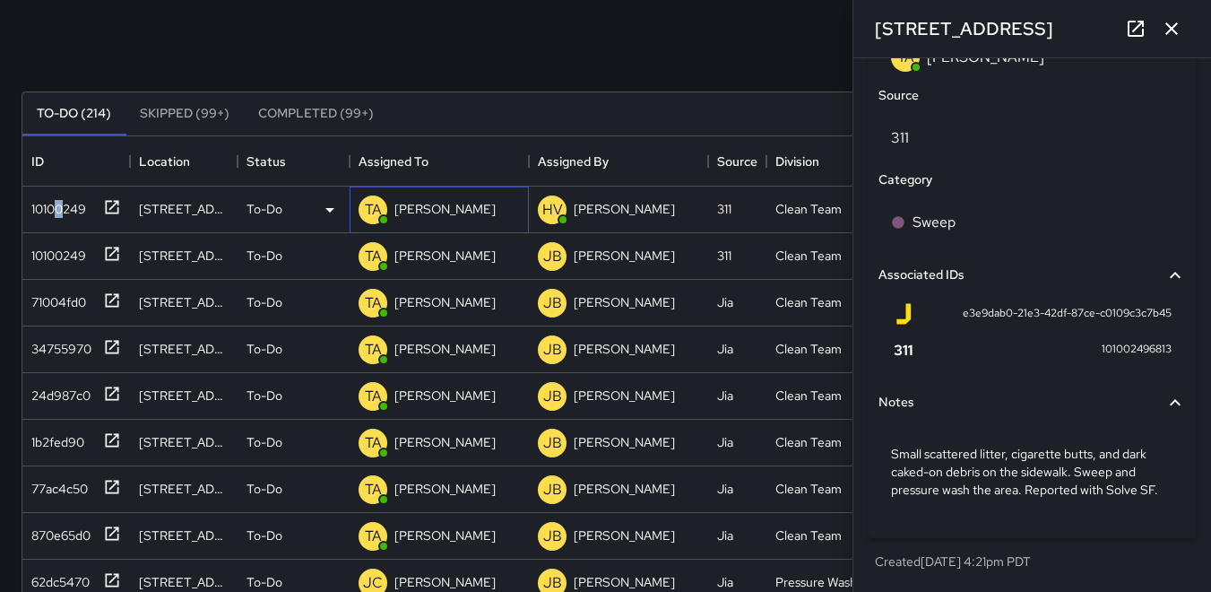
click at [371, 207] on p "TA" at bounding box center [373, 210] width 17 height 22
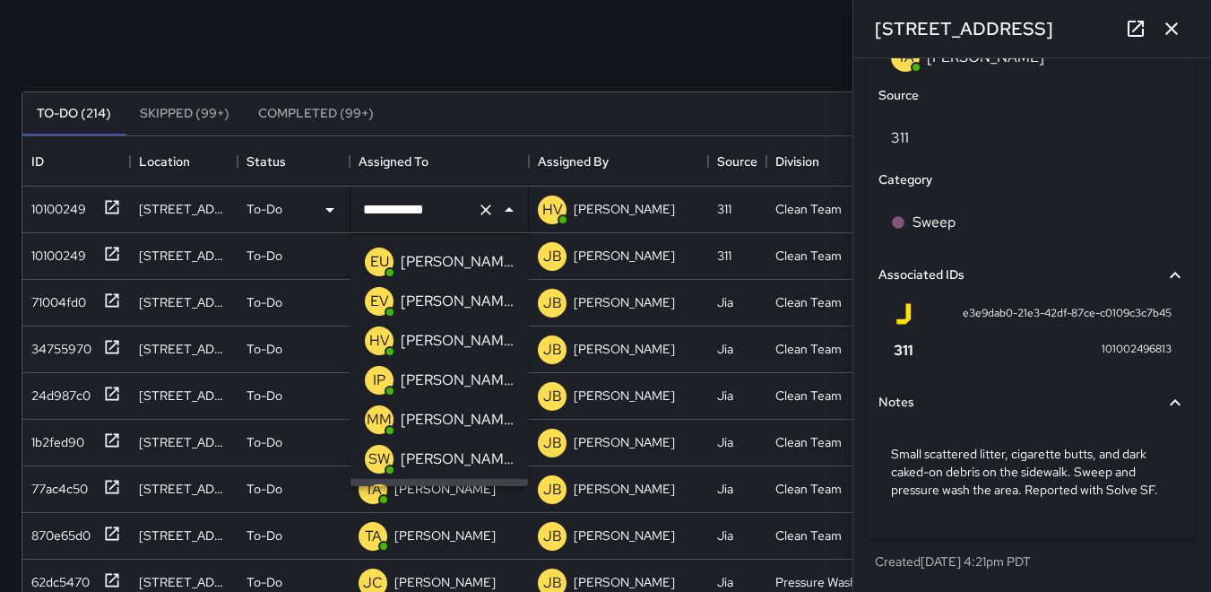
scroll to position [32, 0]
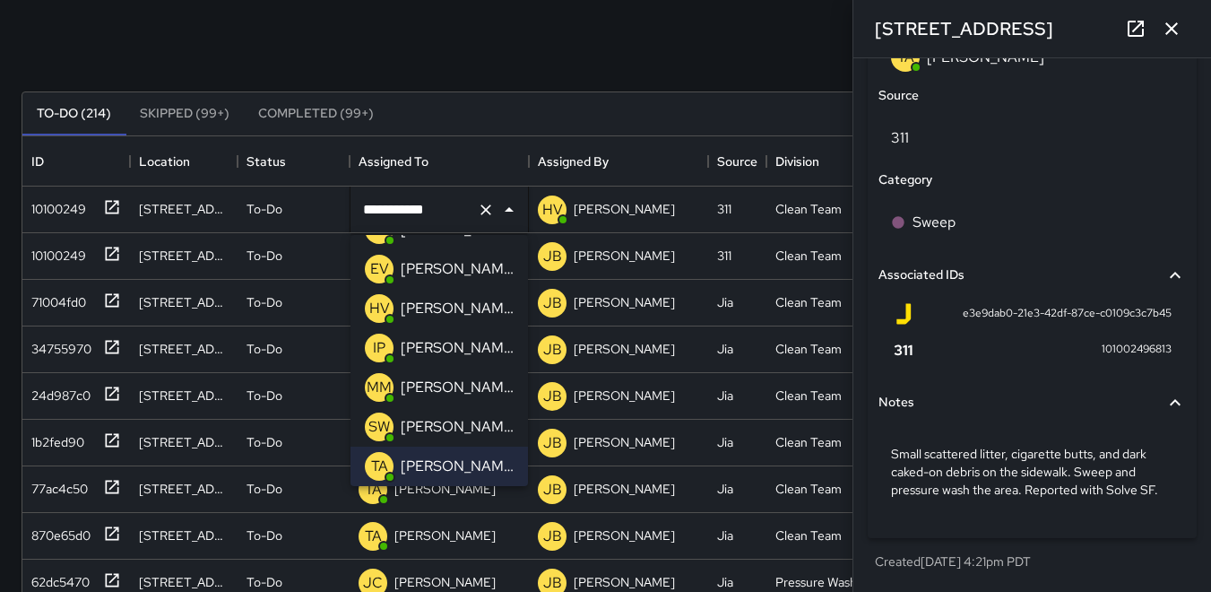
click at [380, 345] on p "IP" at bounding box center [379, 348] width 13 height 22
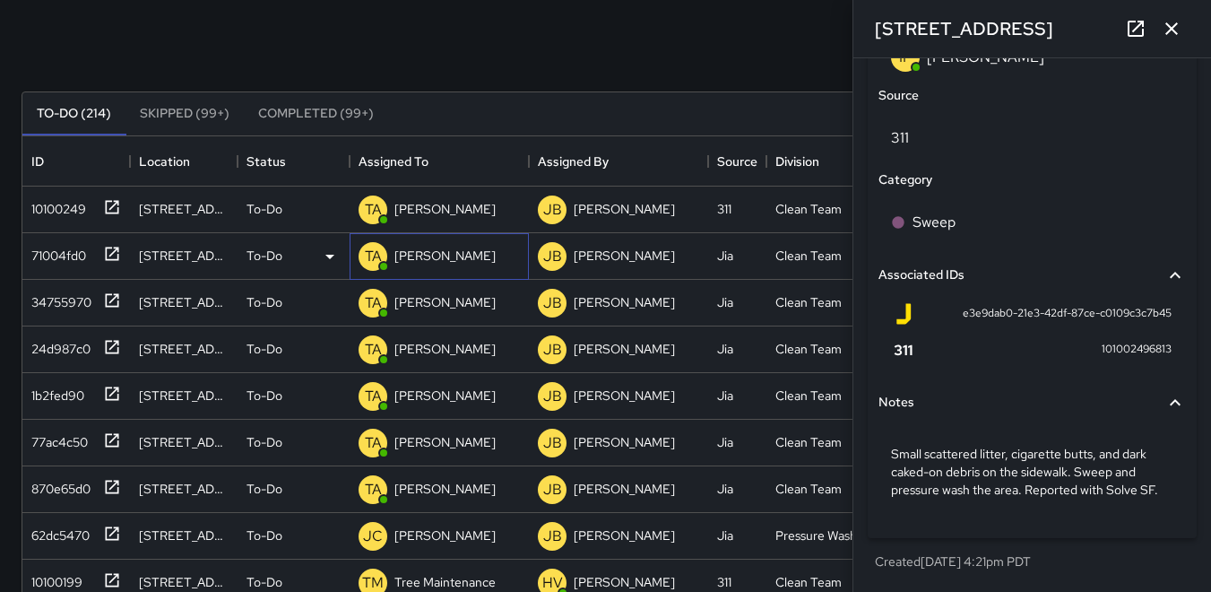
click at [377, 258] on p "TA" at bounding box center [373, 257] width 17 height 22
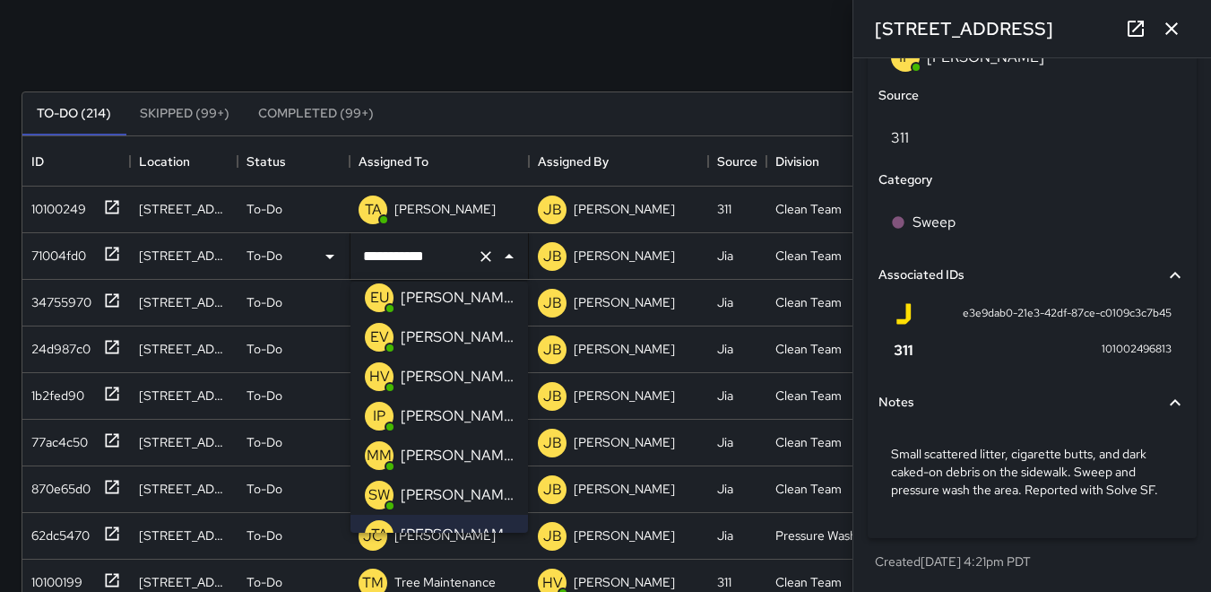
scroll to position [0, 0]
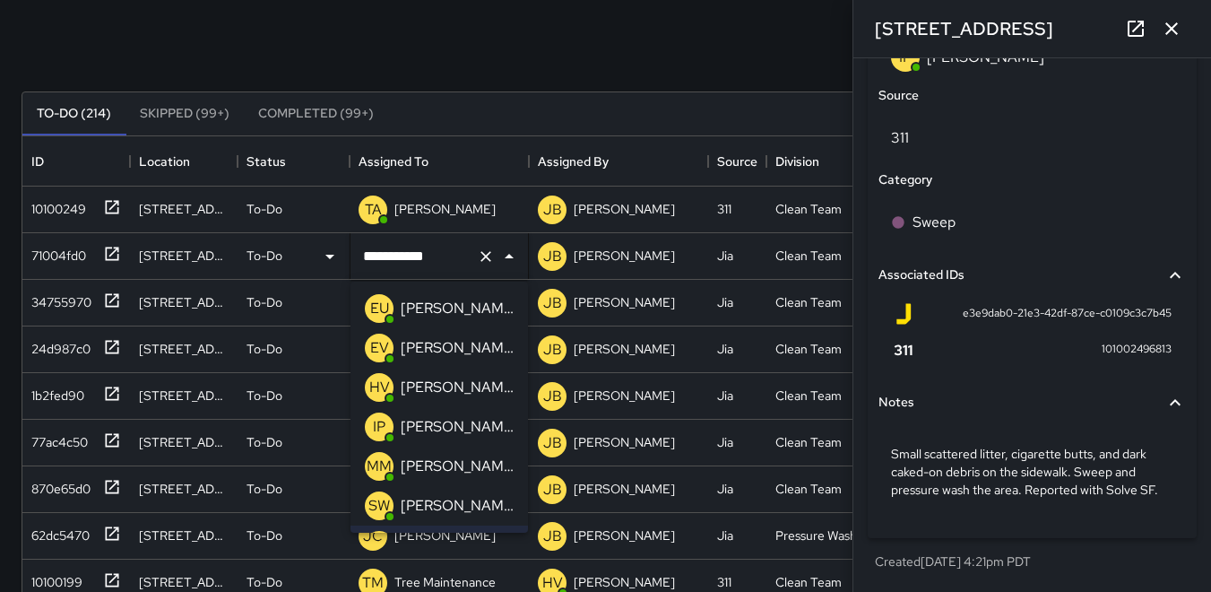
click at [375, 305] on p "EU" at bounding box center [379, 309] width 19 height 22
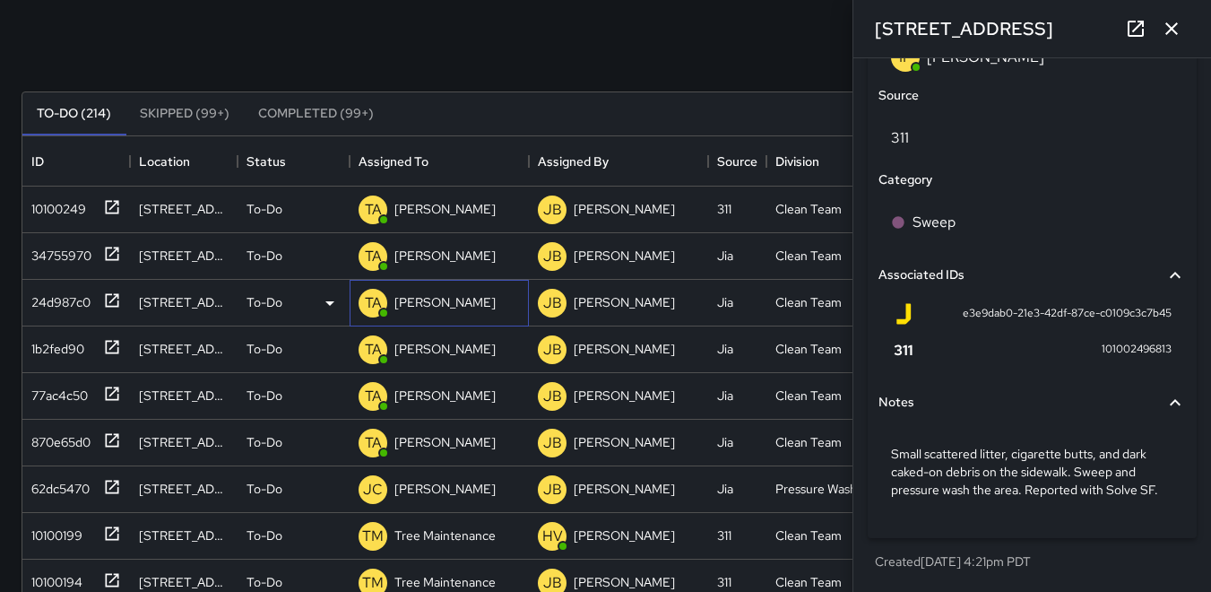
click at [372, 303] on p "TA" at bounding box center [373, 303] width 17 height 22
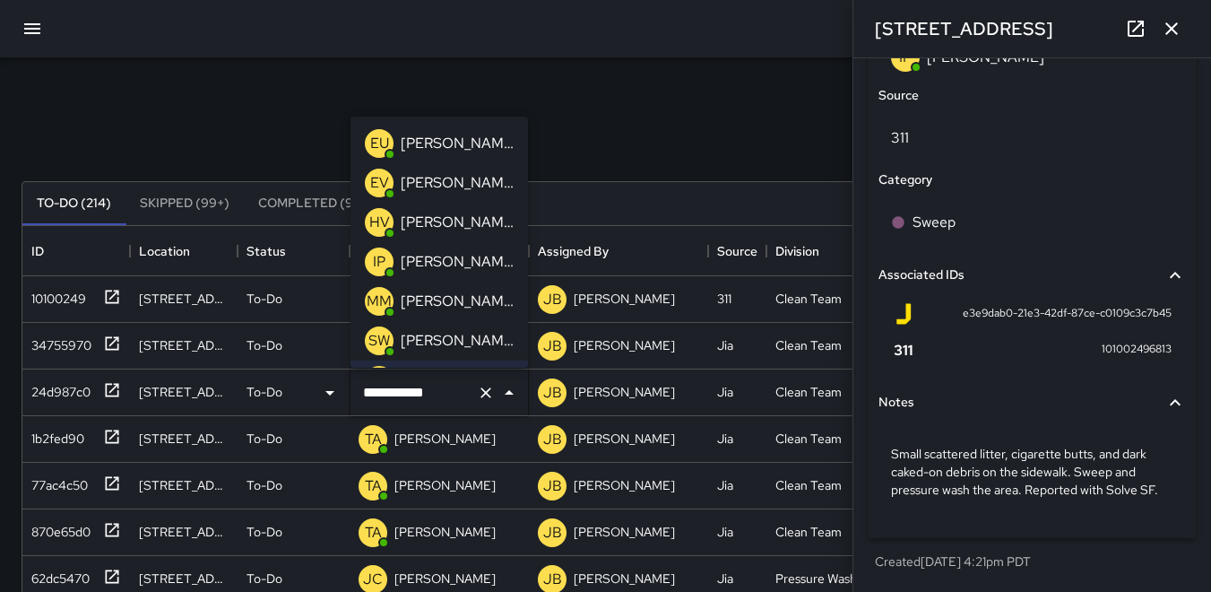
click at [378, 138] on p "EU" at bounding box center [379, 144] width 19 height 22
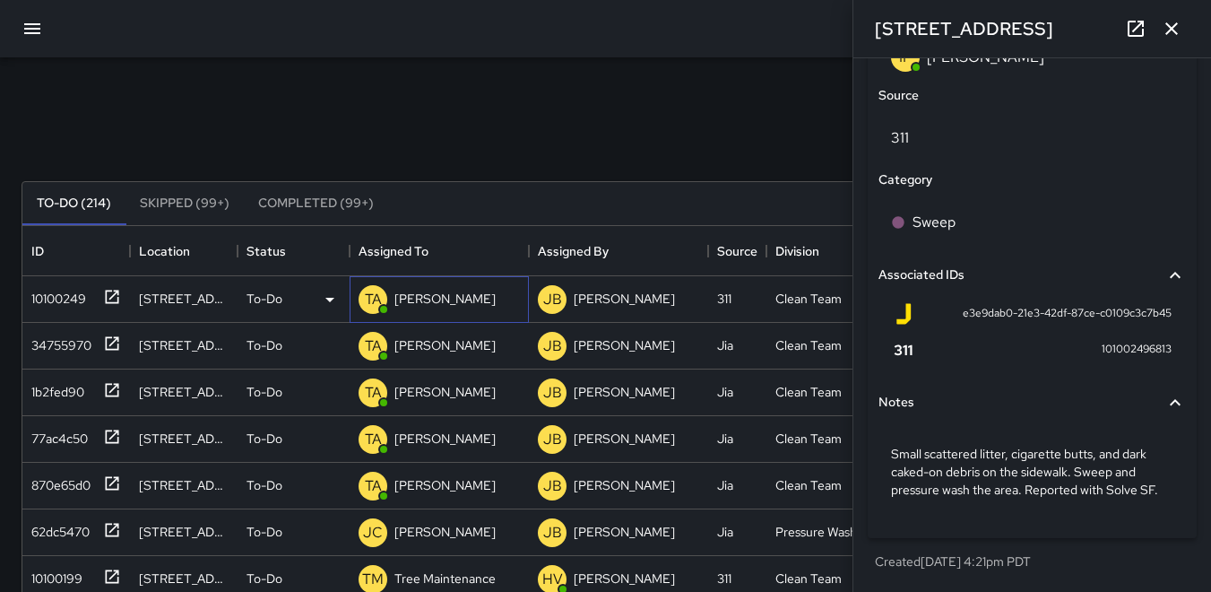
click at [361, 300] on div "TA" at bounding box center [373, 299] width 29 height 29
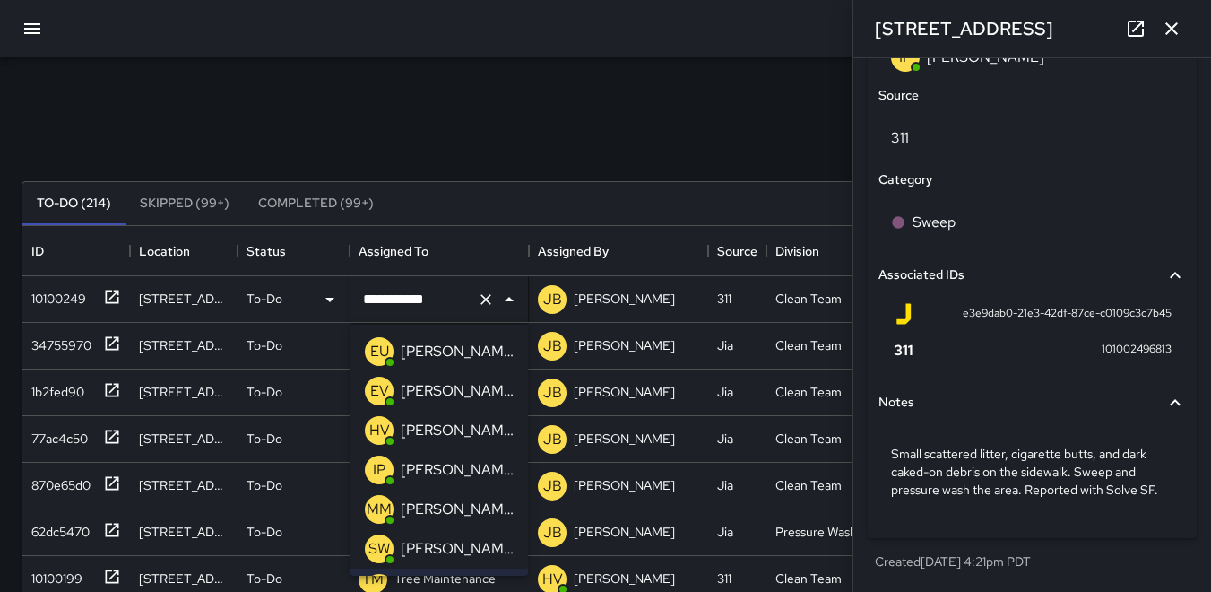
click at [377, 347] on p "EU" at bounding box center [379, 352] width 19 height 22
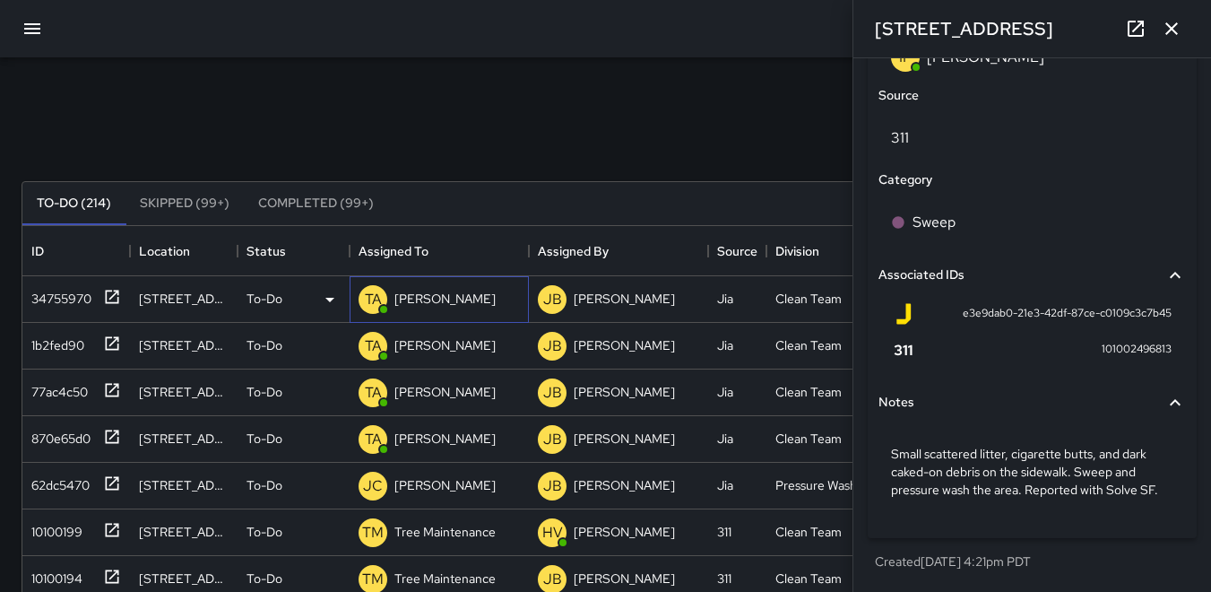
click at [369, 300] on p "TA" at bounding box center [373, 300] width 17 height 22
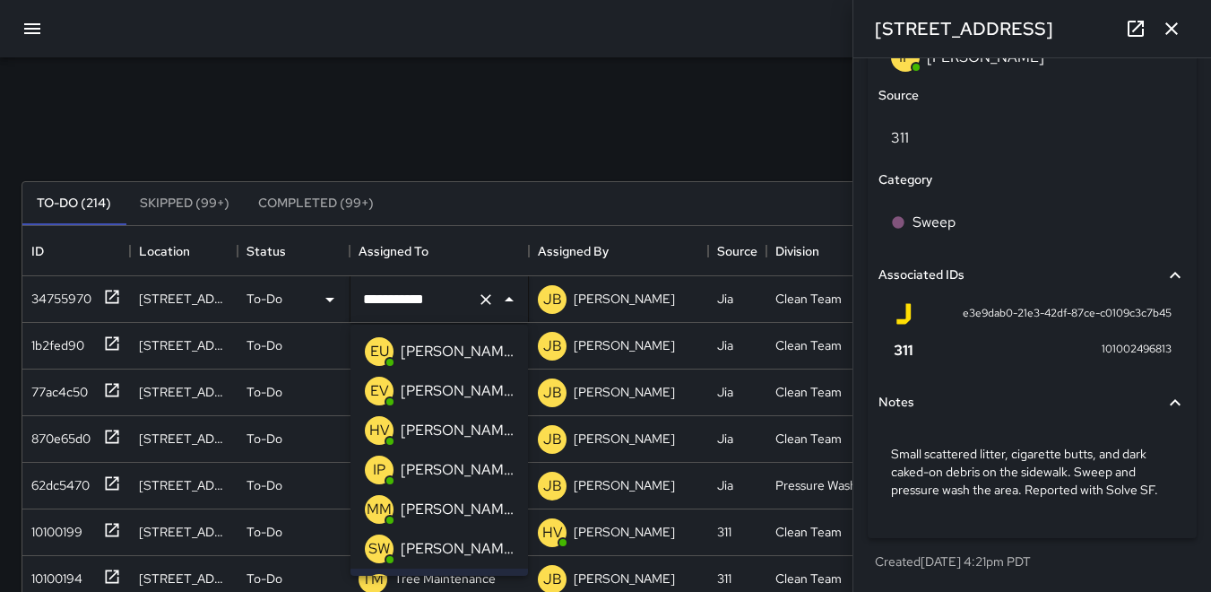
click at [378, 348] on p "EU" at bounding box center [379, 352] width 19 height 22
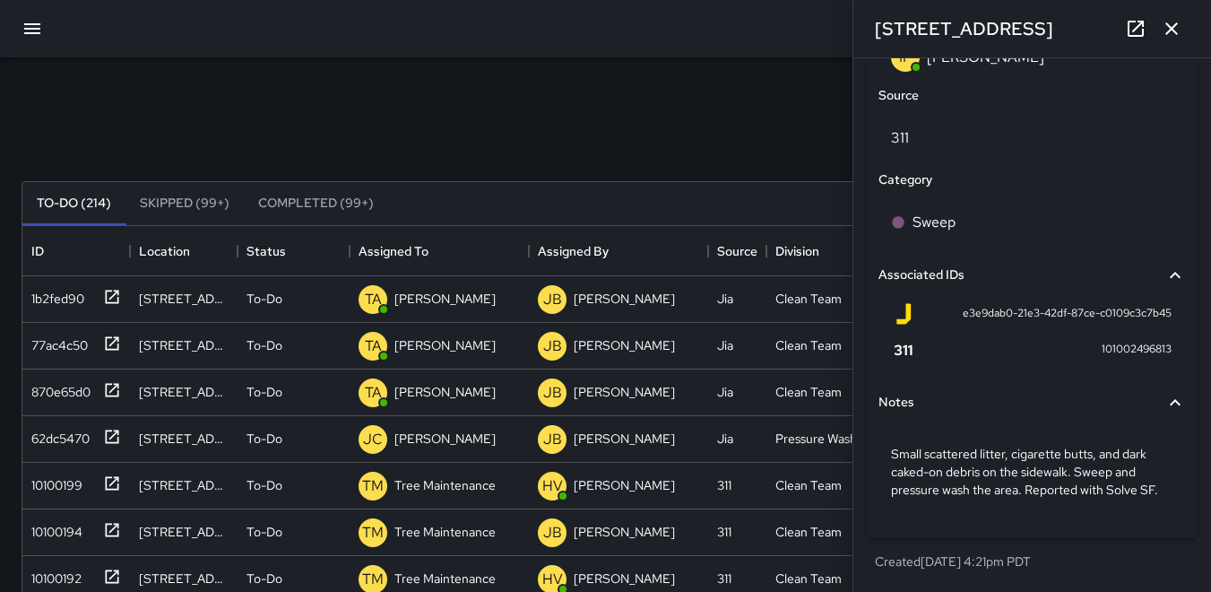
click at [1171, 32] on icon "button" at bounding box center [1172, 29] width 22 height 22
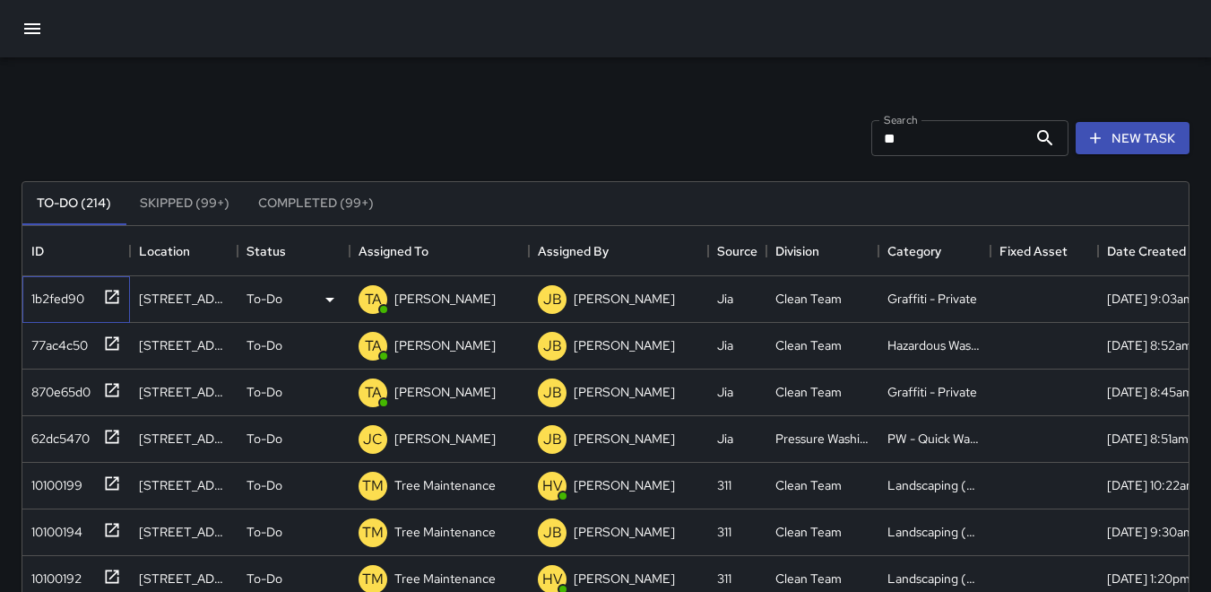
click at [66, 300] on div "1b2fed90" at bounding box center [54, 294] width 60 height 25
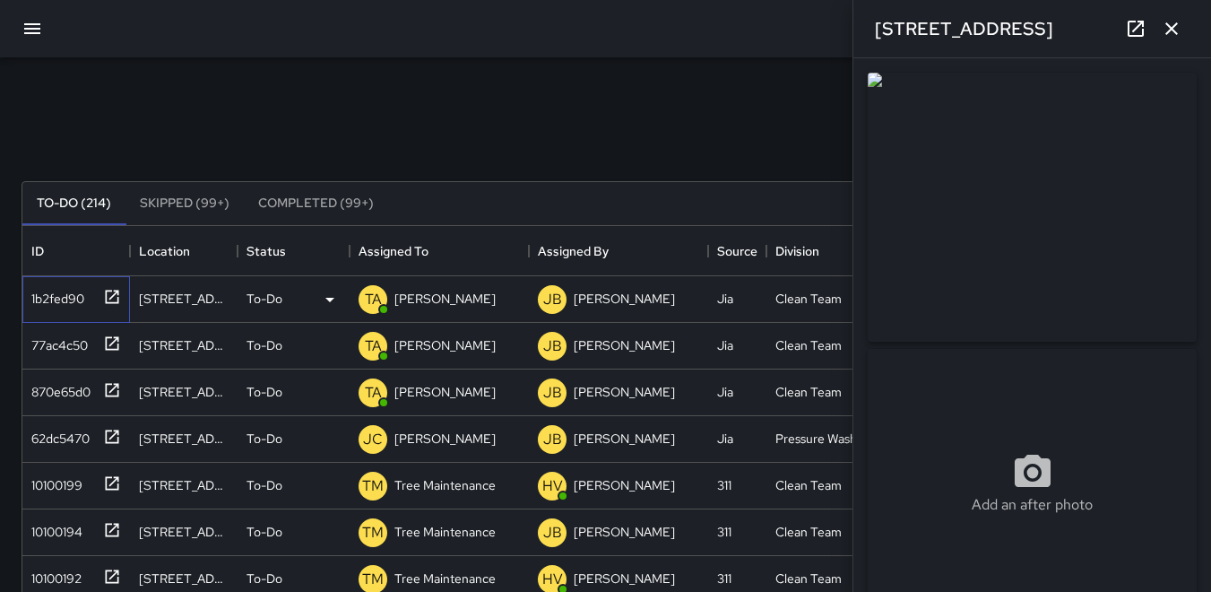
type input "**********"
click at [378, 296] on p "TA" at bounding box center [373, 300] width 17 height 22
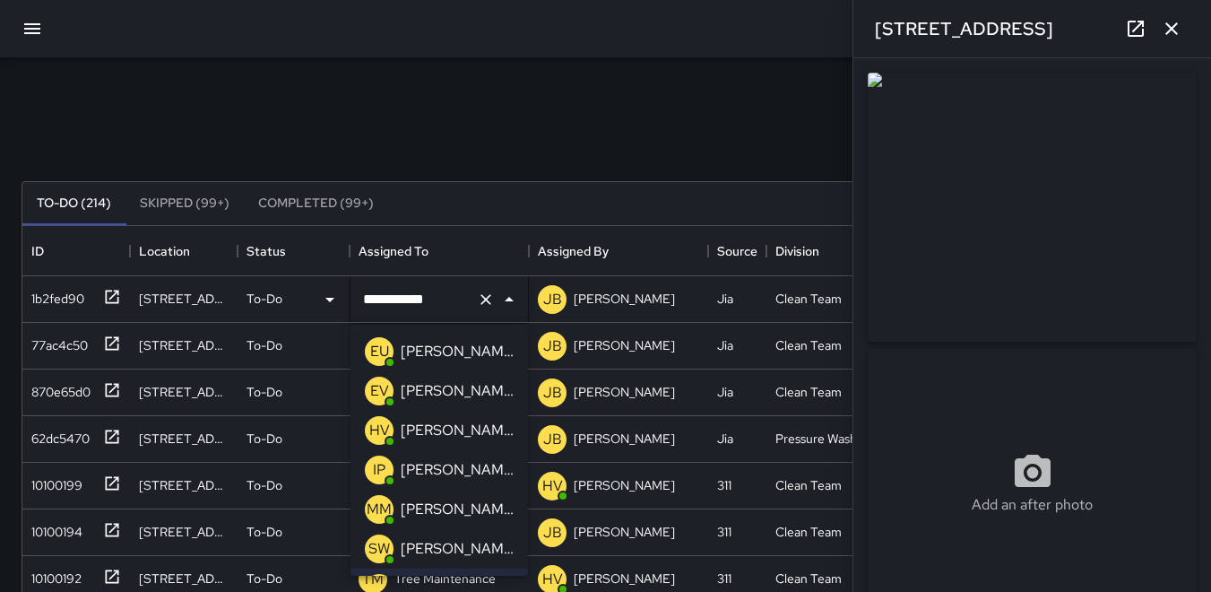
click at [378, 343] on p "EU" at bounding box center [379, 352] width 19 height 22
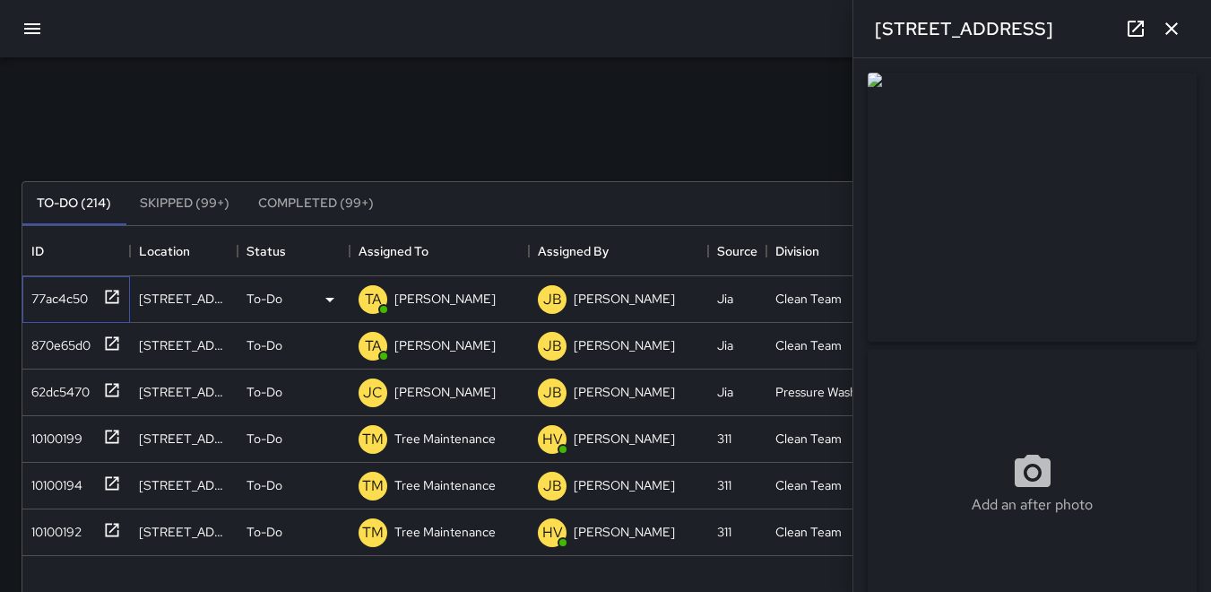
click at [62, 304] on div "77ac4c50" at bounding box center [56, 294] width 64 height 25
type input "**********"
click at [379, 298] on p "TA" at bounding box center [373, 300] width 17 height 22
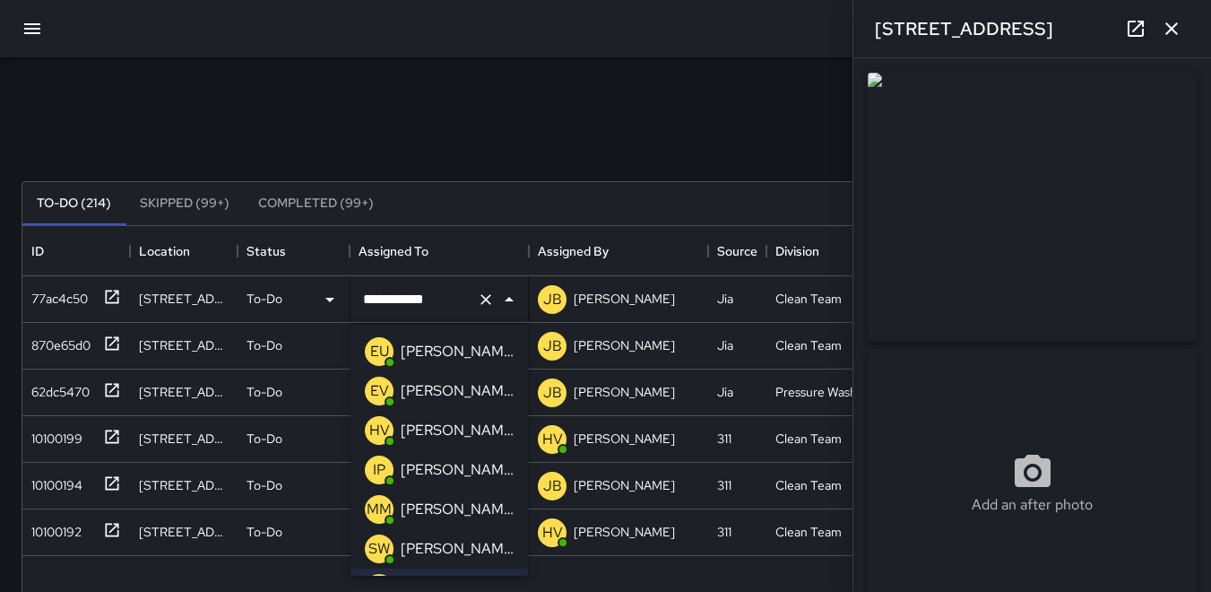
click at [374, 348] on p "EU" at bounding box center [379, 352] width 19 height 22
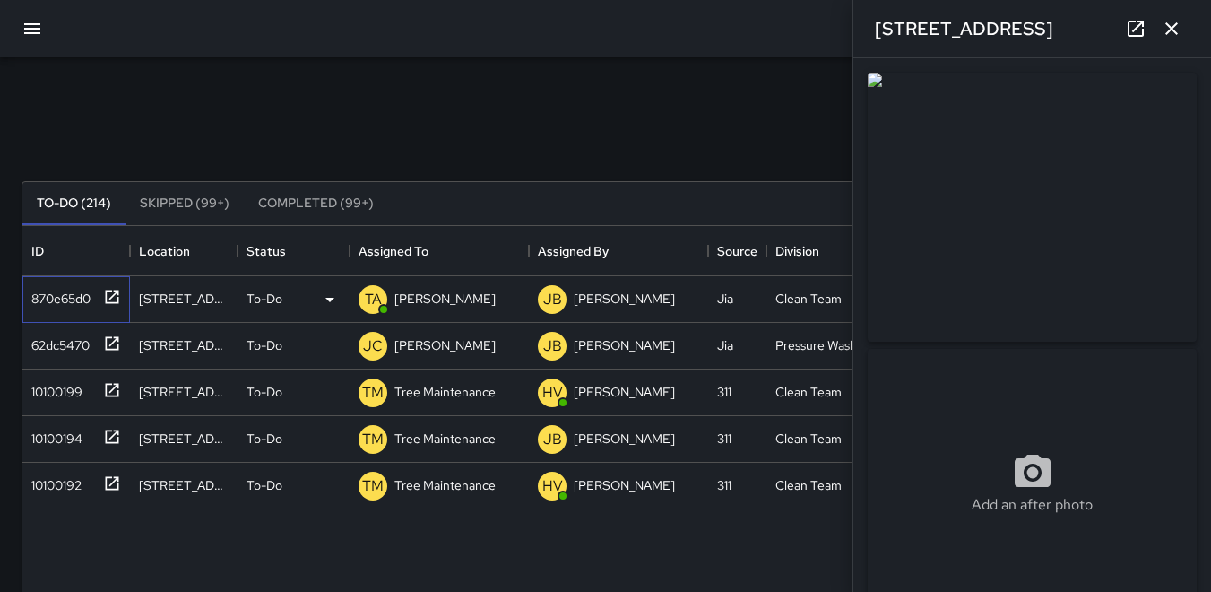
click at [50, 295] on div "870e65d0" at bounding box center [57, 294] width 66 height 25
click at [1168, 35] on icon "button" at bounding box center [1172, 29] width 22 height 22
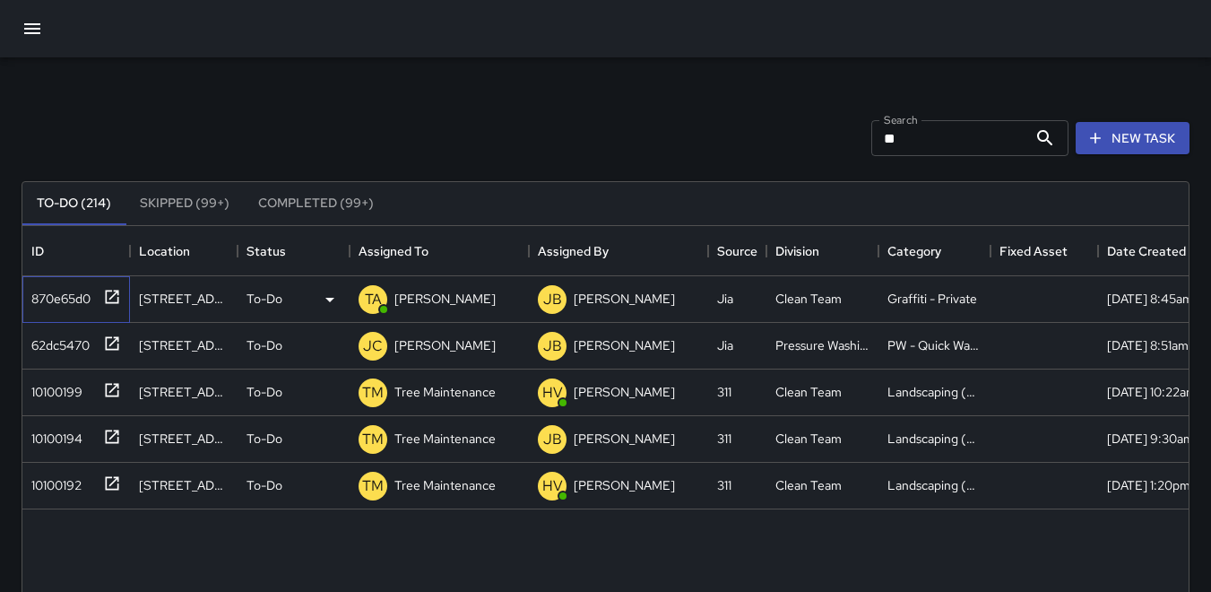
click at [75, 299] on div "870e65d0" at bounding box center [57, 294] width 66 height 25
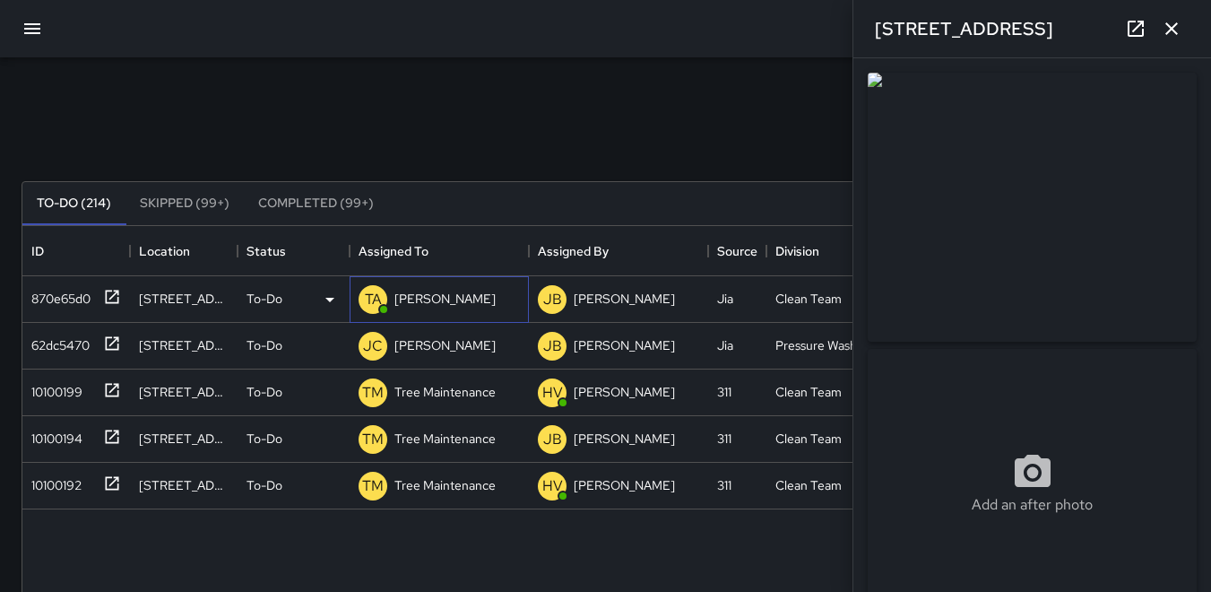
click at [384, 303] on div "TA" at bounding box center [373, 299] width 29 height 29
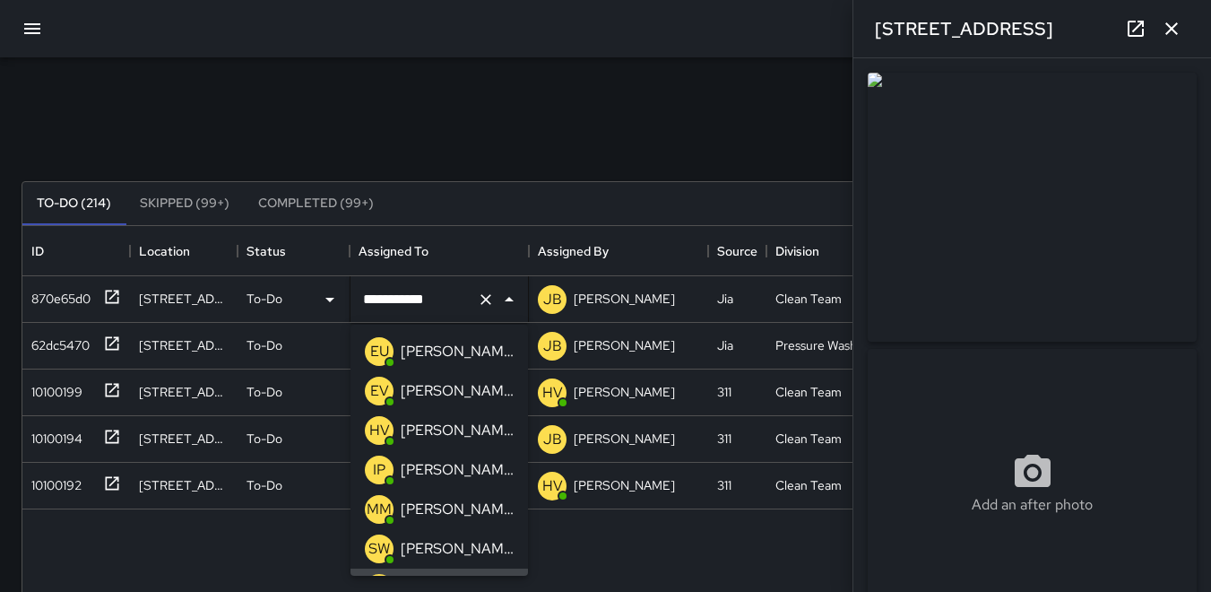
scroll to position [32, 0]
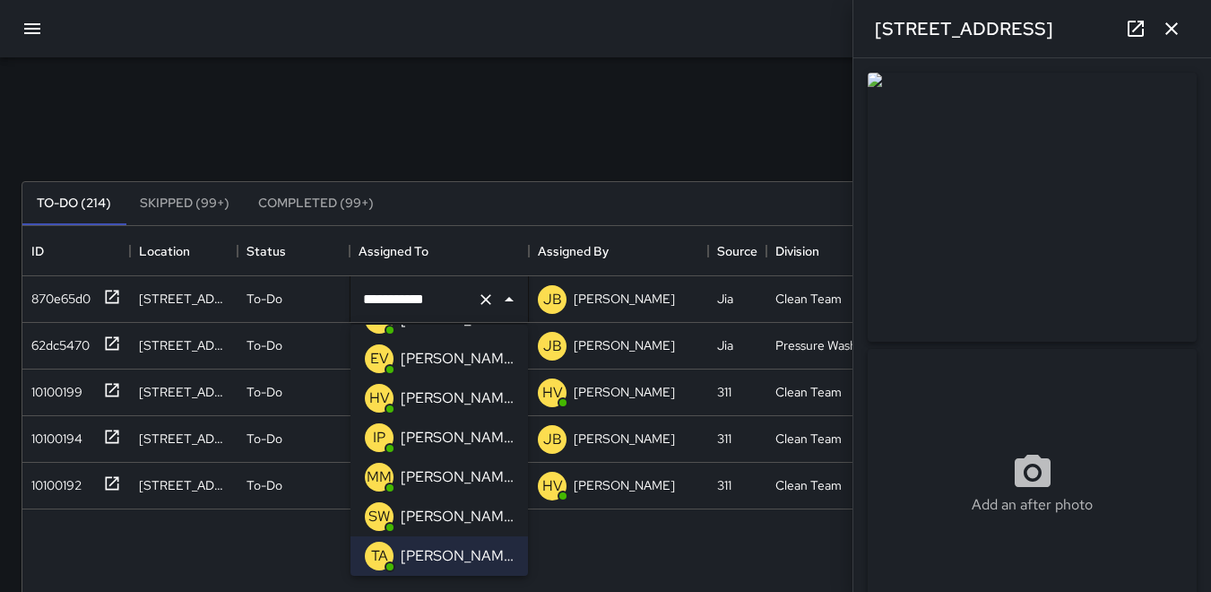
click at [382, 395] on p "HV" at bounding box center [379, 398] width 21 height 22
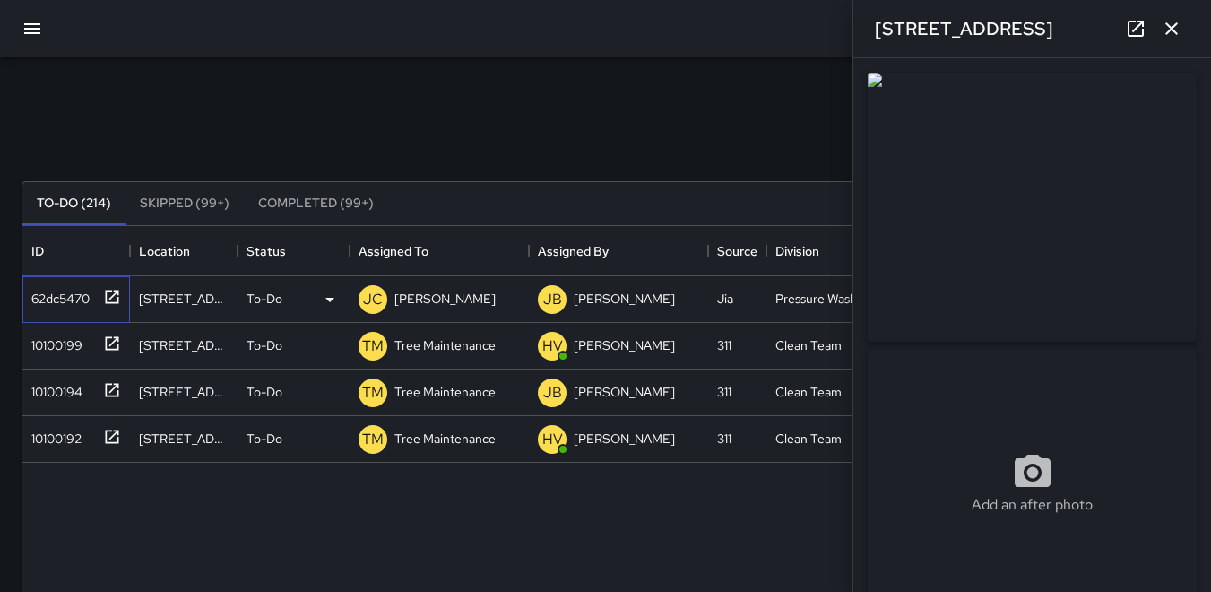
click at [64, 300] on div "62dc5470" at bounding box center [56, 294] width 65 height 25
type input "**********"
click at [55, 341] on div "10100199" at bounding box center [53, 341] width 58 height 25
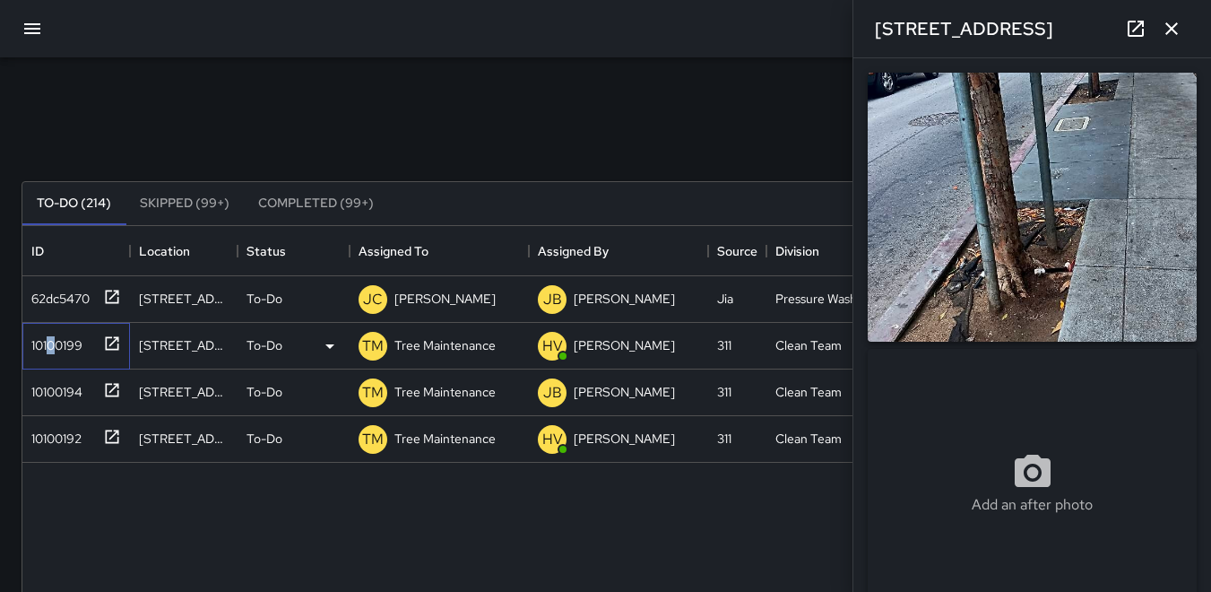
type input "**********"
click at [63, 389] on div "10100194" at bounding box center [53, 388] width 58 height 25
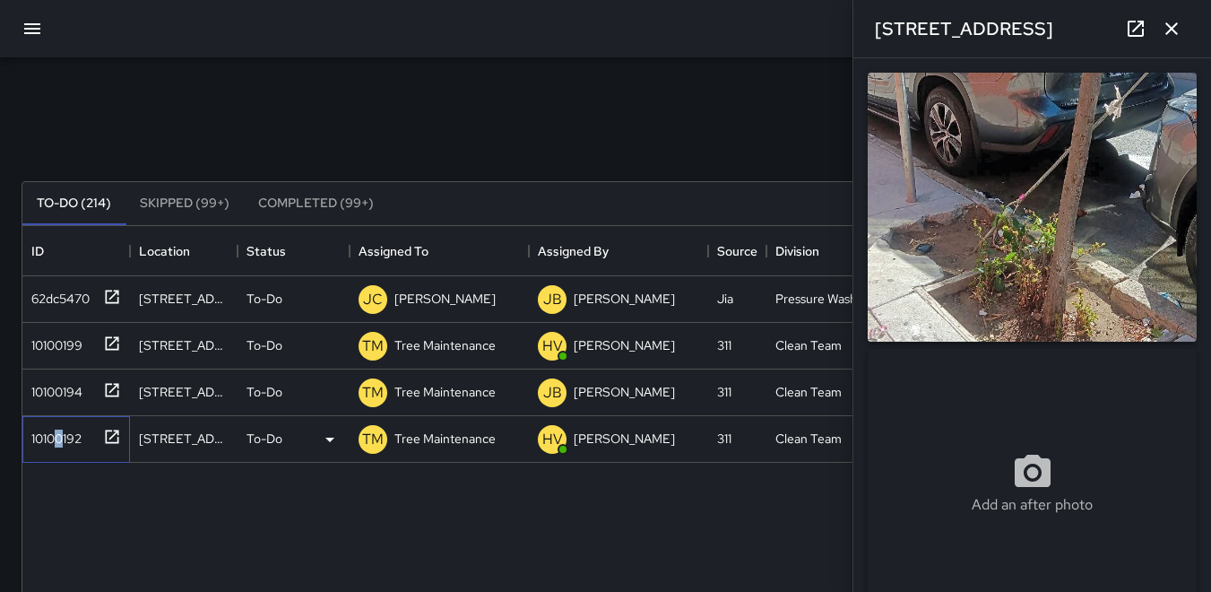
click at [61, 437] on div "10100192" at bounding box center [52, 434] width 57 height 25
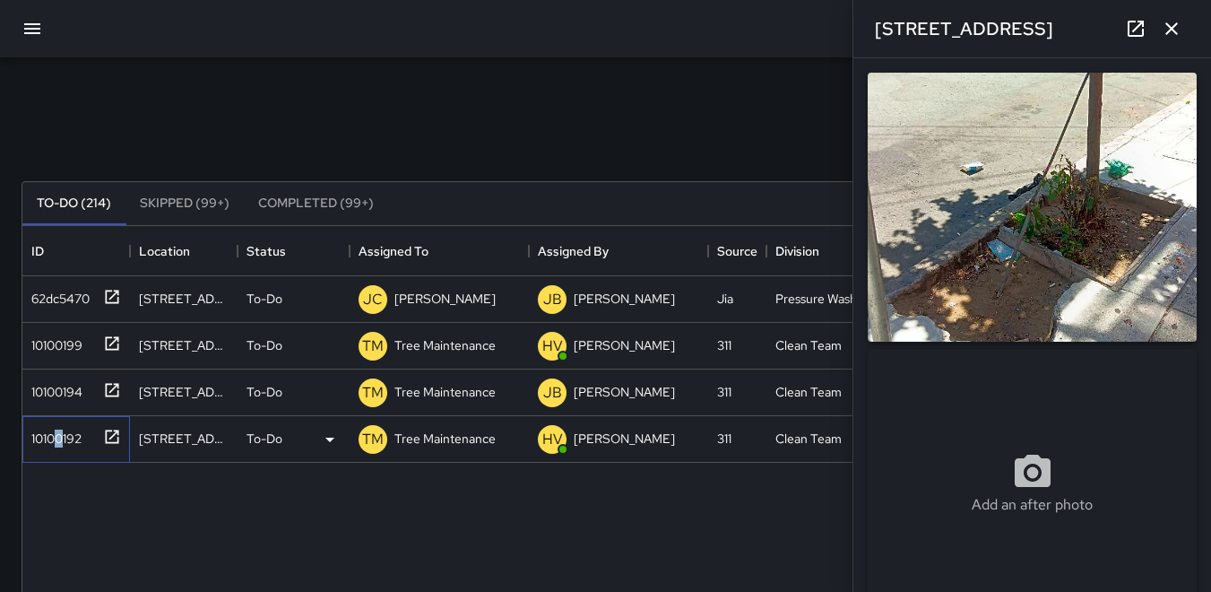
type input "**********"
click at [1172, 32] on icon "button" at bounding box center [1172, 29] width 22 height 22
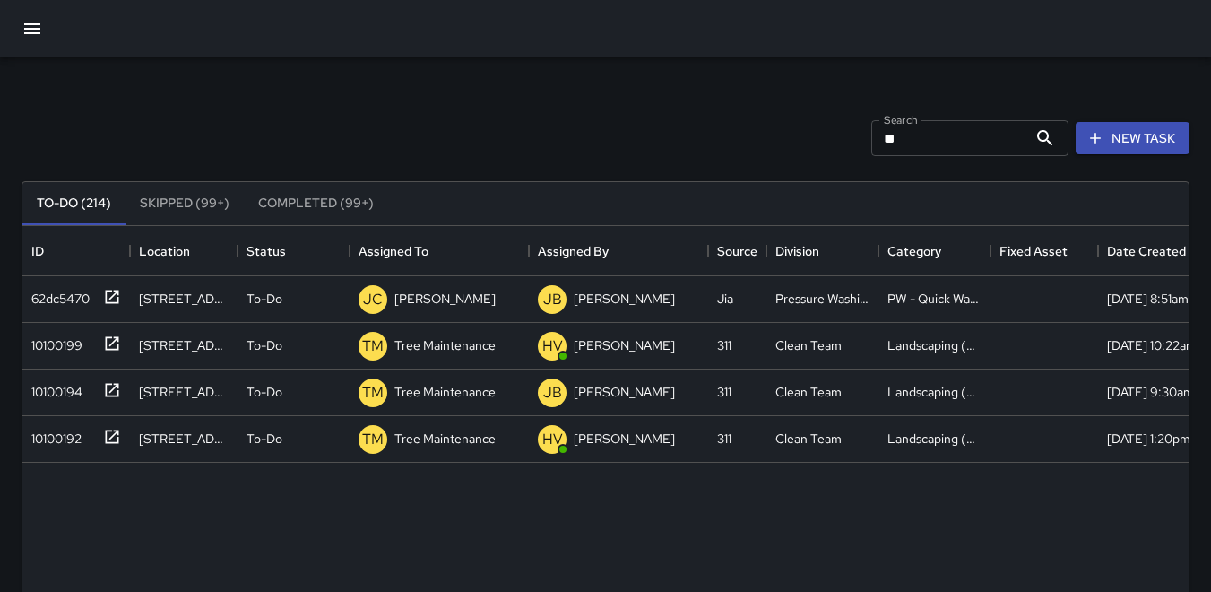
click at [909, 139] on input "**" at bounding box center [950, 138] width 156 height 36
type input "*"
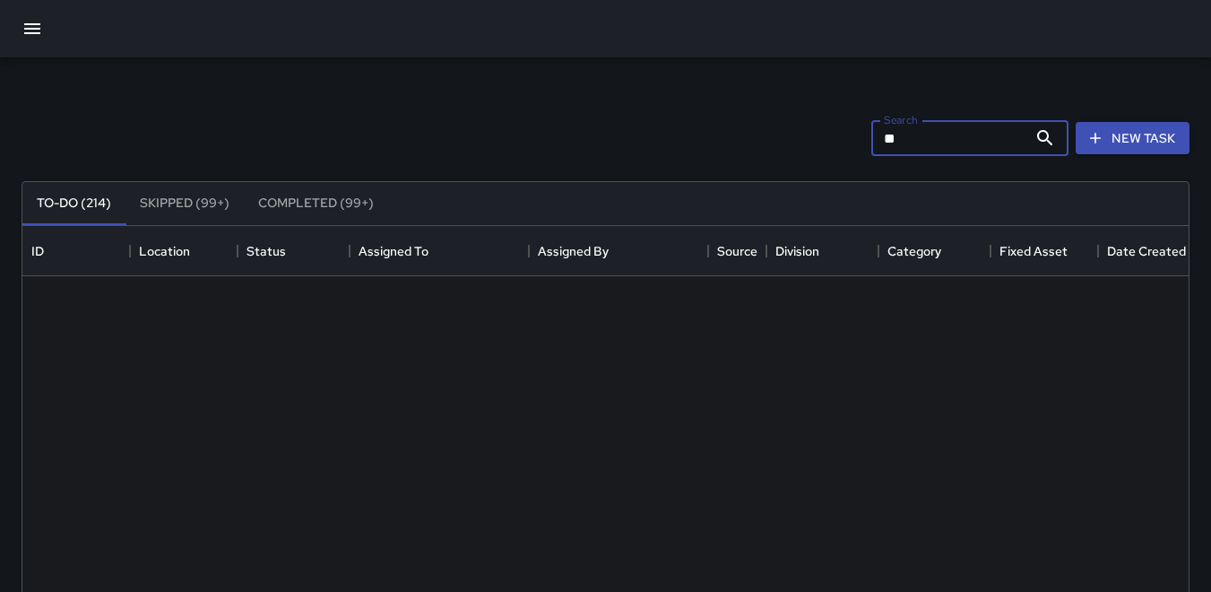
type input "*"
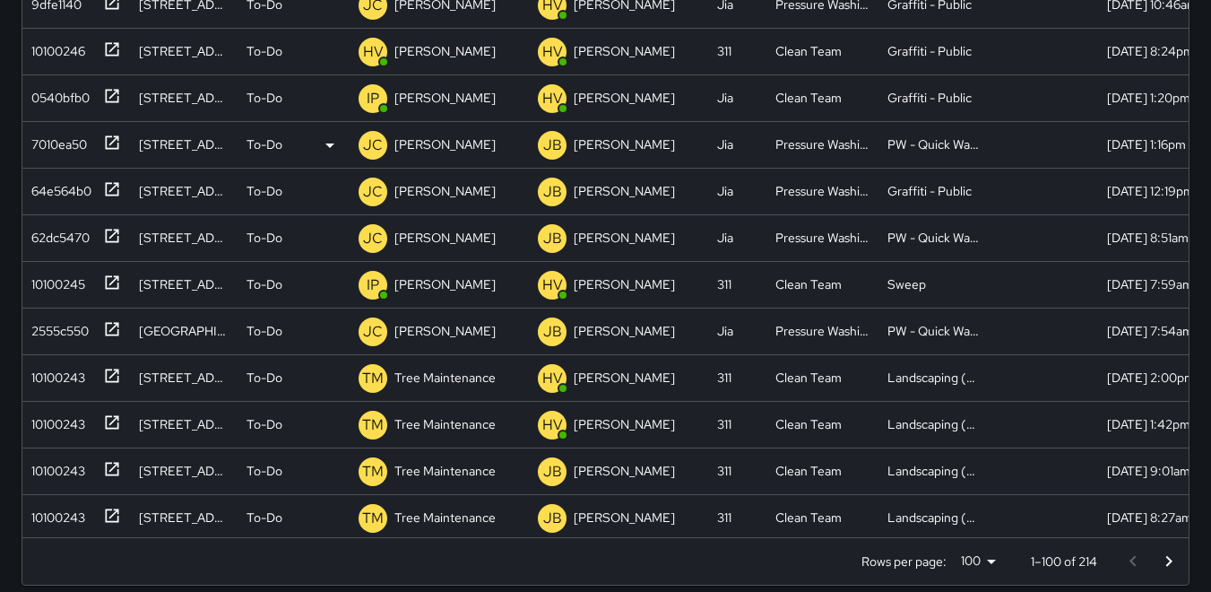
scroll to position [3250, 0]
